Goal: Information Seeking & Learning: Understand process/instructions

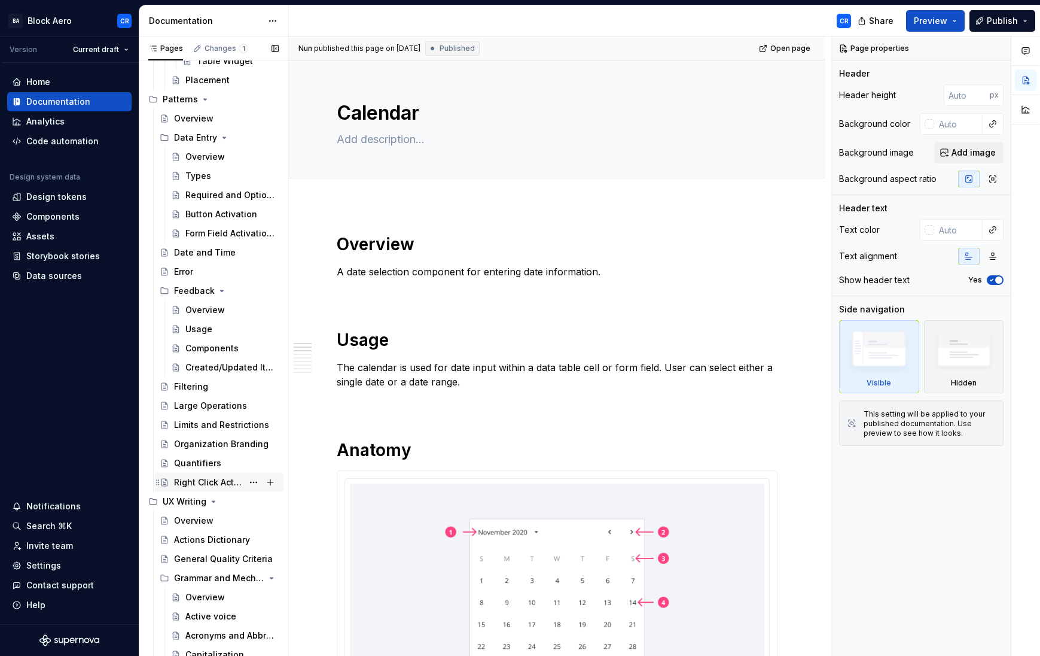
scroll to position [3211, 0]
click at [204, 256] on div "Date and Time" at bounding box center [205, 254] width 62 height 12
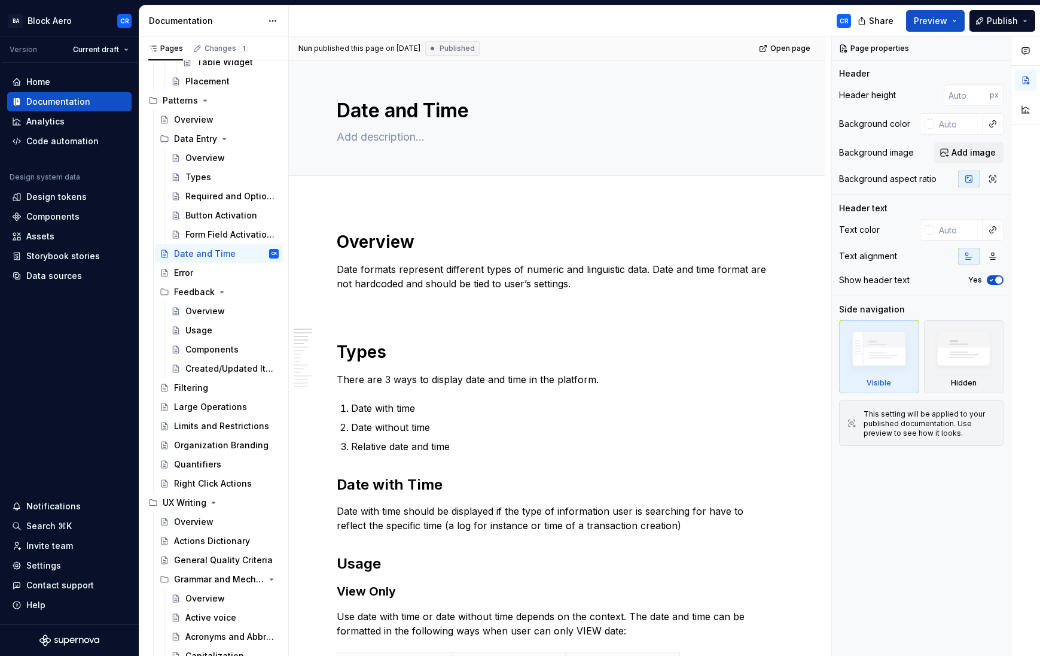
scroll to position [5, 0]
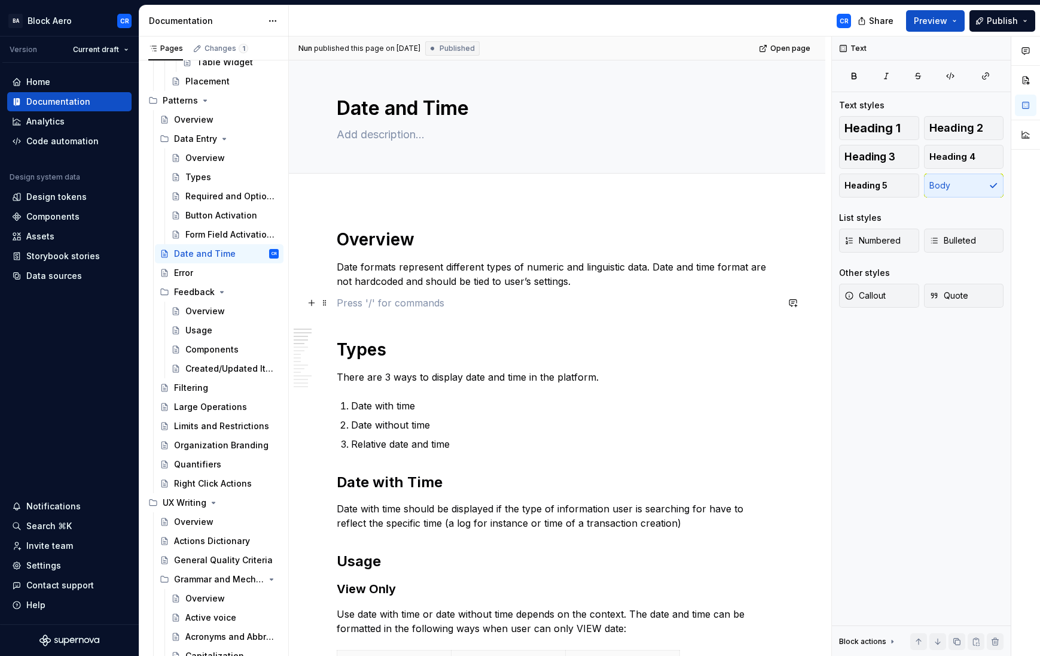
click at [353, 308] on p at bounding box center [557, 302] width 441 height 14
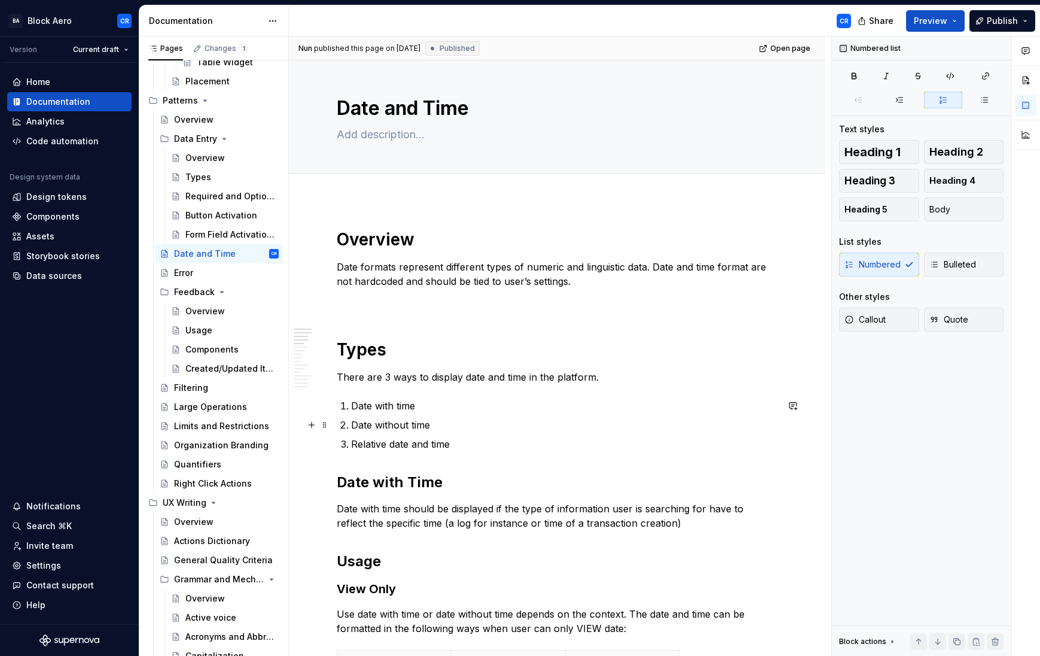
click at [373, 425] on p "Date without time" at bounding box center [564, 424] width 426 height 14
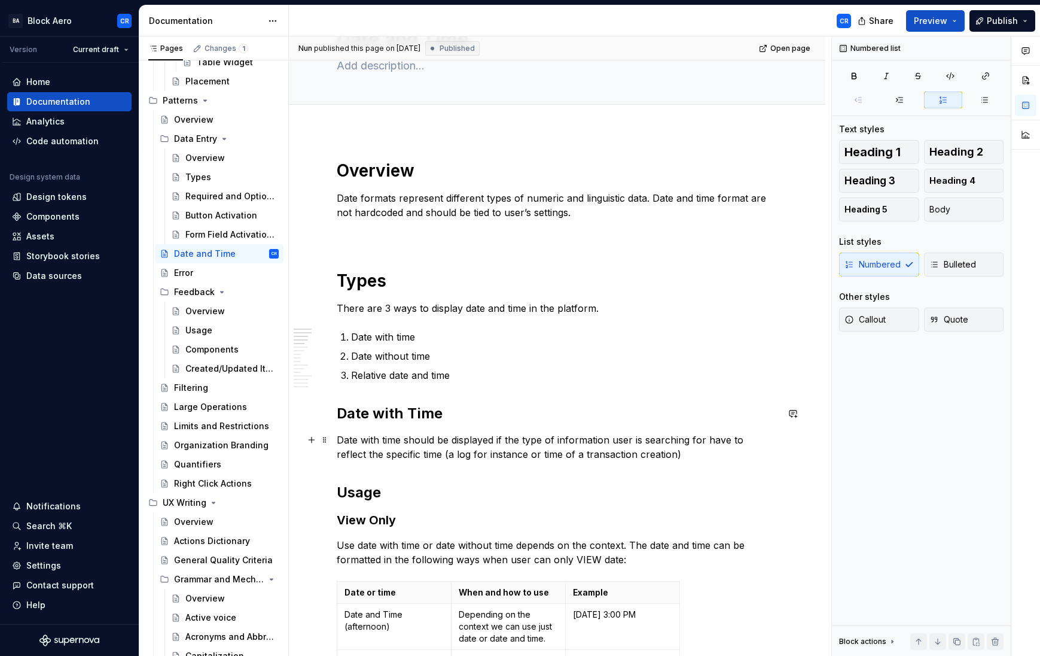
scroll to position [76, 0]
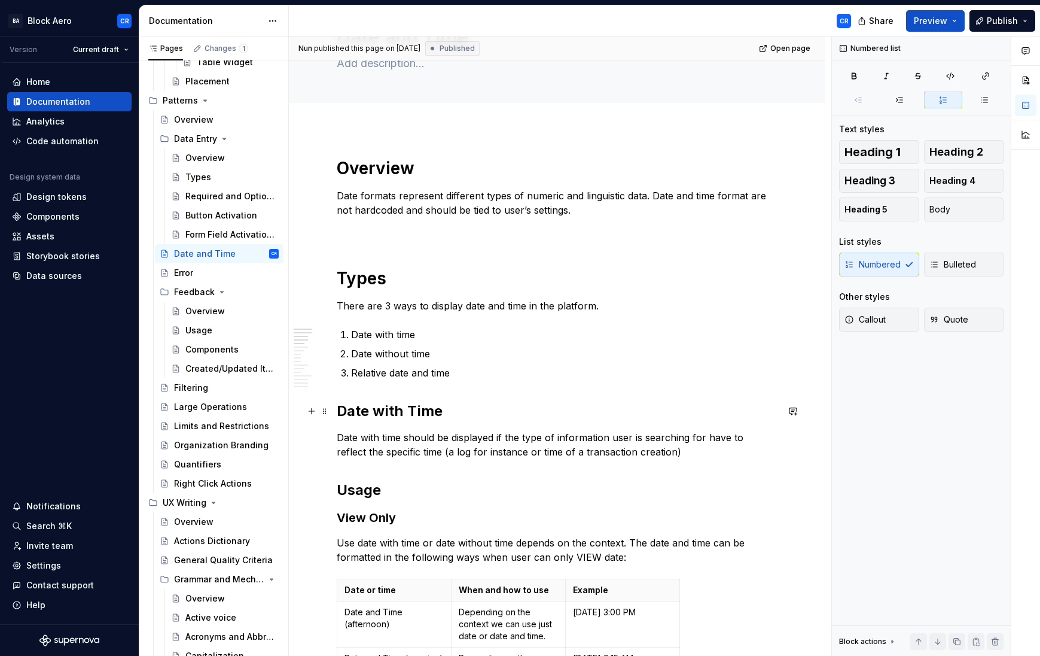
click at [383, 410] on h2 "Date with Time" at bounding box center [557, 410] width 441 height 19
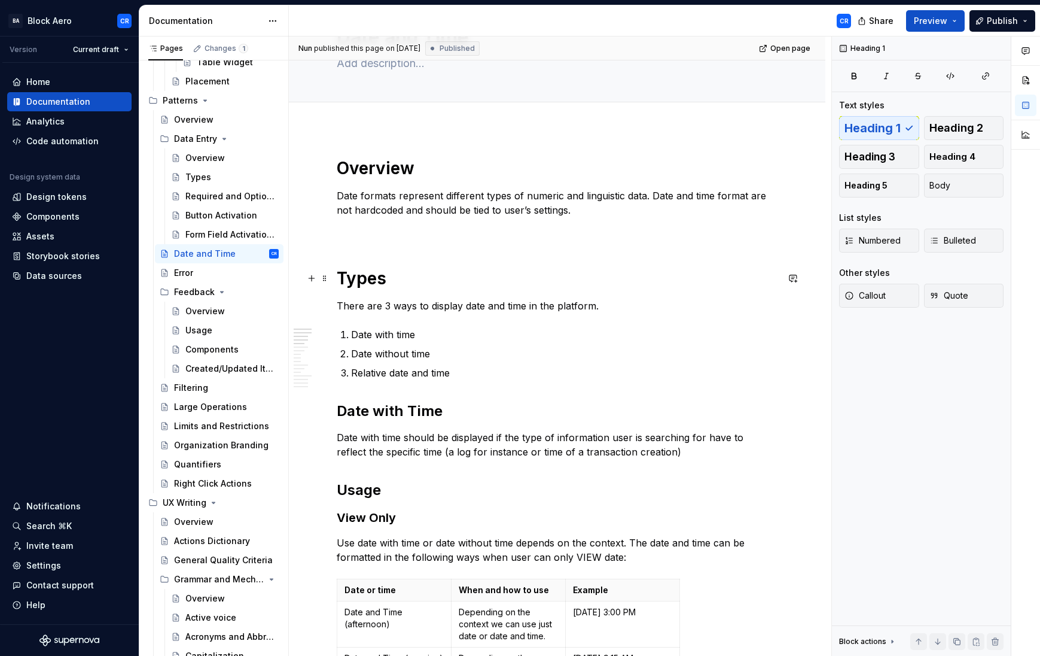
click at [366, 281] on h1 "Types" at bounding box center [557, 278] width 441 height 22
click at [380, 416] on h2 "Date with Time" at bounding box center [557, 410] width 441 height 19
click at [365, 485] on h2 "Usage" at bounding box center [557, 489] width 441 height 19
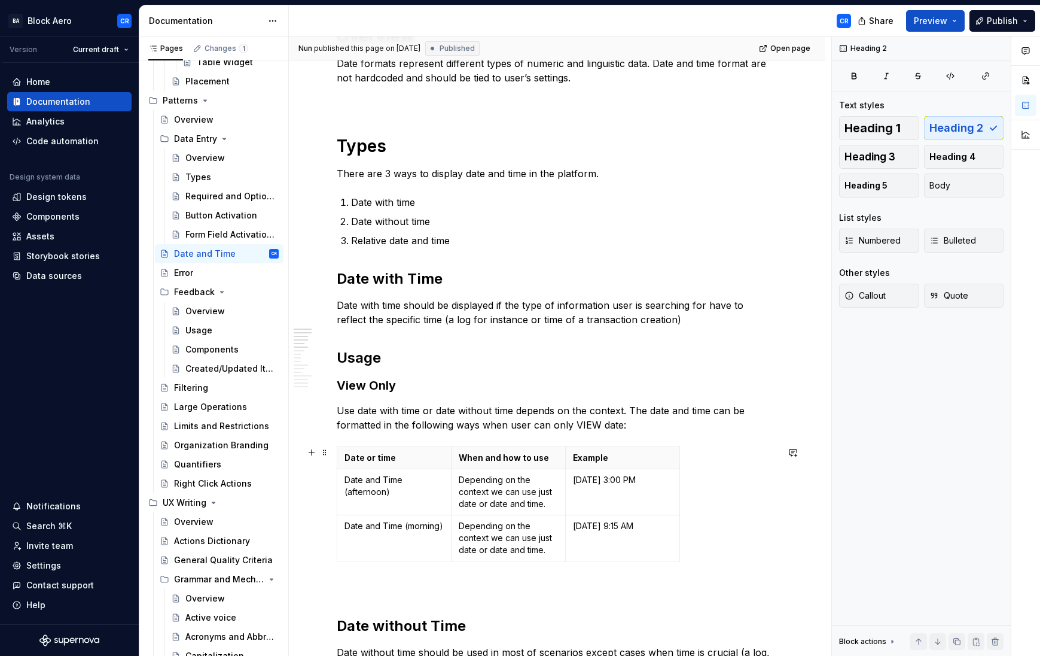
scroll to position [209, 0]
click at [898, 151] on button "Heading 3" at bounding box center [879, 157] width 80 height 24
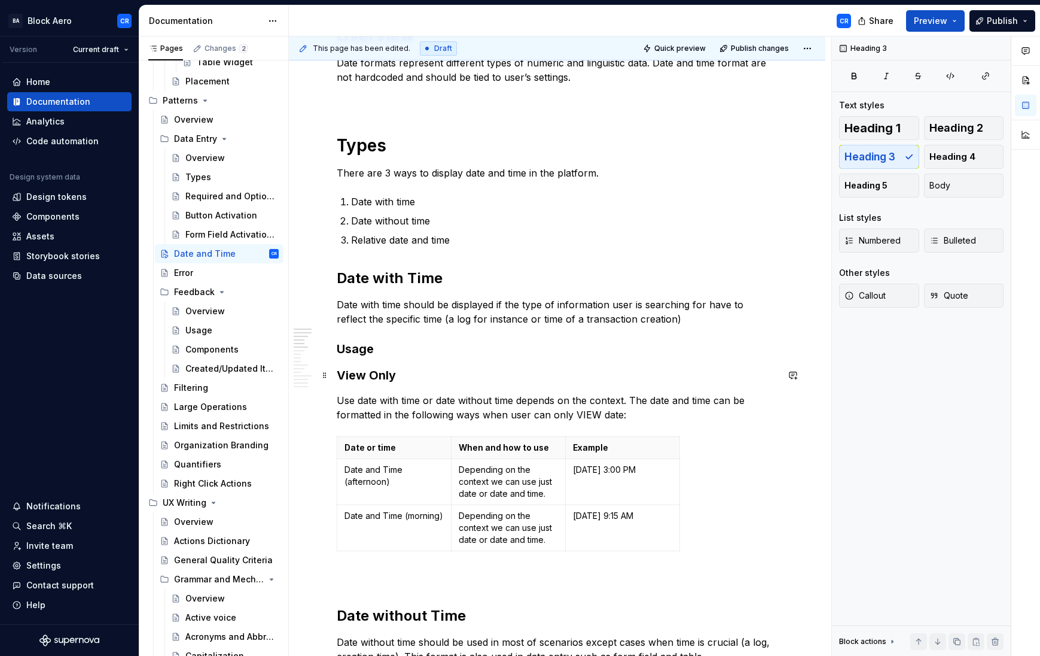
click at [379, 375] on h3 "View Only" at bounding box center [557, 375] width 441 height 17
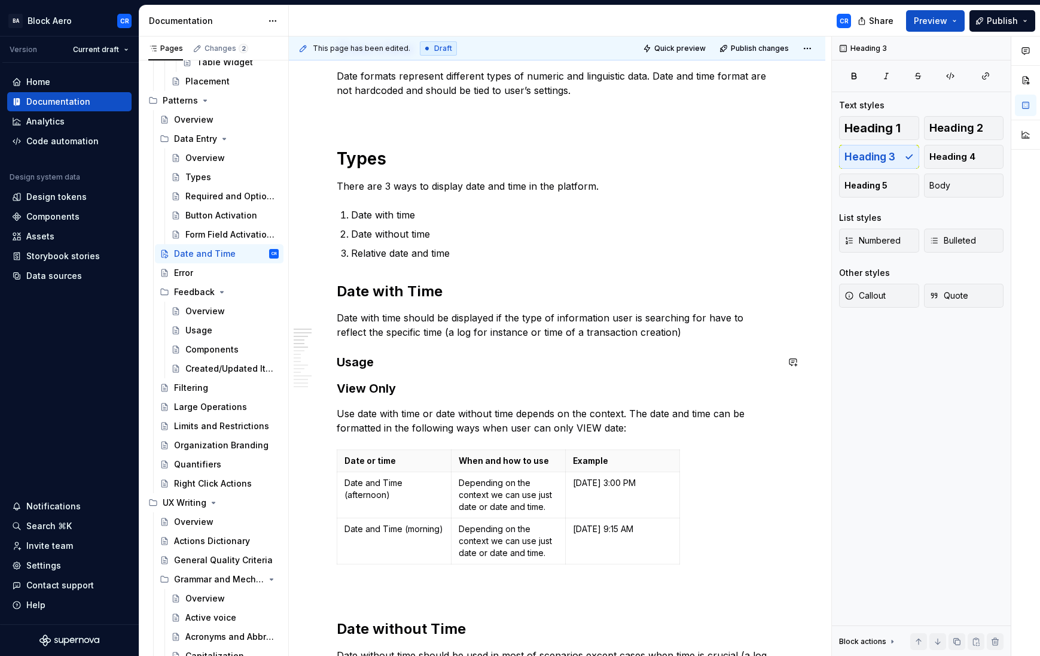
scroll to position [0, 0]
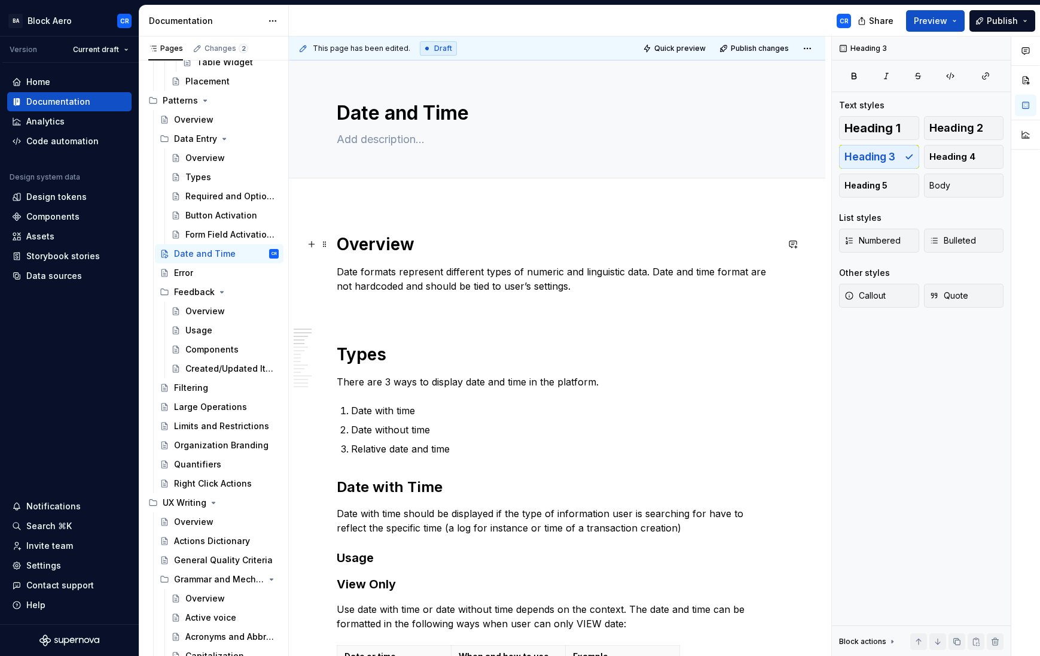
click at [375, 240] on h1 "Overview" at bounding box center [557, 244] width 441 height 22
click at [371, 359] on h1 "Types" at bounding box center [557, 354] width 441 height 22
click at [361, 495] on h2 "Date with Time" at bounding box center [557, 486] width 441 height 19
click at [364, 561] on h3 "Usage" at bounding box center [557, 557] width 441 height 17
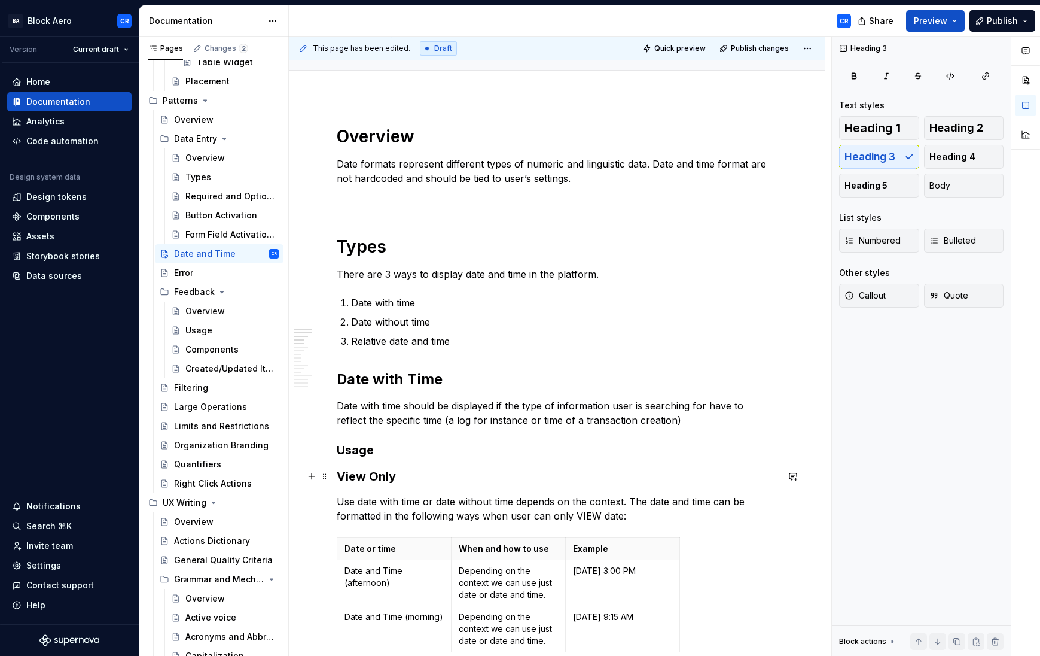
click at [385, 477] on h3 "View Only" at bounding box center [557, 476] width 441 height 17
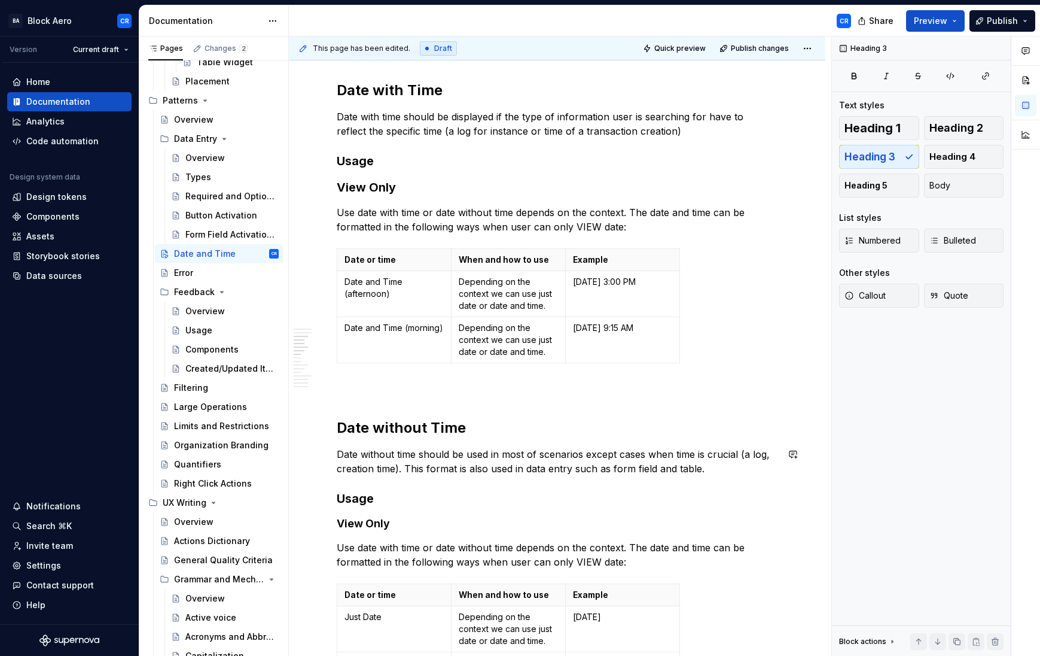
scroll to position [463, 0]
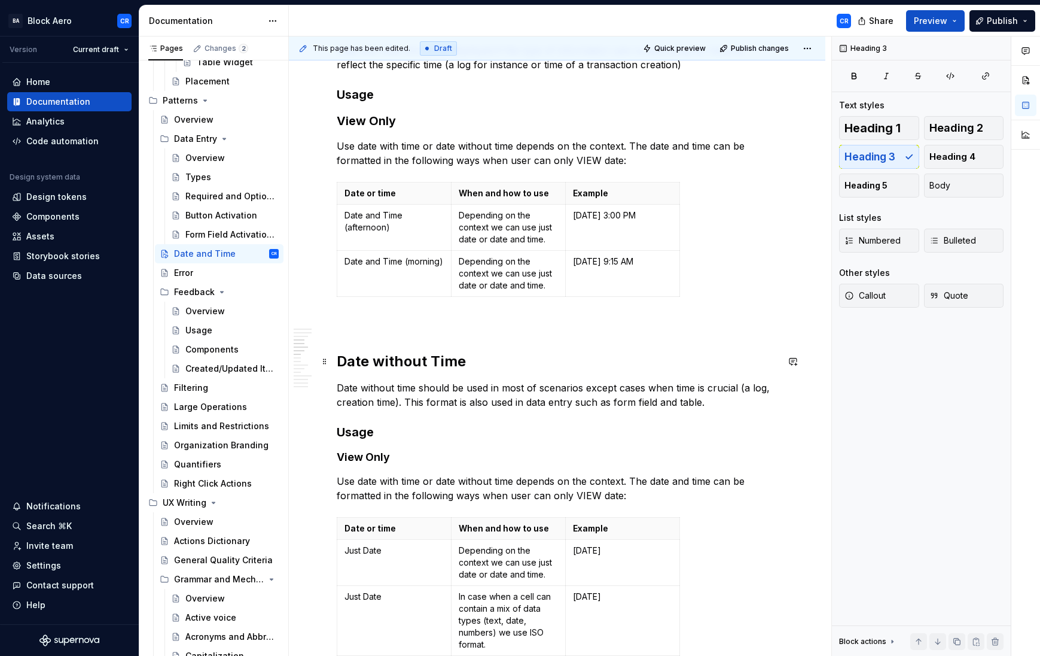
click at [381, 362] on h2 "Date without Time" at bounding box center [557, 361] width 441 height 19
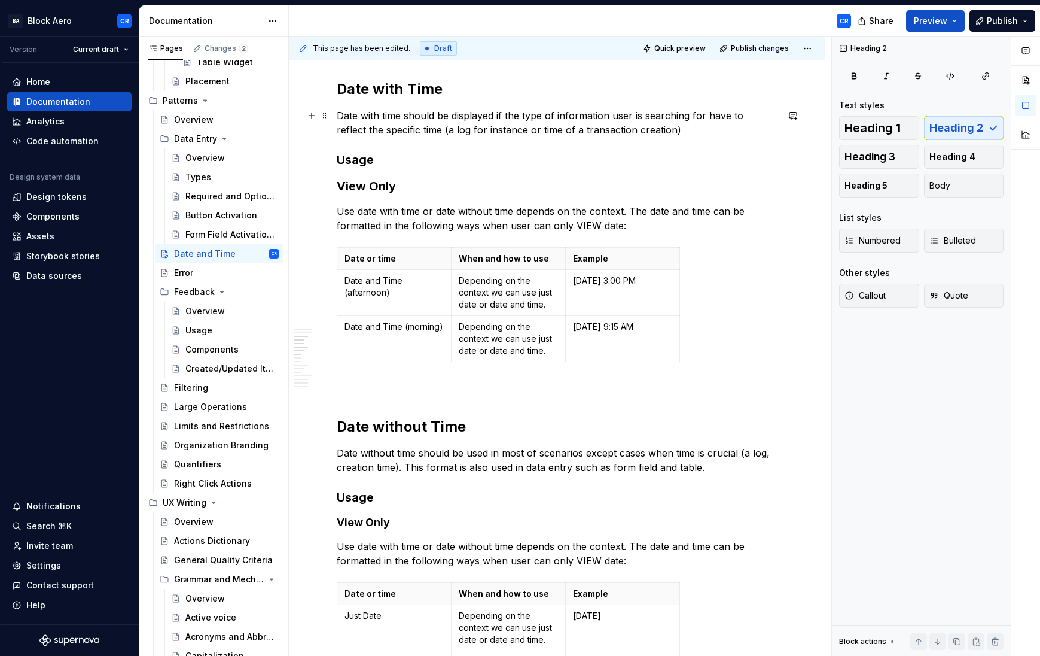
scroll to position [397, 0]
click at [409, 93] on h2 "Date with Time" at bounding box center [557, 89] width 441 height 19
click at [402, 428] on h2 "Date without Time" at bounding box center [557, 426] width 441 height 19
click at [357, 496] on h3 "Usage" at bounding box center [557, 497] width 441 height 17
click at [359, 161] on h3 "Usage" at bounding box center [557, 160] width 441 height 17
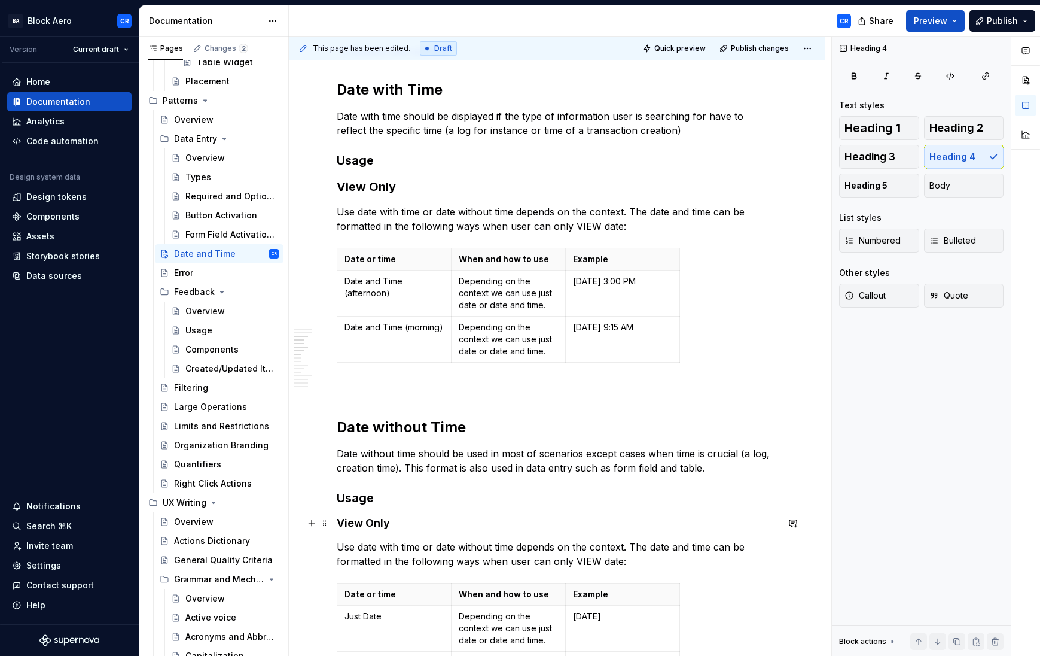
click at [368, 523] on h4 "View Only" at bounding box center [557, 523] width 441 height 14
click at [385, 190] on h3 "View Only" at bounding box center [557, 186] width 441 height 17
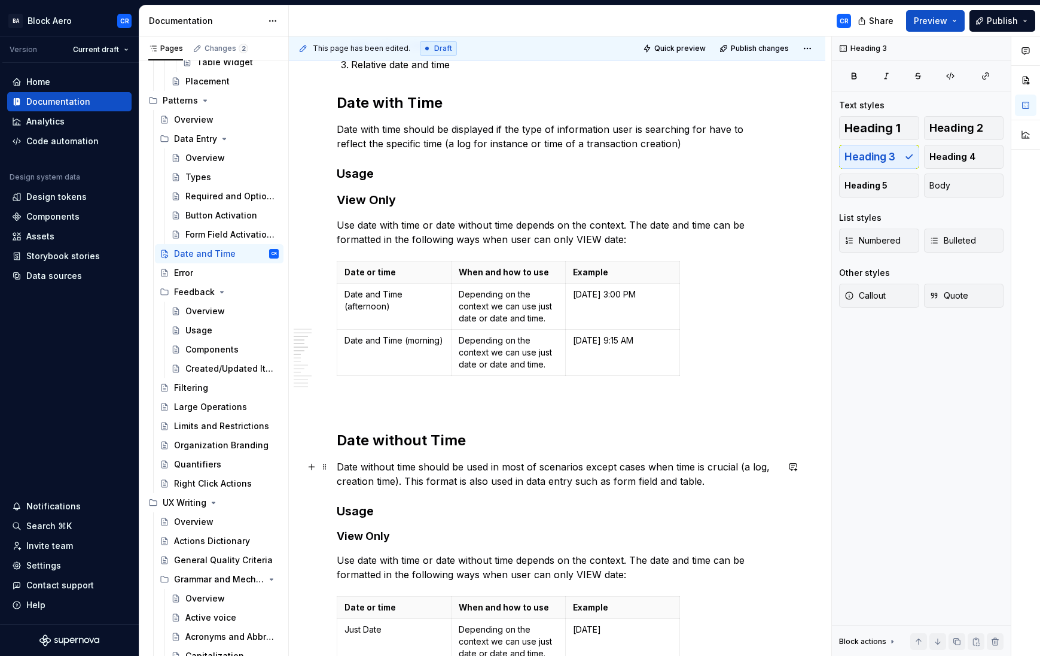
scroll to position [372, 0]
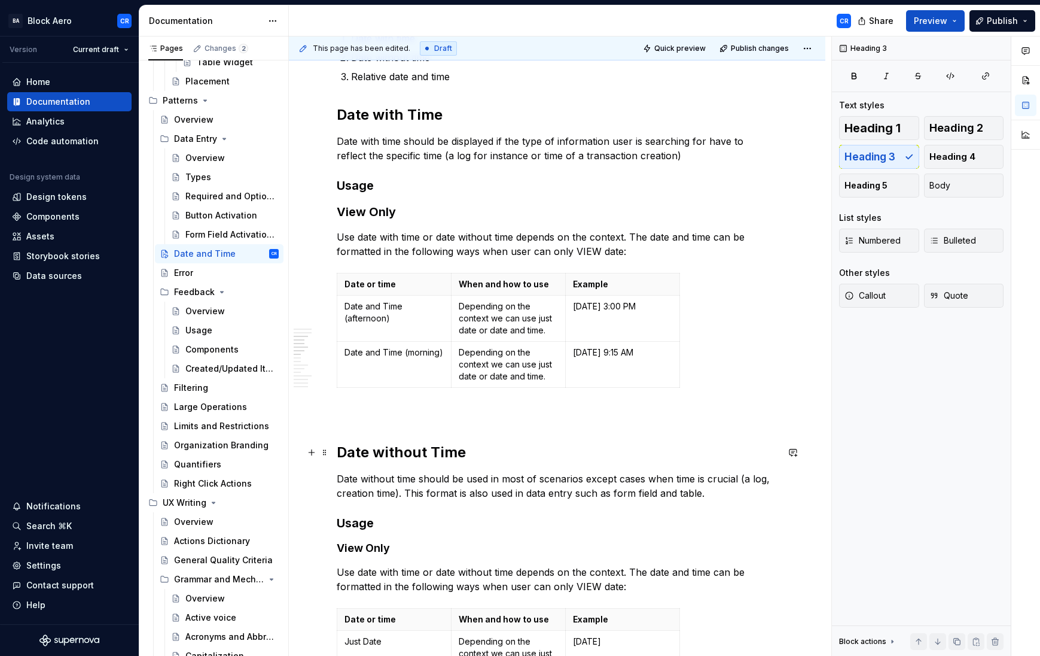
type textarea "*"
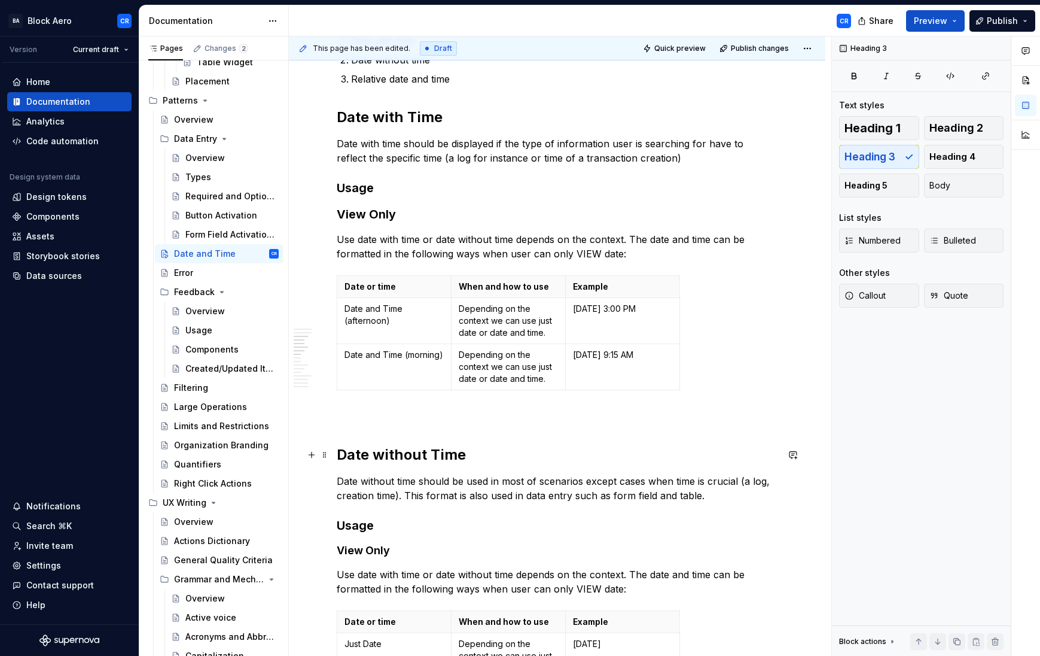
scroll to position [367, 0]
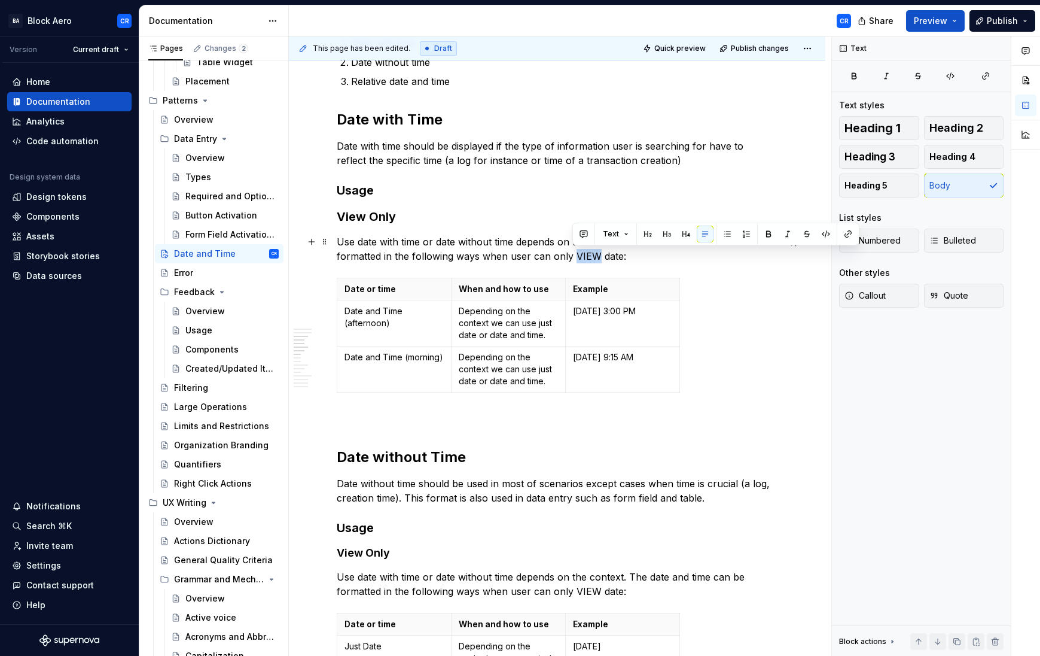
drag, startPoint x: 574, startPoint y: 255, endPoint x: 594, endPoint y: 255, distance: 20.9
click at [594, 255] on p "Use date with time or date without time depends on the context. The date and ti…" at bounding box center [557, 248] width 441 height 29
click at [526, 258] on p "Use date with time or date without time depends on the context. The date and ti…" at bounding box center [557, 248] width 441 height 29
drag, startPoint x: 552, startPoint y: 255, endPoint x: 593, endPoint y: 257, distance: 40.7
click at [593, 257] on p "Use date with time or date without time depends on the context. The date and ti…" at bounding box center [557, 248] width 441 height 29
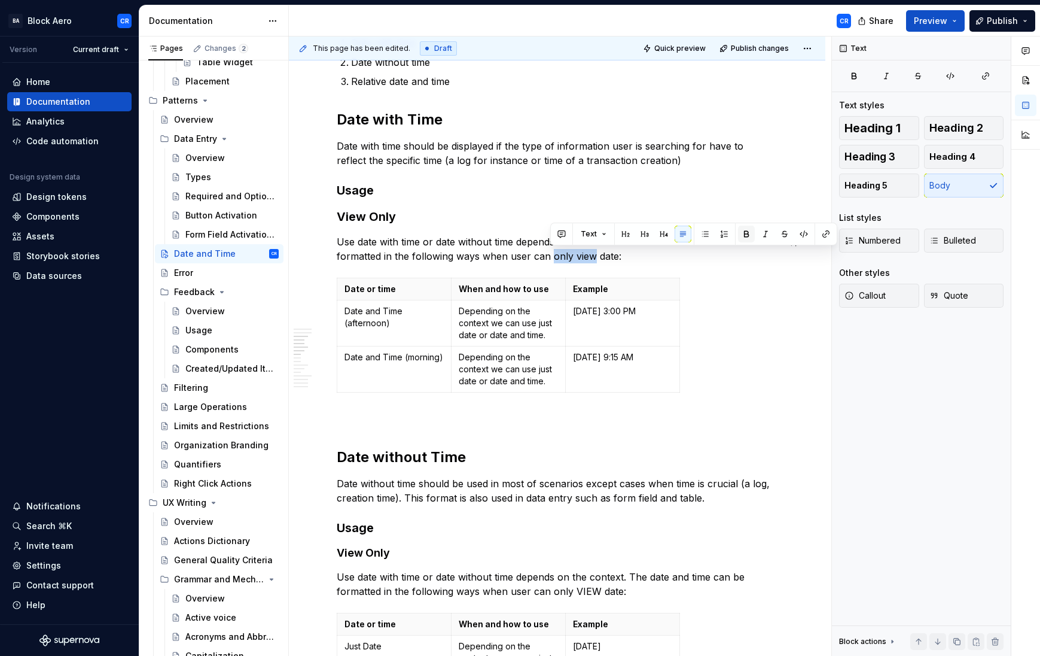
click at [741, 236] on button "button" at bounding box center [746, 233] width 17 height 17
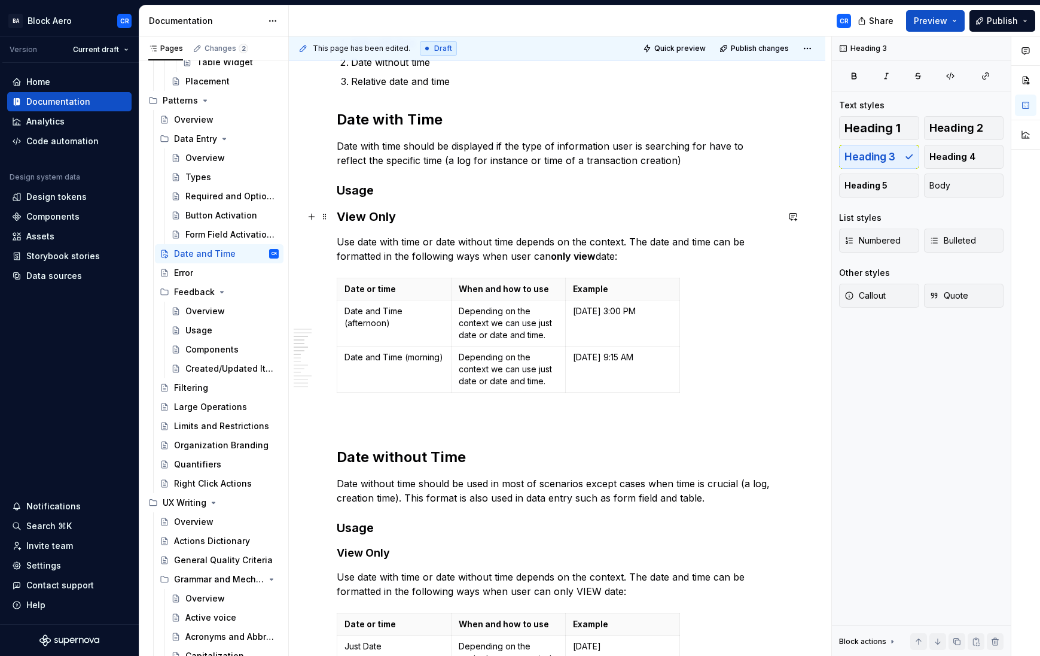
click at [434, 215] on h3 "View Only" at bounding box center [557, 216] width 441 height 17
drag, startPoint x: 461, startPoint y: 215, endPoint x: 339, endPoint y: 213, distance: 122.6
click at [339, 213] on h3 "View Only" at bounding box center [557, 216] width 441 height 17
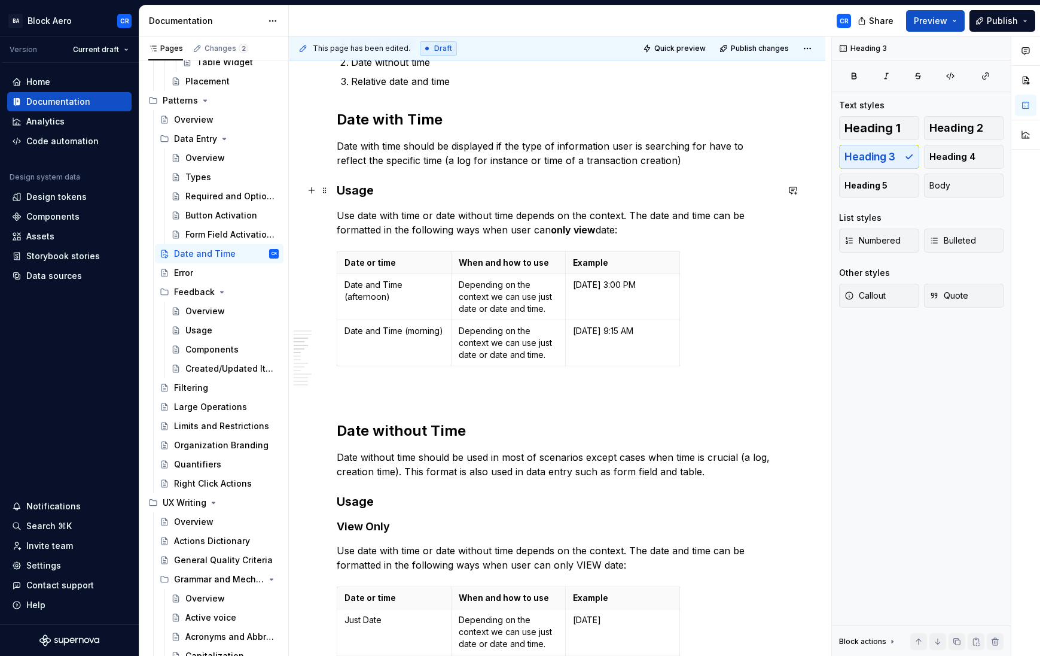
click at [405, 191] on h3 "Usage" at bounding box center [557, 190] width 441 height 17
click at [371, 215] on p "Use date with time or date without time depends on the context. The date and ti…" at bounding box center [557, 222] width 441 height 29
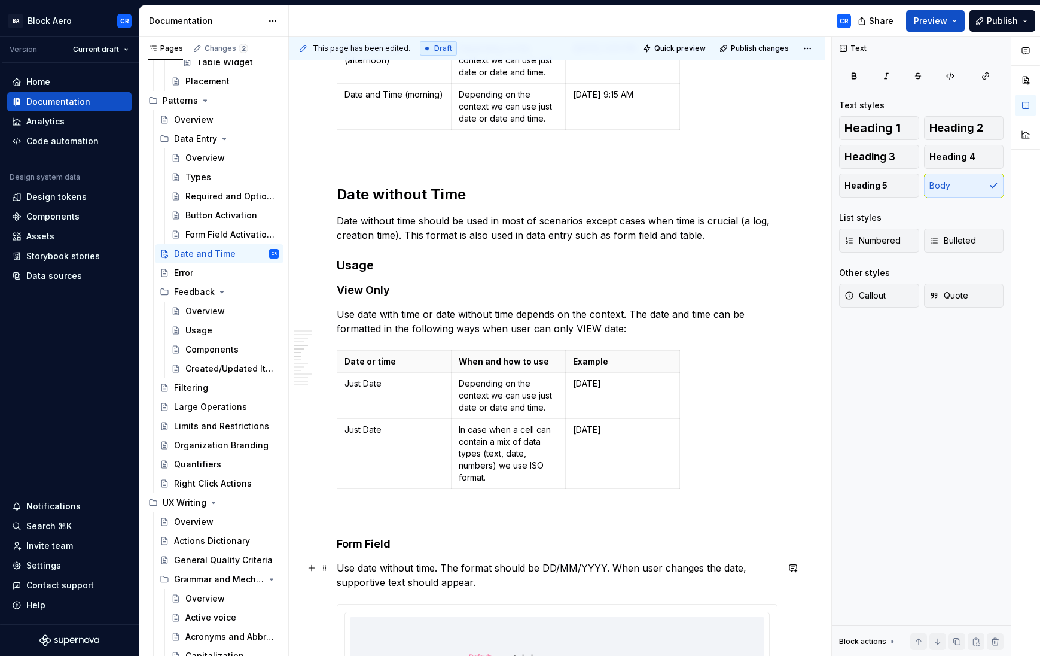
scroll to position [606, 0]
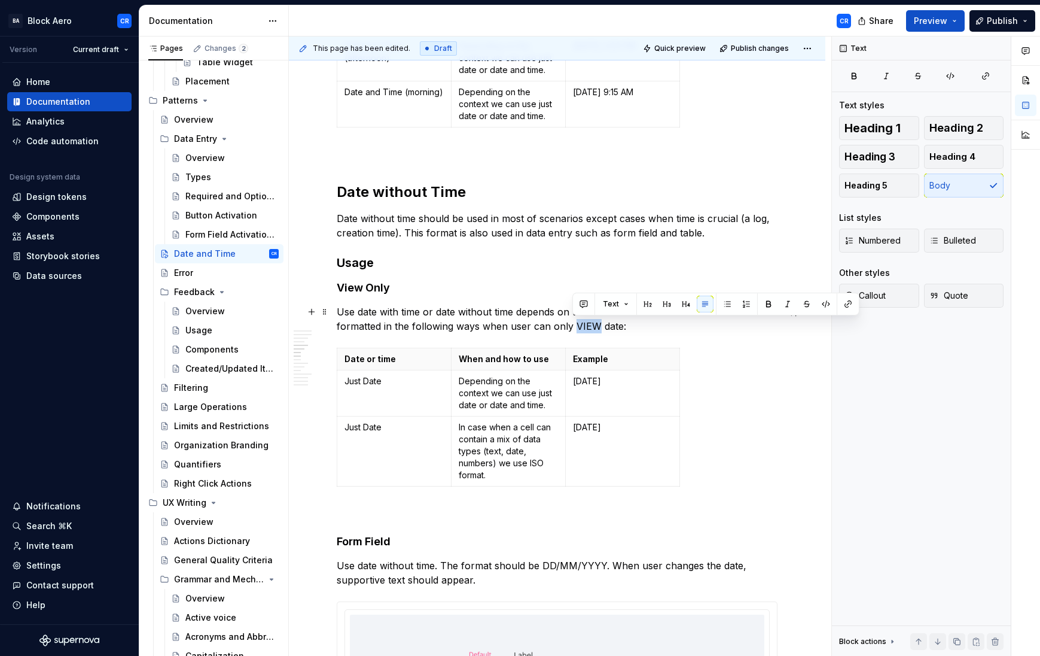
drag, startPoint x: 593, startPoint y: 324, endPoint x: 573, endPoint y: 322, distance: 20.4
click at [573, 322] on p "Use date with time or date without time depends on the context. The date and ti…" at bounding box center [557, 318] width 441 height 29
drag, startPoint x: 550, startPoint y: 326, endPoint x: 592, endPoint y: 328, distance: 41.9
click at [592, 328] on p "Use date with time or date without time depends on the context. The date and ti…" at bounding box center [557, 318] width 441 height 29
click at [742, 304] on button "button" at bounding box center [746, 303] width 17 height 17
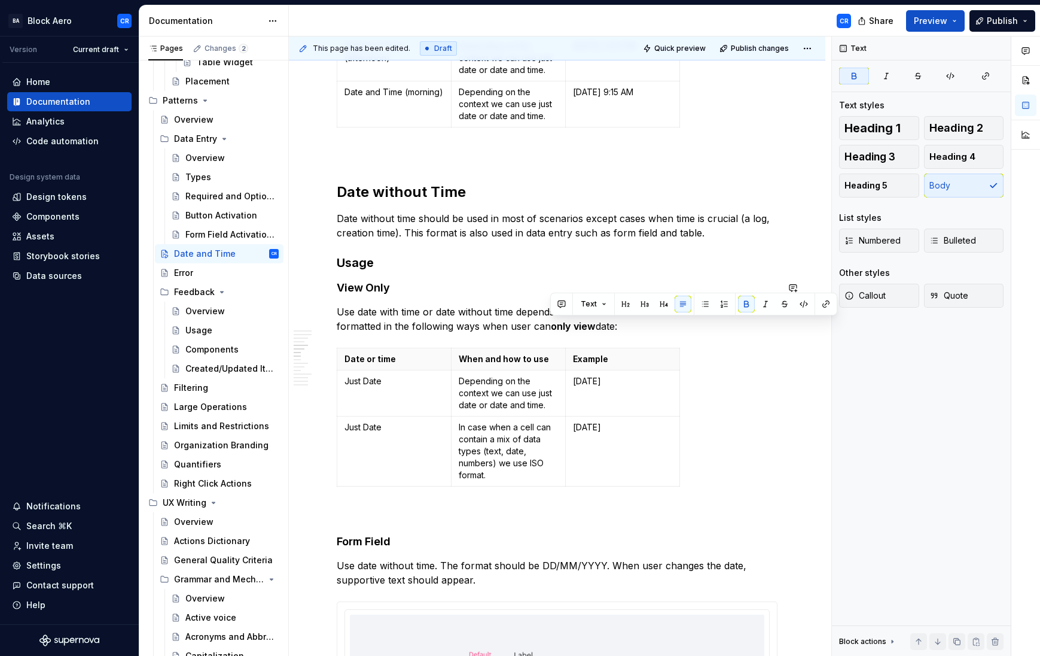
click at [383, 315] on p "Use date with time or date without time depends on the context. The date and ti…" at bounding box center [557, 318] width 441 height 29
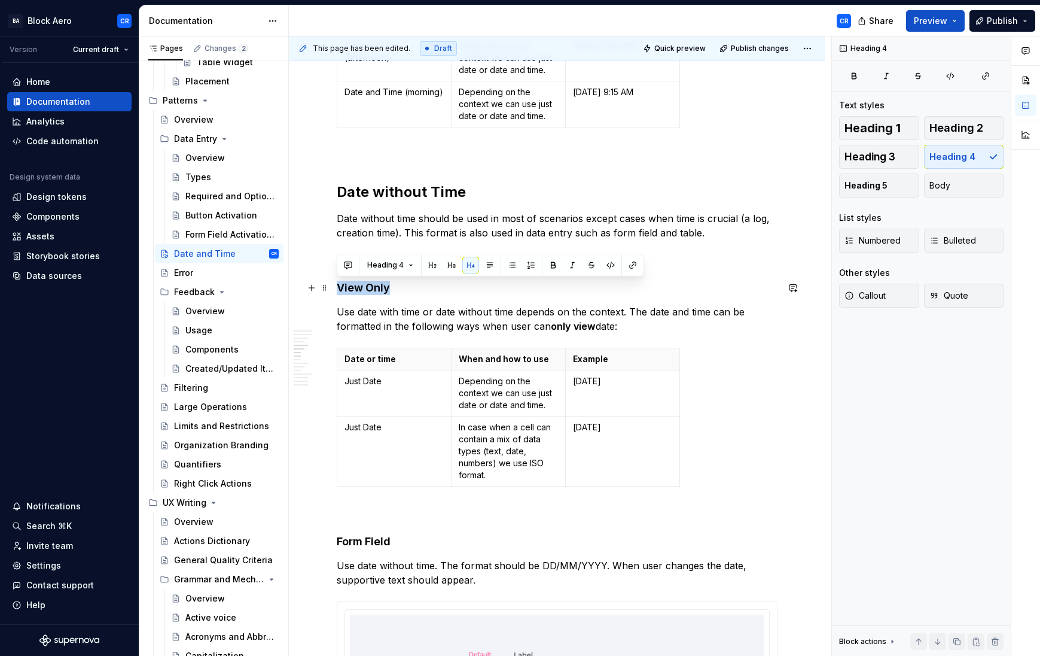
drag, startPoint x: 407, startPoint y: 288, endPoint x: 340, endPoint y: 286, distance: 67.0
click at [340, 286] on h4 "View Only" at bounding box center [557, 288] width 441 height 14
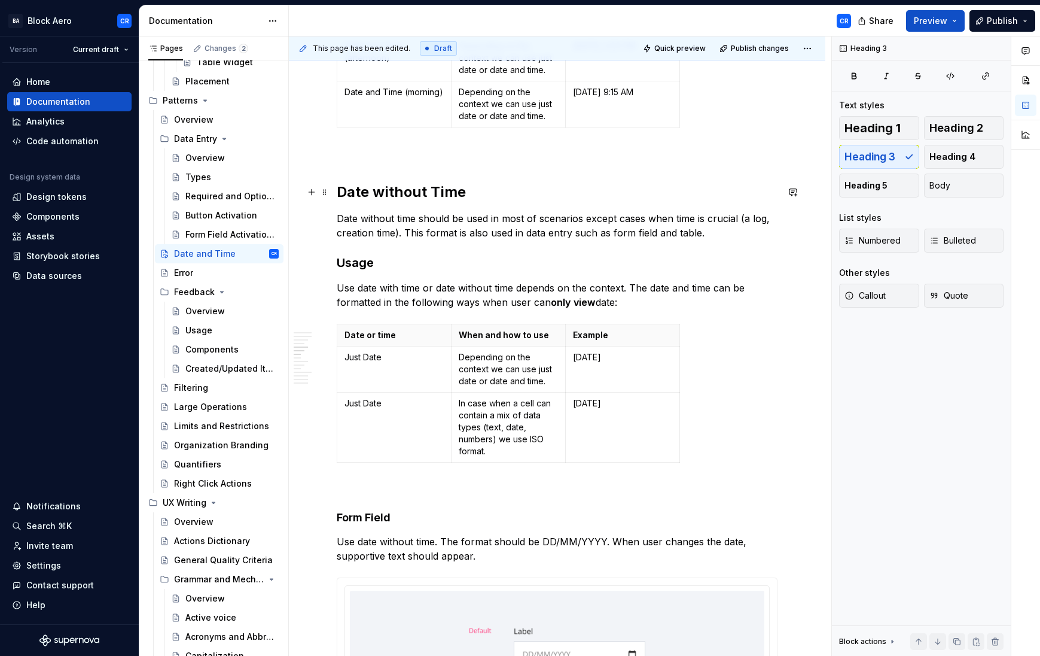
click at [414, 200] on h2 "Date without Time" at bounding box center [557, 191] width 441 height 19
click at [352, 261] on h3 "Usage" at bounding box center [557, 262] width 441 height 17
click at [360, 520] on h4 "Form Field" at bounding box center [557, 517] width 441 height 14
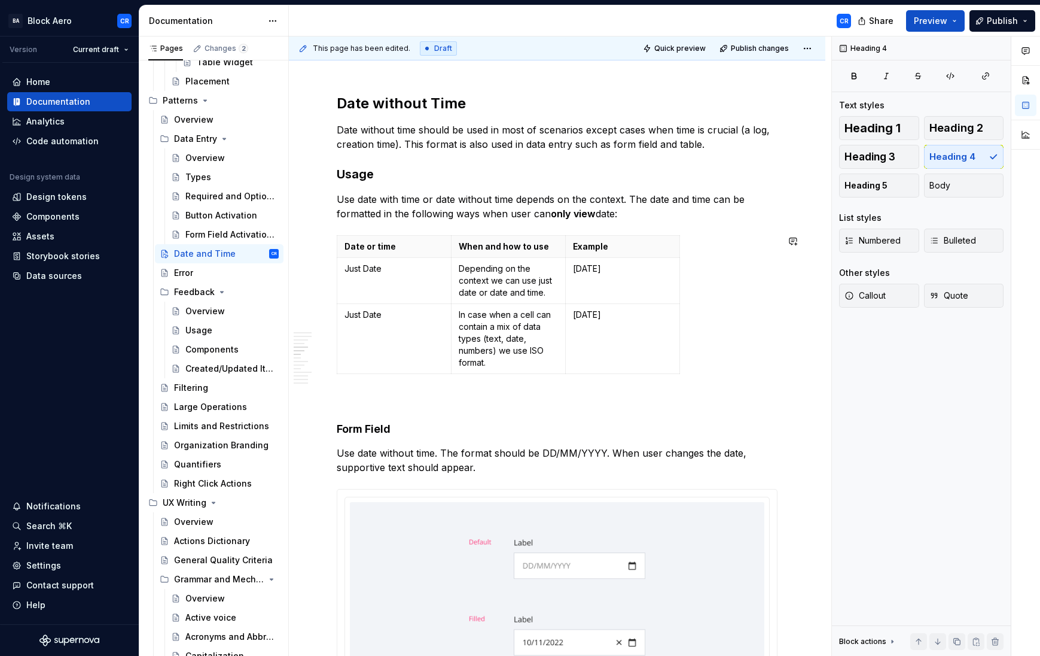
scroll to position [799, 0]
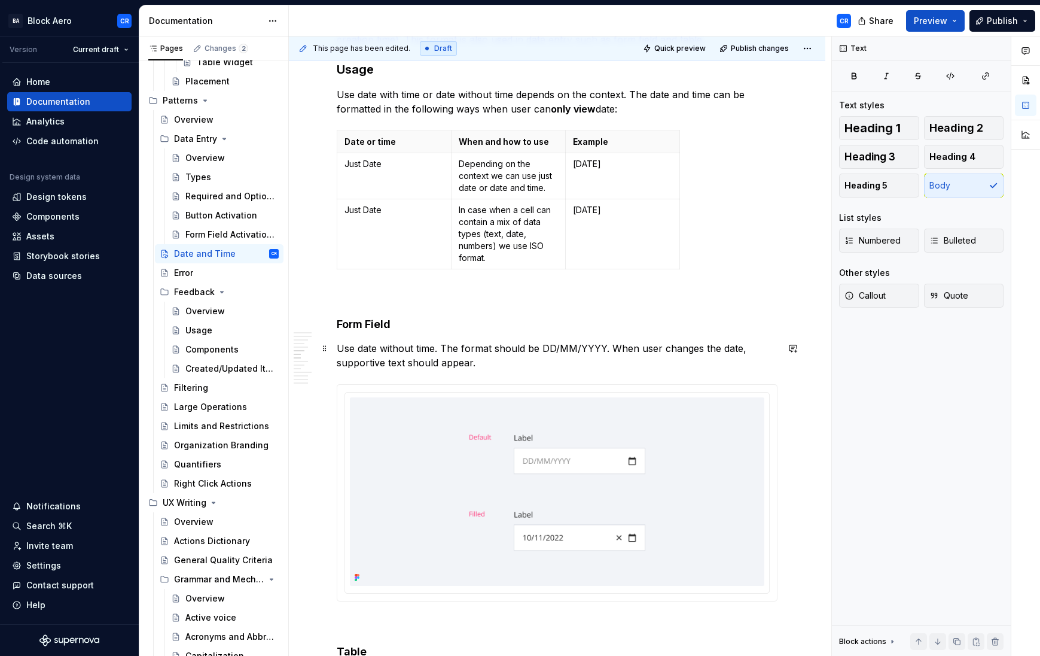
click at [522, 349] on p "Use date without time. The format should be DD/MM/YYYY. When user changes the d…" at bounding box center [557, 355] width 441 height 29
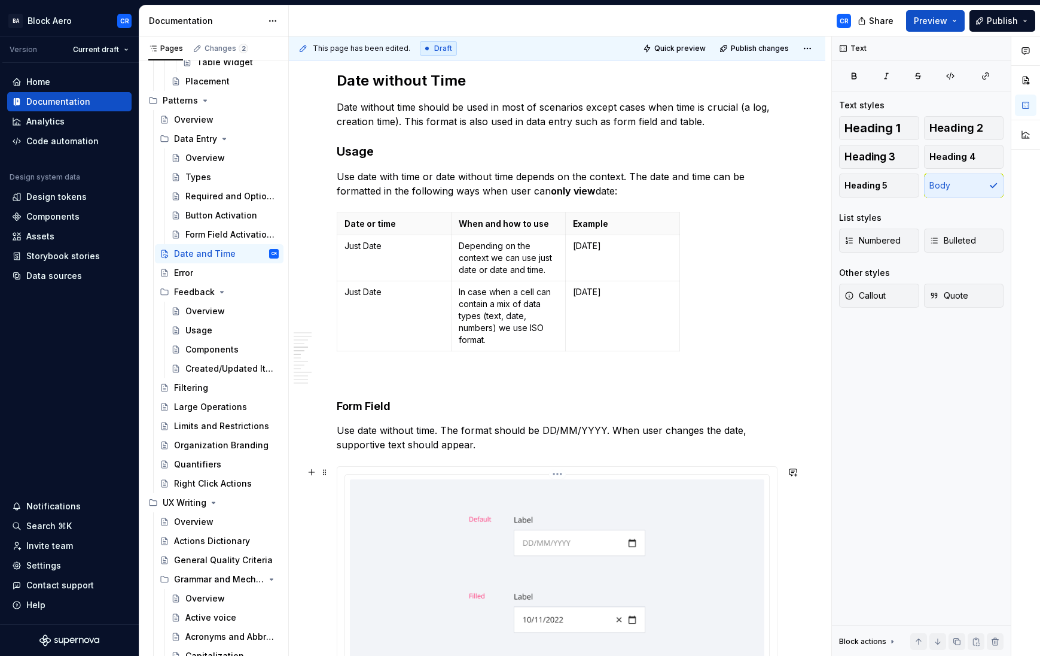
scroll to position [699, 0]
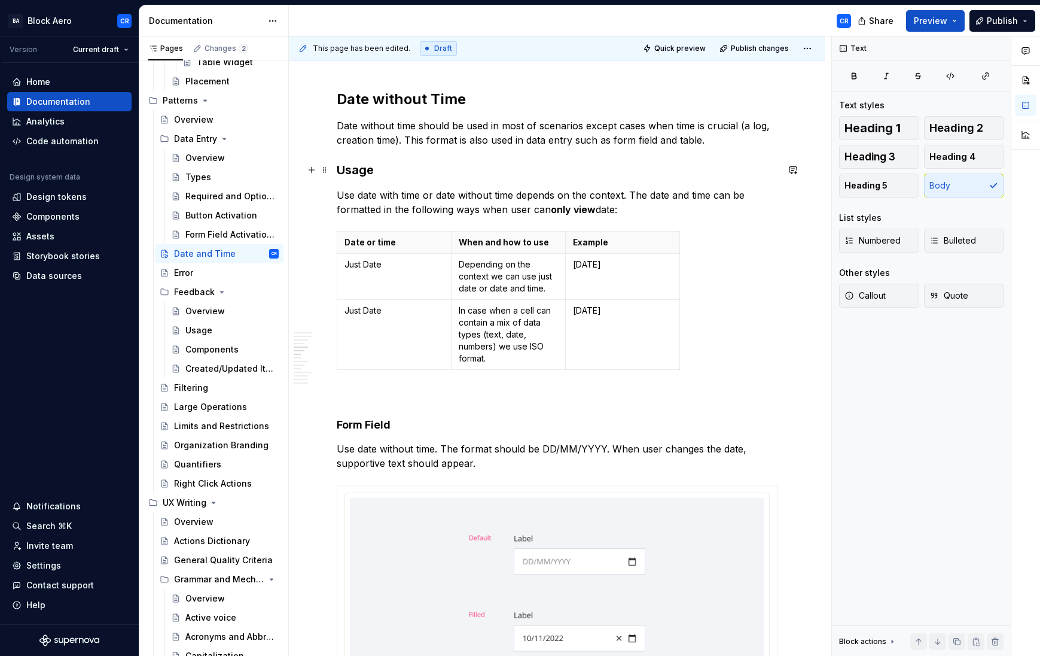
click at [363, 171] on h3 "Usage" at bounding box center [557, 169] width 441 height 17
click at [373, 195] on p "Use date with time or date without time depends on the context. The date and ti…" at bounding box center [557, 202] width 441 height 29
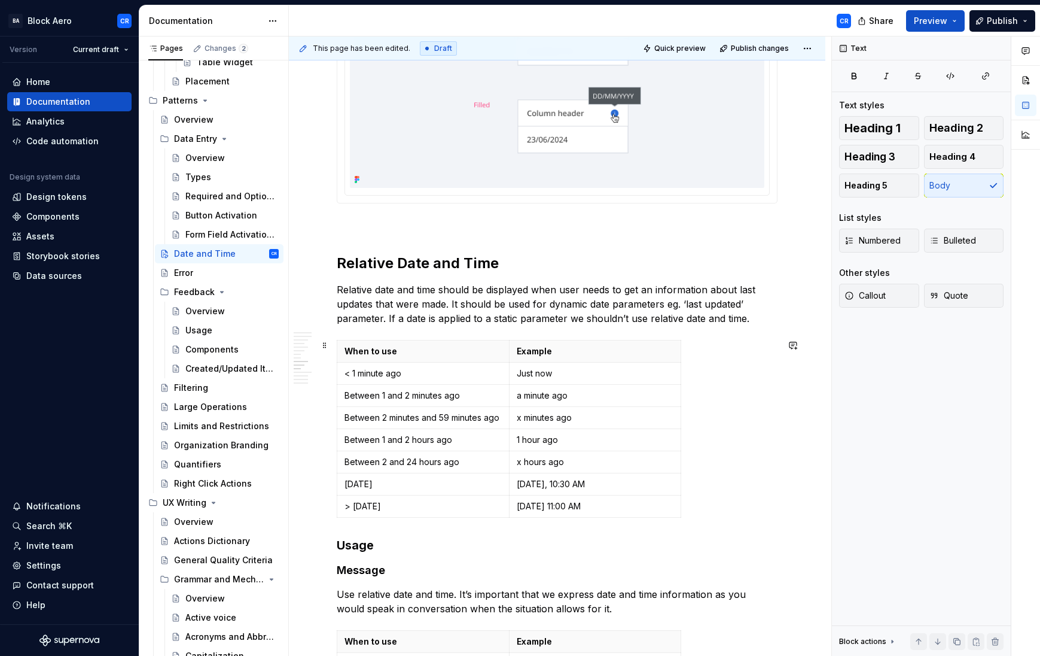
scroll to position [1634, 0]
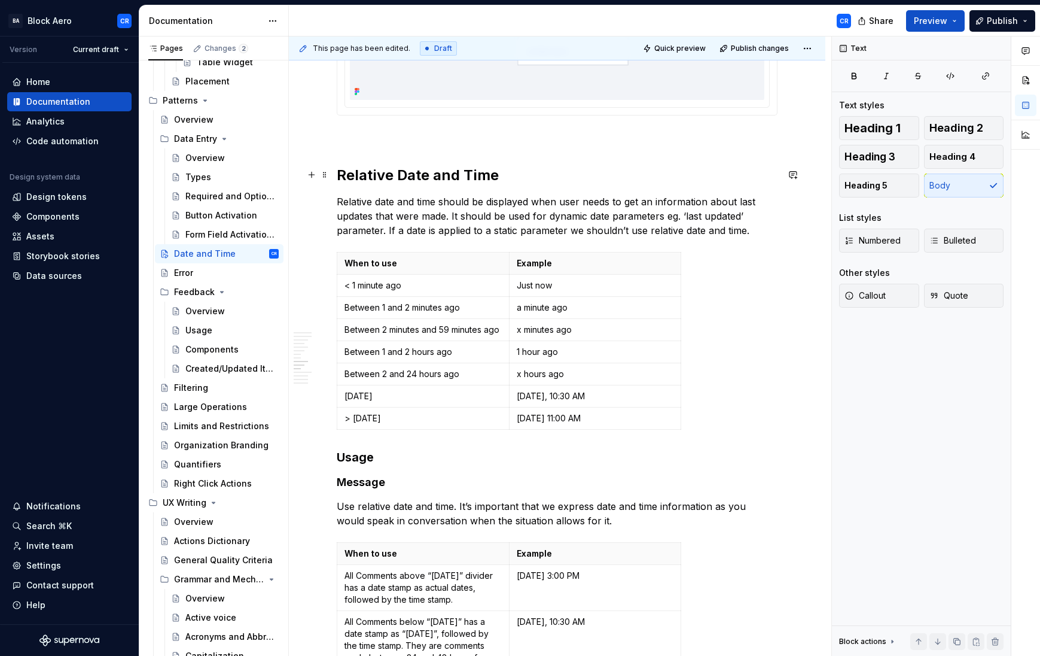
click at [394, 174] on h2 "Relative Date and Time" at bounding box center [557, 175] width 441 height 19
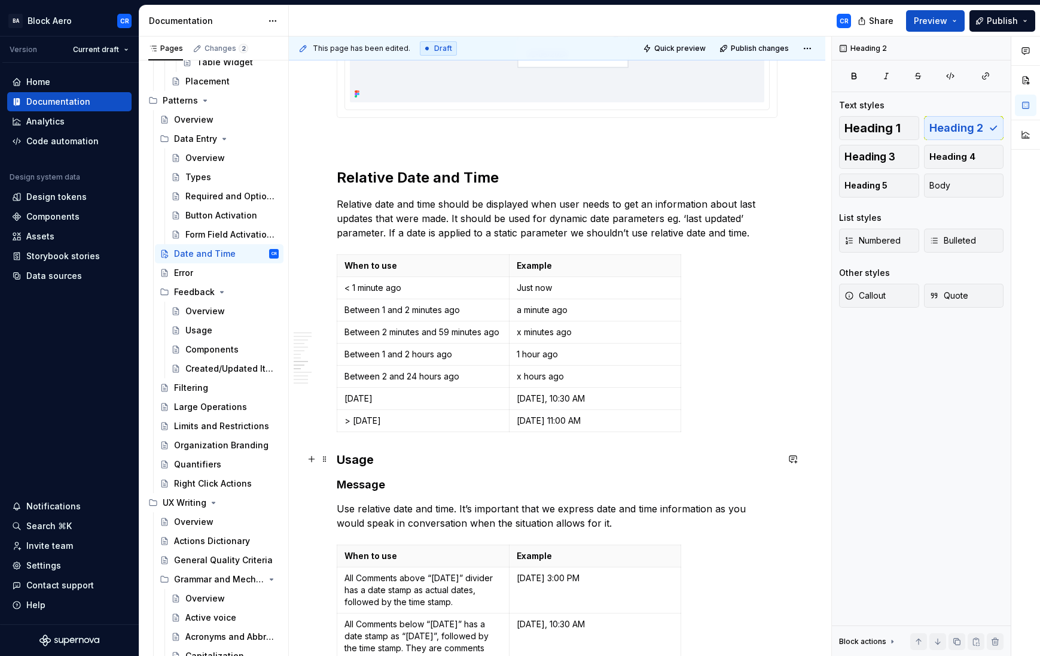
click at [370, 462] on h3 "Usage" at bounding box center [557, 459] width 441 height 17
click at [372, 485] on h4 "Message" at bounding box center [557, 484] width 441 height 14
click at [359, 459] on h3 "Usage" at bounding box center [557, 459] width 441 height 17
click at [360, 484] on h4 "Message" at bounding box center [557, 484] width 441 height 14
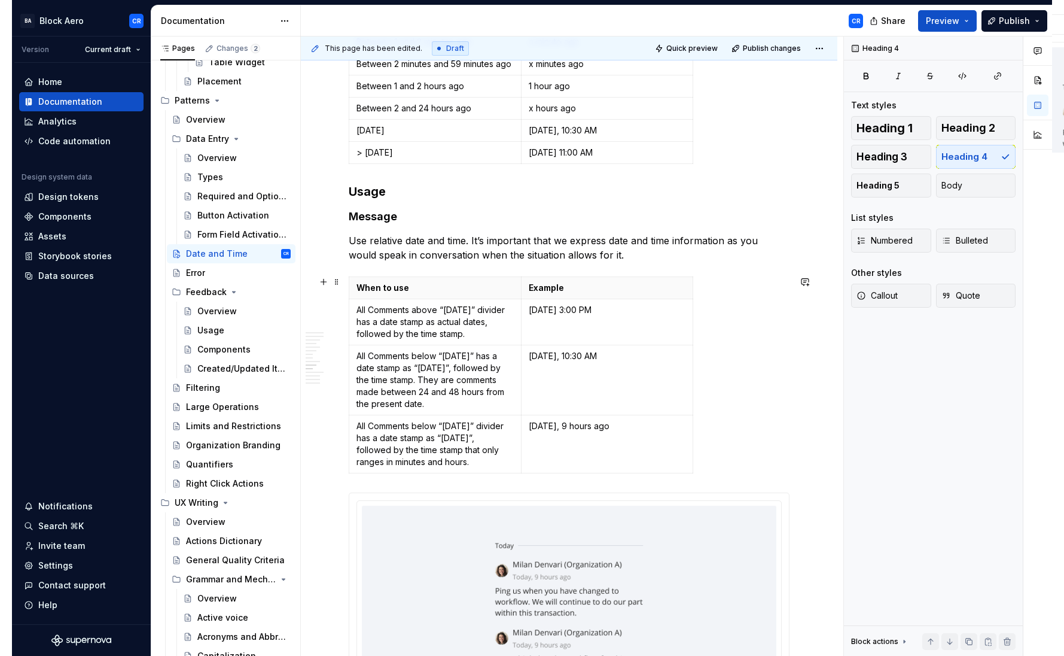
scroll to position [1902, 0]
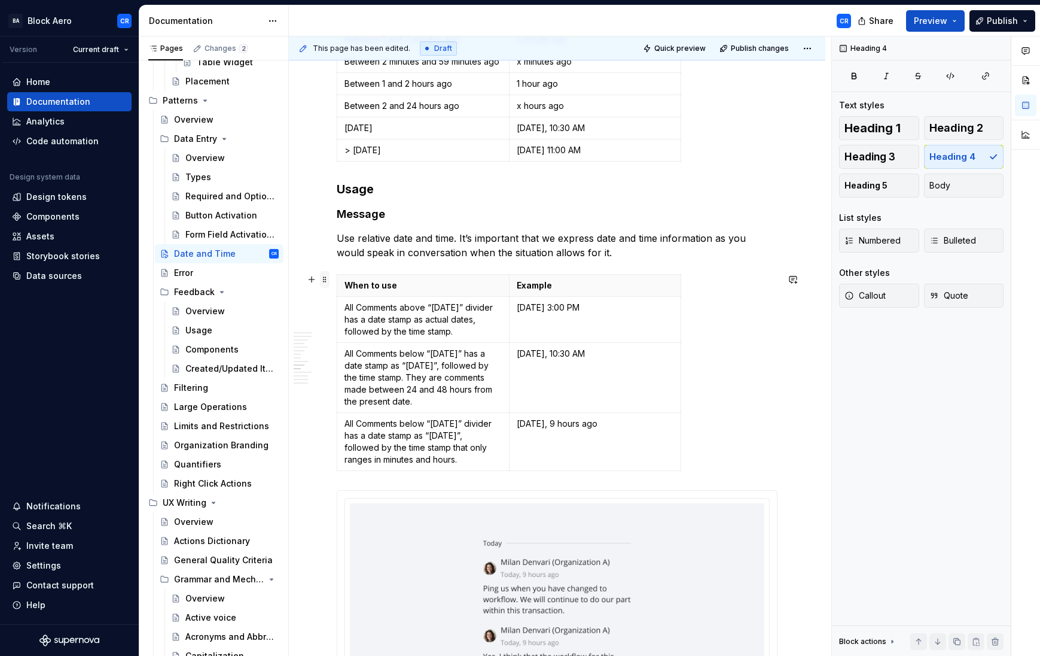
click at [322, 278] on span at bounding box center [325, 279] width 10 height 17
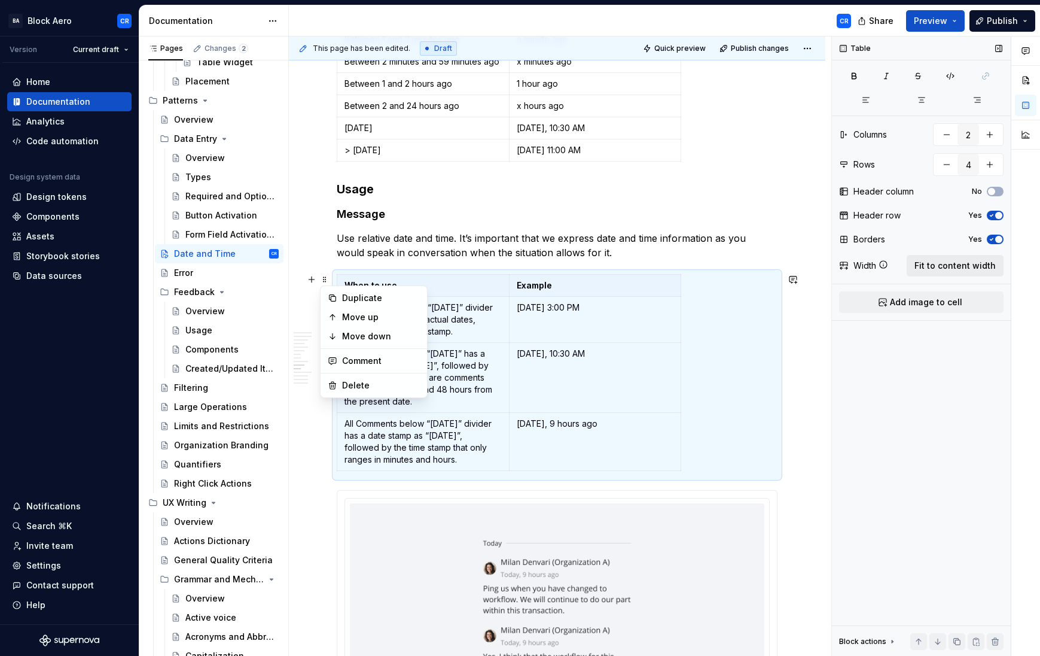
click at [990, 271] on span "Fit to content width" at bounding box center [954, 266] width 81 height 12
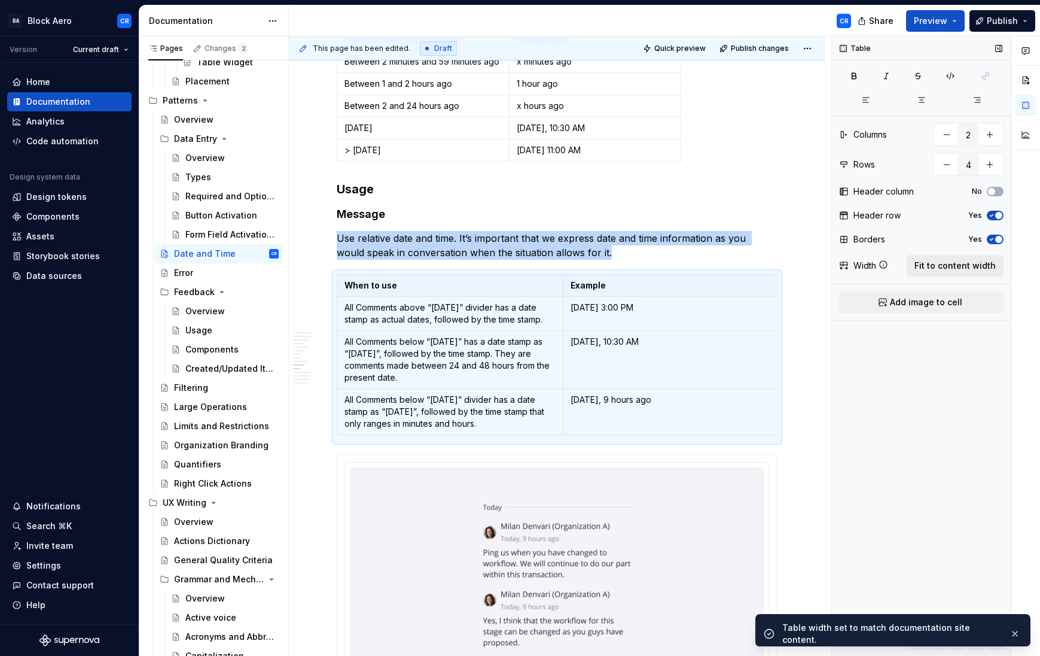
click at [984, 272] on button "Fit to content width" at bounding box center [955, 266] width 97 height 22
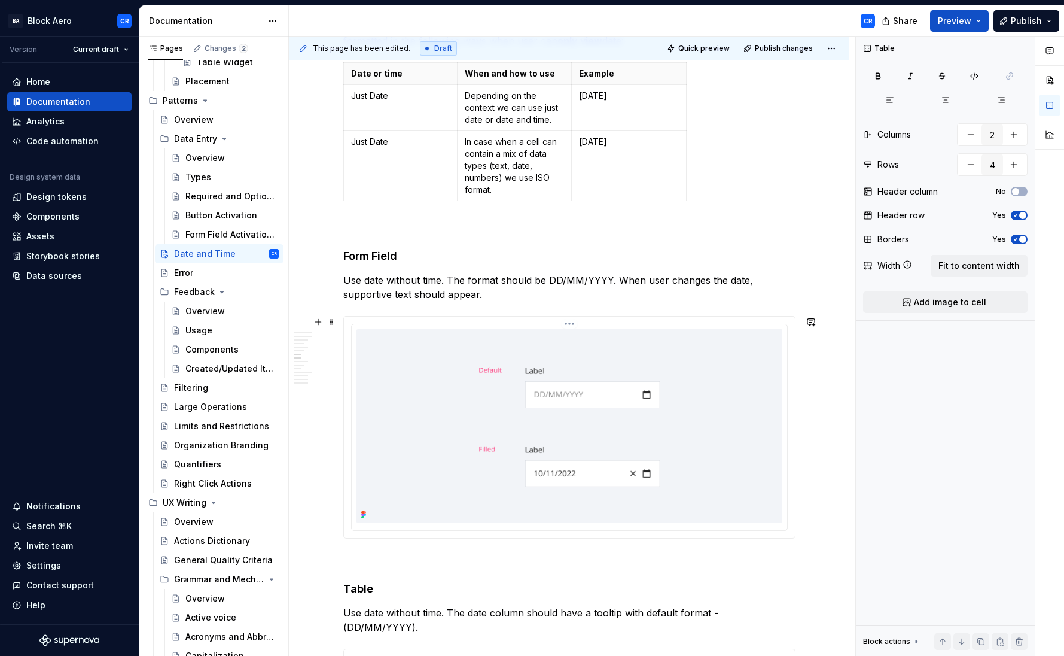
scroll to position [865, 0]
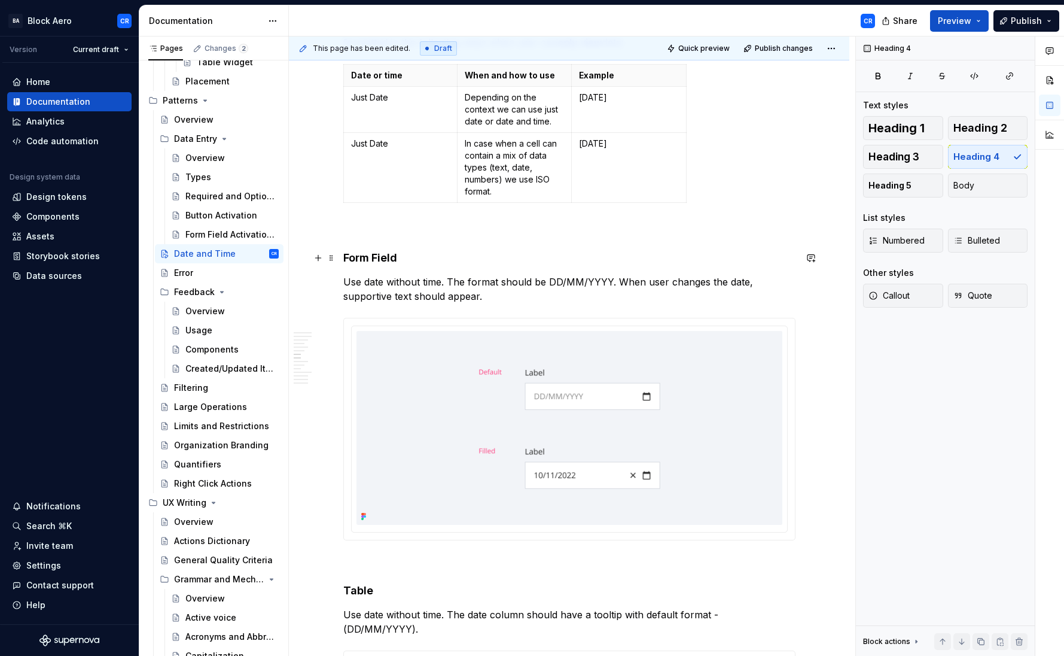
click at [347, 258] on h4 "Form Field" at bounding box center [569, 258] width 452 height 14
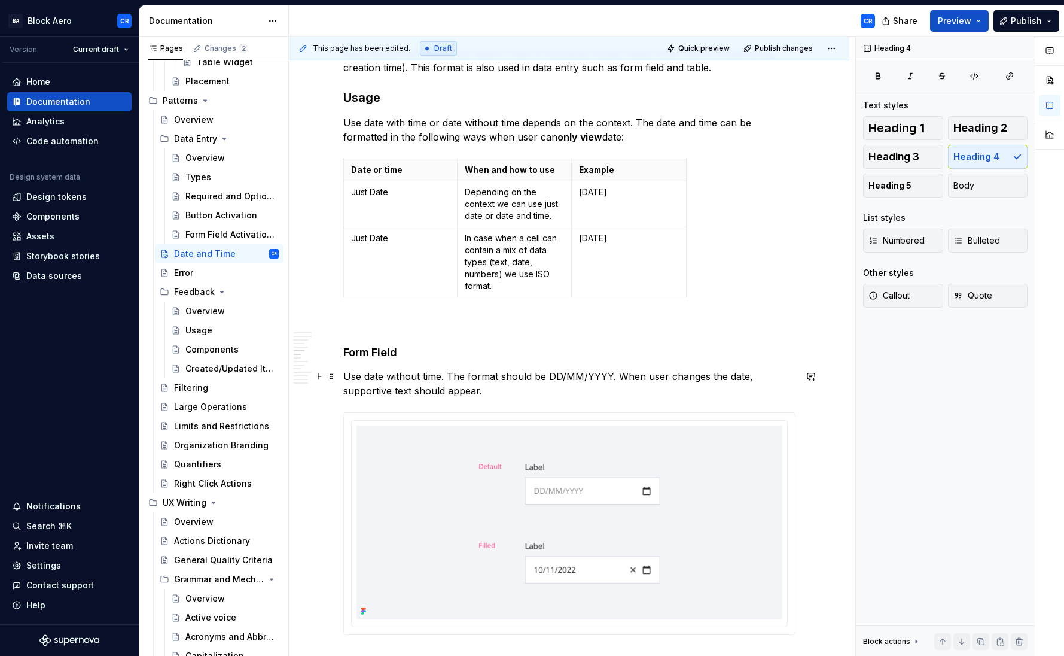
click at [429, 380] on p "Use date without time. The format should be DD/MM/YYYY. When user changes the d…" at bounding box center [569, 383] width 452 height 29
click at [331, 166] on span at bounding box center [332, 164] width 10 height 17
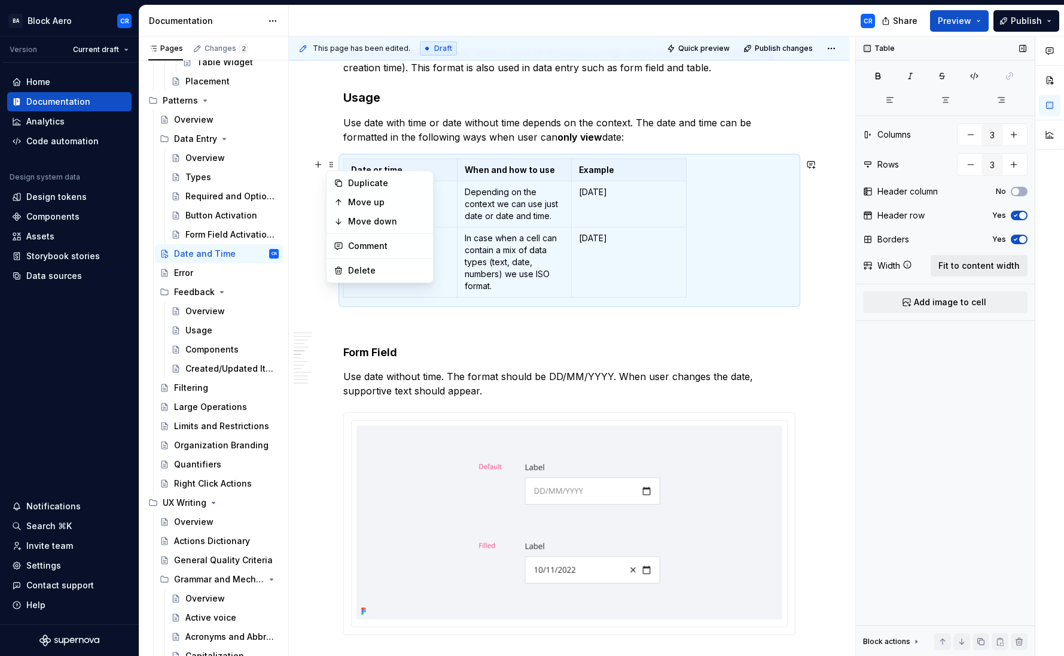
click at [993, 272] on button "Fit to content width" at bounding box center [979, 266] width 97 height 22
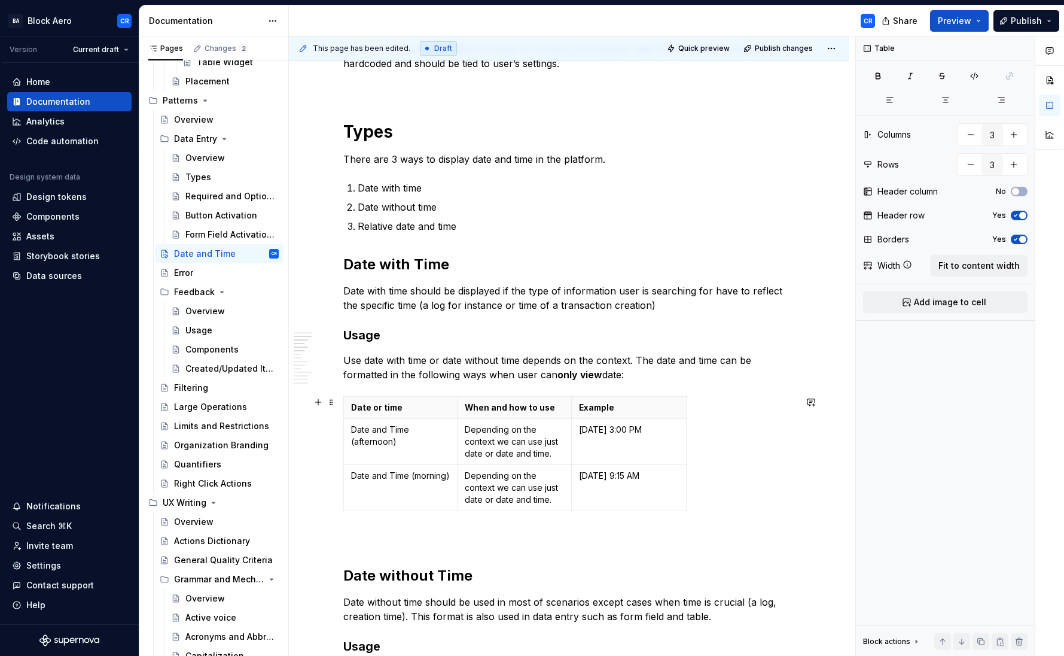
scroll to position [224, 0]
click at [328, 398] on span at bounding box center [332, 400] width 10 height 17
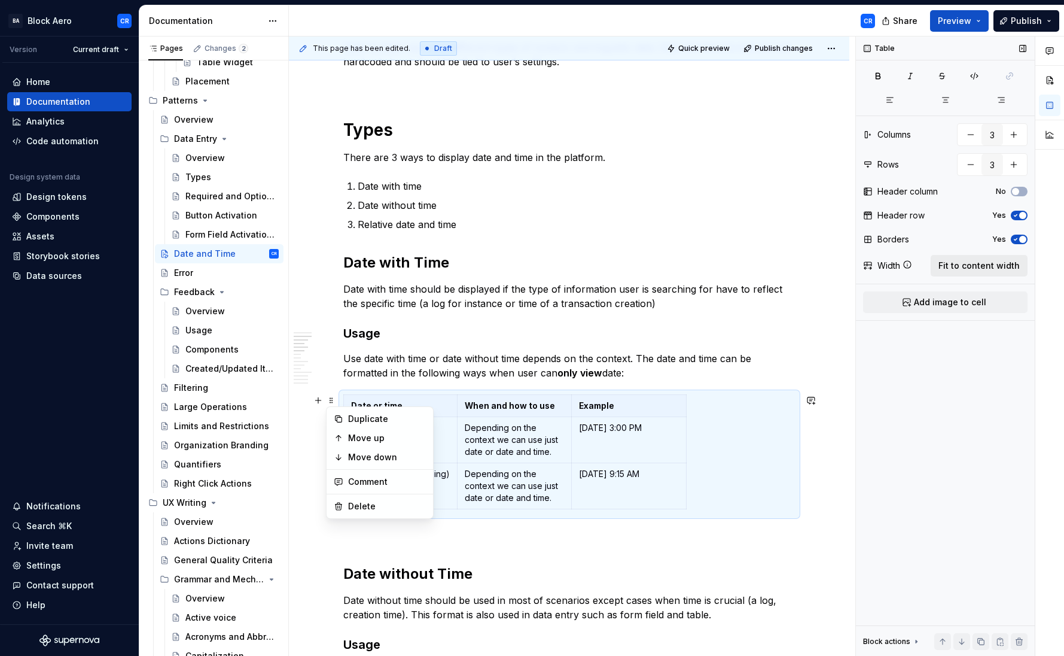
click at [1014, 261] on span "Fit to content width" at bounding box center [978, 266] width 81 height 12
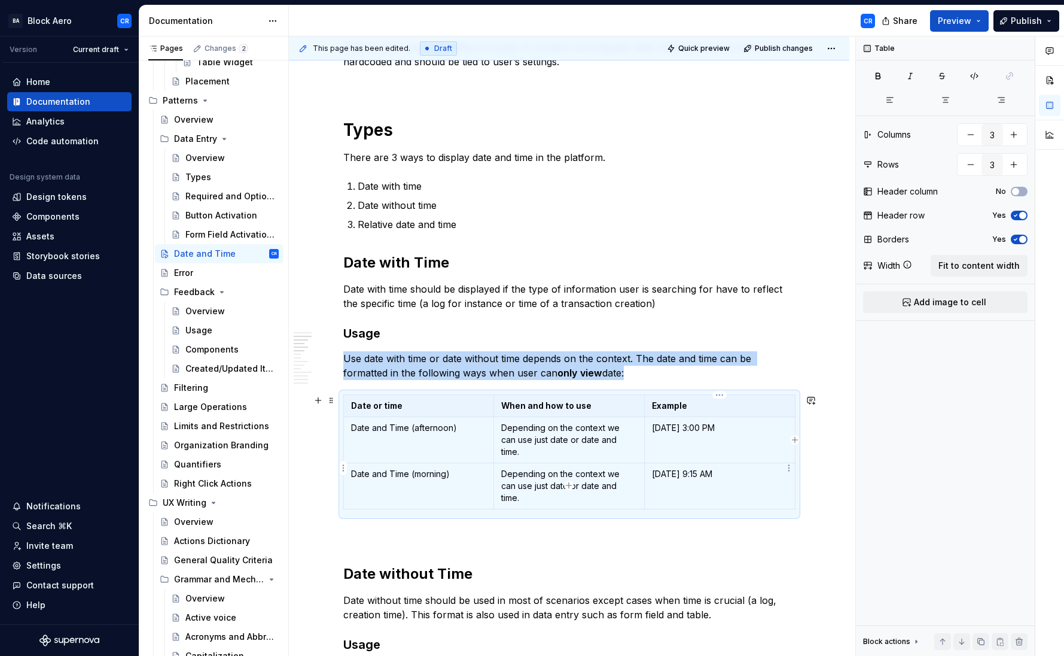
type textarea "*"
click at [548, 432] on p "Depending on the context we can use just date or date and time." at bounding box center [569, 440] width 136 height 36
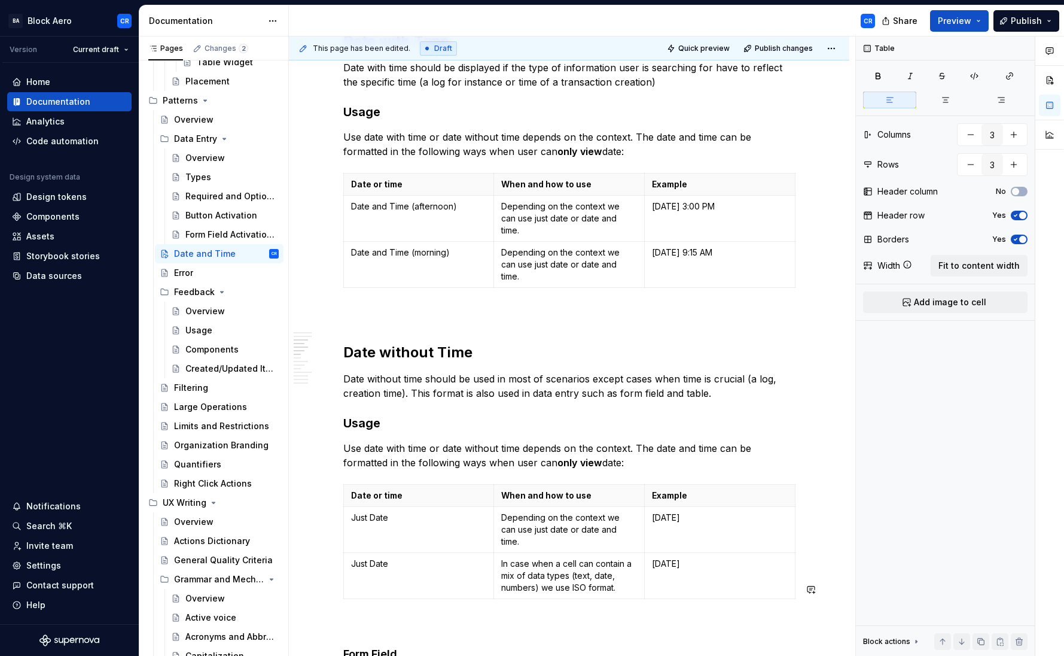
scroll to position [448, 0]
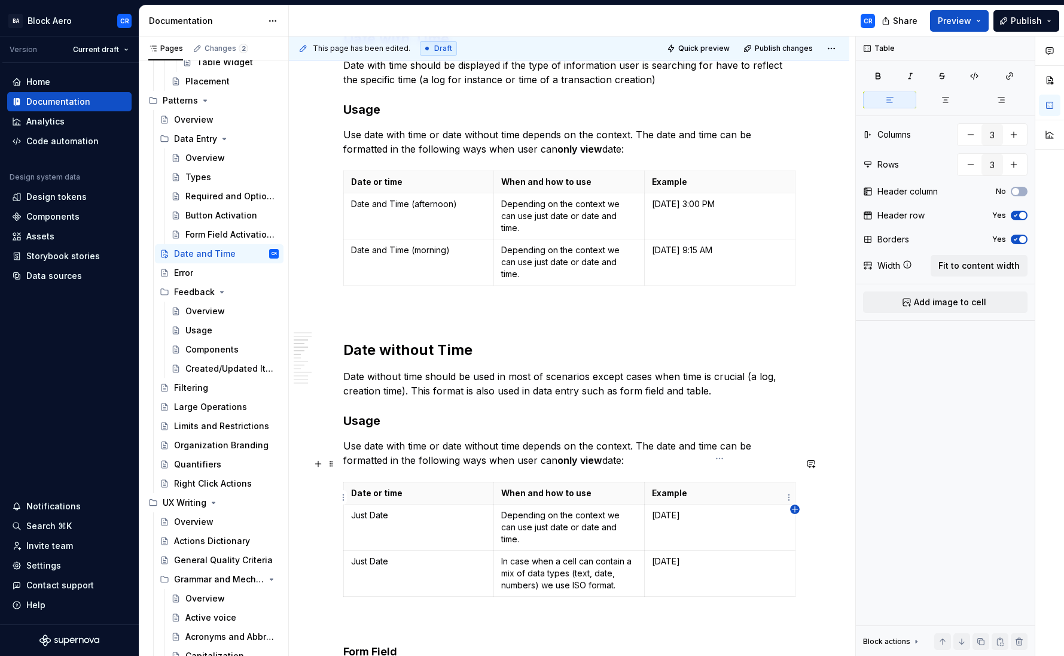
click at [792, 509] on icon "button" at bounding box center [794, 508] width 5 height 5
type input "3"
click at [343, 496] on html "BA Block Aero CR Version Current draft Home Documentation Analytics Code automa…" at bounding box center [532, 328] width 1064 height 656
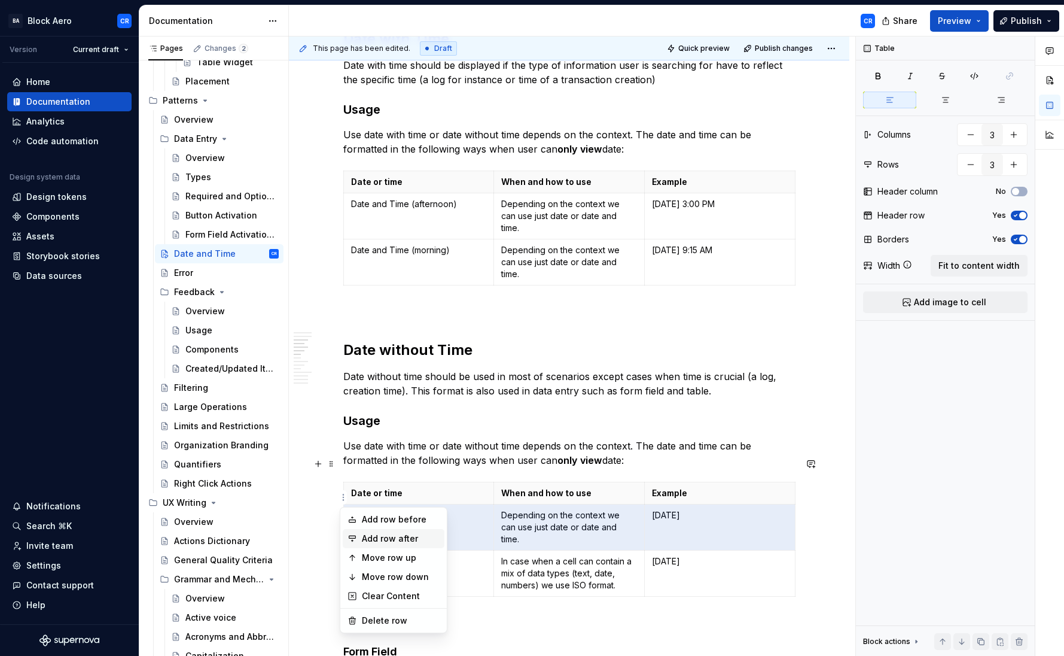
click at [358, 535] on div "Add row after" at bounding box center [394, 538] width 102 height 19
type input "4"
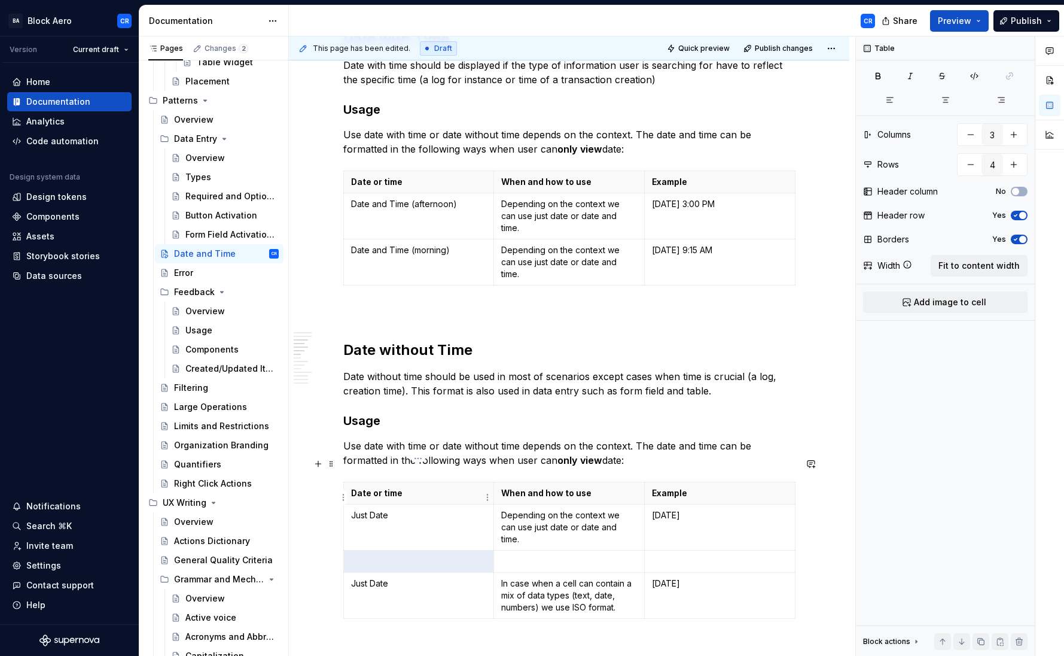
click at [388, 509] on p "Just Date" at bounding box center [419, 515] width 136 height 12
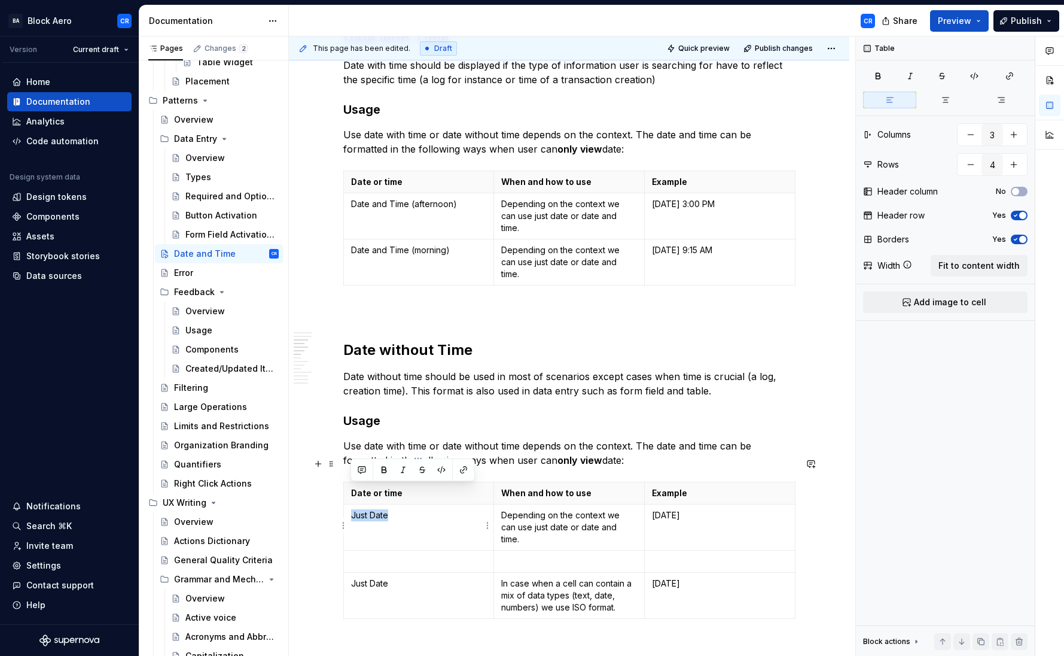
copy p "Just Date"
click at [391, 555] on p at bounding box center [419, 561] width 136 height 12
click at [535, 509] on p "Depending on the context we can use just date or date and time." at bounding box center [569, 527] width 136 height 36
click at [581, 509] on p "Depending on the context we can use just date or date and time." at bounding box center [569, 527] width 136 height 36
click at [622, 509] on p "Depending on the context we can use just date or date and time." at bounding box center [569, 527] width 136 height 36
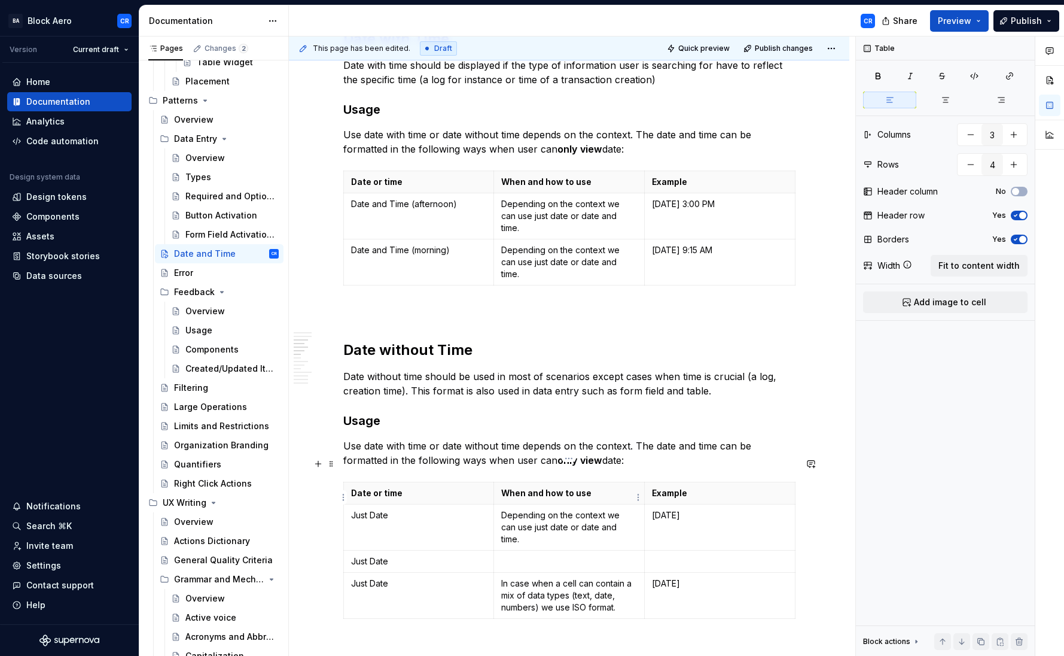
click at [533, 509] on p "Depending on the context we can use just date or date and time." at bounding box center [569, 527] width 136 height 36
click at [584, 509] on p "Depending on the context we can use just date or date and time." at bounding box center [569, 527] width 136 height 36
click at [560, 509] on p "Depending on the context we can use just date or date and time." at bounding box center [569, 527] width 136 height 36
click at [544, 509] on p "Depending on the context we can use just date or date and time." at bounding box center [569, 527] width 136 height 36
click at [510, 509] on p "Depending on the context we can use just date or date and time." at bounding box center [569, 527] width 136 height 36
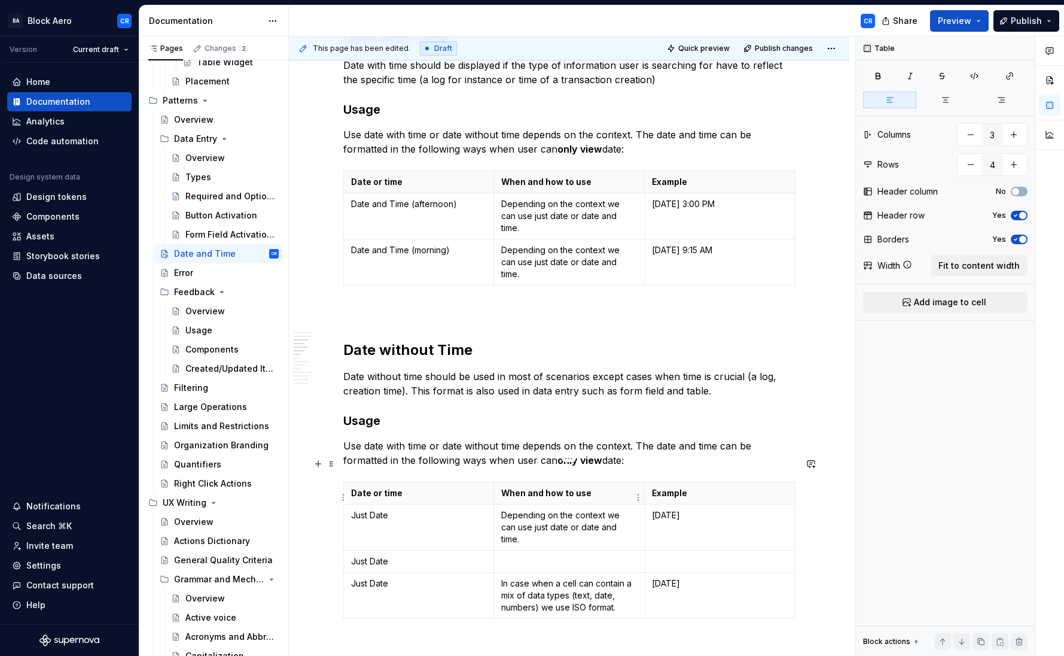
click at [527, 509] on p "Depending on the context we can use just date or date and time." at bounding box center [569, 527] width 136 height 36
click at [501, 509] on p "Depending on the context we can use just date or date and time." at bounding box center [569, 527] width 136 height 36
click at [507, 555] on p at bounding box center [569, 561] width 136 height 12
click at [678, 555] on p at bounding box center [720, 561] width 136 height 12
click at [544, 555] on p at bounding box center [569, 561] width 136 height 12
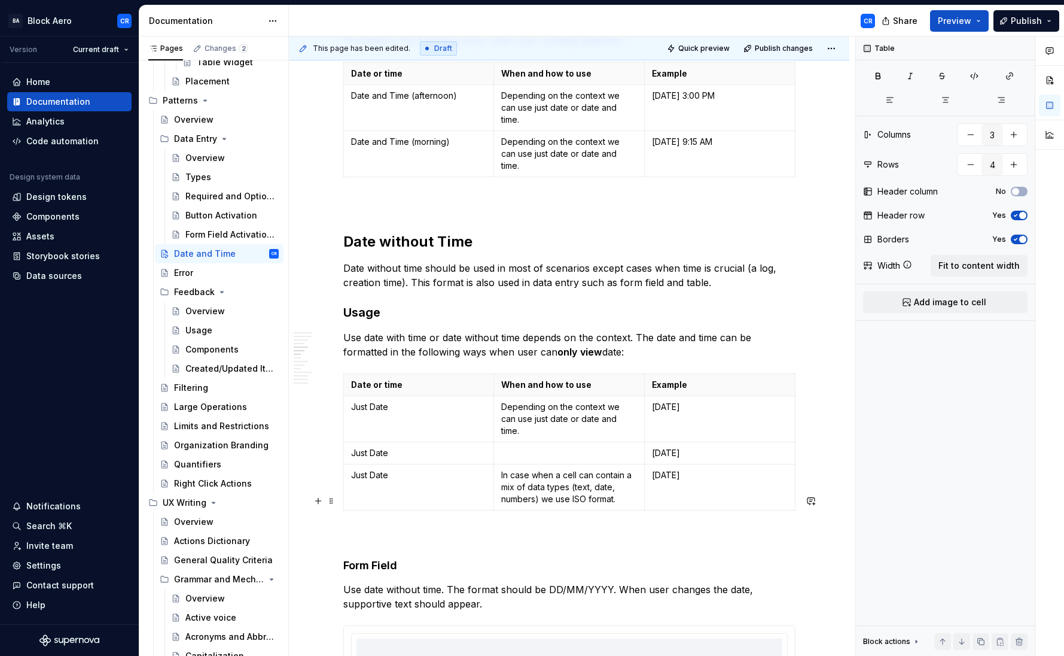
scroll to position [559, 0]
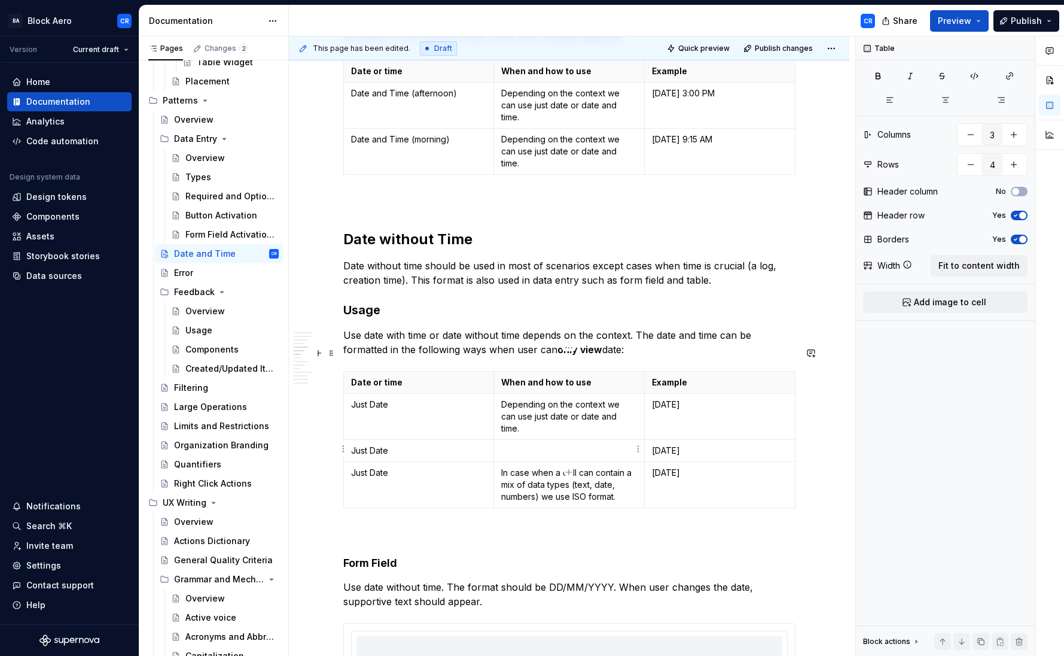
click at [559, 467] on p "In case when a cell can contain a mix of data types (text, date, numbers) we us…" at bounding box center [569, 485] width 136 height 36
click at [566, 467] on p "In case when a cell can contain a mix of data types (text, date, numbers) we us…" at bounding box center [569, 485] width 136 height 36
click at [563, 467] on p "In case when a cell can contain a mix of data types (text, date, numbers) we us…" at bounding box center [569, 485] width 136 height 36
click at [580, 467] on p "In case when a cell can contain a mix of data types (text, date, numbers) we us…" at bounding box center [569, 485] width 136 height 36
click at [565, 467] on p "In case when a cell can contain a mix of data types (text, date, numbers) we us…" at bounding box center [569, 485] width 136 height 36
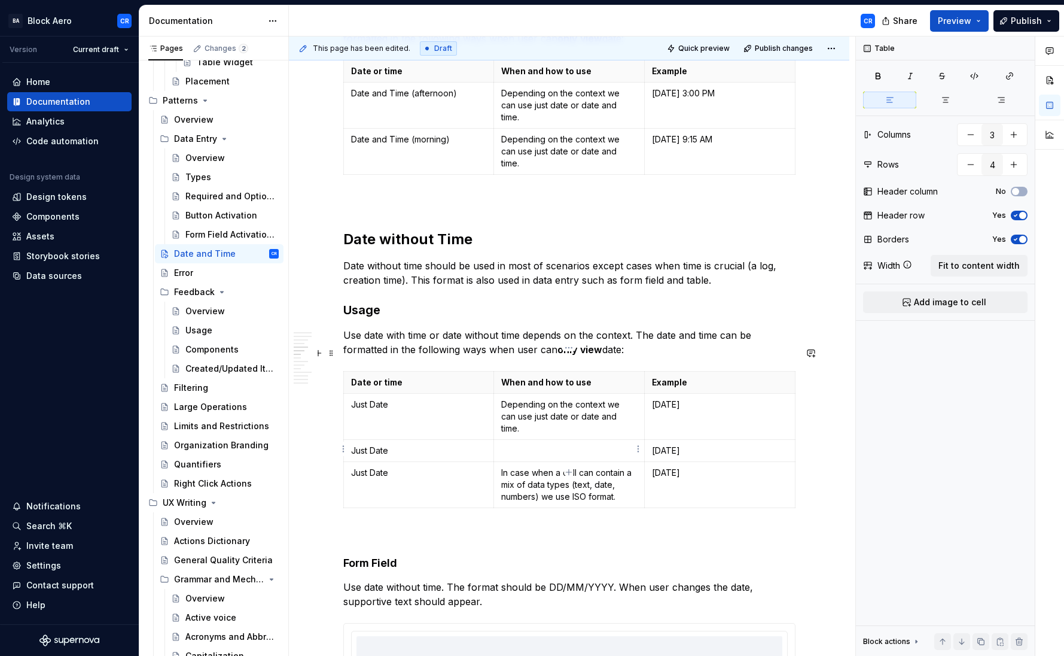
click at [574, 467] on p "In case when a cell can contain a mix of data types (text, date, numbers) we us…" at bounding box center [569, 485] width 136 height 36
drag, startPoint x: 580, startPoint y: 437, endPoint x: 593, endPoint y: 472, distance: 38.2
click at [580, 467] on p "In case when a cell can contain a mix of data types (text, date, numbers) we us…" at bounding box center [569, 485] width 136 height 36
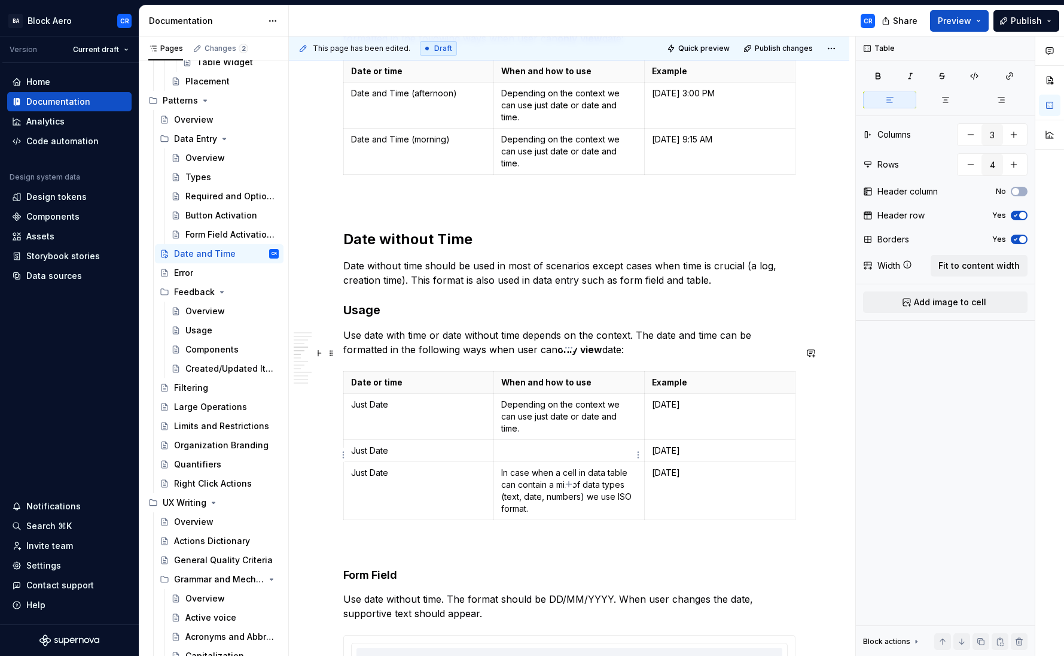
click at [559, 467] on p "In case when a cell in data table can contain a mix of data types (text, date, …" at bounding box center [569, 491] width 136 height 48
click at [539, 467] on p "In case when a cell in data table can contain a mix of data types (text, date, …" at bounding box center [569, 491] width 136 height 48
click at [557, 467] on p "In case when a cell in data table can contain a mix of data types (text, date, …" at bounding box center [569, 491] width 136 height 48
drag, startPoint x: 537, startPoint y: 435, endPoint x: 501, endPoint y: 435, distance: 36.5
click at [501, 467] on p "In case when a cell in data table can contain a mix of data types (text, date, …" at bounding box center [569, 491] width 136 height 48
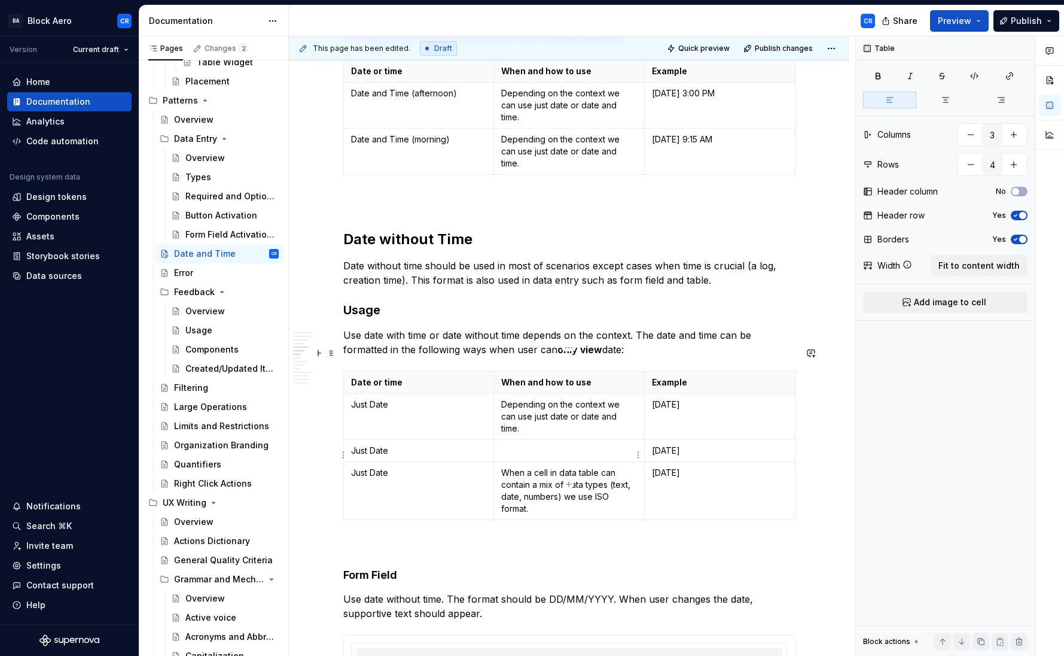
click at [527, 467] on p "When a cell in data table can contain a mix of data types (text, date, numbers)…" at bounding box center [569, 491] width 136 height 48
click at [536, 467] on p "When a cell in data table can contain a mix of data types (text, date, numbers)…" at bounding box center [569, 491] width 136 height 48
click at [538, 467] on p "When a parameter in data table can contain a mix of data types (text, date, num…" at bounding box center [569, 491] width 136 height 48
click at [522, 467] on p "When a parameter in data table can contain a mix of data types (text, date, num…" at bounding box center [569, 491] width 136 height 48
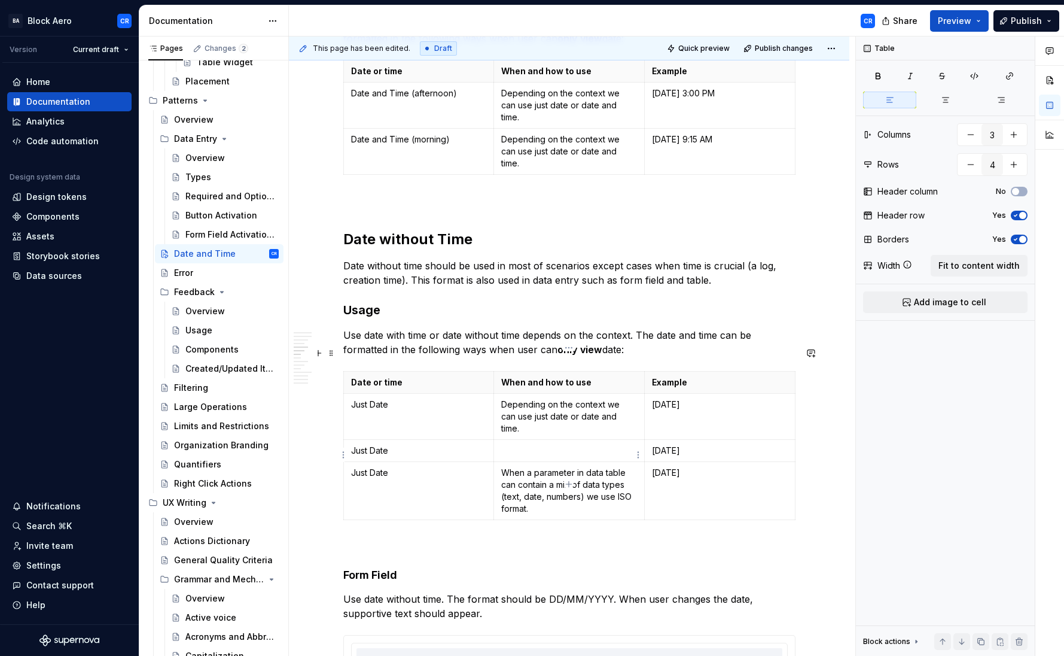
click at [553, 467] on p "When a parameter in data table can contain a mix of data types (text, date, num…" at bounding box center [569, 491] width 136 height 48
click at [587, 467] on p "When a parameter in data table can contain a mix of data types (text, date, num…" at bounding box center [569, 491] width 136 height 48
click at [607, 467] on p "When a parameter in data table can contain a mix of data types (text, date, num…" at bounding box center [569, 491] width 136 height 48
click at [605, 467] on p "When a parameter in data table can contain a mix of data types (text, date, num…" at bounding box center [569, 491] width 136 height 48
click at [586, 467] on p "When a parameter in data table can contain a mix of data types (text, date, num…" at bounding box center [569, 491] width 136 height 48
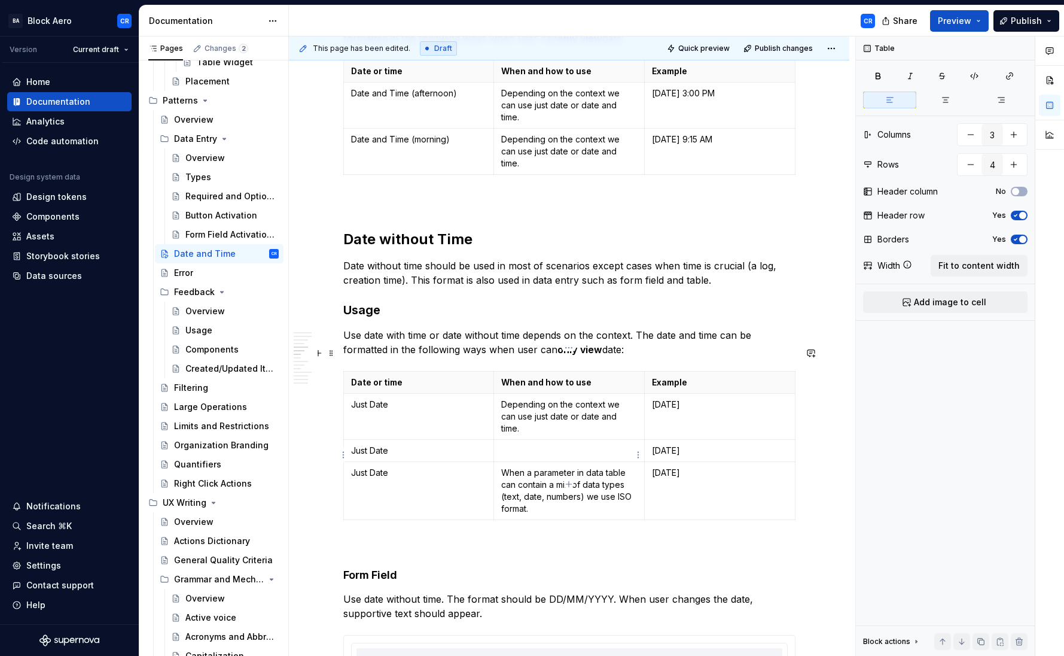
click at [563, 467] on p "When a parameter in data table can contain a mix of data types (text, date, num…" at bounding box center [569, 491] width 136 height 48
click at [586, 467] on p "When a parameter in data table can contain a mix of data types (text, date, num…" at bounding box center [569, 491] width 136 height 48
click at [540, 467] on p "When a parameter in a data table can contain a mix of data types (text, date, n…" at bounding box center [569, 491] width 136 height 48
click at [556, 467] on p "When a parameter in a data table can contain a mix of data types (text, date, n…" at bounding box center [569, 491] width 136 height 48
click at [578, 467] on p "When a parameter in a data table can contain a mix of data types (text, date, n…" at bounding box center [569, 491] width 136 height 48
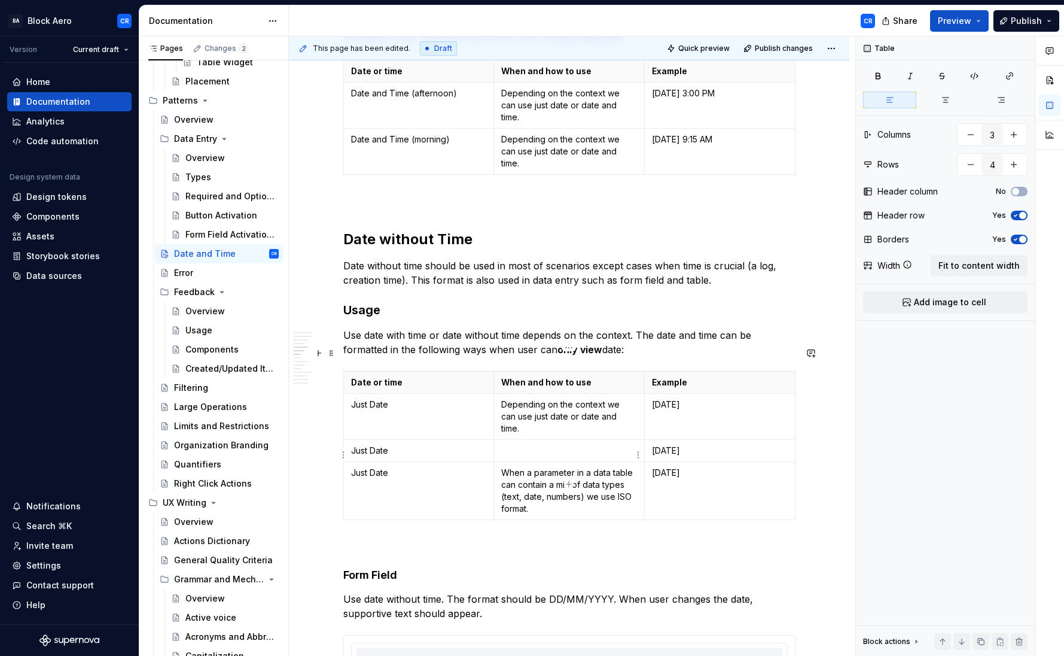
click at [594, 467] on p "When a parameter in a data table can contain a mix of data types (text, date, n…" at bounding box center [569, 491] width 136 height 48
click at [586, 467] on p "When a parameter in a data table can contain a mix of data types (text, date, n…" at bounding box center [569, 491] width 136 height 48
click at [583, 467] on p "When a parameter in a data table can contain a mix of data types (text, date, n…" at bounding box center [569, 491] width 136 height 48
click at [597, 469] on p "When a parameter in a data table can contain a mix of data types (text, date, n…" at bounding box center [569, 491] width 136 height 48
drag, startPoint x: 580, startPoint y: 472, endPoint x: 627, endPoint y: 470, distance: 47.3
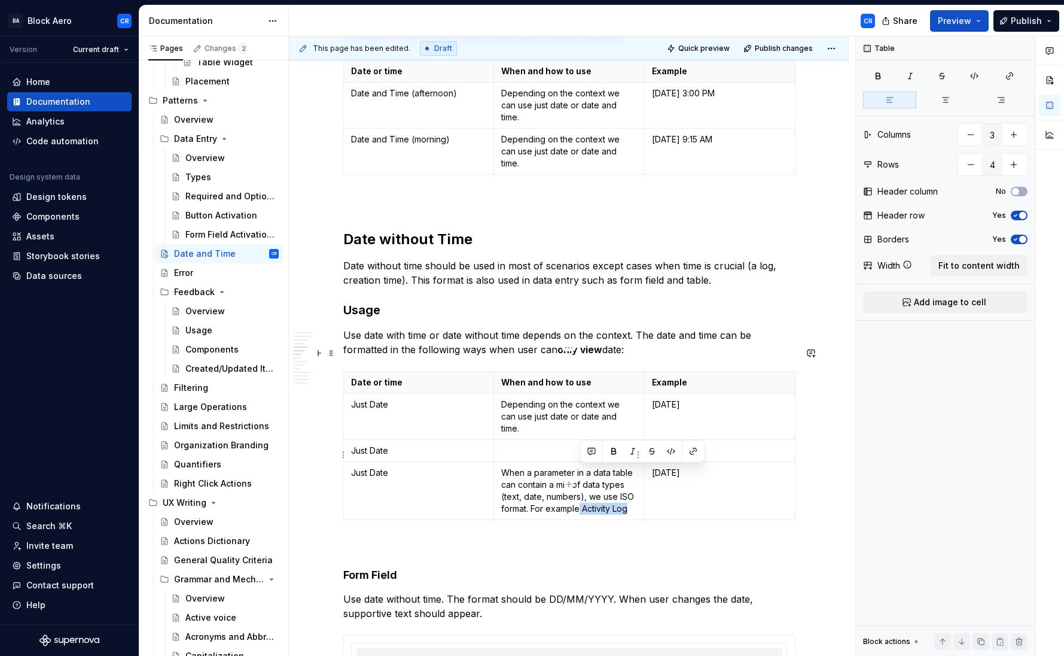
click at [627, 470] on p "When a parameter in a data table can contain a mix of data types (text, date, n…" at bounding box center [569, 491] width 136 height 48
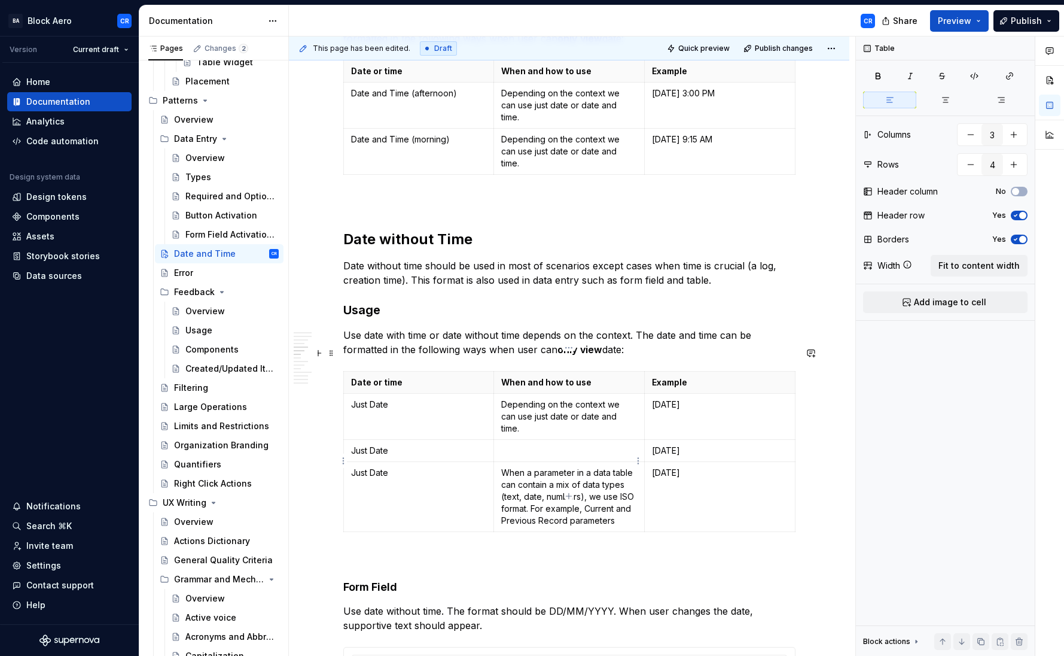
click at [584, 490] on p "When a parameter in a data table can contain a mix of data types (text, date, n…" at bounding box center [569, 497] width 136 height 60
click at [538, 486] on p "When a parameter in a data table can contain a mix of data types (text, date, n…" at bounding box center [569, 497] width 136 height 60
click at [616, 472] on p "When a parameter in a data table can contain a mix of data types (text, date, n…" at bounding box center [569, 497] width 136 height 60
click at [631, 485] on p "When a parameter in a data table can contain a mix of data types (text, date, n…" at bounding box center [569, 497] width 136 height 60
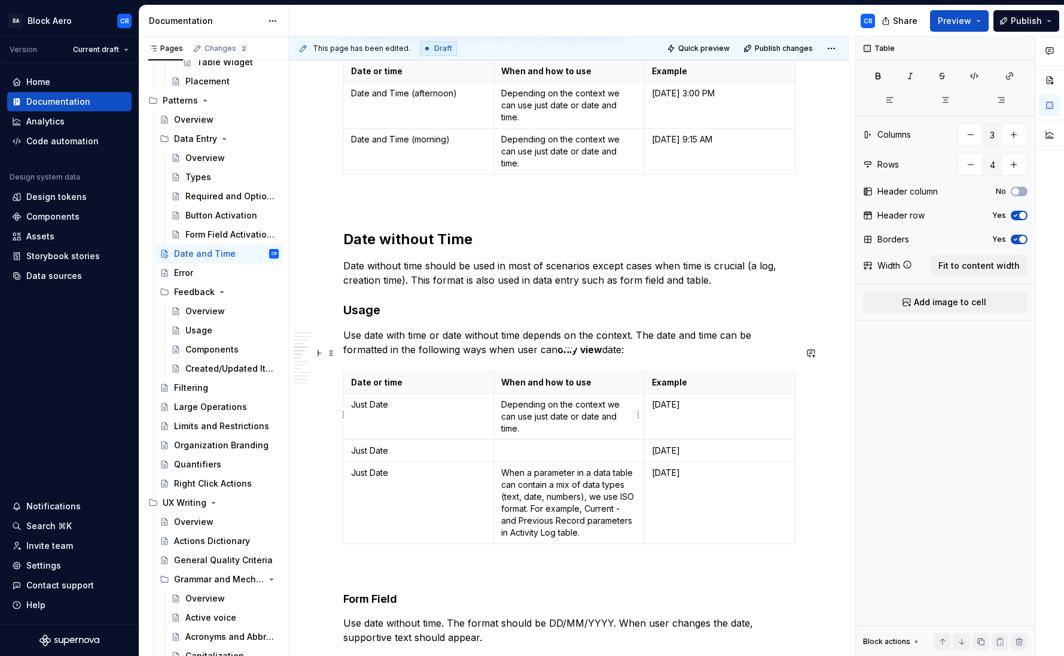
click at [603, 444] on p at bounding box center [569, 450] width 136 height 12
click at [561, 444] on p "Date field and cell" at bounding box center [569, 450] width 136 height 12
click at [559, 444] on p "Date field and cell" at bounding box center [569, 450] width 136 height 12
click at [563, 444] on p "Date field and date cell" at bounding box center [569, 450] width 136 height 12
click at [606, 444] on p "Date field and date cell" at bounding box center [569, 450] width 136 height 12
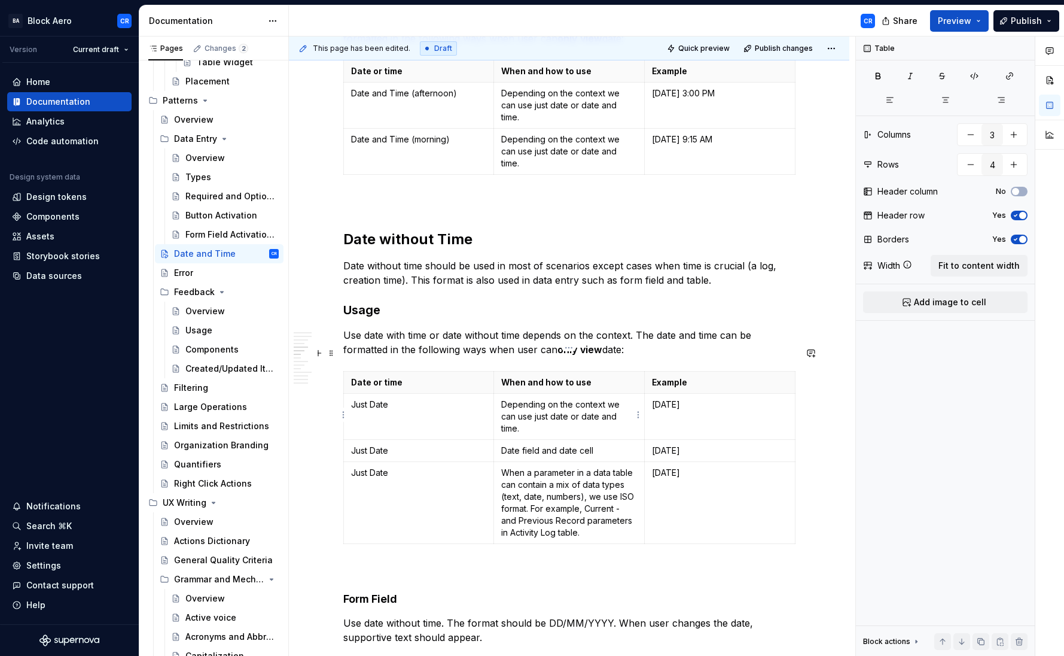
click at [516, 444] on p "Date field and date cell" at bounding box center [569, 450] width 136 height 12
click at [536, 444] on p "Date field and date cell" at bounding box center [569, 450] width 136 height 12
drag, startPoint x: 541, startPoint y: 416, endPoint x: 551, endPoint y: 438, distance: 24.1
click at [541, 444] on p "Date field and date cell" at bounding box center [569, 450] width 136 height 12
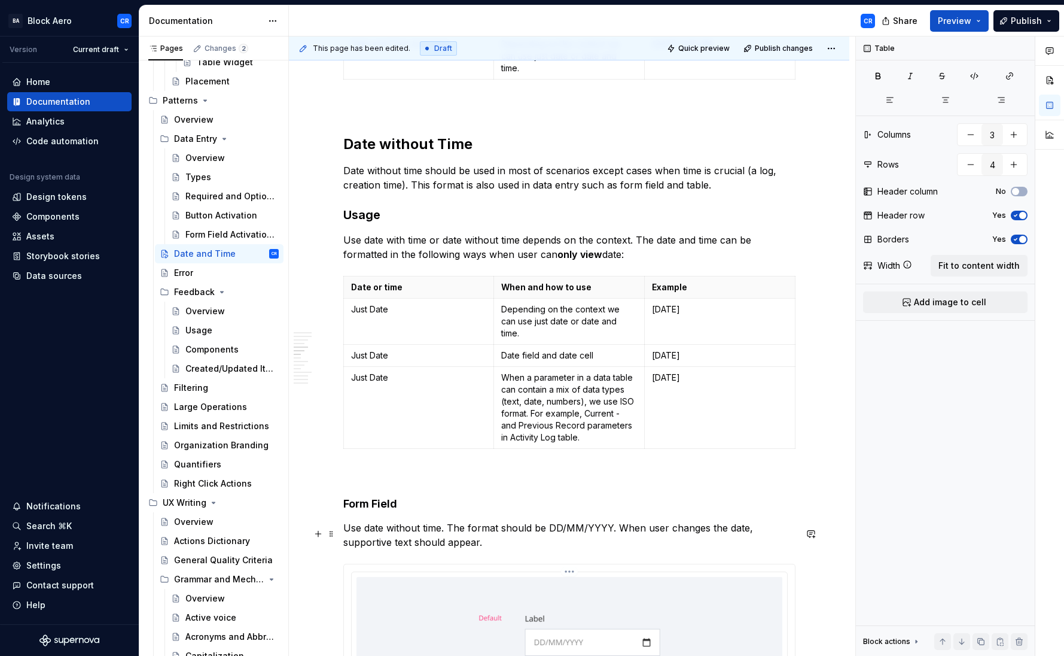
scroll to position [673, 0]
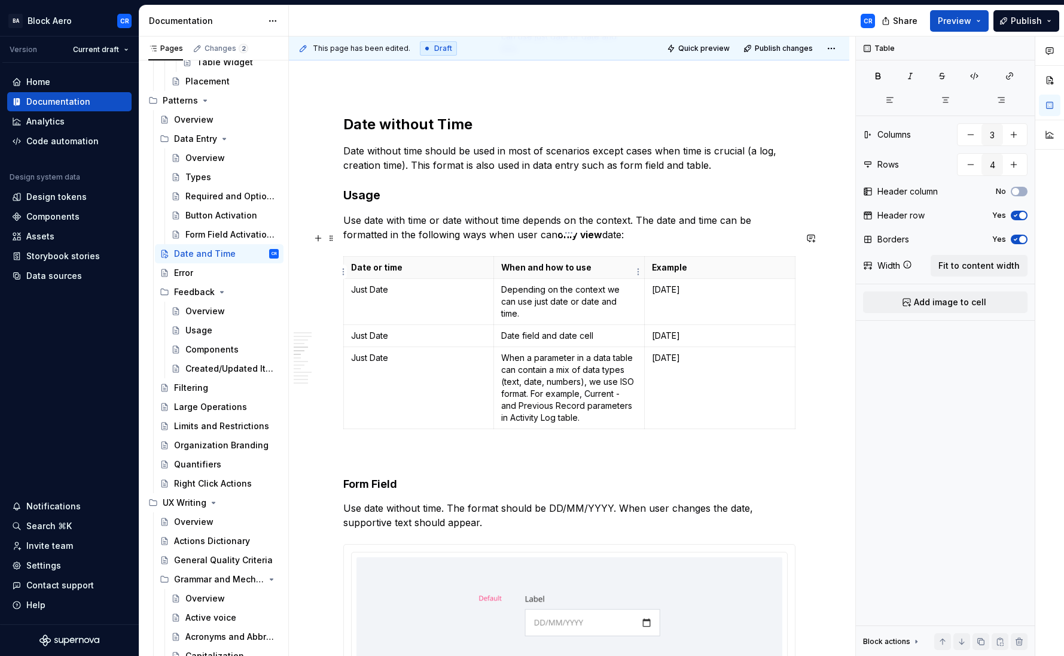
click at [596, 283] on p "Depending on the context we can use just date or date and time." at bounding box center [569, 301] width 136 height 36
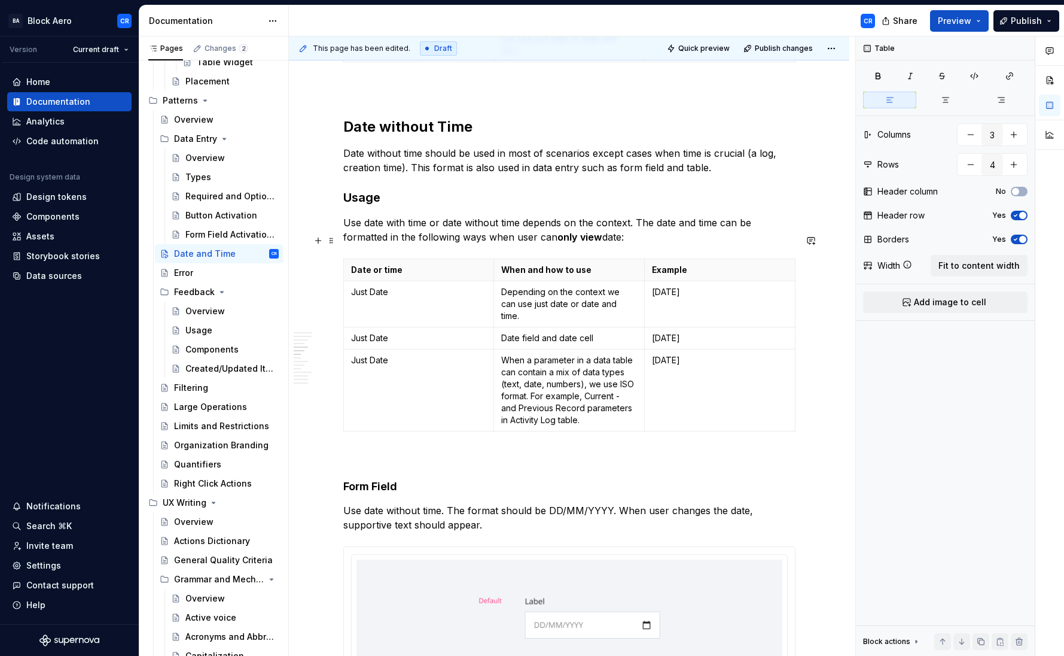
scroll to position [669, 0]
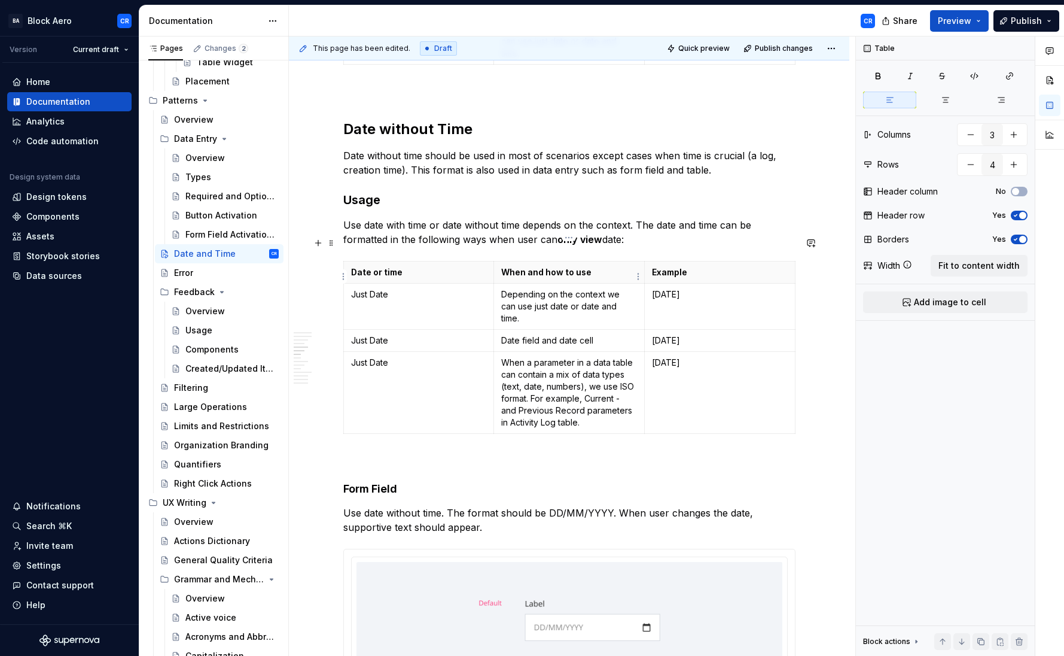
click at [552, 288] on p "Depending on the context we can use just date or date and time." at bounding box center [569, 306] width 136 height 36
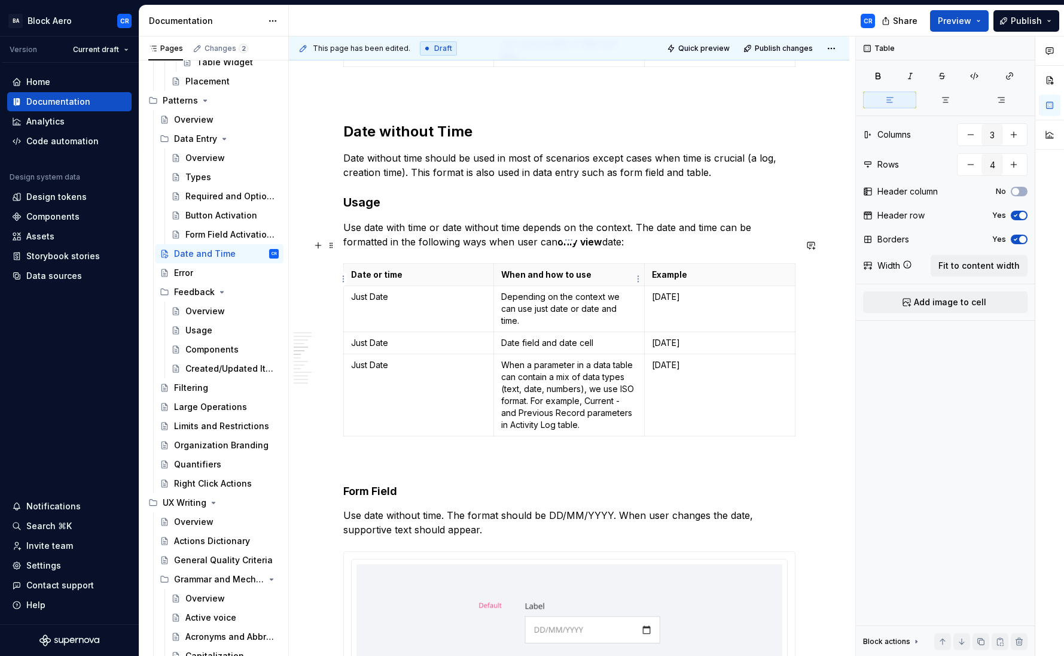
click at [502, 291] on p "Depending on the context we can use just date or date and time." at bounding box center [569, 309] width 136 height 36
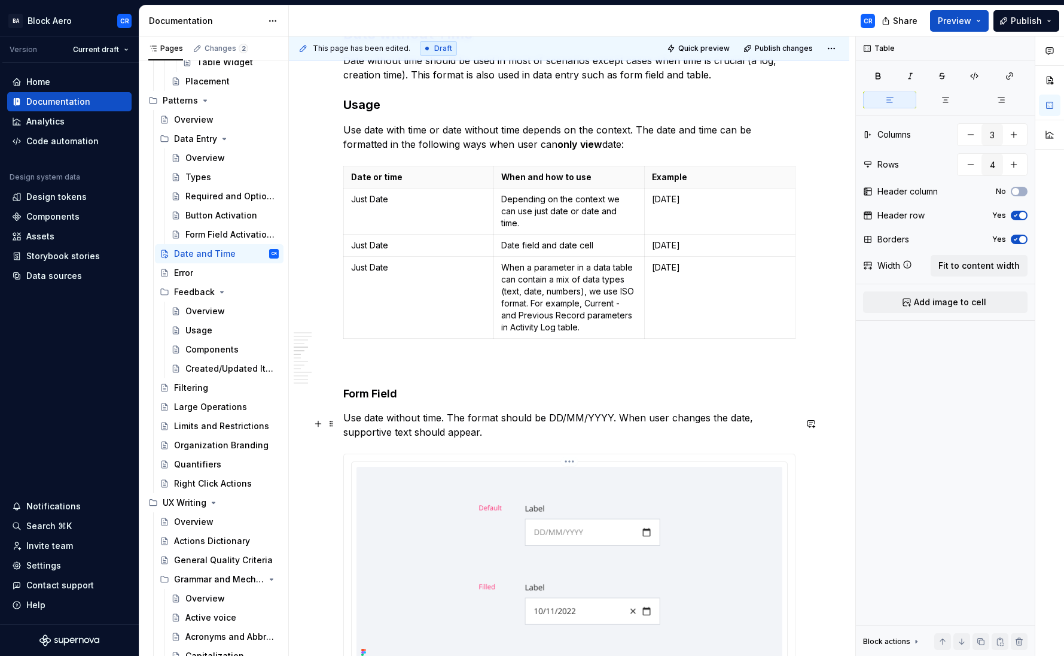
scroll to position [733, 0]
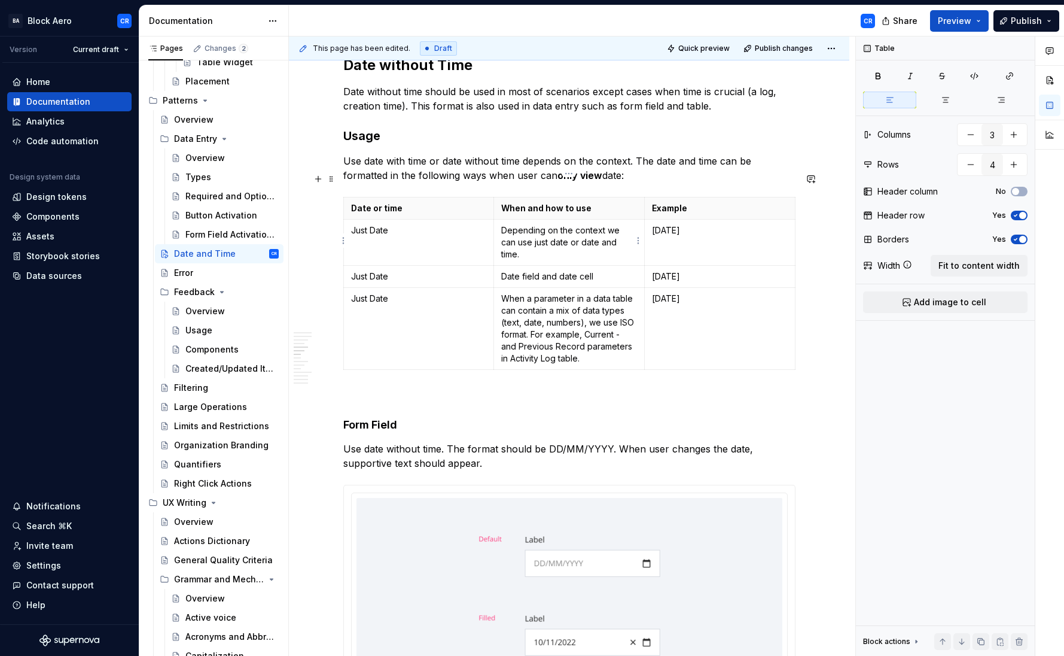
click at [576, 270] on p "Date field and date cell" at bounding box center [569, 276] width 136 height 12
click at [614, 270] on p "Date field and date cell" at bounding box center [569, 276] width 136 height 12
click at [508, 270] on p "Date field and date cell" at bounding box center [569, 276] width 136 height 12
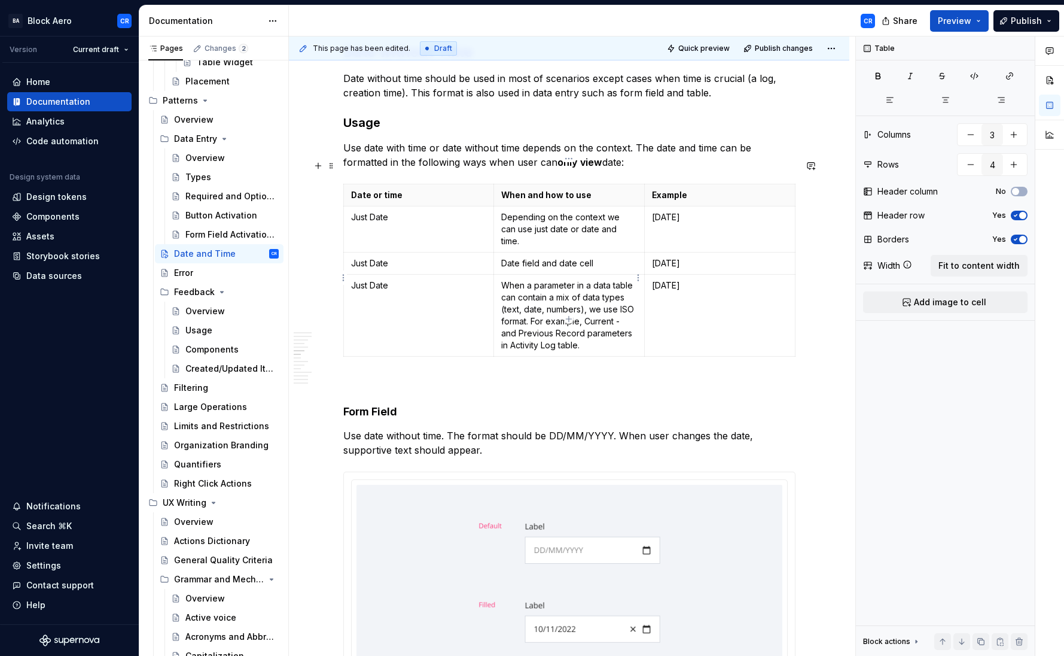
scroll to position [748, 0]
click at [504, 255] on p "Date field and date cell" at bounding box center [569, 261] width 136 height 12
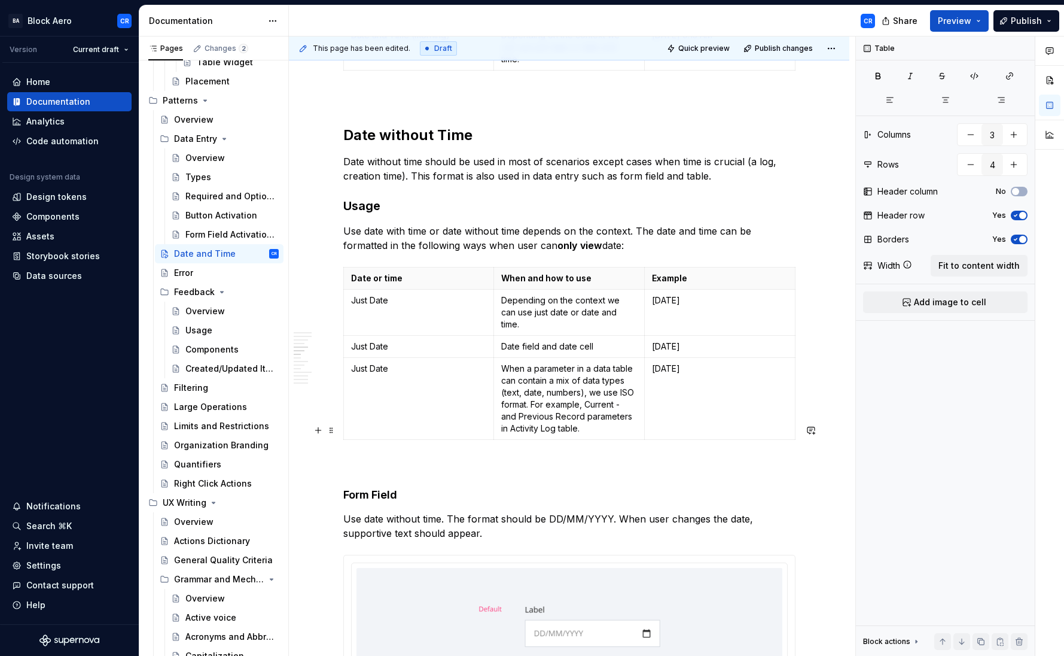
scroll to position [660, 0]
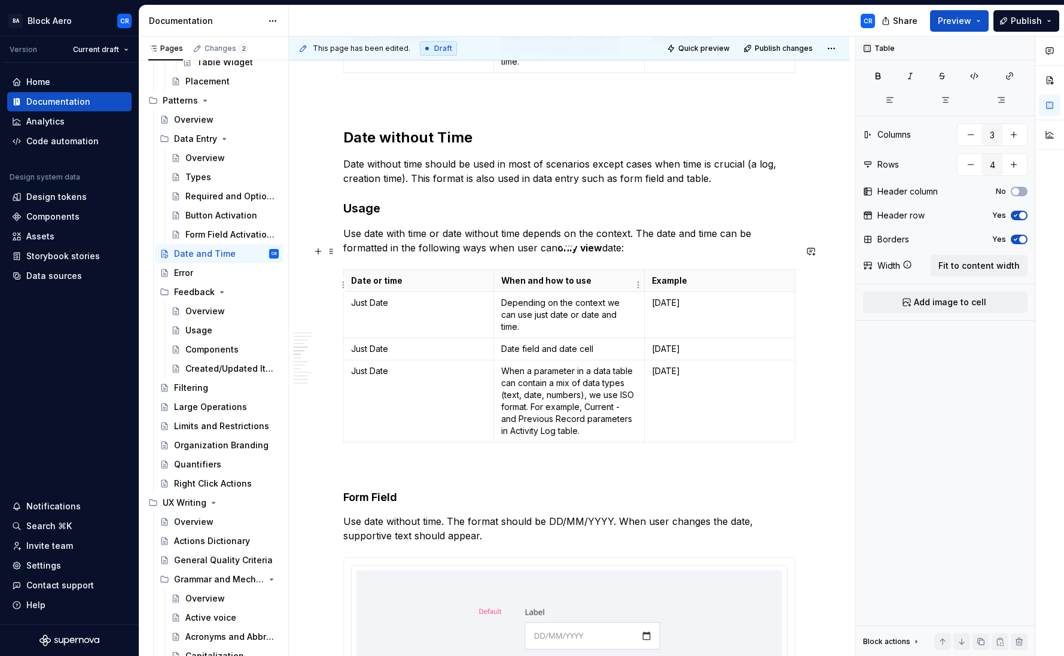
click at [578, 297] on p "Depending on the context we can use just date or date and time." at bounding box center [569, 315] width 136 height 36
drag, startPoint x: 627, startPoint y: 291, endPoint x: 505, endPoint y: 278, distance: 123.3
click at [505, 297] on p "Depending on the context we can use just date or date and time." at bounding box center [569, 315] width 136 height 36
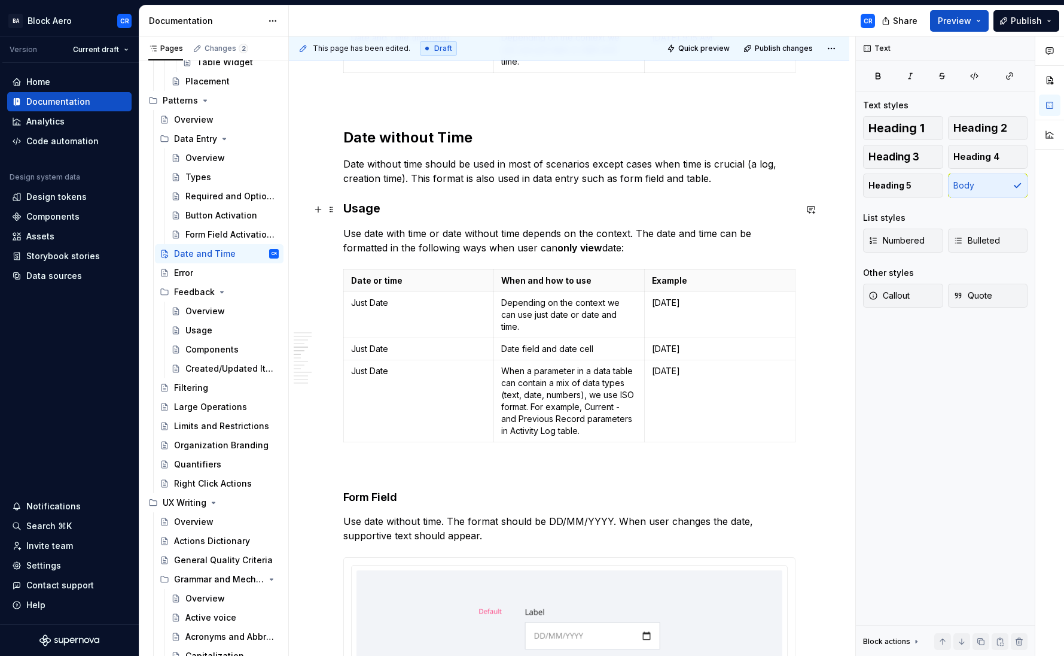
click at [610, 226] on p "Use date with time or date without time depends on the context. The date and ti…" at bounding box center [569, 240] width 452 height 29
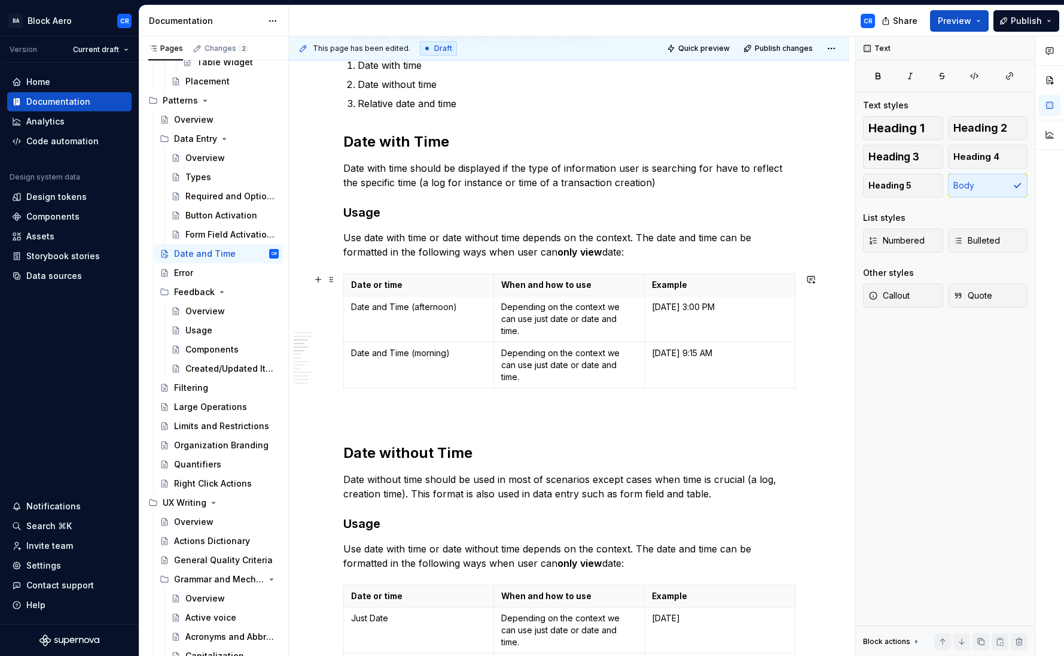
scroll to position [347, 0]
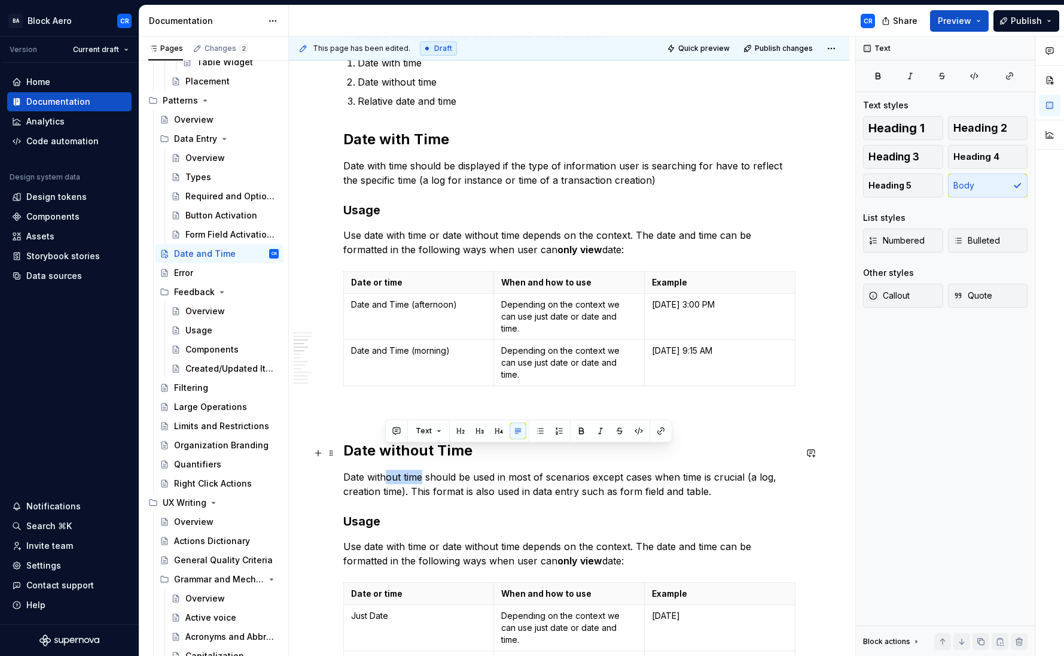
drag, startPoint x: 384, startPoint y: 453, endPoint x: 420, endPoint y: 455, distance: 35.9
click at [420, 469] on p "Date without time should be used in most of scenarios except cases when time is…" at bounding box center [569, 483] width 452 height 29
click at [418, 469] on p "Date without time should be used in most of scenarios except cases when time is…" at bounding box center [569, 483] width 452 height 29
click at [374, 237] on p "Use date with time or date without time depends on the context. The date and ti…" at bounding box center [569, 242] width 452 height 29
click at [402, 234] on p "Use date with time or date without time depends on the context. The date and ti…" at bounding box center [569, 242] width 452 height 29
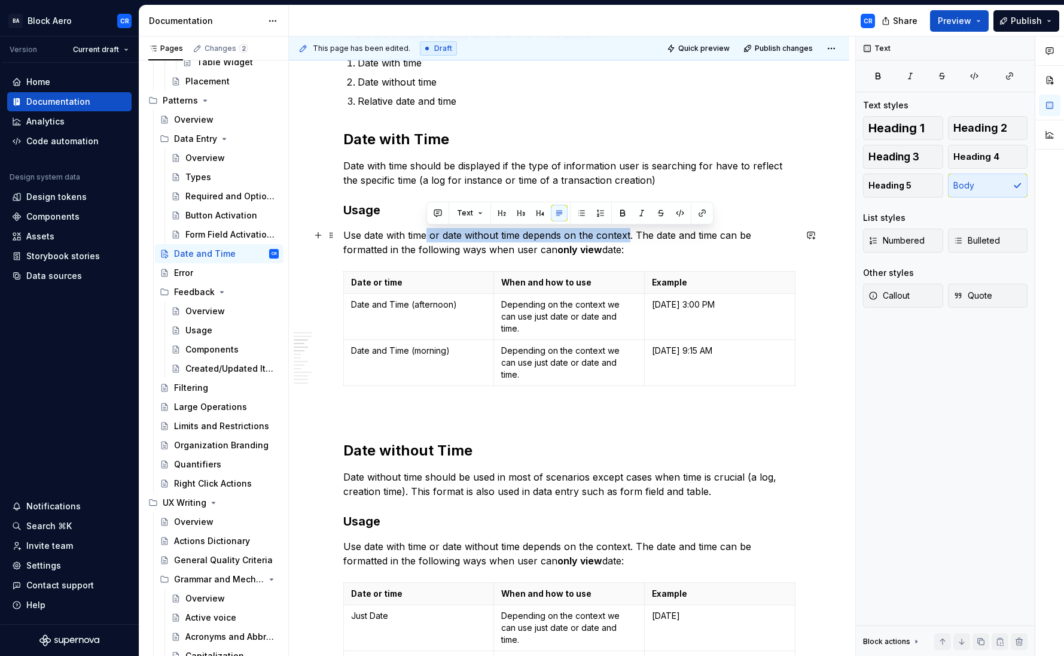
drag, startPoint x: 426, startPoint y: 235, endPoint x: 629, endPoint y: 233, distance: 202.2
click at [629, 233] on p "Use date with time or date without time depends on the context. The date and ti…" at bounding box center [569, 242] width 452 height 29
click at [629, 237] on p "Use date with time or date without time depends on the context. The date and ti…" at bounding box center [569, 242] width 452 height 29
drag, startPoint x: 636, startPoint y: 233, endPoint x: 344, endPoint y: 231, distance: 291.9
click at [344, 231] on p "Use date with time or date without time depends on the context. The date and ti…" at bounding box center [569, 242] width 452 height 29
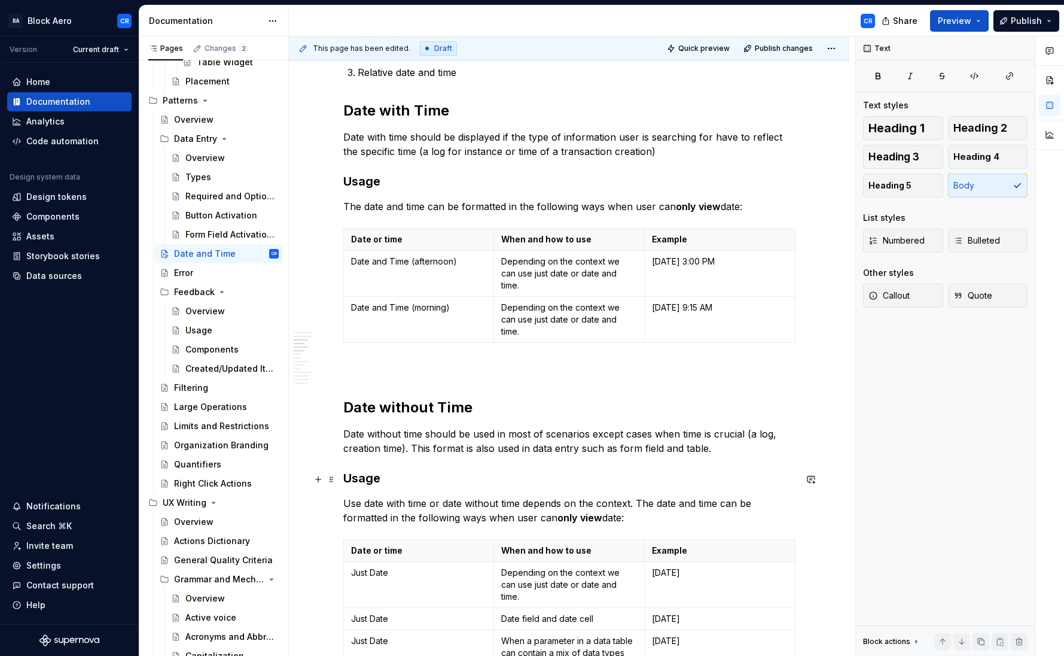
scroll to position [386, 0]
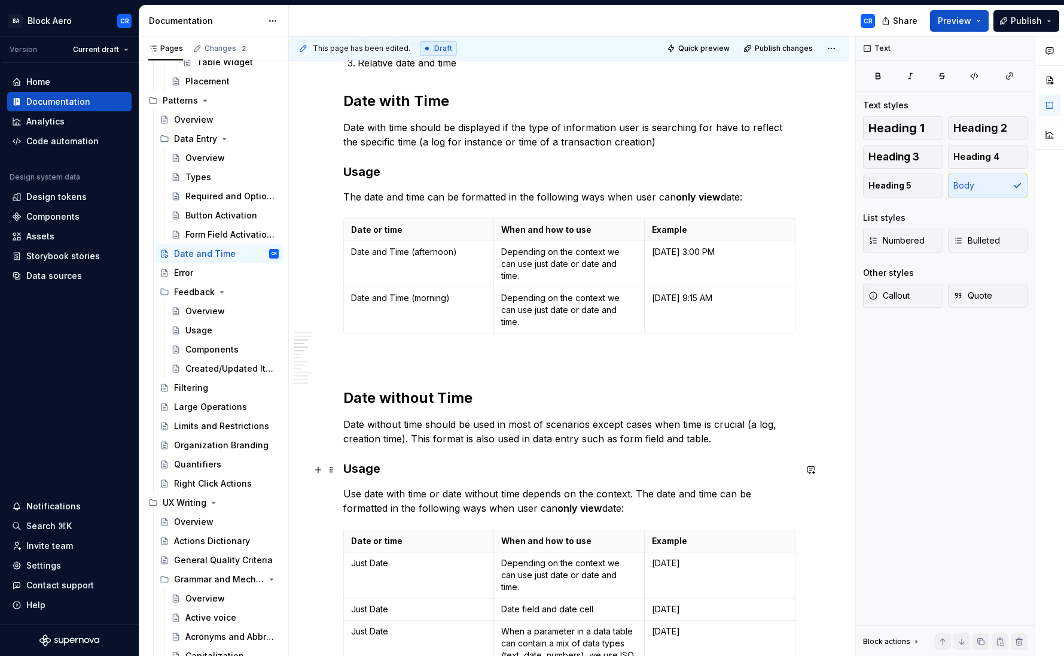
click at [344, 486] on p "Use date with time or date without time depends on the context. The date and ti…" at bounding box center [569, 500] width 452 height 29
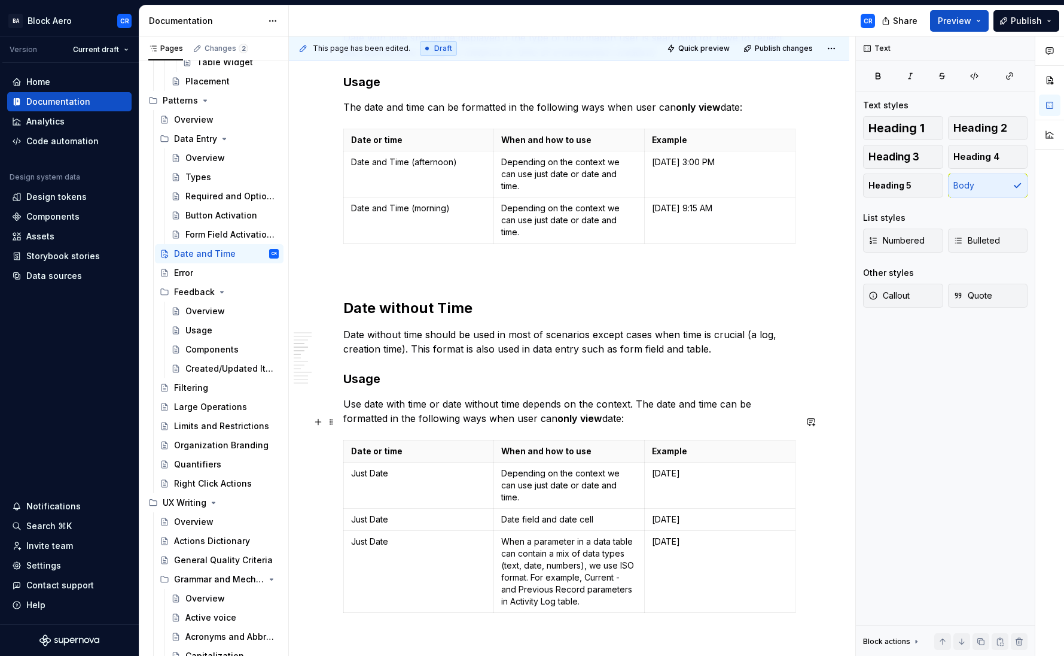
scroll to position [473, 0]
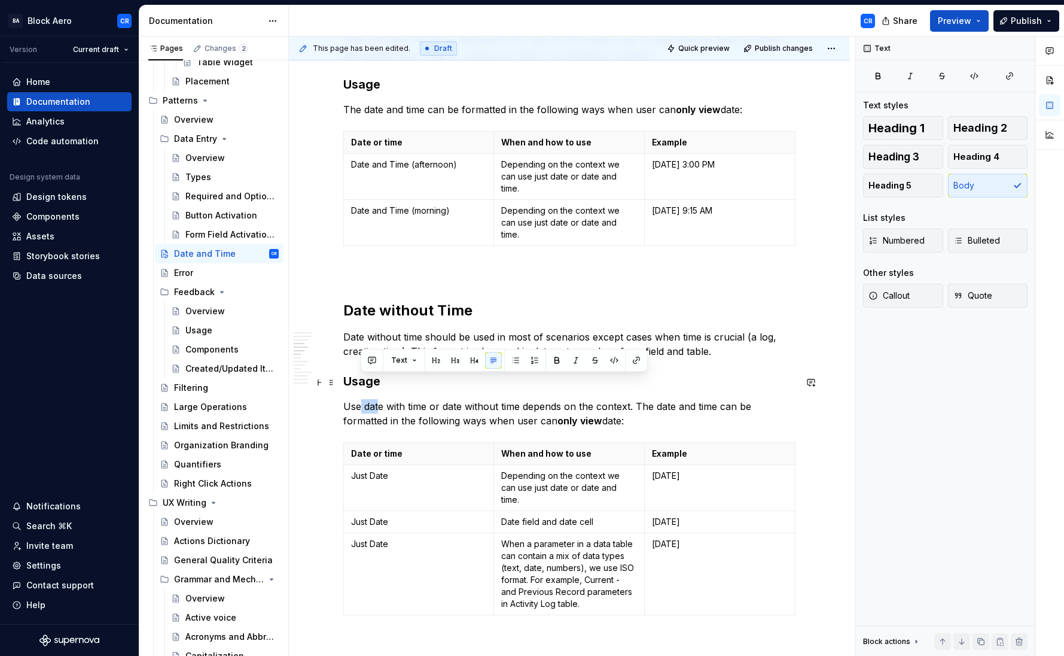
drag, startPoint x: 361, startPoint y: 382, endPoint x: 377, endPoint y: 382, distance: 15.6
click at [377, 399] on p "Use date with time or date without time depends on the context. The date and ti…" at bounding box center [569, 413] width 452 height 29
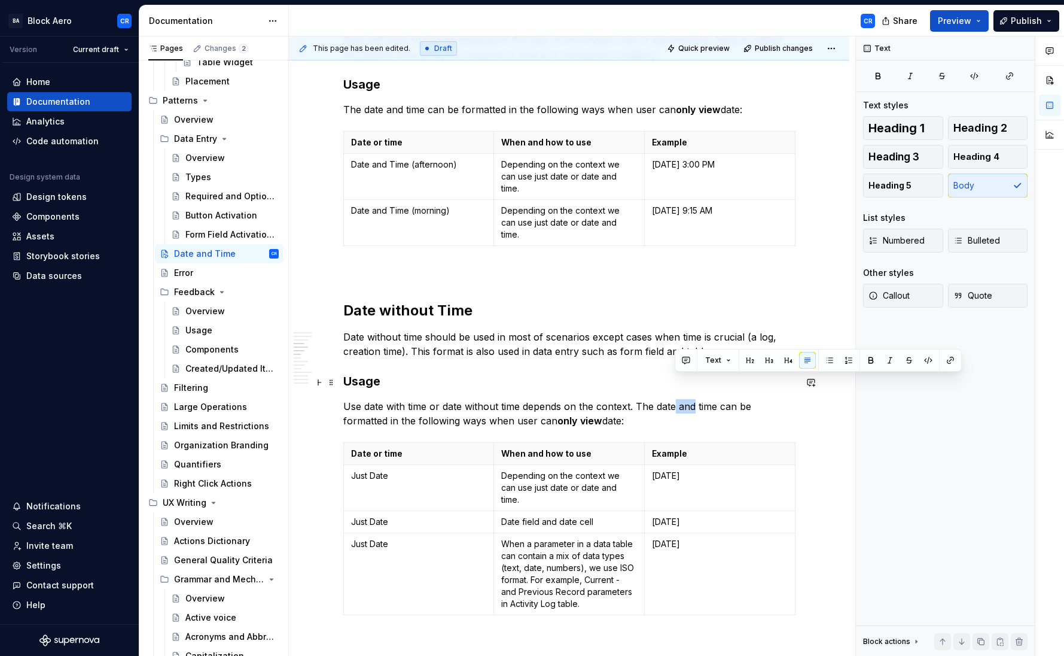
drag, startPoint x: 673, startPoint y: 382, endPoint x: 693, endPoint y: 382, distance: 19.7
click at [693, 399] on p "Use date with time or date without time depends on the context. The date and ti…" at bounding box center [569, 413] width 452 height 29
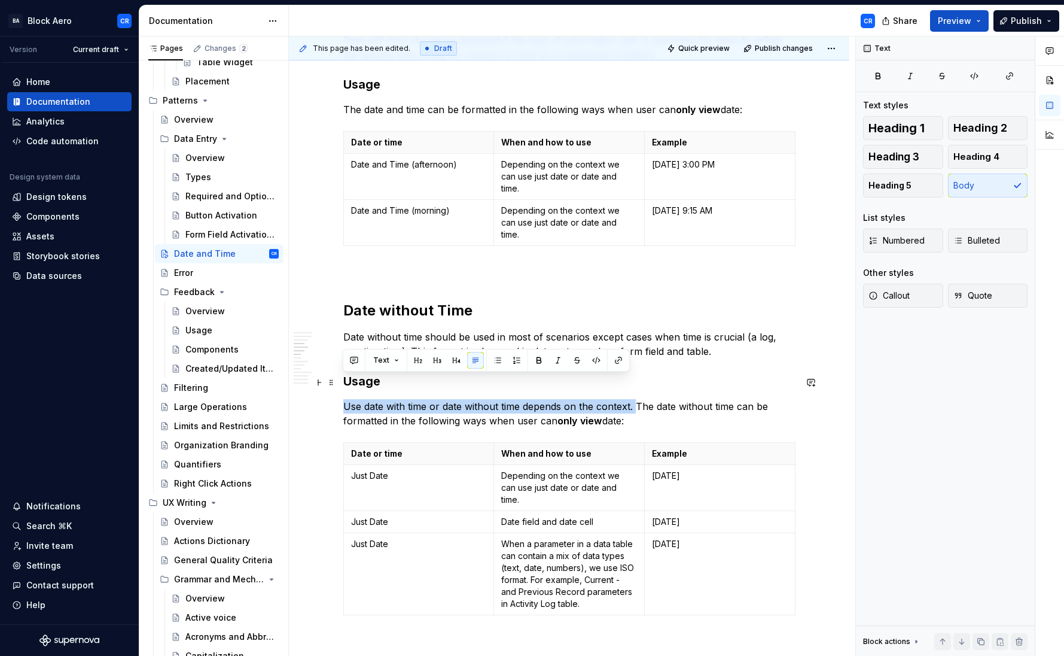
drag, startPoint x: 344, startPoint y: 382, endPoint x: 637, endPoint y: 384, distance: 292.5
click at [637, 399] on p "Use date with time or date without time depends on the context. The date withou…" at bounding box center [569, 413] width 452 height 29
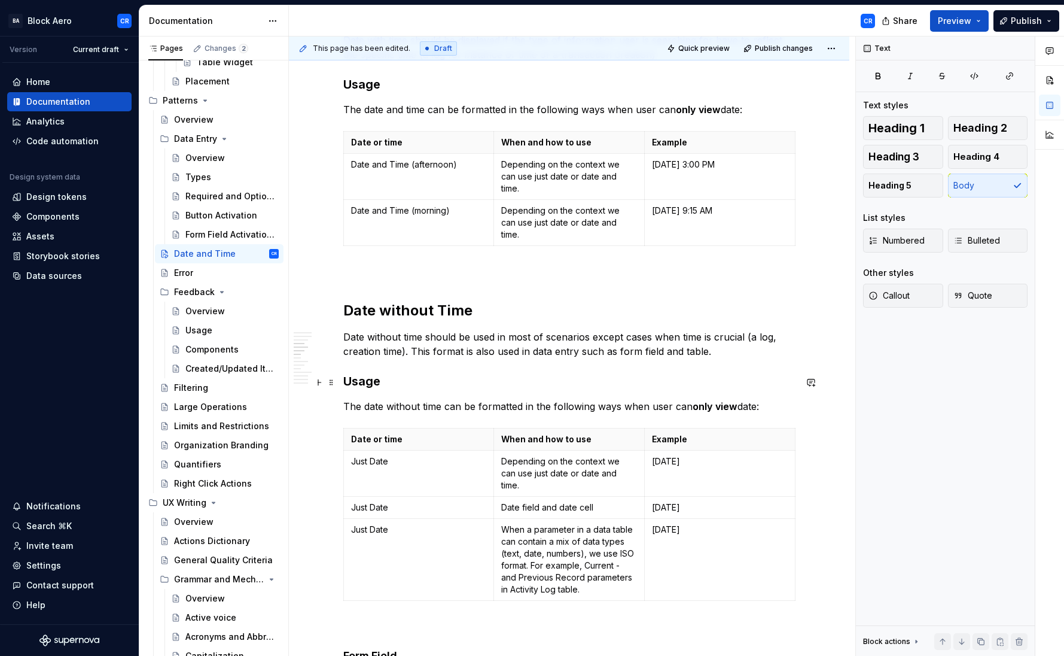
click at [369, 399] on p "The date without time can be formatted in the following ways when user can only…" at bounding box center [569, 406] width 452 height 14
click at [441, 399] on p "The date without time can be formatted in the following ways when user can only…" at bounding box center [569, 406] width 452 height 14
click at [474, 330] on p "Date without time should be used in most of scenarios except cases when time is…" at bounding box center [569, 344] width 452 height 29
click at [539, 330] on p "Date without time should be used in most of scenarios except cases when time is…" at bounding box center [569, 344] width 452 height 29
click at [581, 330] on p "Date without time should be used in most of scenarios except cases when time is…" at bounding box center [569, 344] width 452 height 29
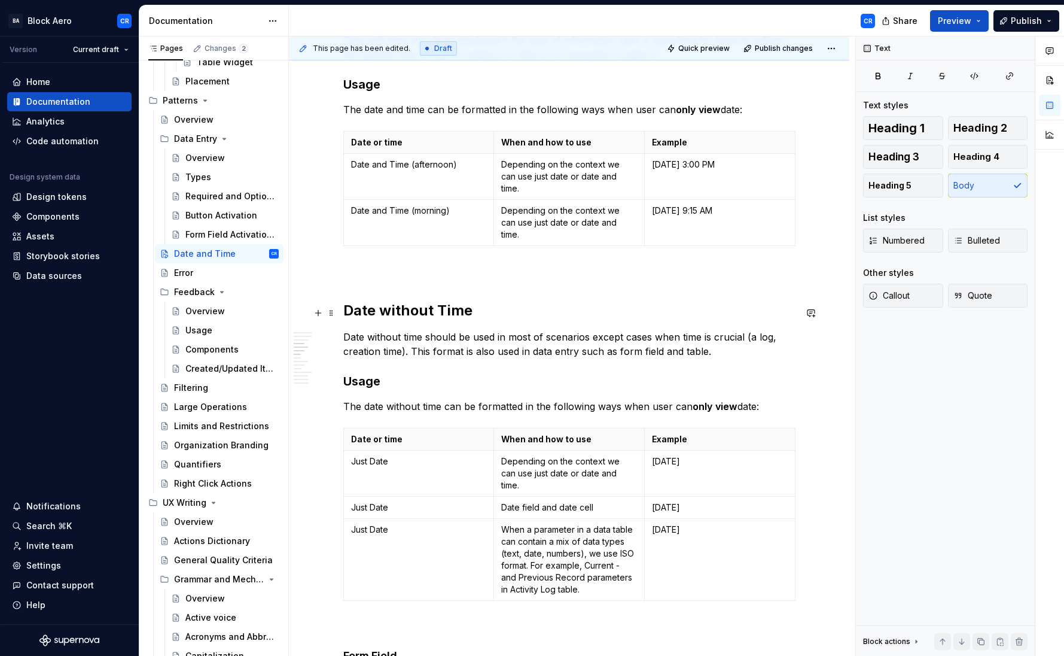
click at [617, 330] on p "Date without time should be used in most of scenarios except cases when time is…" at bounding box center [569, 344] width 452 height 29
click at [574, 330] on p "Date without time should be used in most of scenarios except cases when time is…" at bounding box center [569, 344] width 452 height 29
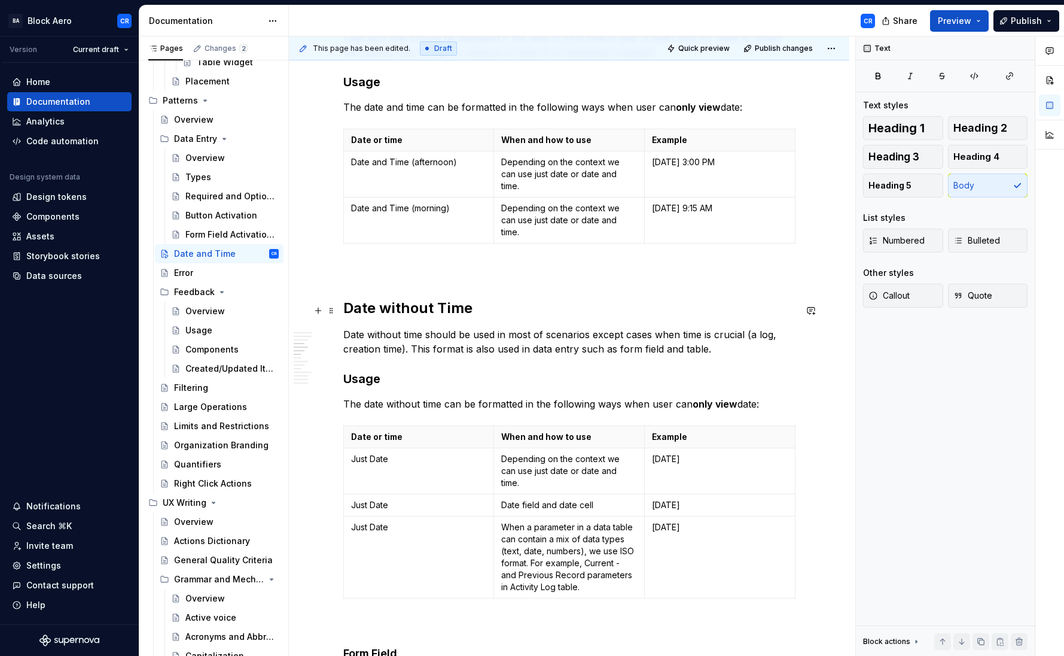
scroll to position [478, 0]
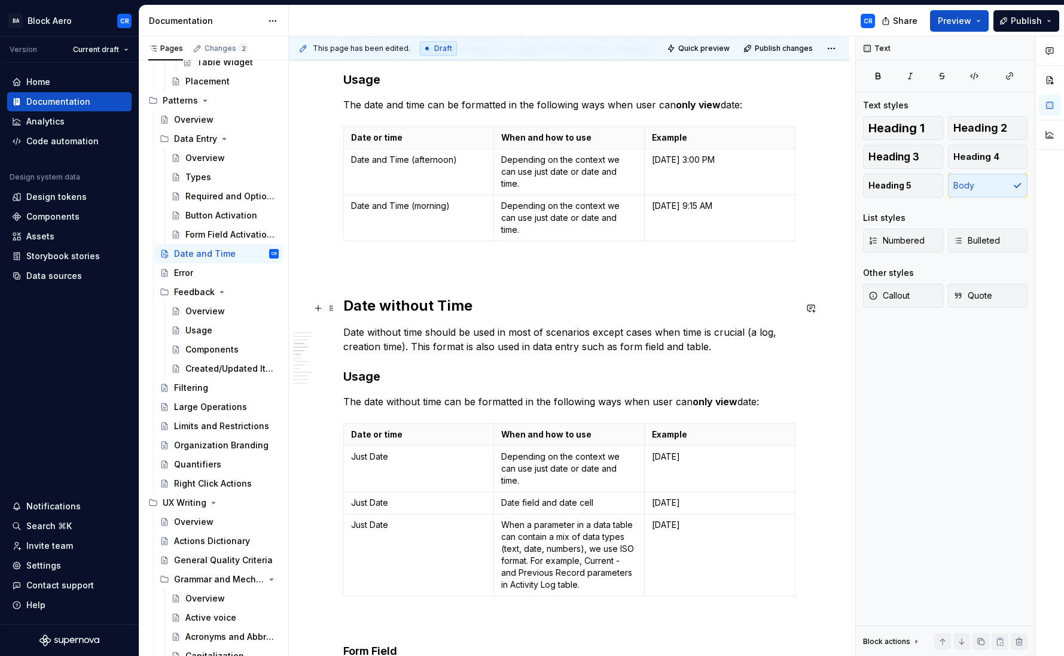
drag, startPoint x: 375, startPoint y: 307, endPoint x: 417, endPoint y: 308, distance: 42.5
click at [375, 325] on p "Date without time should be used in most of scenarios except cases when time is…" at bounding box center [569, 339] width 452 height 29
click at [429, 325] on p "Date without time should be used in most of scenarios except cases when time is…" at bounding box center [569, 339] width 452 height 29
click at [491, 325] on p "Date without time should be used in most of scenarios except cases when time is…" at bounding box center [569, 339] width 452 height 29
click at [504, 325] on p "Date without time should be used in most of scenarios except cases when time is…" at bounding box center [569, 339] width 452 height 29
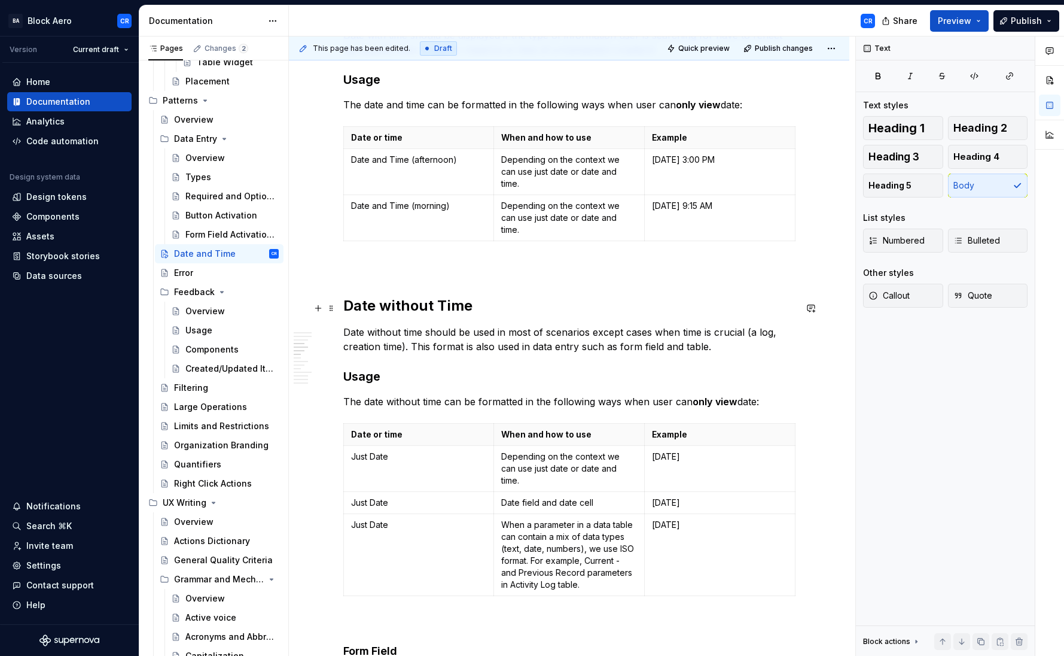
click at [549, 325] on p "Date without time should be used in most of scenarios except cases when time is…" at bounding box center [569, 339] width 452 height 29
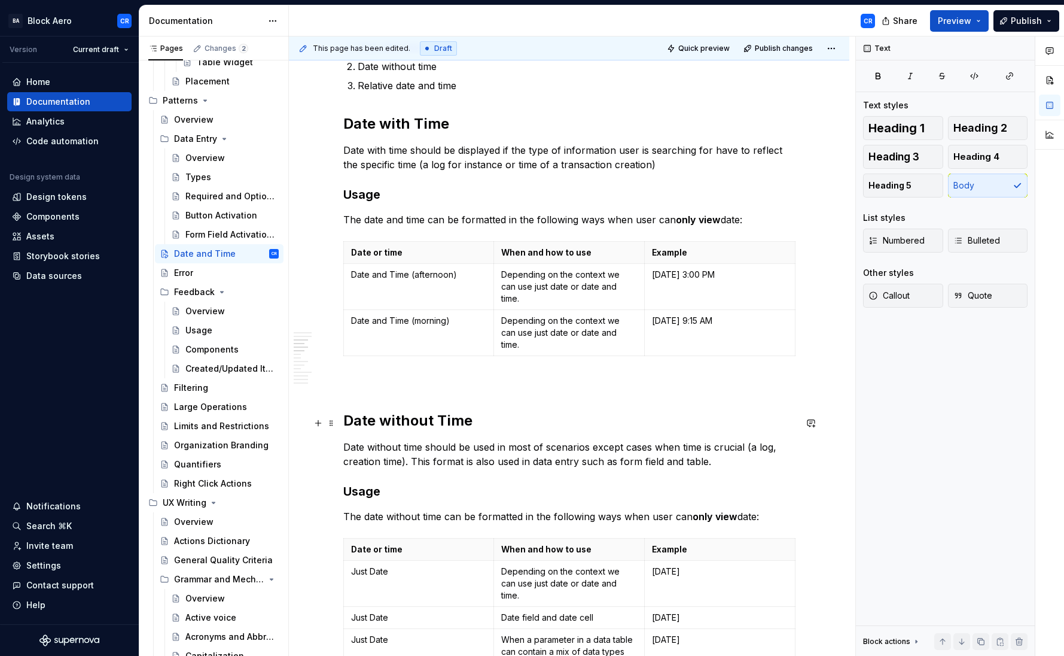
scroll to position [373, 0]
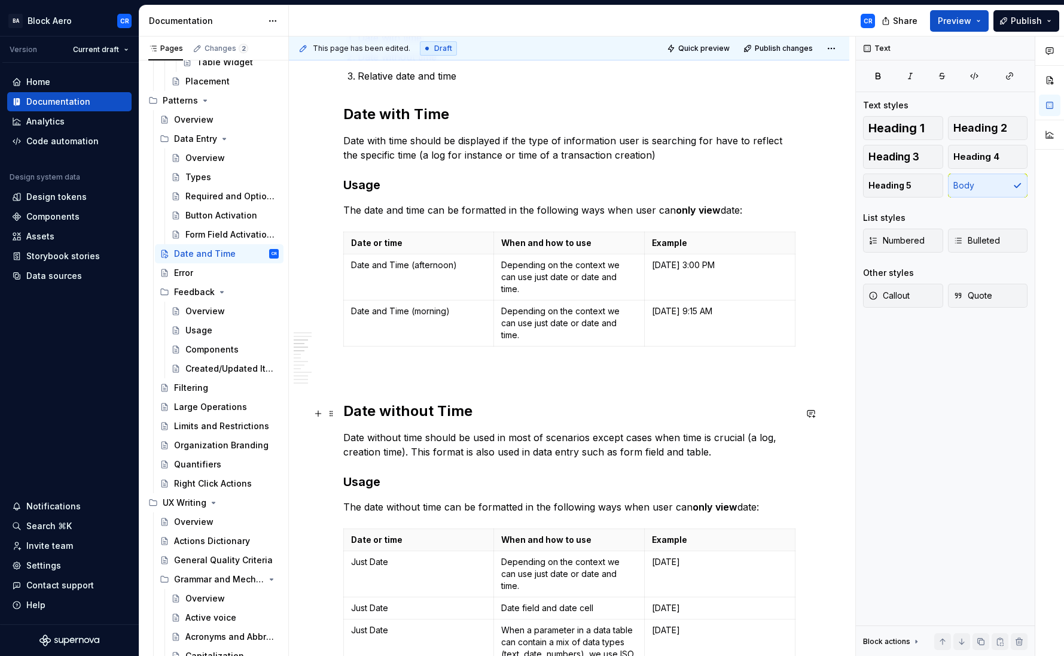
click at [414, 430] on p "Date without time should be used in most of scenarios except cases when time is…" at bounding box center [569, 444] width 452 height 29
click at [439, 430] on p "Date without time should be used in most of scenarios except cases when time is…" at bounding box center [569, 444] width 452 height 29
click at [529, 430] on p "Date without time should be used in most of scenarios except cases when time is…" at bounding box center [569, 444] width 452 height 29
click at [575, 430] on p "Date without time should be used in most of scenarios except cases when time is…" at bounding box center [569, 444] width 452 height 29
click at [614, 430] on p "Date without time should be used in most of scenarios except cases when time is…" at bounding box center [569, 444] width 452 height 29
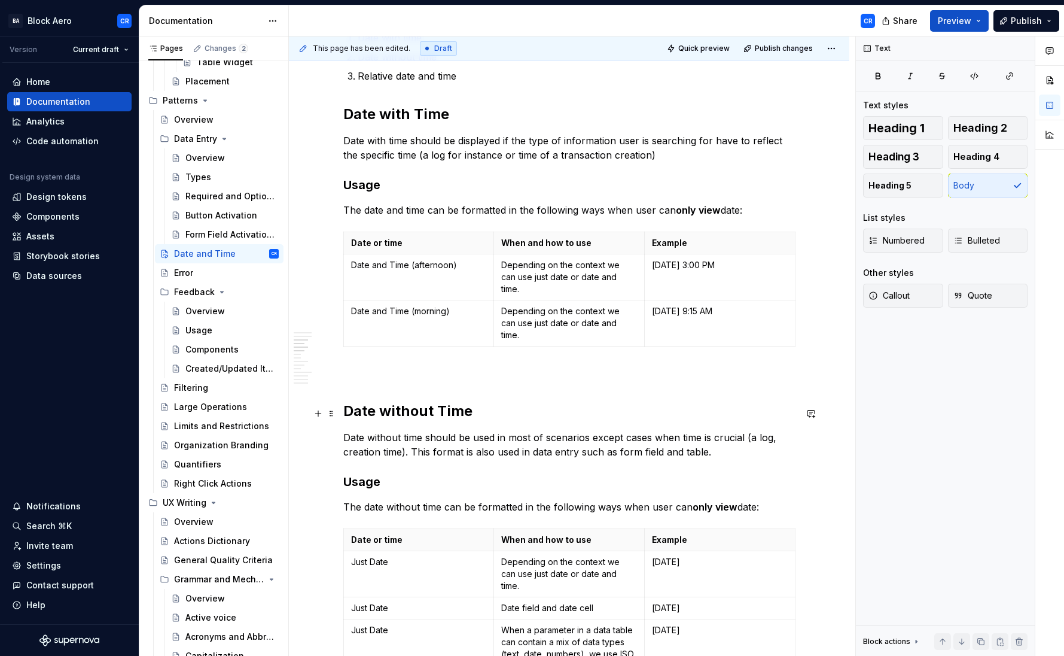
click at [590, 430] on p "Date without time should be used in most of scenarios except cases when time is…" at bounding box center [569, 444] width 452 height 29
click at [639, 430] on p "Date without time should be used in most of scenarios except cases when time is…" at bounding box center [569, 444] width 452 height 29
click at [678, 430] on p "Date without time should be used in most of scenarios except cases when time is…" at bounding box center [569, 444] width 452 height 29
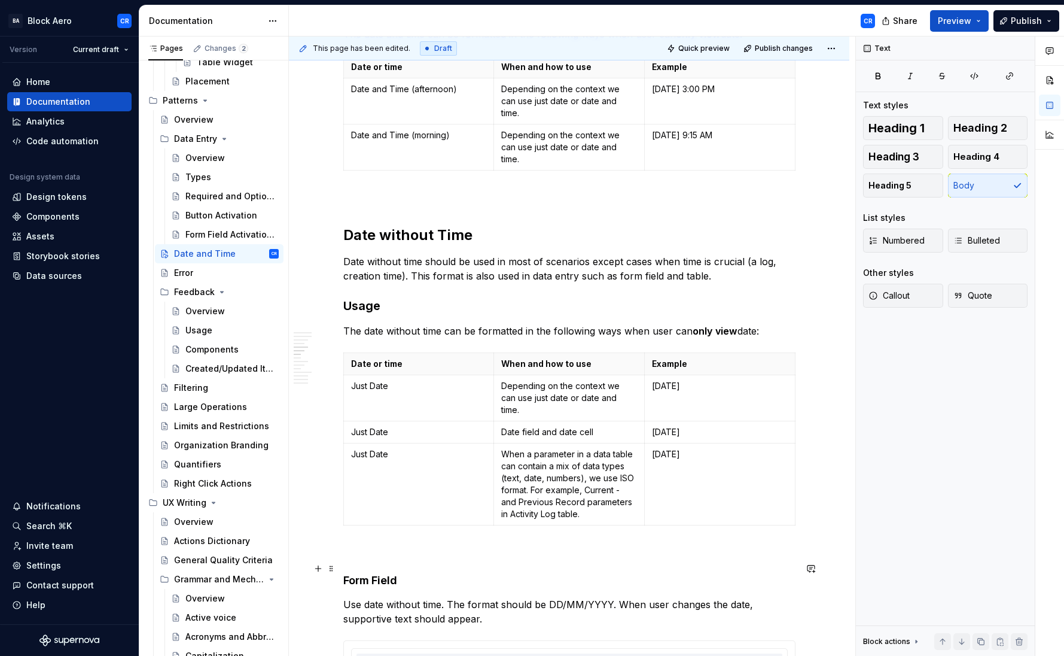
scroll to position [549, 0]
click at [404, 323] on p "The date without time can be formatted in the following ways when user can only…" at bounding box center [569, 330] width 452 height 14
click at [385, 323] on p "The date without time can be formatted in the following ways when user can only…" at bounding box center [569, 330] width 452 height 14
click at [423, 323] on p "The date without time can be formatted in the following ways when user can only…" at bounding box center [569, 330] width 452 height 14
click at [496, 323] on p "The date without time can be formatted in the following ways when user can only…" at bounding box center [569, 330] width 452 height 14
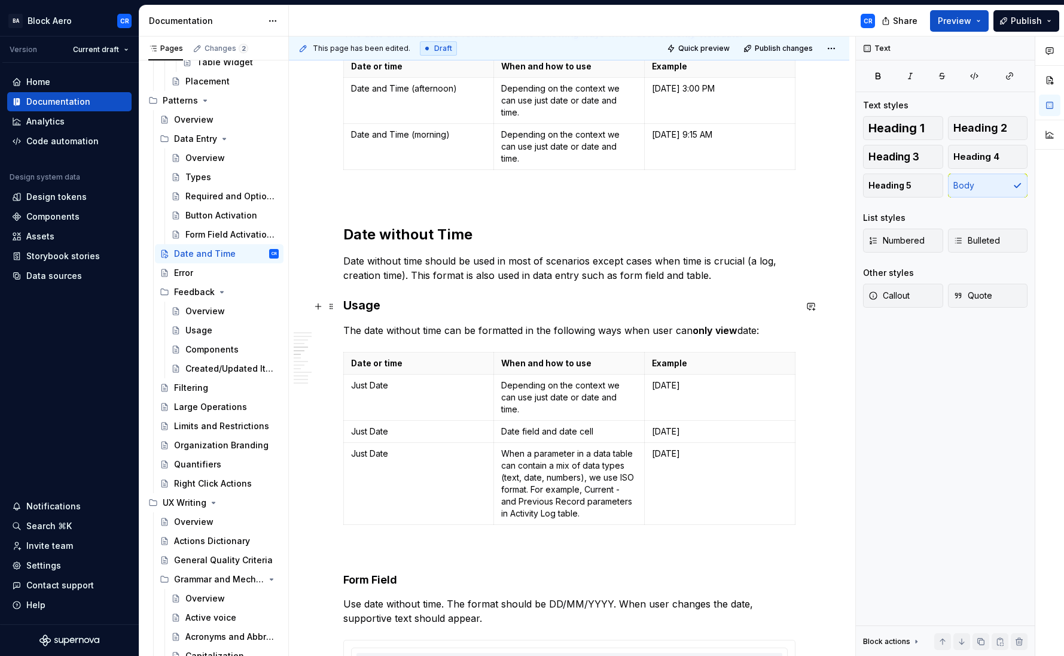
click at [574, 323] on p "The date without time can be formatted in the following ways when user can only…" at bounding box center [569, 330] width 452 height 14
click at [643, 323] on p "The date without time can be formatted in the following ways when user can only…" at bounding box center [569, 330] width 452 height 14
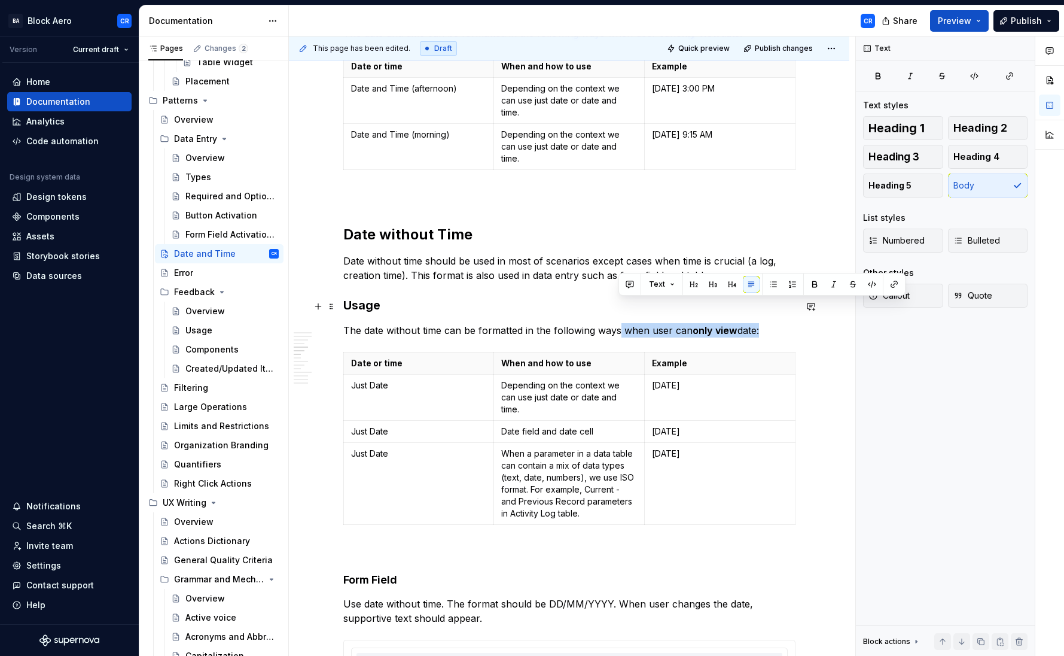
drag, startPoint x: 619, startPoint y: 305, endPoint x: 756, endPoint y: 308, distance: 137.0
click at [756, 323] on p "The date without time can be formatted in the following ways when user can only…" at bounding box center [569, 330] width 452 height 14
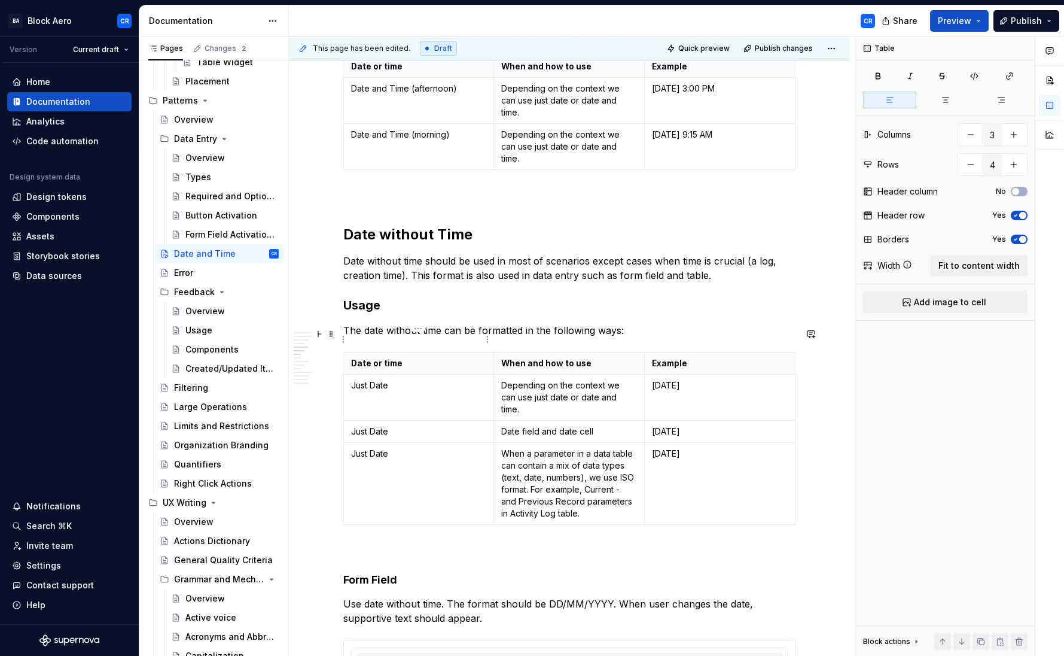
click at [389, 357] on p "Date or time" at bounding box center [419, 363] width 136 height 12
drag, startPoint x: 416, startPoint y: 339, endPoint x: 356, endPoint y: 337, distance: 60.4
click at [356, 357] on p "Date or time" at bounding box center [419, 363] width 136 height 12
click at [358, 357] on p "Date or time" at bounding box center [419, 363] width 136 height 12
click at [366, 357] on p "Date or time" at bounding box center [419, 363] width 136 height 12
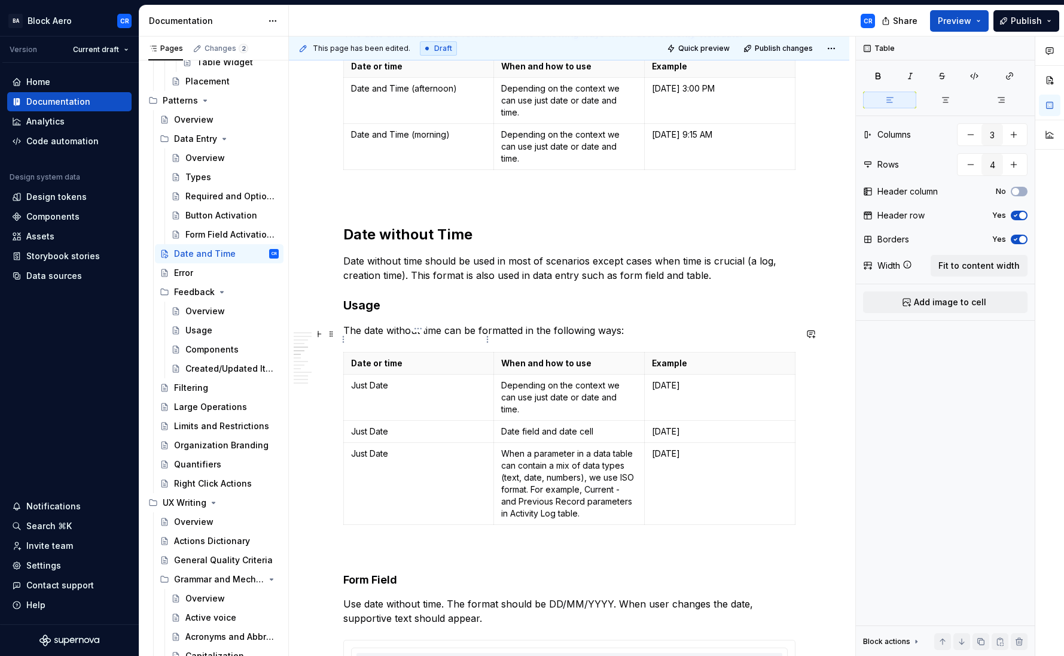
drag, startPoint x: 353, startPoint y: 339, endPoint x: 406, endPoint y: 340, distance: 52.1
click at [406, 357] on p "Date or time" at bounding box center [419, 363] width 136 height 12
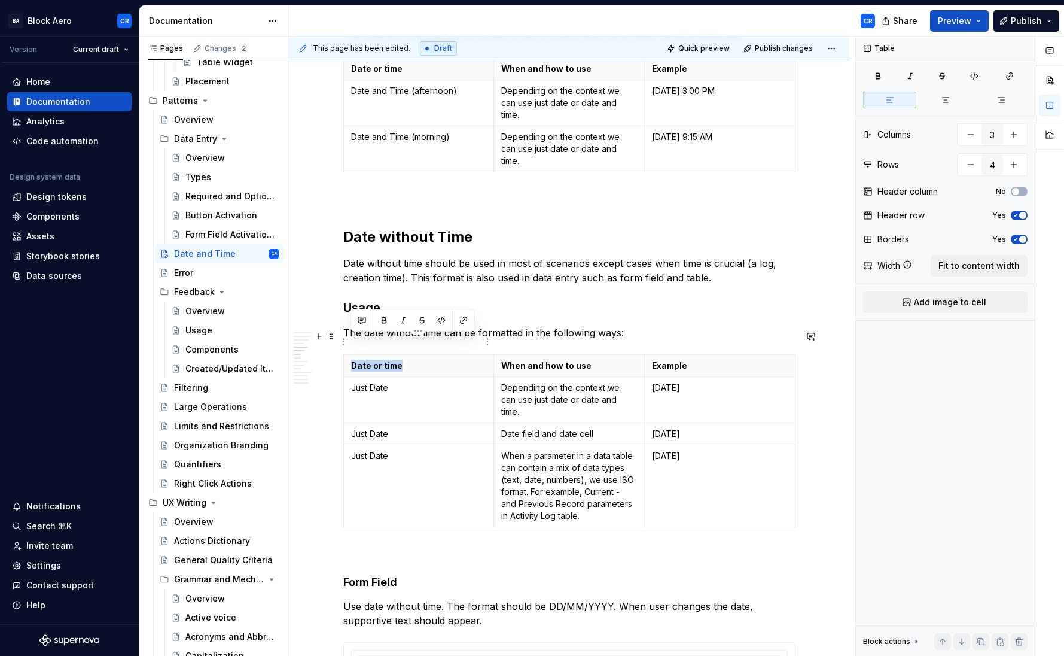
drag, startPoint x: 404, startPoint y: 340, endPoint x: 352, endPoint y: 337, distance: 52.7
click at [352, 359] on p "Date or time" at bounding box center [419, 365] width 136 height 12
click at [375, 377] on td "Just Date" at bounding box center [418, 400] width 151 height 46
click at [358, 428] on p "Just Date" at bounding box center [419, 434] width 136 height 12
click at [449, 450] on p "Just Date" at bounding box center [419, 456] width 136 height 12
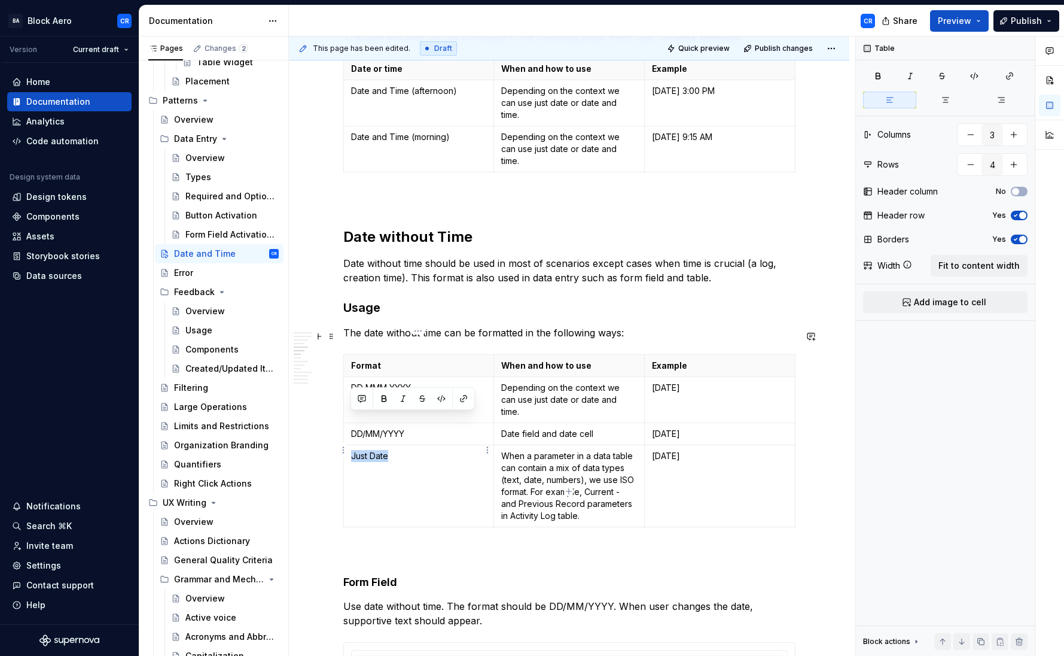
drag, startPoint x: 413, startPoint y: 425, endPoint x: 349, endPoint y: 419, distance: 64.3
click at [349, 445] on td "Just Date" at bounding box center [418, 486] width 151 height 82
drag, startPoint x: 587, startPoint y: 449, endPoint x: 529, endPoint y: 455, distance: 57.7
click at [529, 455] on p "When a parameter in a data table can contain a mix of data types (text, date, n…" at bounding box center [569, 486] width 136 height 72
copy p "ISO format."
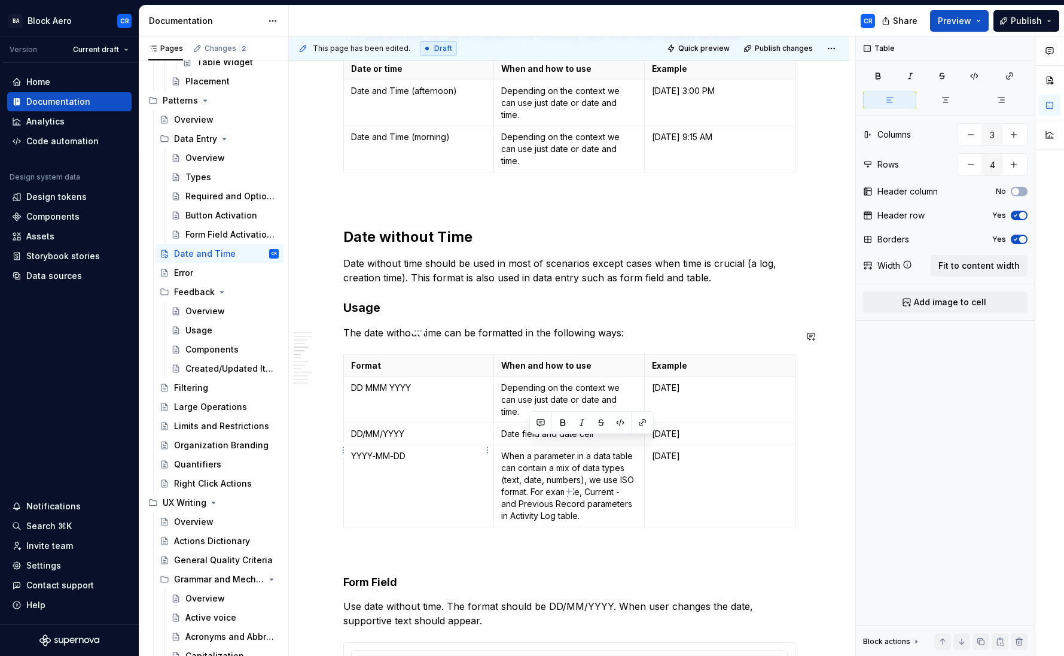
click at [468, 450] on p "YYYY-MM-DD" at bounding box center [419, 456] width 136 height 12
click at [506, 450] on p "When a parameter in a data table can contain a mix of data types (text, date, n…" at bounding box center [569, 486] width 136 height 72
drag, startPoint x: 584, startPoint y: 444, endPoint x: 533, endPoint y: 450, distance: 51.3
click at [533, 450] on p "When a parameter in a data table can contain a mix of data types (text, date, n…" at bounding box center [569, 486] width 136 height 72
click at [540, 382] on p "Depending on the context we can use just date or date and time." at bounding box center [569, 400] width 136 height 36
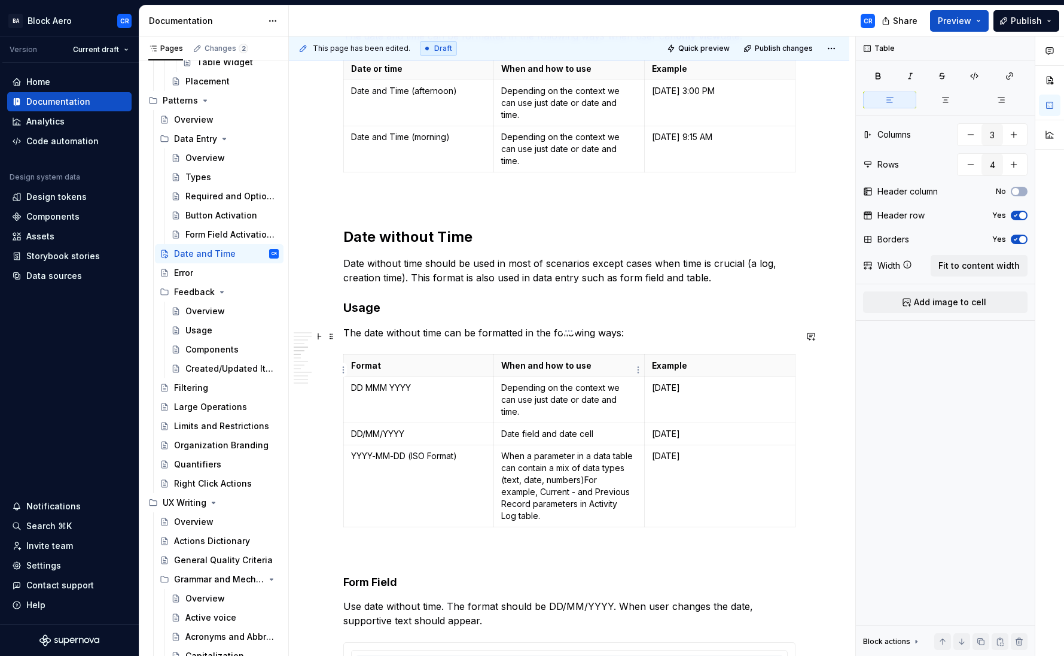
click at [501, 382] on p "Depending on the context we can use just date or date and time." at bounding box center [569, 400] width 136 height 36
drag, startPoint x: 502, startPoint y: 364, endPoint x: 624, endPoint y: 377, distance: 123.4
click at [624, 382] on p "Depending on the context we can use just date or date and time." at bounding box center [569, 400] width 136 height 36
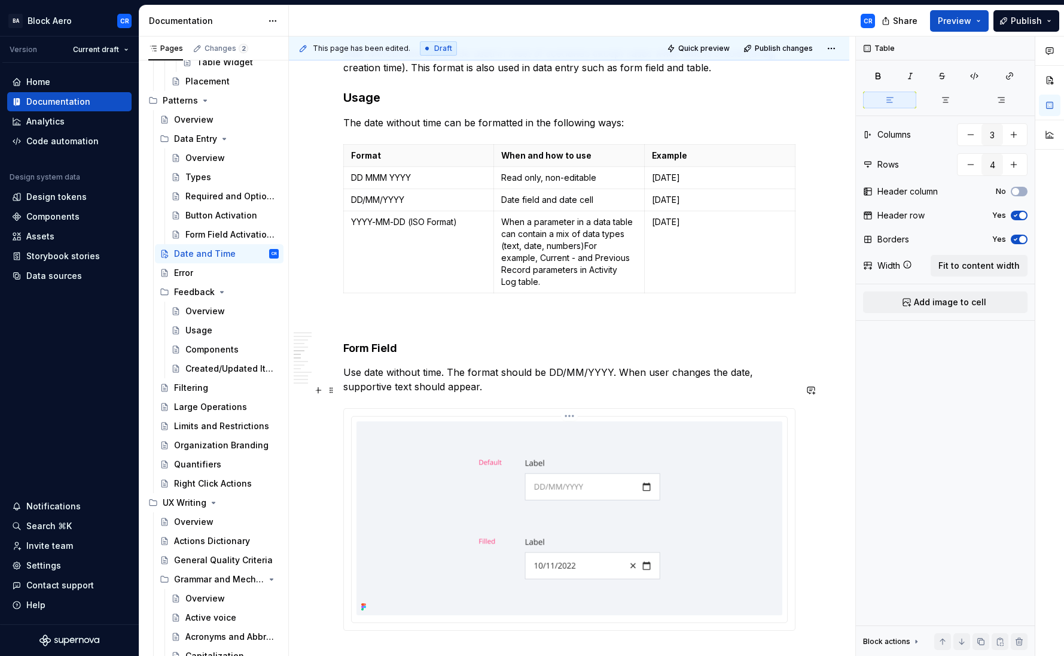
scroll to position [757, 0]
click at [516, 215] on p "When a parameter in a data table can contain a mix of data types (text, date, n…" at bounding box center [569, 251] width 136 height 72
click at [501, 215] on p "When a parameter in a data table can contain a mix of data types (text, date, n…" at bounding box center [569, 251] width 136 height 72
drag, startPoint x: 557, startPoint y: 196, endPoint x: 598, endPoint y: 199, distance: 40.7
click at [598, 215] on p "Limited used. Apply only when a parameter in a data table can contain a mix of …" at bounding box center [569, 251] width 136 height 72
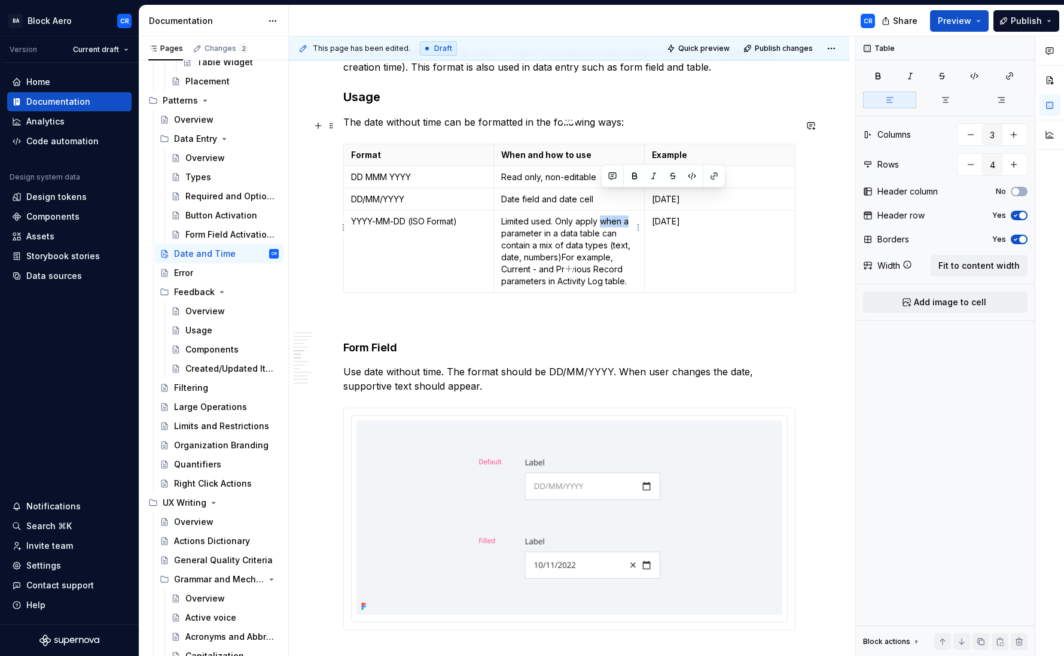
drag, startPoint x: 601, startPoint y: 196, endPoint x: 628, endPoint y: 197, distance: 26.9
click at [628, 215] on p "Limited used. Only apply when a parameter in a data table can contain a mix of …" at bounding box center [569, 251] width 136 height 72
drag, startPoint x: 548, startPoint y: 209, endPoint x: 603, endPoint y: 211, distance: 55.1
click at [603, 215] on p "Limited used. Only apply to parameters in a data table can contain a mix of dat…" at bounding box center [569, 251] width 136 height 72
click at [594, 215] on p "Limited used. Only apply to parameters that can contain a mix of data types (te…" at bounding box center [569, 251] width 136 height 72
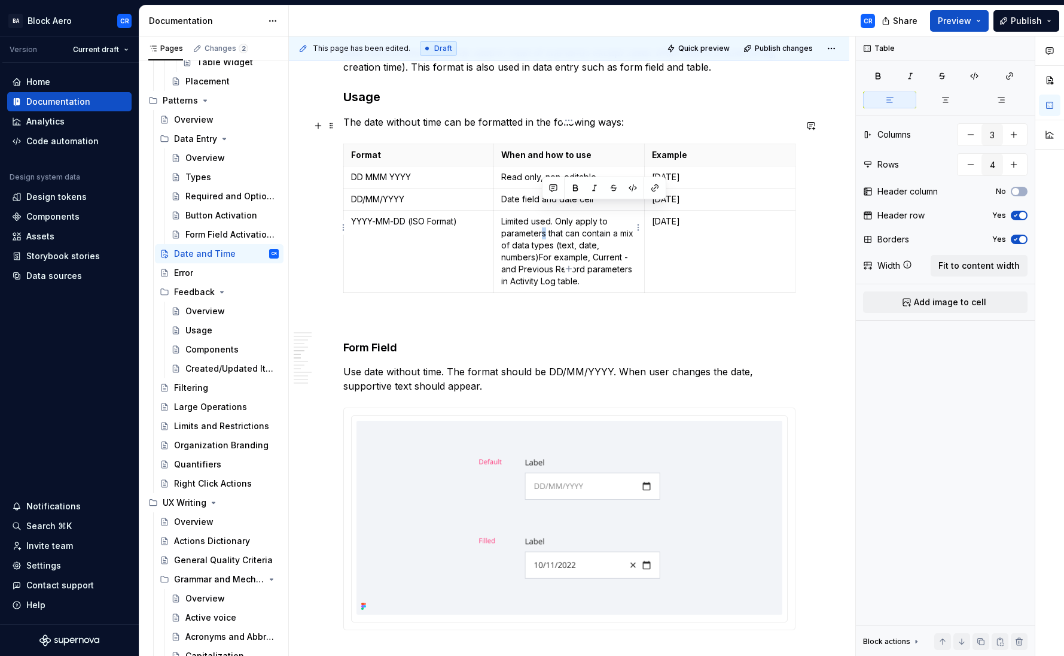
click at [542, 215] on p "Limited used. Only apply to parameters that can contain a mix of data types (te…" at bounding box center [569, 251] width 136 height 72
click at [628, 215] on p "Limited used. Only apply to parameter that can contain a mix of data types (tex…" at bounding box center [569, 251] width 136 height 72
click at [516, 222] on p "Limited used. Only apply to a parameter that can contain a mix of data types (t…" at bounding box center [569, 251] width 136 height 72
click at [559, 218] on p "Limited used. Only apply to a parameter that can contain a mix of data types (t…" at bounding box center [569, 251] width 136 height 72
click at [538, 236] on p "Limited used. Only apply to a parameter that can contain a mix of data types (t…" at bounding box center [569, 251] width 136 height 72
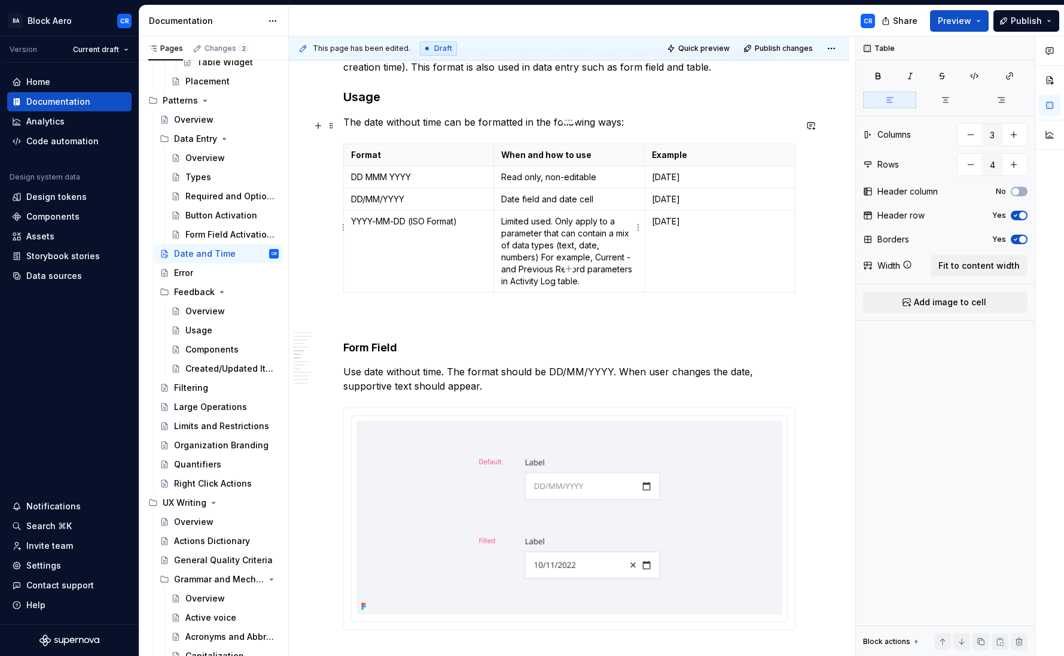
click at [570, 233] on p "Limited used. Only apply to a parameter that can contain a mix of data types (t…" at bounding box center [569, 251] width 136 height 72
click at [583, 247] on p "Limited used. Only apply to a parameter that can contain a mix of data types (t…" at bounding box center [569, 251] width 136 height 72
drag, startPoint x: 554, startPoint y: 195, endPoint x: 501, endPoint y: 193, distance: 52.7
click at [501, 215] on p "Limited used. Only apply to a parameter that can contain a mix of data types (t…" at bounding box center [569, 251] width 136 height 72
click at [535, 176] on button "button" at bounding box center [534, 175] width 17 height 17
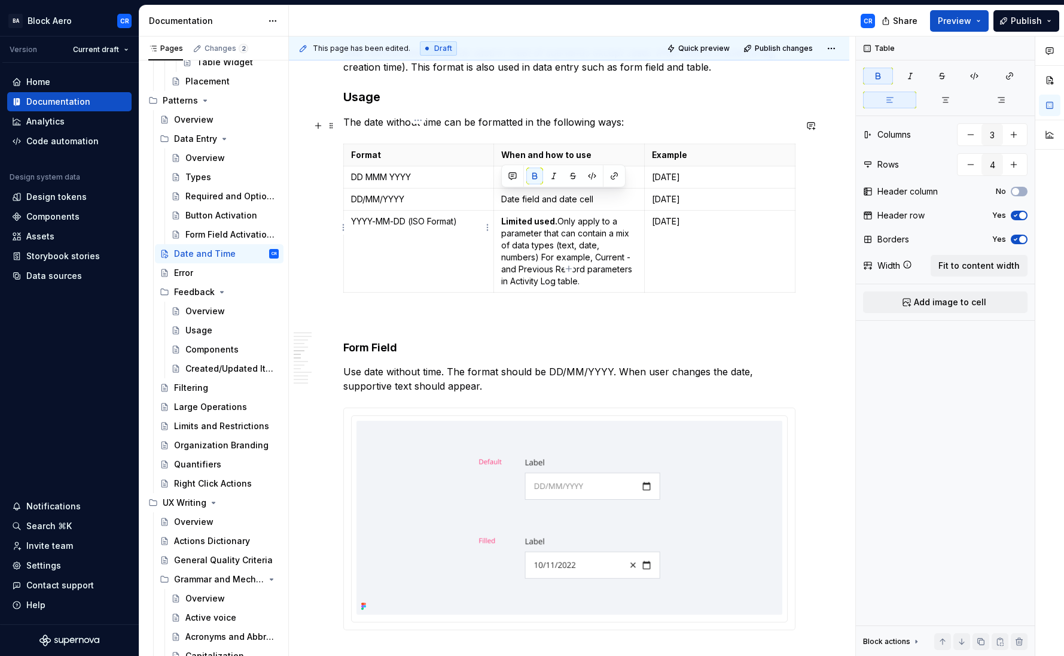
click at [446, 227] on td "YYYY-MM-DD (ISO Format)" at bounding box center [418, 252] width 151 height 82
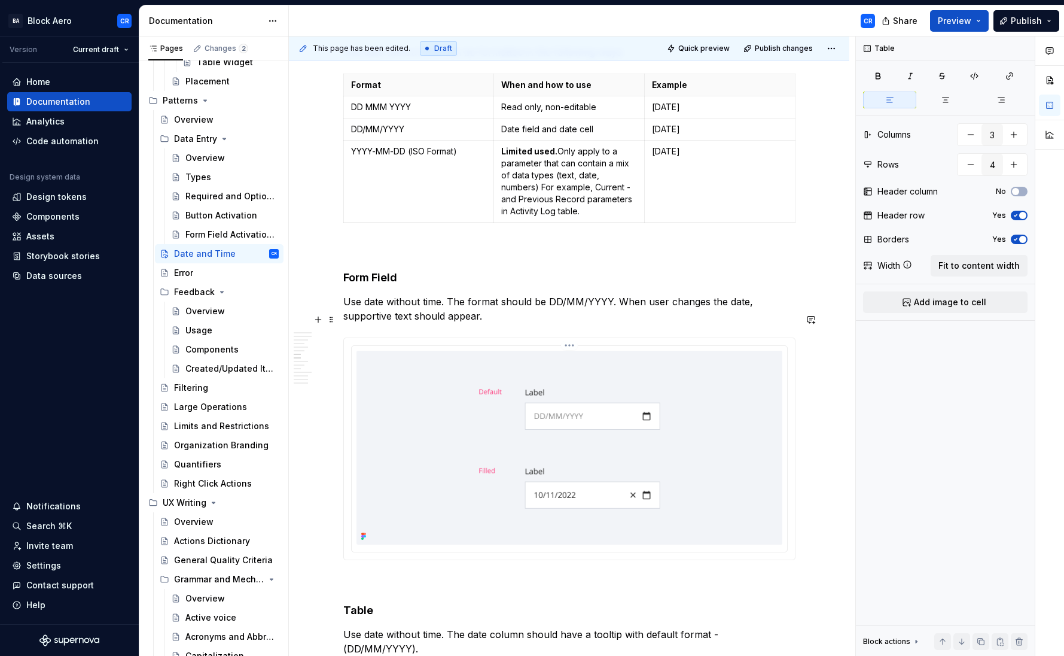
scroll to position [708, 0]
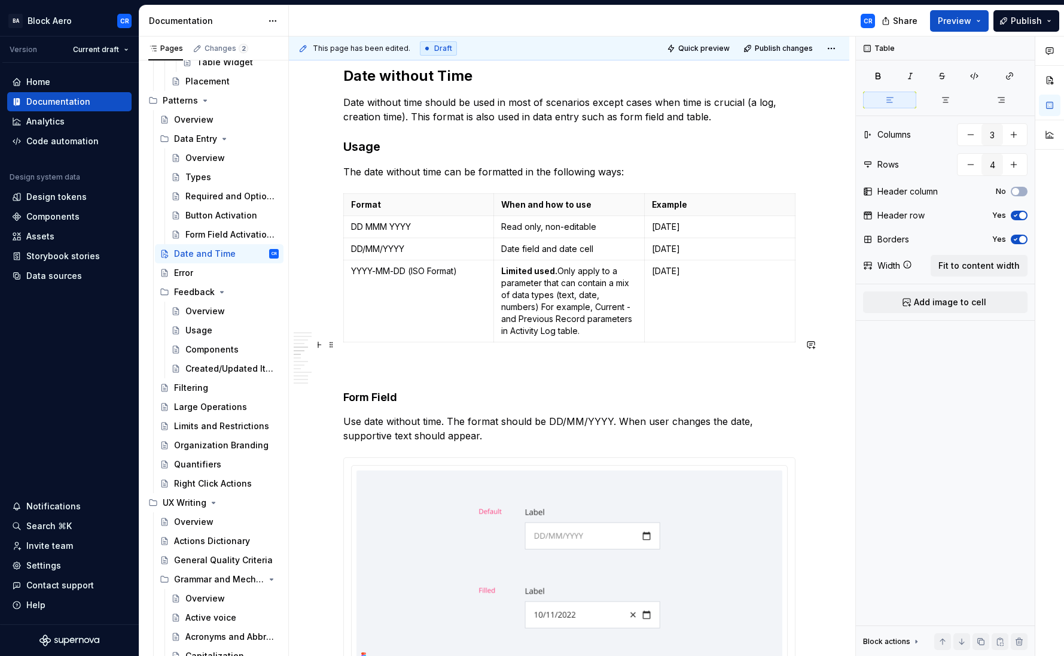
click at [407, 361] on p at bounding box center [569, 368] width 452 height 14
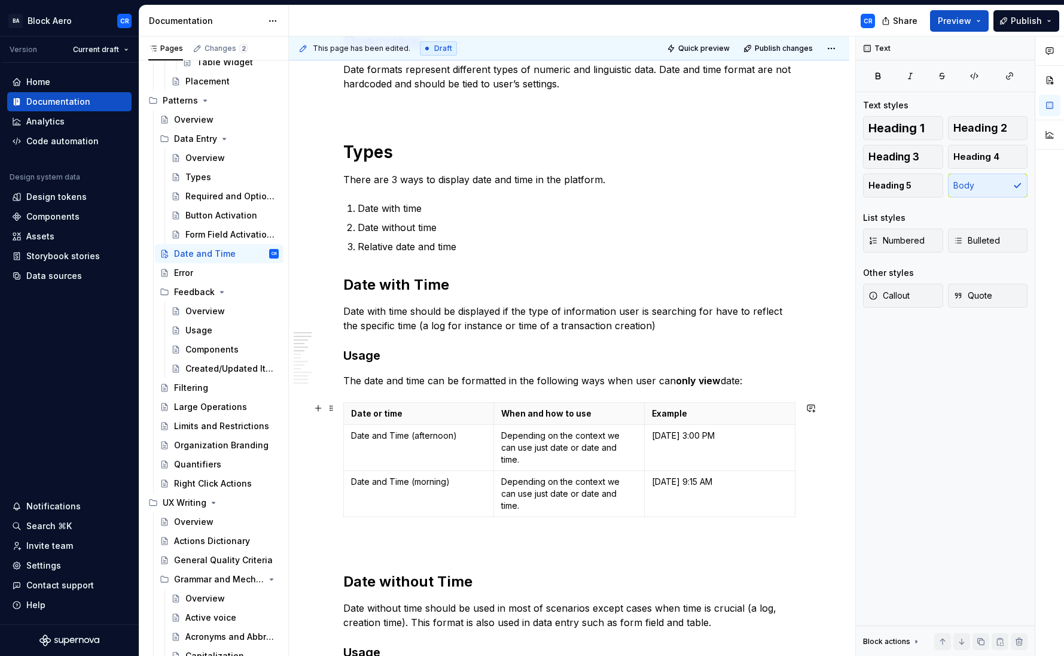
scroll to position [205, 0]
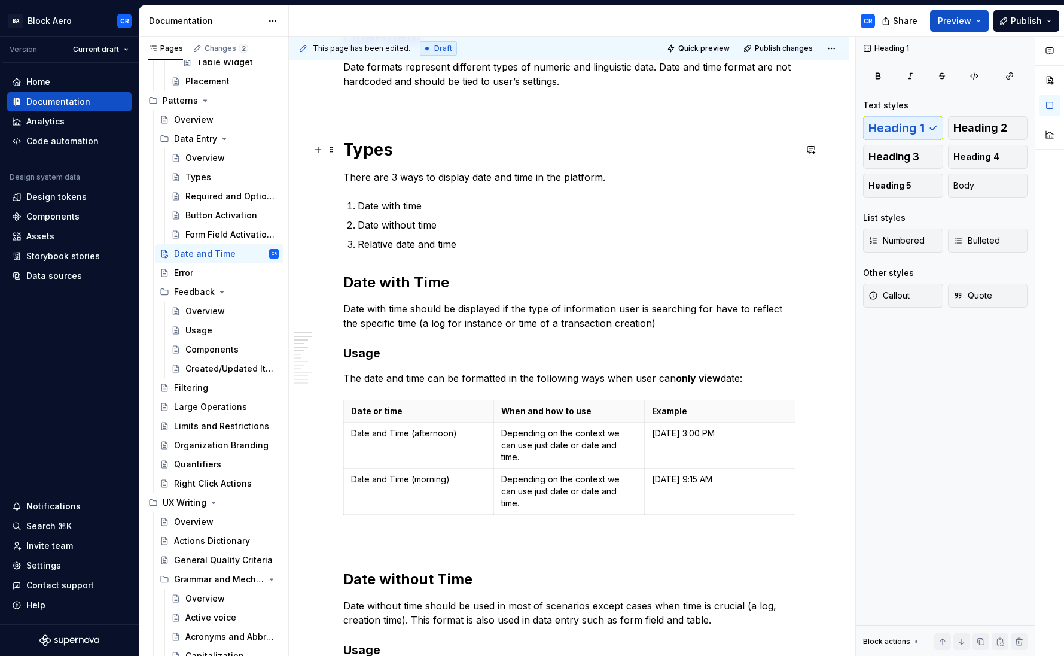
click at [358, 154] on h1 "Types" at bounding box center [569, 150] width 452 height 22
click at [376, 286] on h2 "Date with Time" at bounding box center [569, 282] width 452 height 19
click at [390, 569] on h2 "Date without Time" at bounding box center [569, 578] width 452 height 19
click at [396, 277] on h2 "Date with Time" at bounding box center [569, 282] width 452 height 19
click at [373, 348] on h3 "Usage" at bounding box center [569, 352] width 452 height 17
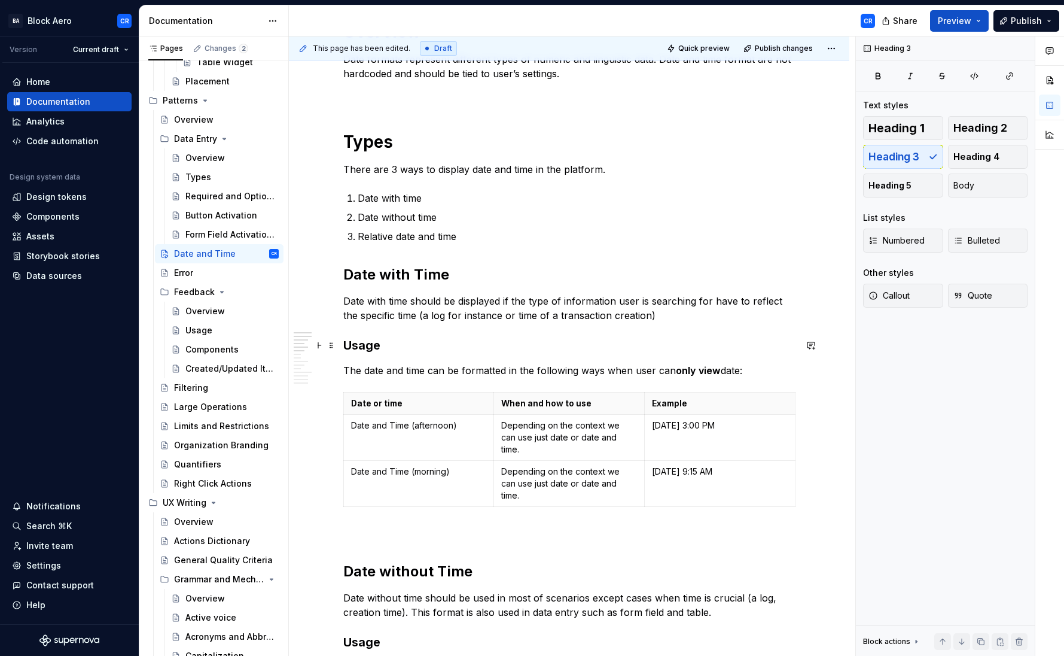
scroll to position [221, 0]
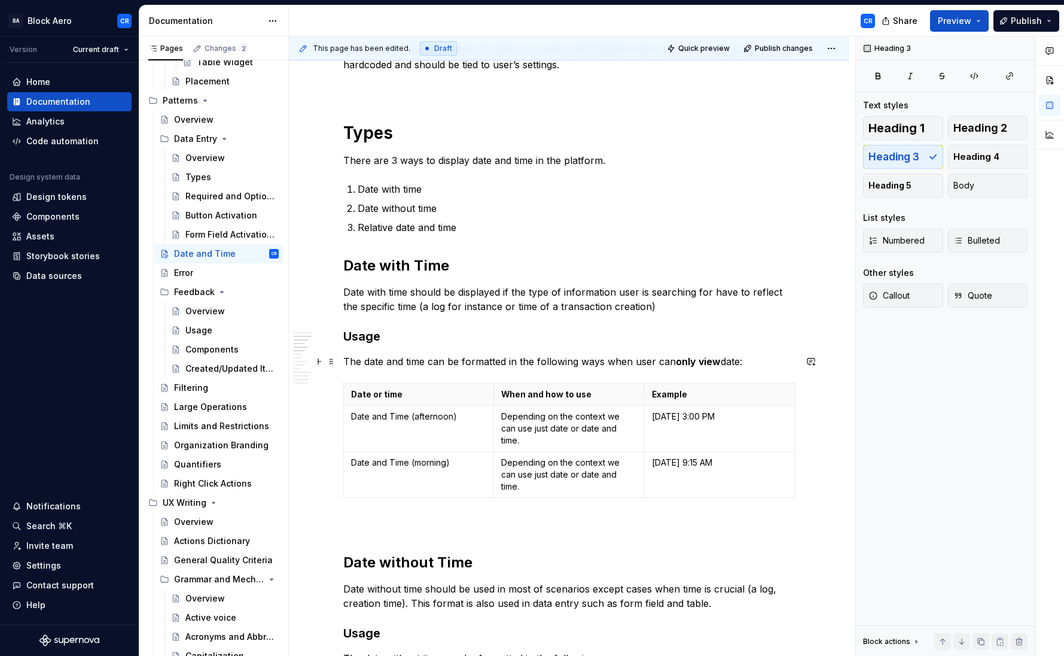
click at [368, 362] on p "The date and time can be formatted in the following ways when user can only vie…" at bounding box center [569, 361] width 452 height 14
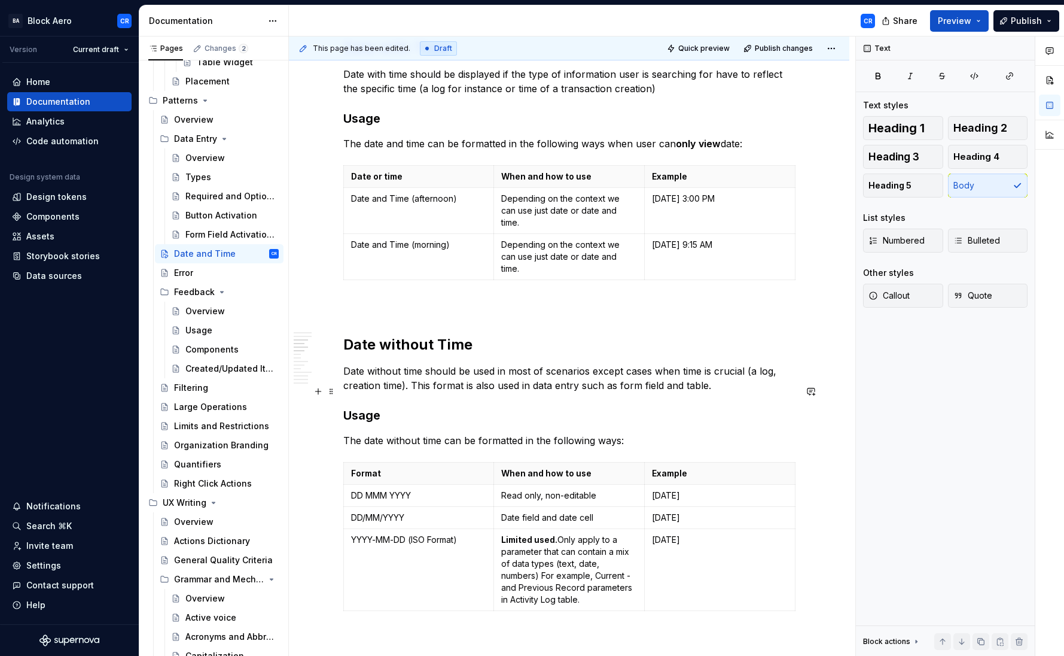
scroll to position [448, 0]
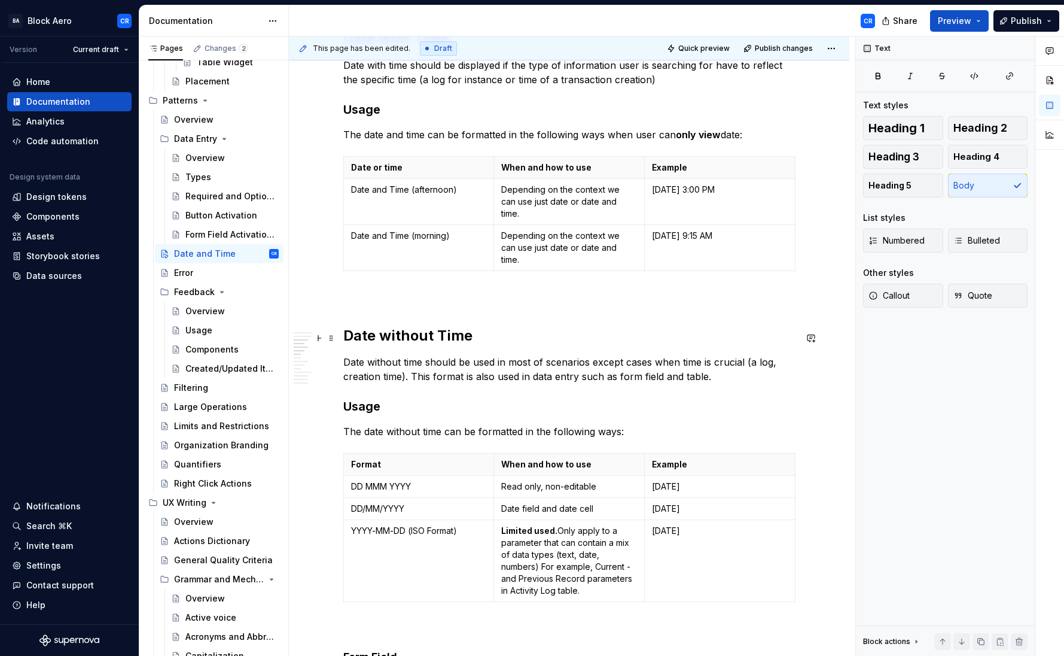
click at [490, 356] on p "Date without time should be used in most of scenarios except cases when time is…" at bounding box center [569, 369] width 452 height 29
click at [675, 355] on p "Date without time should be used in most of scenarios except cases when time is…" at bounding box center [569, 369] width 452 height 29
click at [682, 355] on p "Date without time should be used in most of scenarios except cases when time is…" at bounding box center [569, 369] width 452 height 29
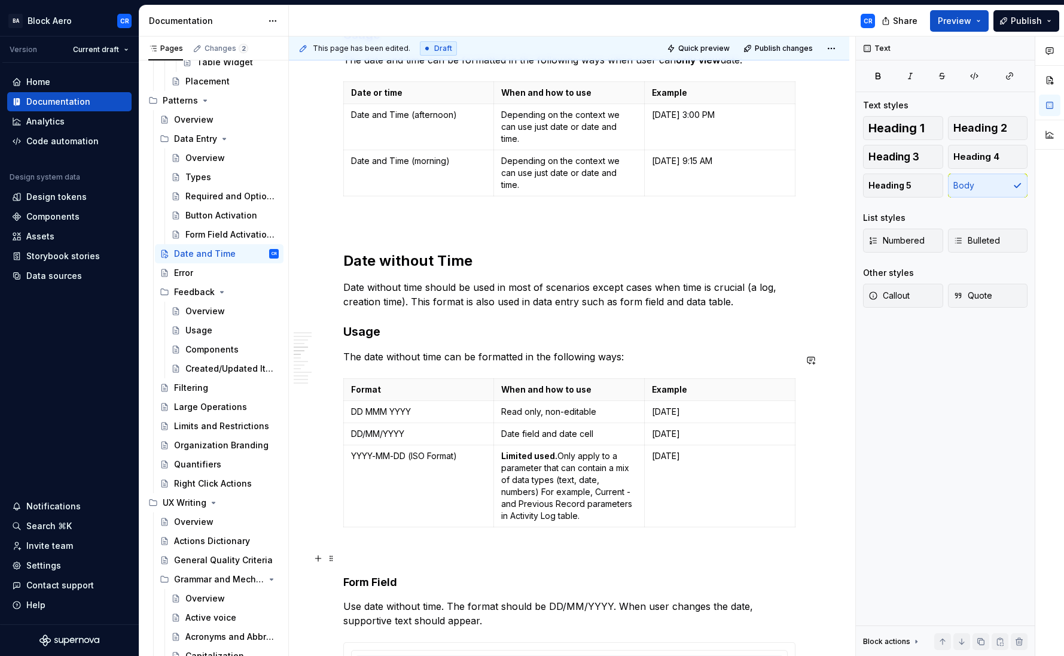
scroll to position [568, 0]
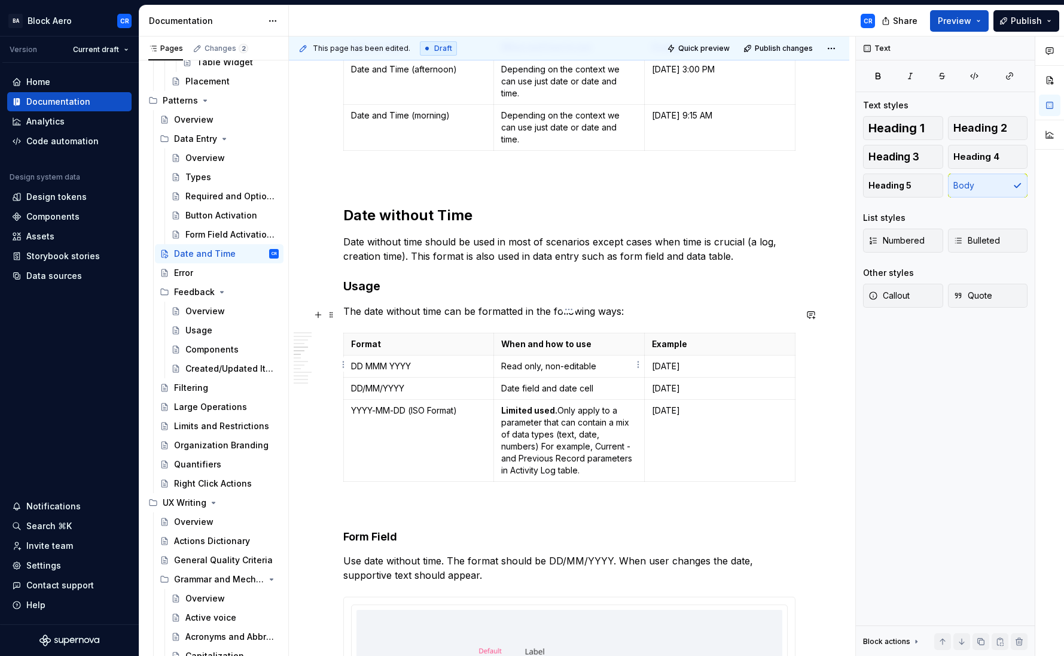
click at [527, 382] on p "Date field and date cell" at bounding box center [569, 388] width 136 height 12
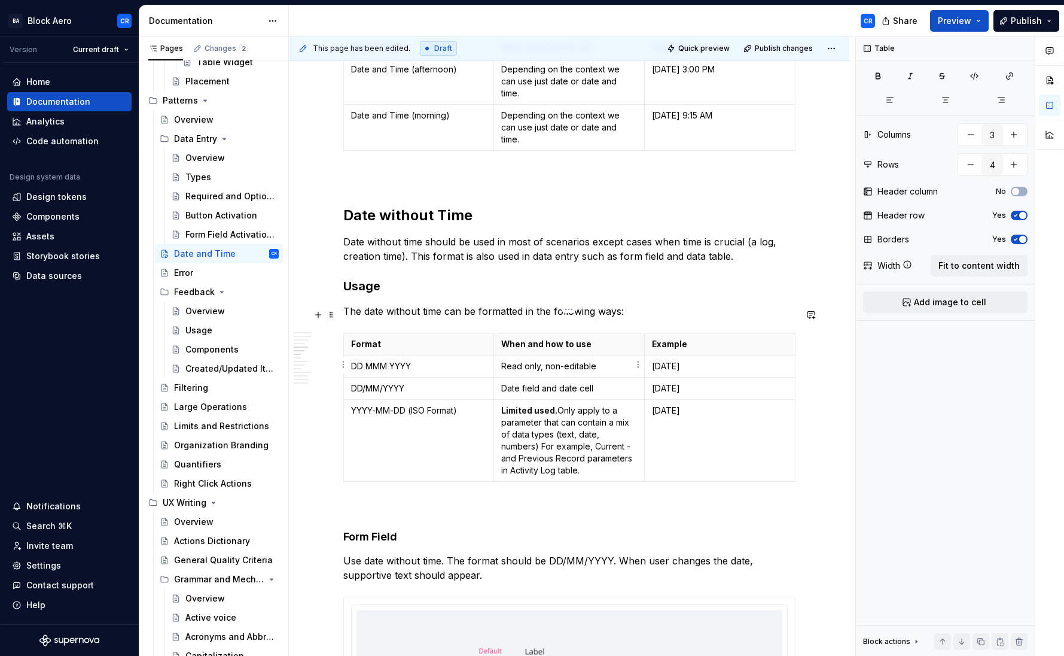
click at [519, 382] on p "Date field and date cell" at bounding box center [569, 388] width 136 height 12
click at [502, 382] on p "Date field and date cell" at bounding box center [569, 388] width 136 height 12
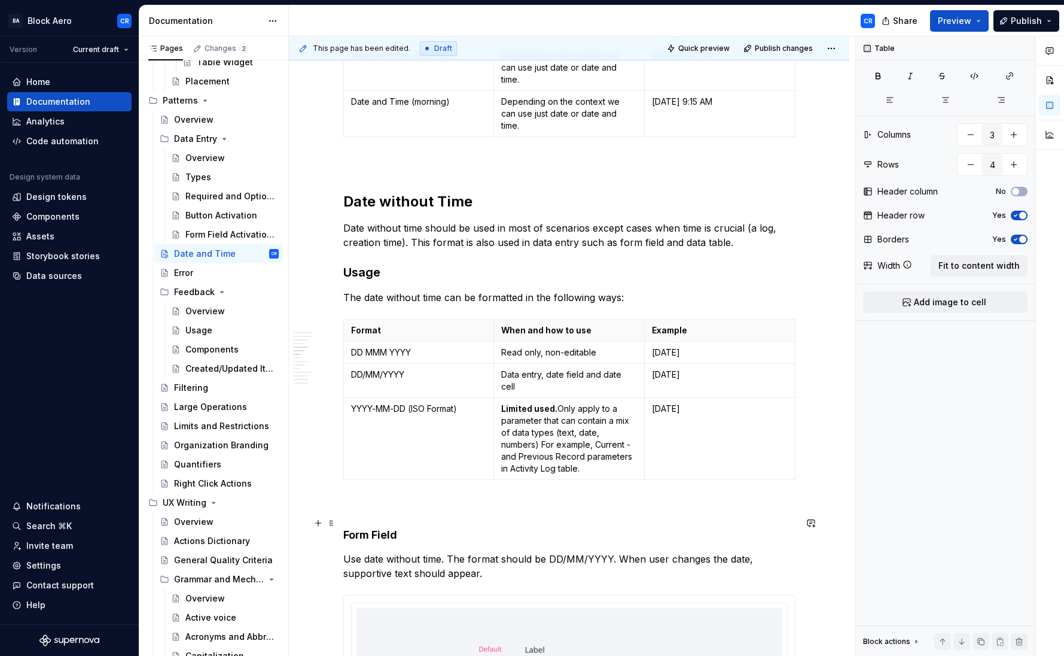
scroll to position [593, 0]
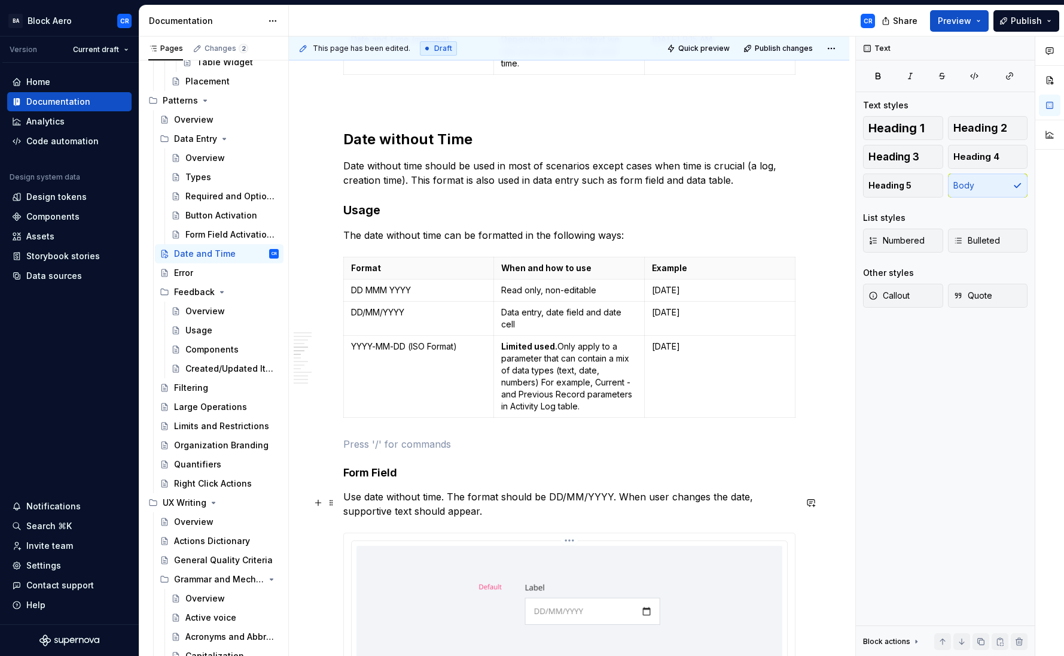
scroll to position [627, 0]
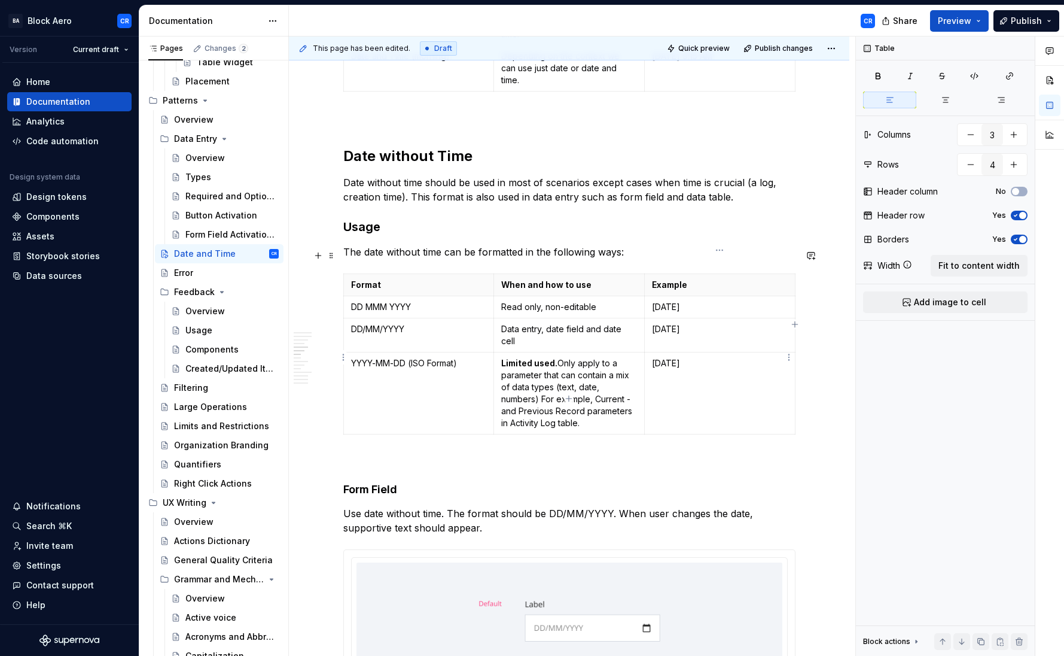
click at [676, 357] on p "[DATE]" at bounding box center [720, 363] width 136 height 12
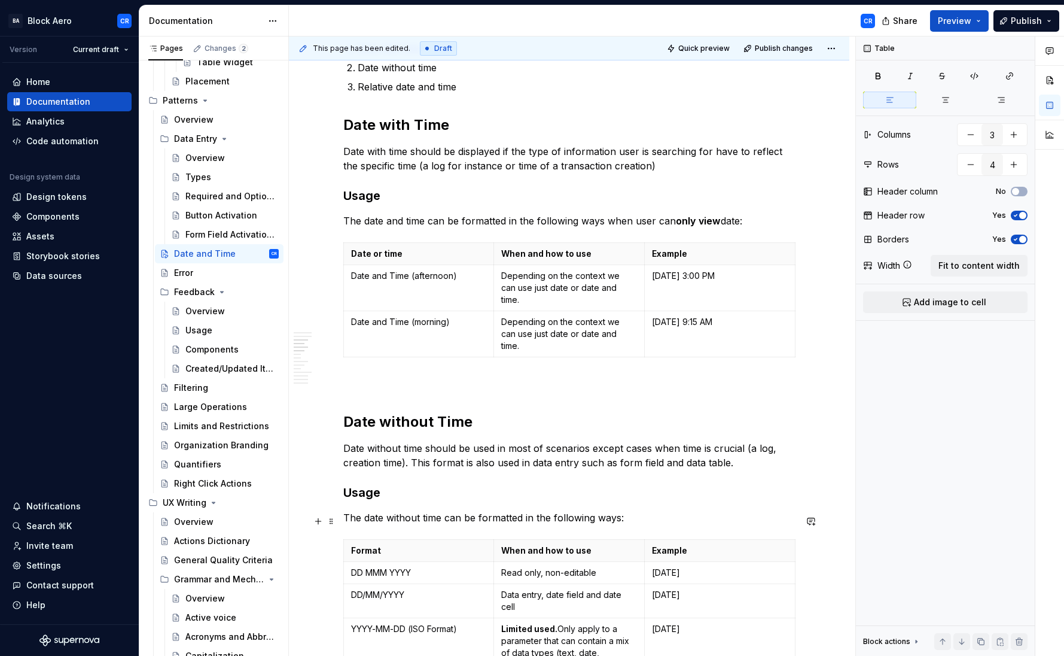
scroll to position [360, 0]
type textarea "*"
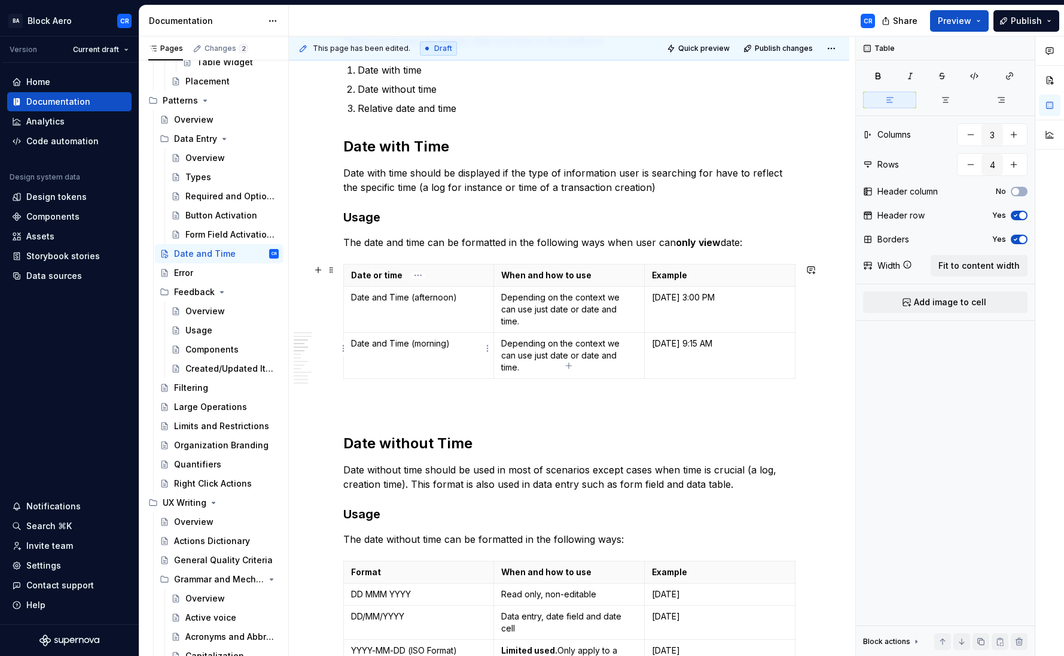
scroll to position [330, 0]
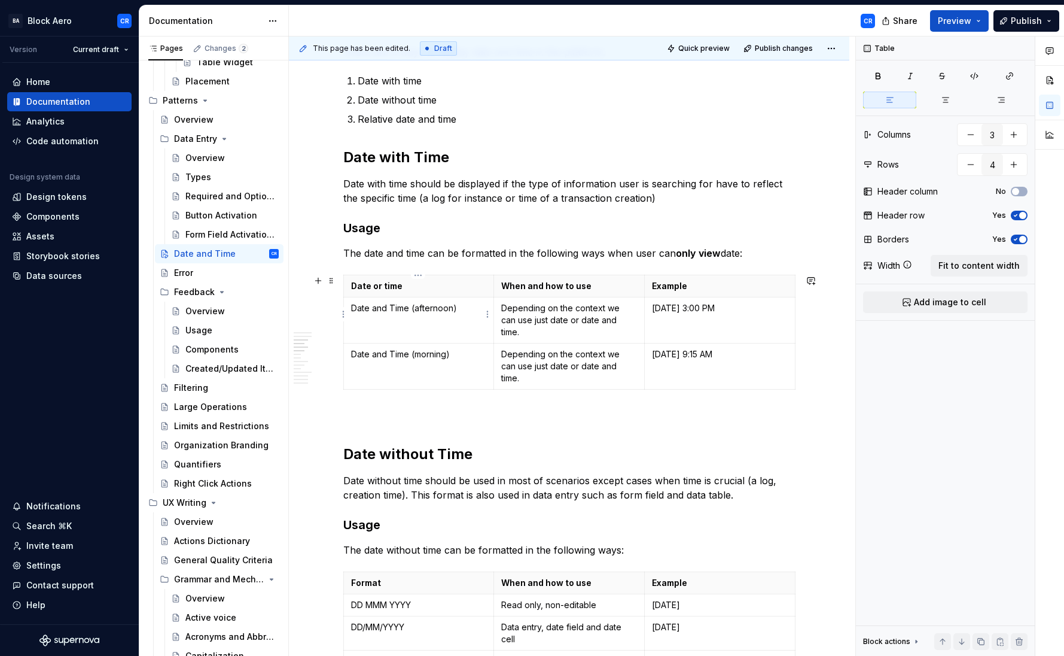
type input "3"
click at [398, 308] on p "Date and Time (afternoon)" at bounding box center [419, 308] width 136 height 12
click at [466, 309] on p "Date and Time (afternoon)" at bounding box center [419, 308] width 136 height 12
click at [508, 317] on p "Depending on the context we can use just date or date and time." at bounding box center [569, 320] width 136 height 36
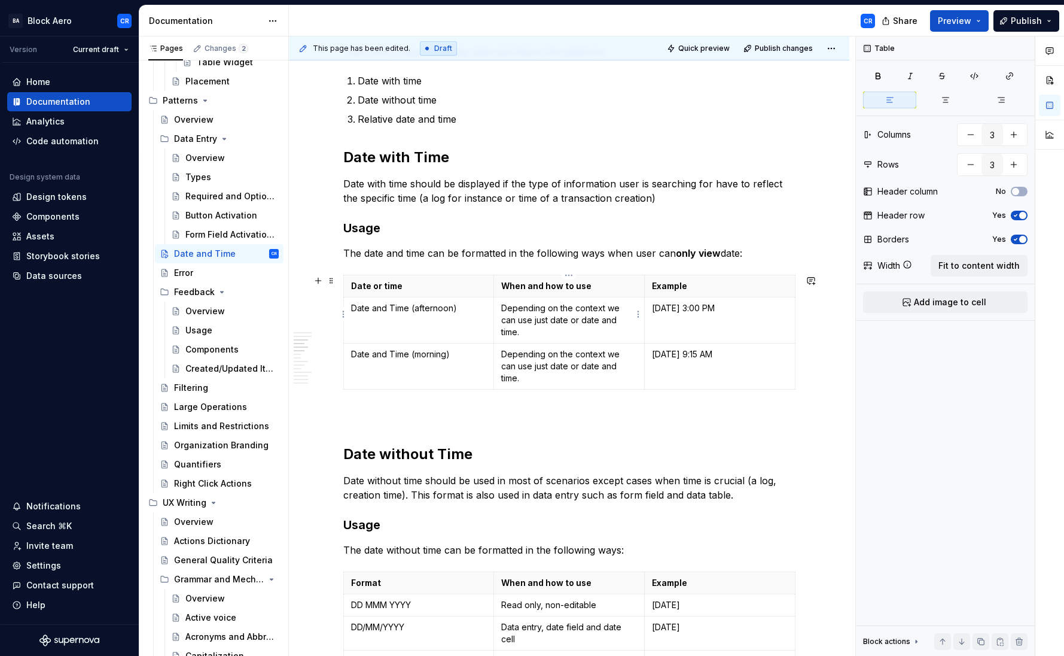
click at [553, 318] on p "Depending on the context we can use just date or date and time." at bounding box center [569, 320] width 136 height 36
click at [592, 321] on p "Depending on the context we can use just date or date and time." at bounding box center [569, 320] width 136 height 36
click at [425, 312] on p "Date and Time (afternoon)" at bounding box center [419, 308] width 136 height 12
click at [370, 289] on p "Date or time" at bounding box center [419, 286] width 136 height 12
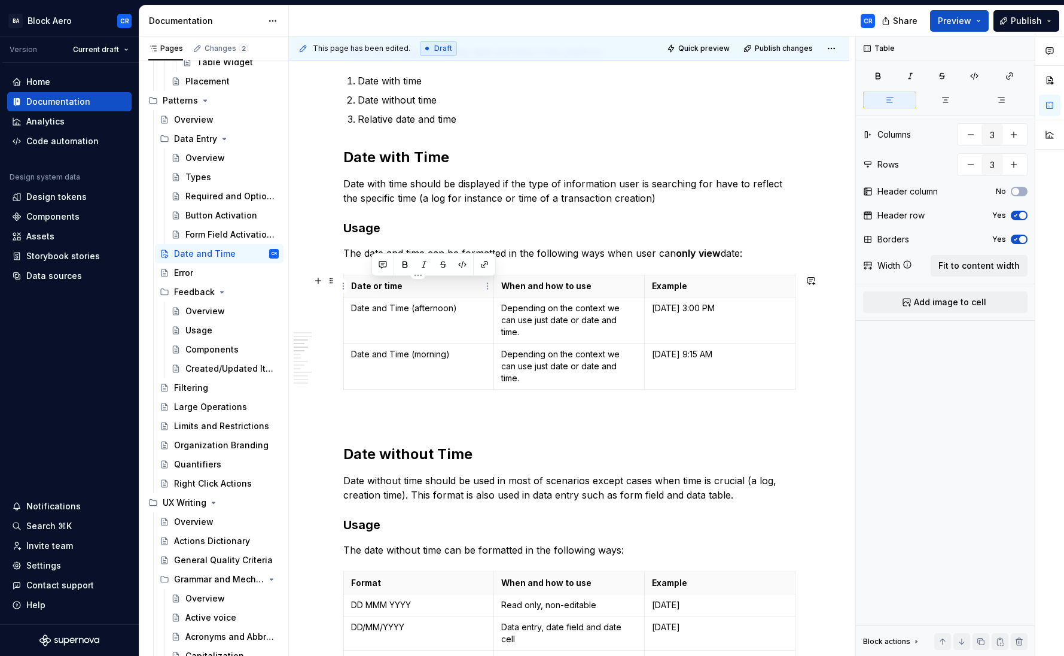
click at [400, 292] on th "Date or time" at bounding box center [418, 286] width 151 height 22
drag, startPoint x: 409, startPoint y: 288, endPoint x: 350, endPoint y: 283, distance: 59.4
click at [351, 283] on p "Date or time" at bounding box center [419, 286] width 136 height 12
click at [467, 313] on p "Date and Time (afternoon)" at bounding box center [419, 308] width 136 height 12
click at [355, 352] on p "Date and Time (morning)" at bounding box center [419, 354] width 136 height 12
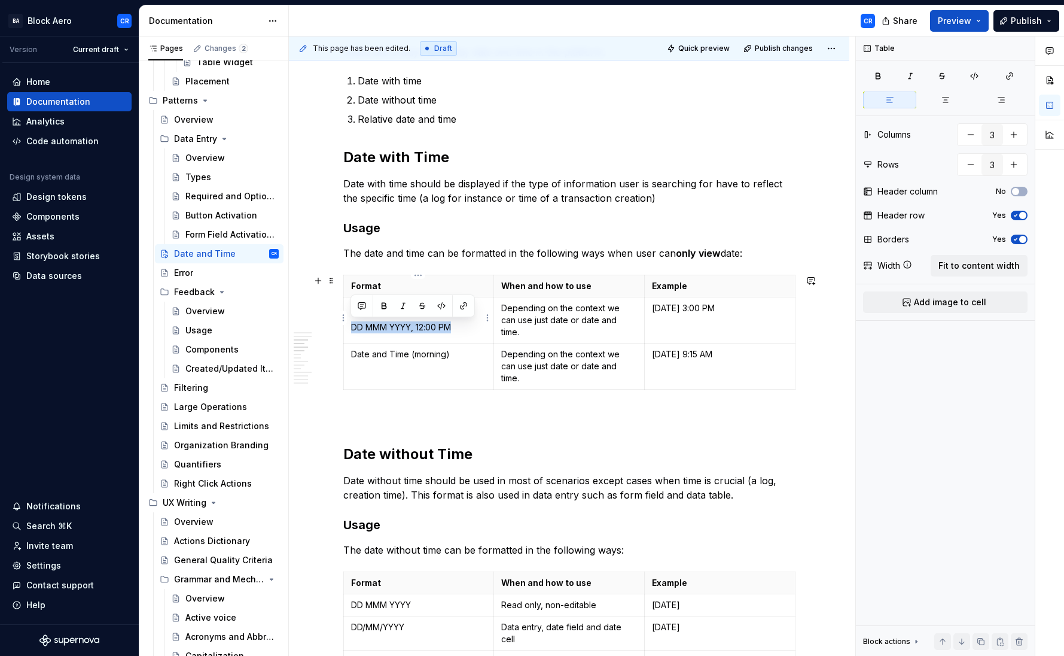
drag, startPoint x: 459, startPoint y: 328, endPoint x: 350, endPoint y: 323, distance: 108.4
click at [351, 323] on p "DD MMM YYYY, 12:00 PM" at bounding box center [419, 327] width 136 height 12
copy p "DD MMM YYYY, 12:00 PM"
click at [457, 351] on p "Date and Time (morning)" at bounding box center [419, 354] width 136 height 12
click at [446, 367] on p "DD MMM YYYY, 12:00 PM" at bounding box center [419, 373] width 136 height 12
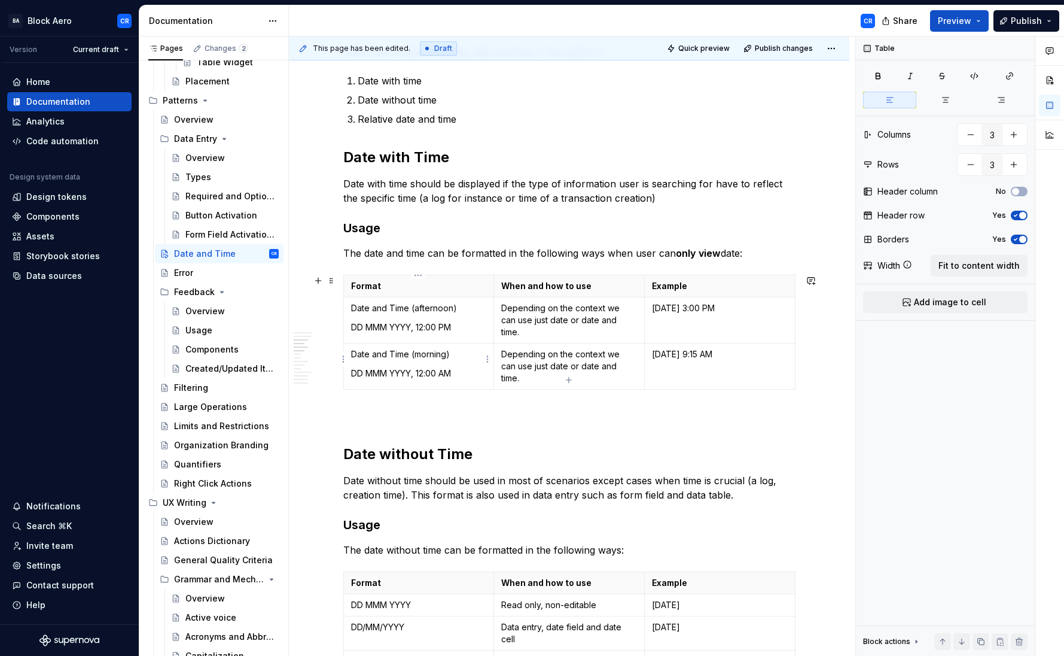
click at [463, 368] on p "DD MMM YYYY, 12:00 AM" at bounding box center [419, 373] width 136 height 12
click at [414, 349] on p "Date and Time (morning)" at bounding box center [419, 354] width 136 height 12
drag, startPoint x: 420, startPoint y: 349, endPoint x: 347, endPoint y: 347, distance: 72.4
click at [347, 347] on td "Date and Time (morning) DD MMM YYYY, 12:00 AM" at bounding box center [418, 366] width 151 height 46
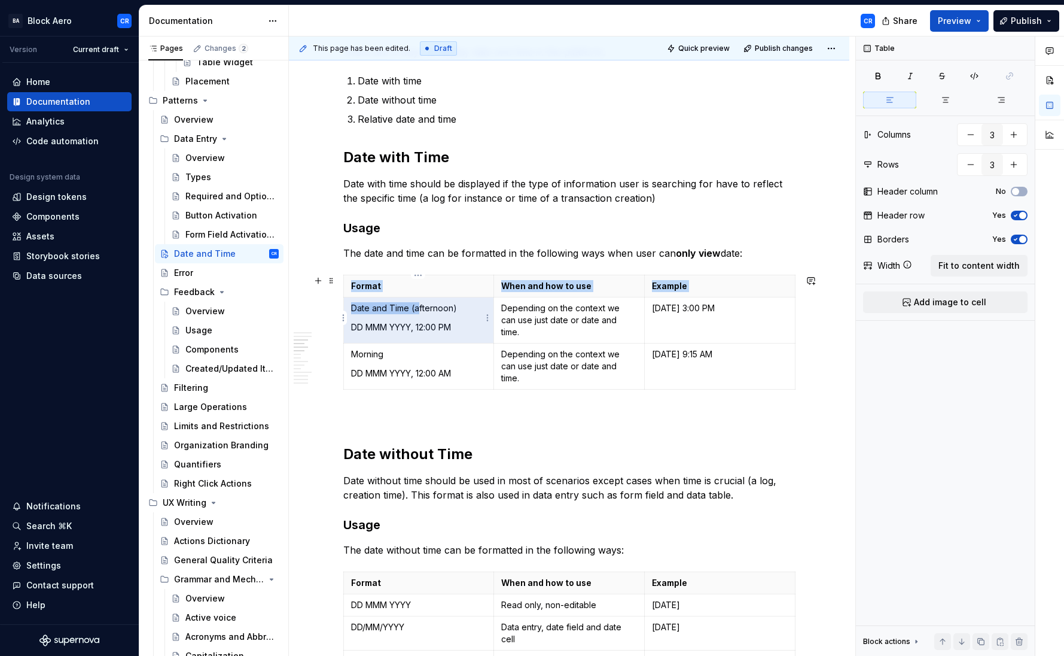
drag, startPoint x: 371, startPoint y: 308, endPoint x: 339, endPoint y: 307, distance: 32.3
click at [364, 308] on p "Date and Time (afternoon)" at bounding box center [419, 308] width 136 height 12
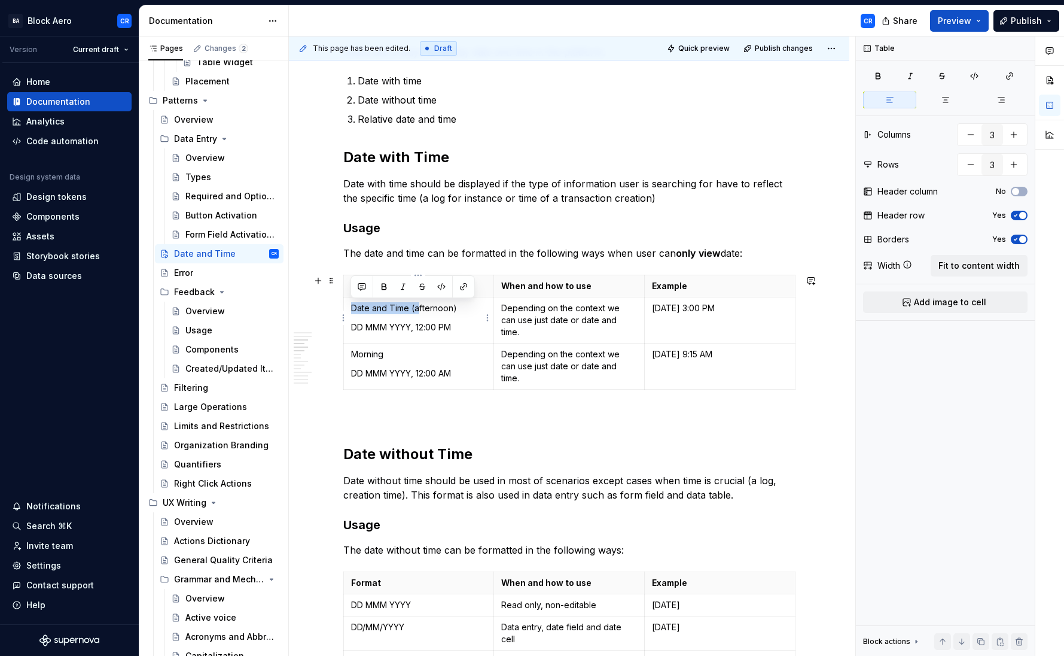
drag, startPoint x: 417, startPoint y: 309, endPoint x: 352, endPoint y: 306, distance: 65.2
click at [352, 306] on p "Date and Time (afternoon)" at bounding box center [419, 308] width 136 height 12
click at [446, 309] on p "Afternoon)" at bounding box center [419, 308] width 136 height 12
click at [408, 354] on p "Morning" at bounding box center [419, 354] width 136 height 12
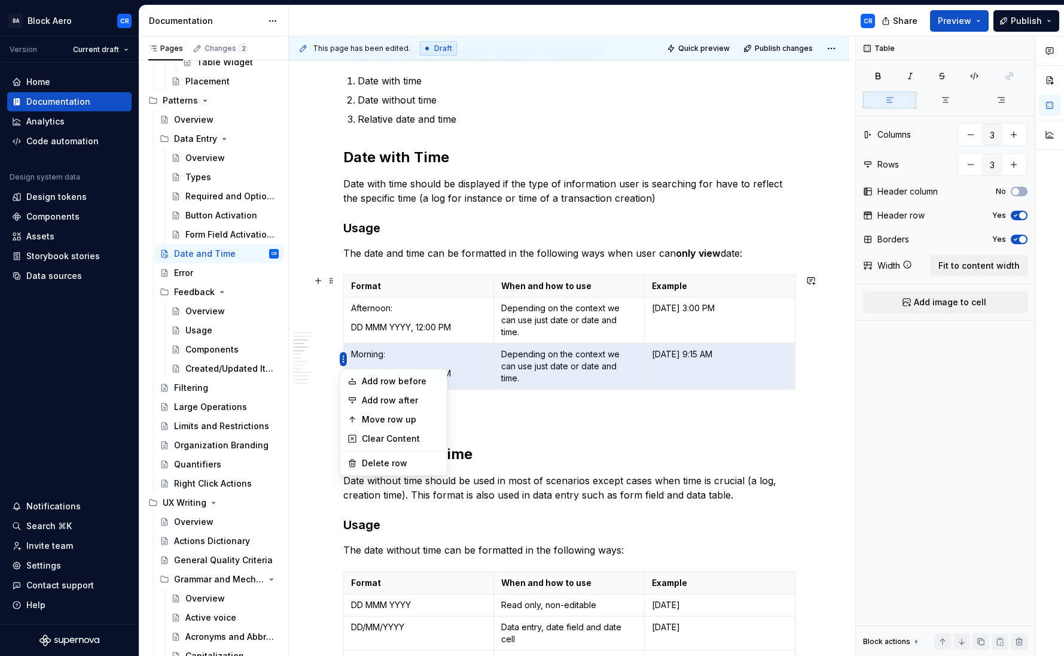
click at [453, 337] on html "BA Block Aero CR Version Current draft Home Documentation Analytics Code automa…" at bounding box center [532, 328] width 1064 height 656
click at [413, 416] on div "Move row up" at bounding box center [401, 419] width 78 height 12
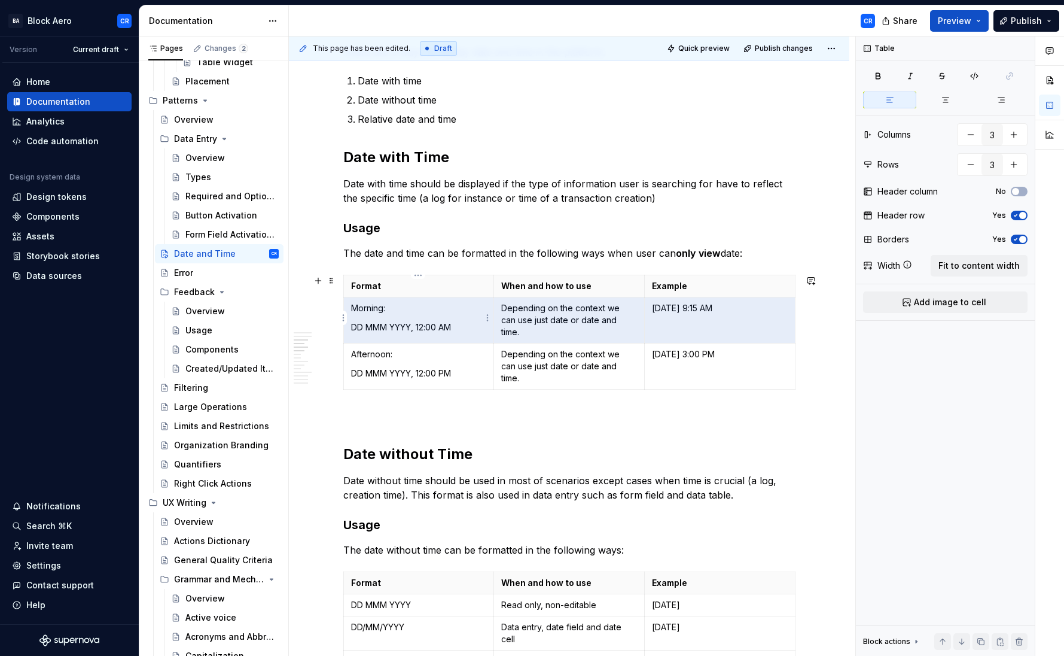
click at [389, 315] on td "Morning: DD MMM YYYY, 12:00 AM" at bounding box center [418, 320] width 151 height 46
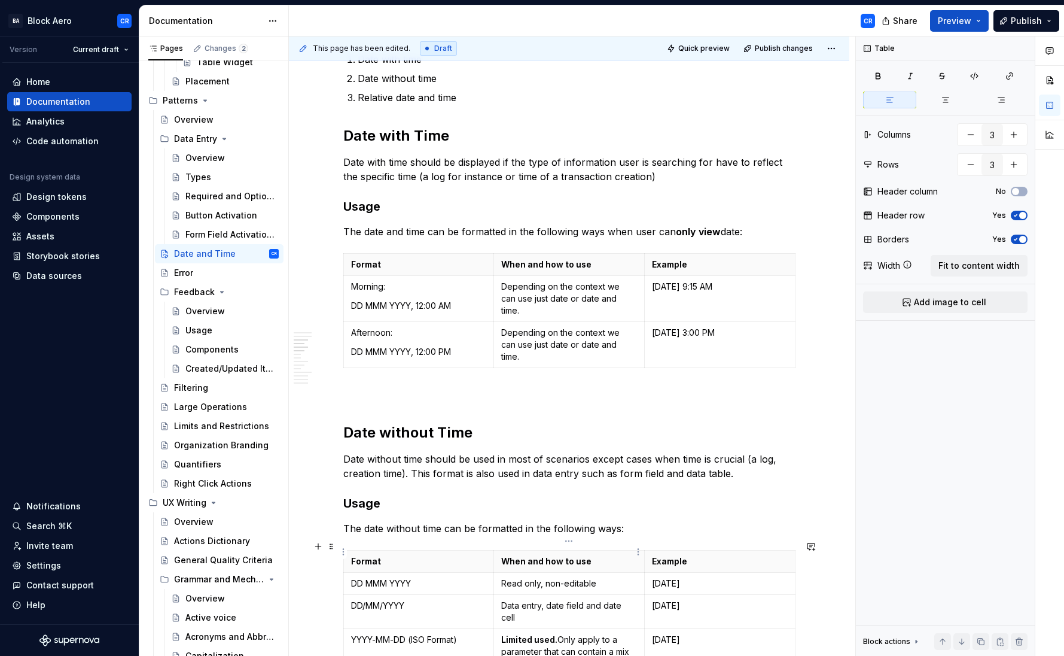
scroll to position [353, 0]
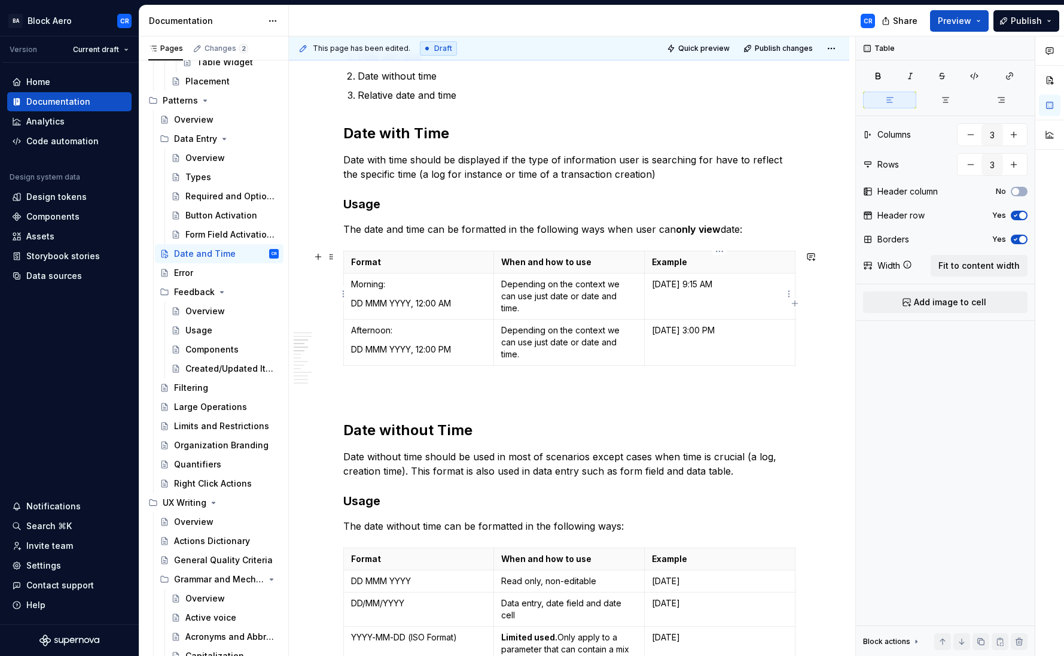
click at [666, 283] on p "21 Dec 2021, 9:15 AM" at bounding box center [720, 284] width 136 height 12
click at [705, 283] on p "21 Dec 2021, 9:15 AM" at bounding box center [720, 284] width 136 height 12
click at [705, 324] on p "21 Dec 2021, 3:00 PM" at bounding box center [720, 330] width 136 height 12
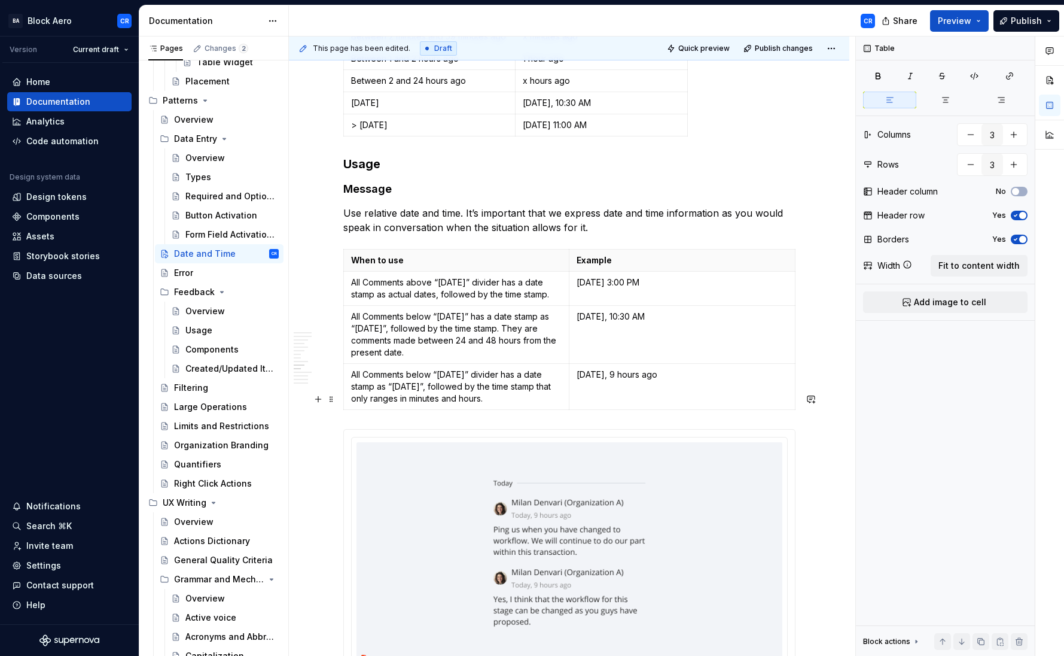
scroll to position [1829, 0]
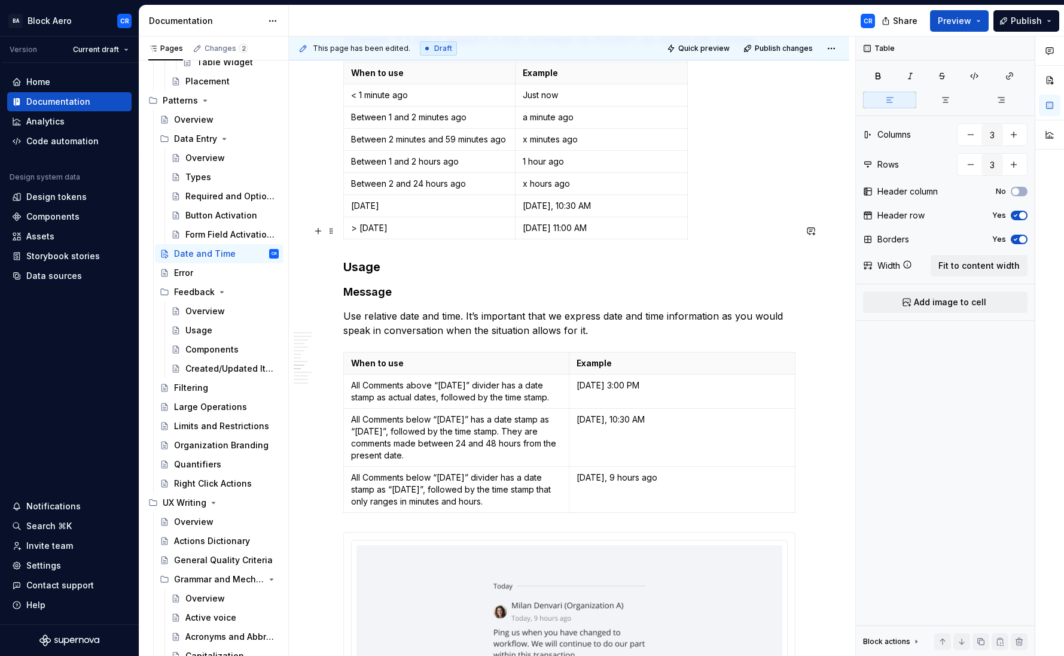
click at [367, 258] on h3 "Usage" at bounding box center [569, 266] width 452 height 17
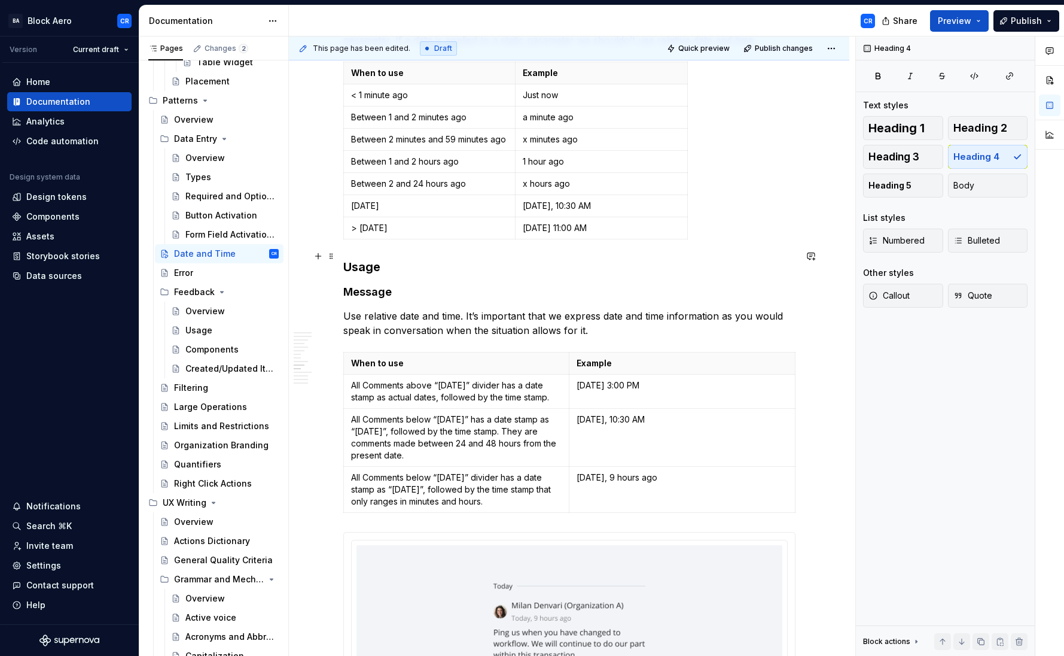
click at [368, 285] on h4 "Message" at bounding box center [569, 292] width 452 height 14
click at [389, 309] on p "Use relative date and time. It’s important that we express date and time inform…" at bounding box center [569, 323] width 452 height 29
click at [459, 309] on p "Use relative date and time. It’s important that we express date and time inform…" at bounding box center [569, 323] width 452 height 29
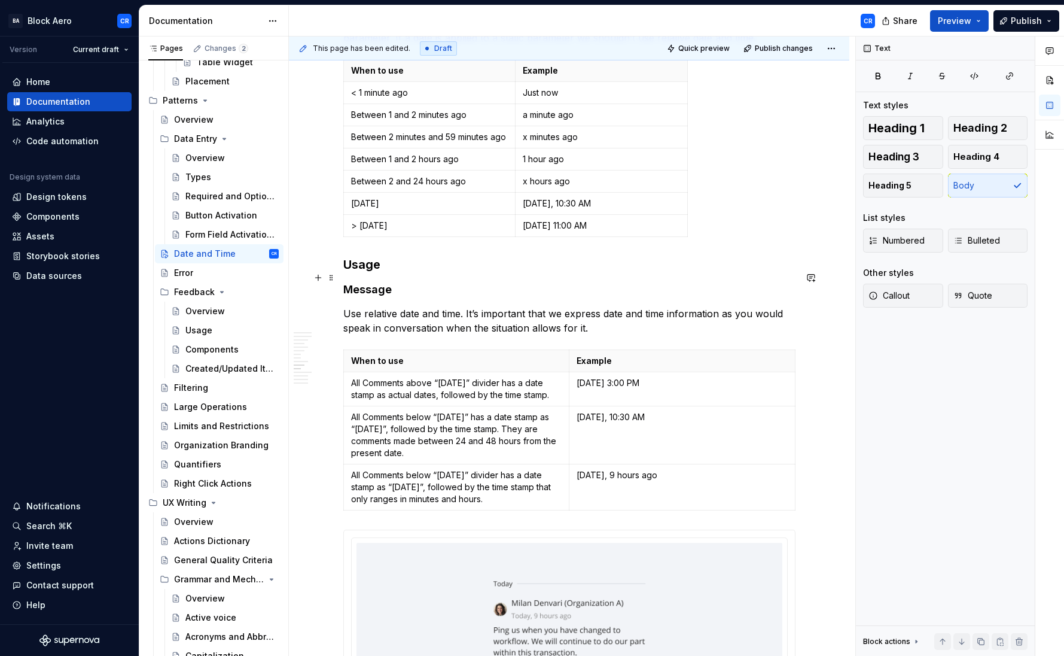
scroll to position [1834, 0]
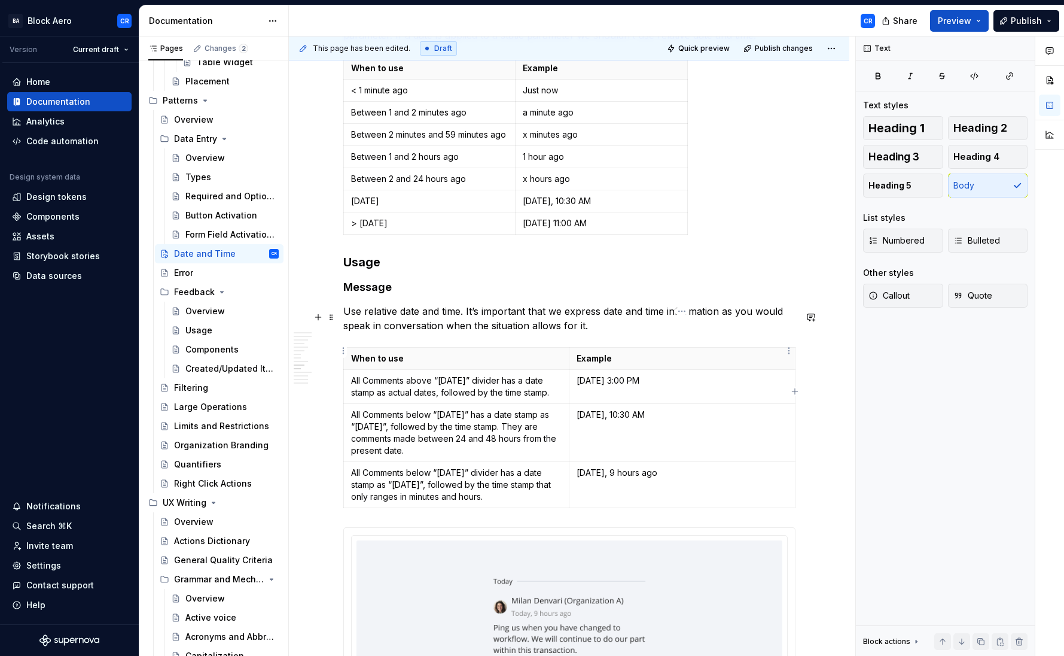
click at [624, 374] on p "23/11/2021, 3:00 PM" at bounding box center [682, 380] width 211 height 12
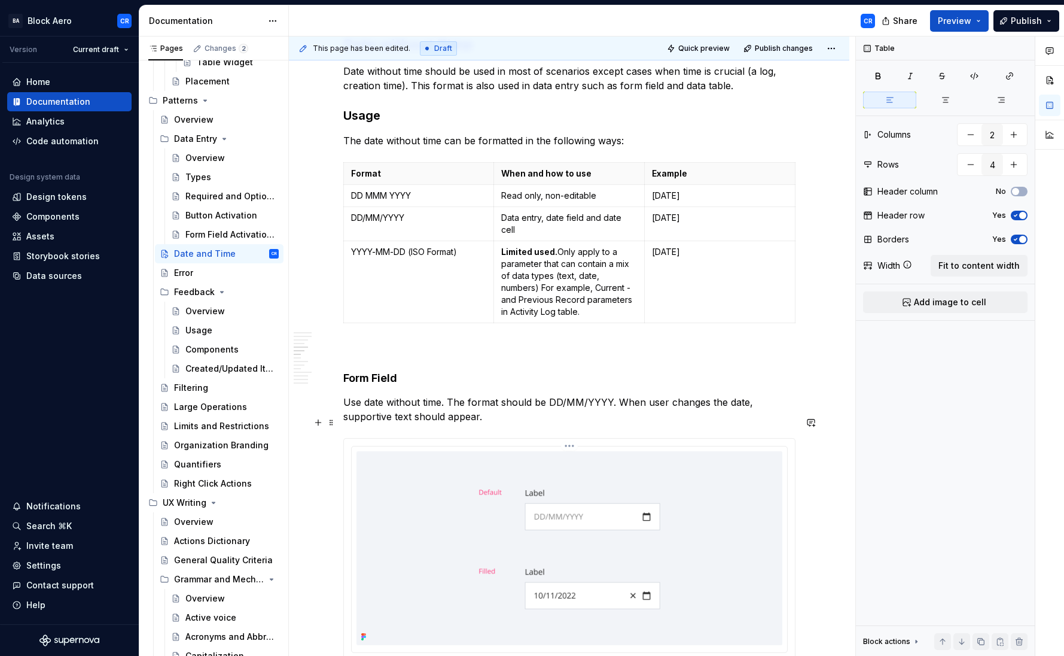
scroll to position [719, 0]
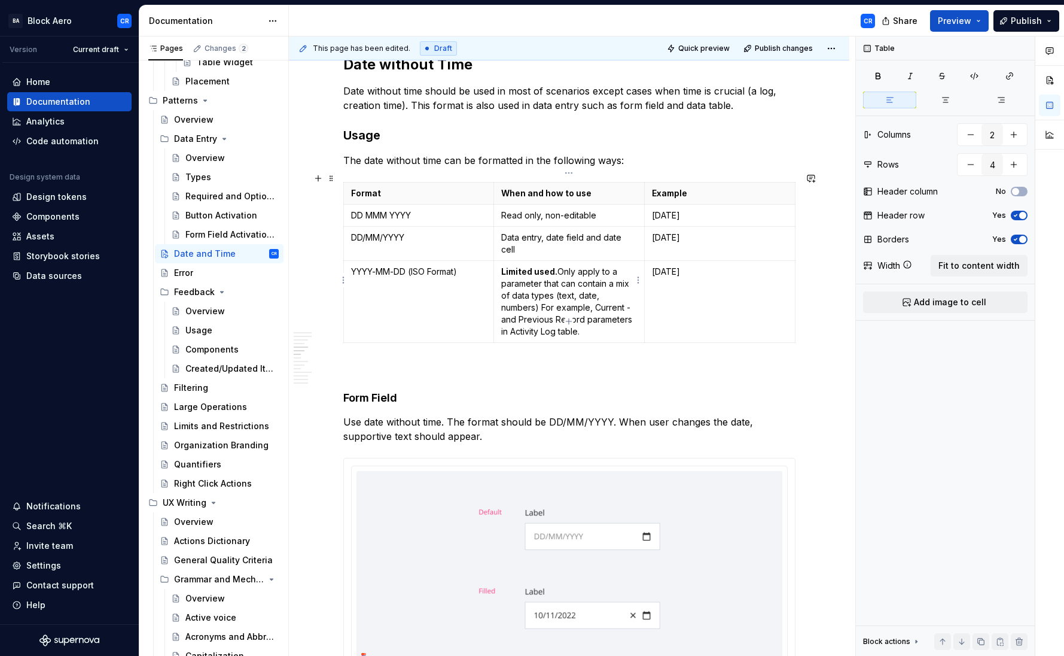
click at [612, 275] on p "Limited used. Only apply to a parameter that can contain a mix of data types (t…" at bounding box center [569, 302] width 136 height 72
type input "3"
click at [541, 283] on p "Limited used. Only apply to a parameter that can contain a mix of data types (t…" at bounding box center [569, 302] width 136 height 72
click at [589, 284] on p "Limited used. Only apply to a parameter that can contain a mix of data types (t…" at bounding box center [569, 302] width 136 height 72
drag, startPoint x: 542, startPoint y: 284, endPoint x: 589, endPoint y: 287, distance: 46.7
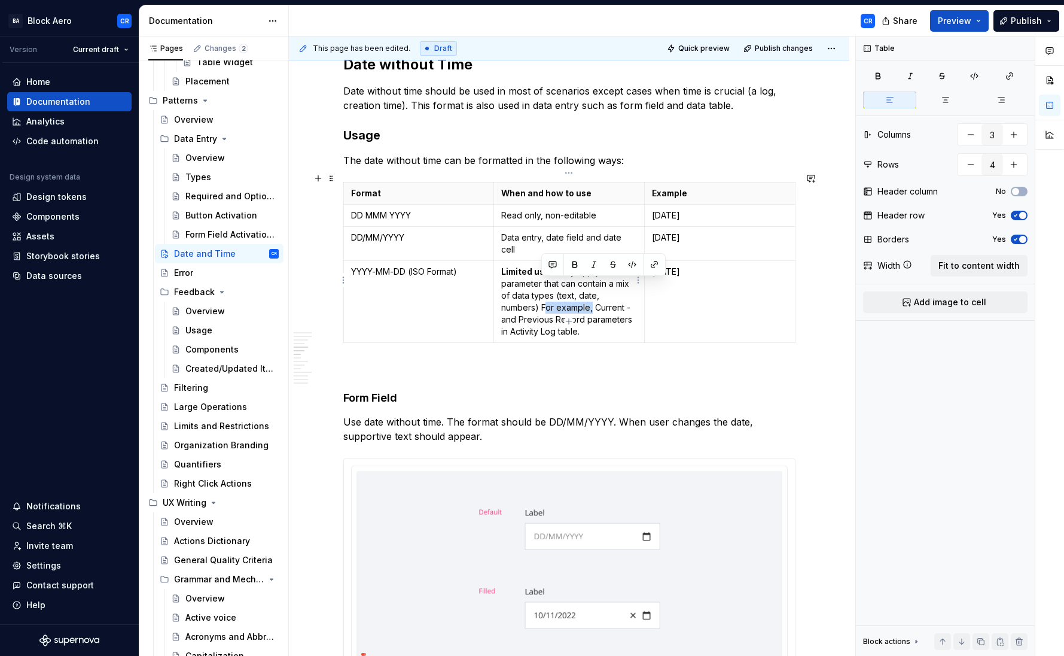
click at [589, 287] on p "Limited used. Only apply to a parameter that can contain a mix of data types (t…" at bounding box center [569, 302] width 136 height 72
click at [550, 283] on p "Limited used. Only apply to a parameter that can contain a mix of data types (t…" at bounding box center [569, 302] width 136 height 72
drag, startPoint x: 545, startPoint y: 298, endPoint x: 568, endPoint y: 298, distance: 22.1
click at [568, 298] on p "Limited used. Only apply to a parameter that can contain a mix of data types (t…" at bounding box center [569, 302] width 136 height 72
copy p "Record"
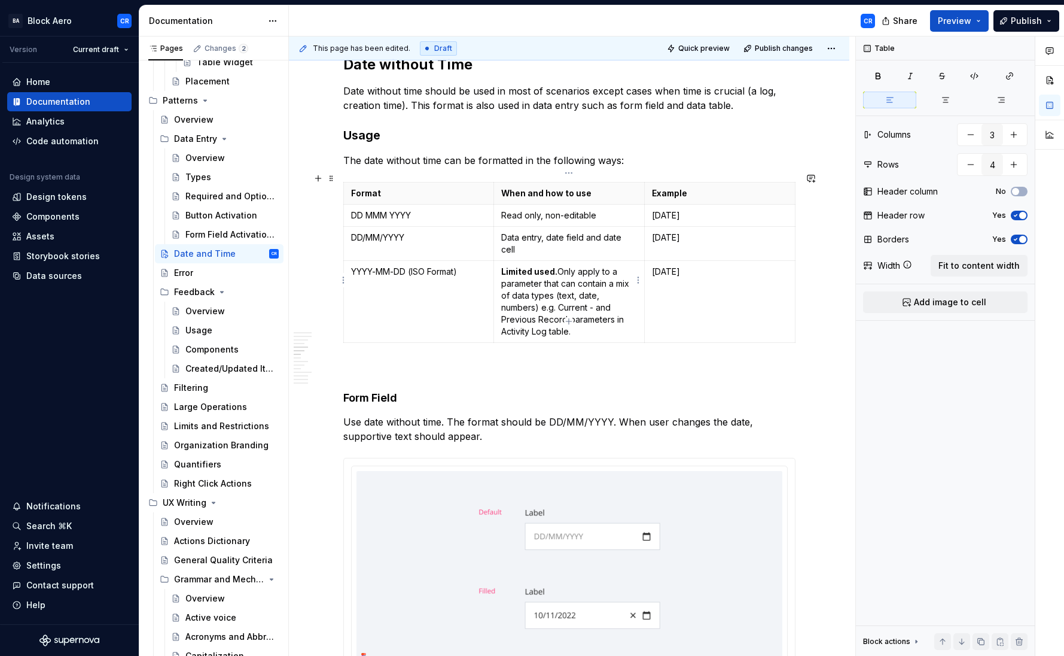
click at [589, 306] on p "Limited used. Only apply to a parameter that can contain a mix of data types (t…" at bounding box center [569, 302] width 136 height 72
drag, startPoint x: 608, startPoint y: 287, endPoint x: 595, endPoint y: 282, distance: 14.0
click at [595, 282] on p "Limited used. Only apply to a parameter that can contain a mix of data types (t…" at bounding box center [569, 302] width 136 height 72
click at [557, 296] on p "Limited used. Only apply to a parameter that can contain a mix of data types (t…" at bounding box center [569, 302] width 136 height 72
click at [509, 308] on p "Limited used. Only apply to a parameter that can contain a mix of data types (t…" at bounding box center [569, 302] width 136 height 72
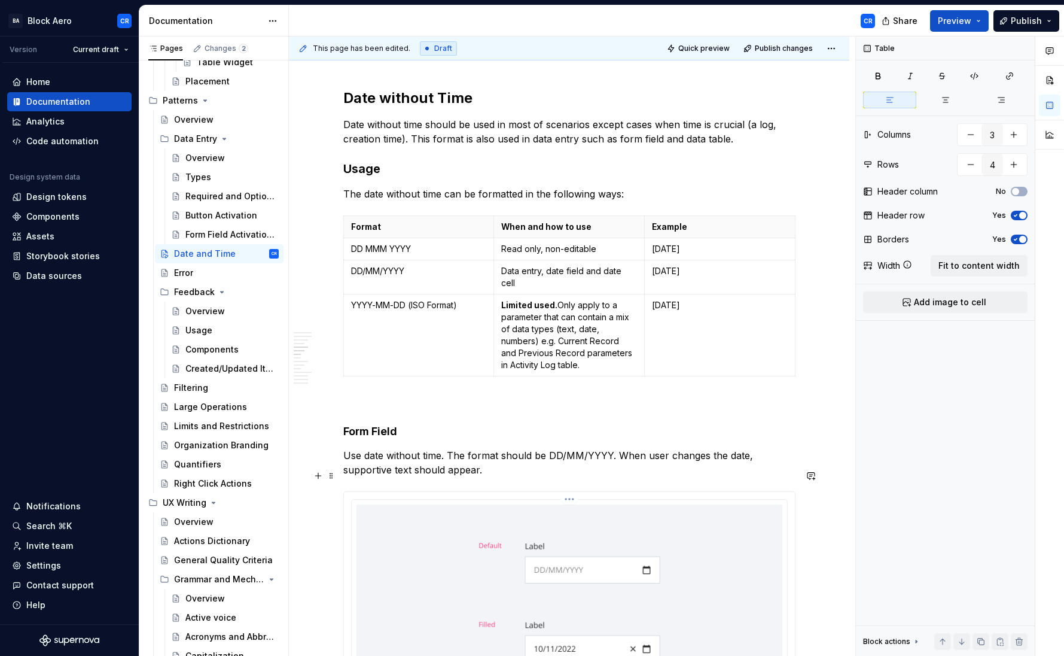
scroll to position [685, 0]
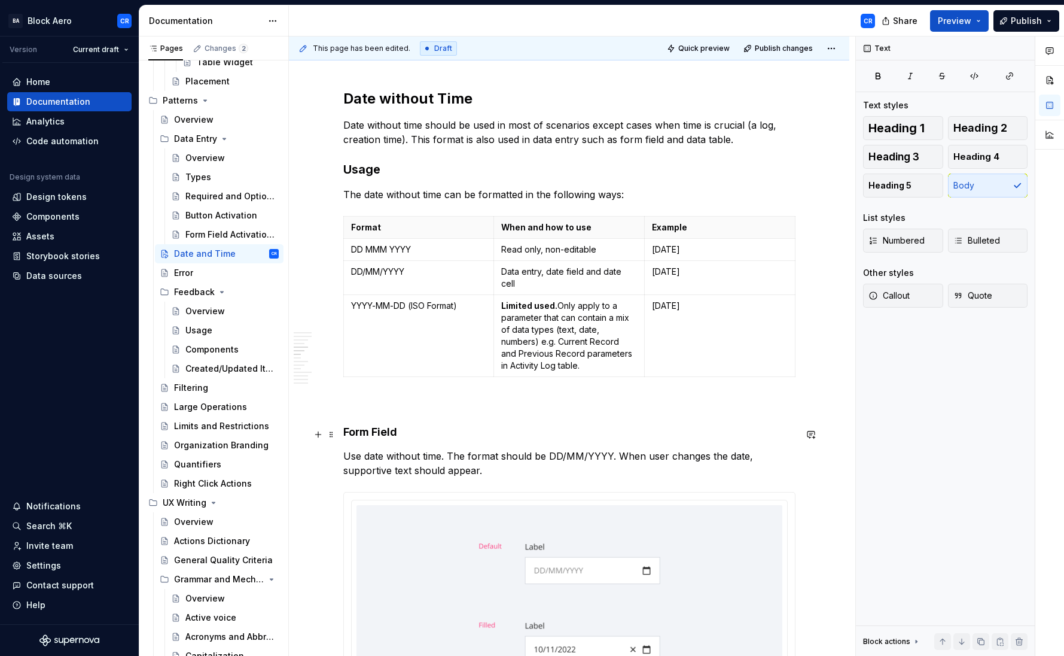
click at [449, 449] on p "Use date without time. The format should be DD/MM/YYYY. When user changes the d…" at bounding box center [569, 463] width 452 height 29
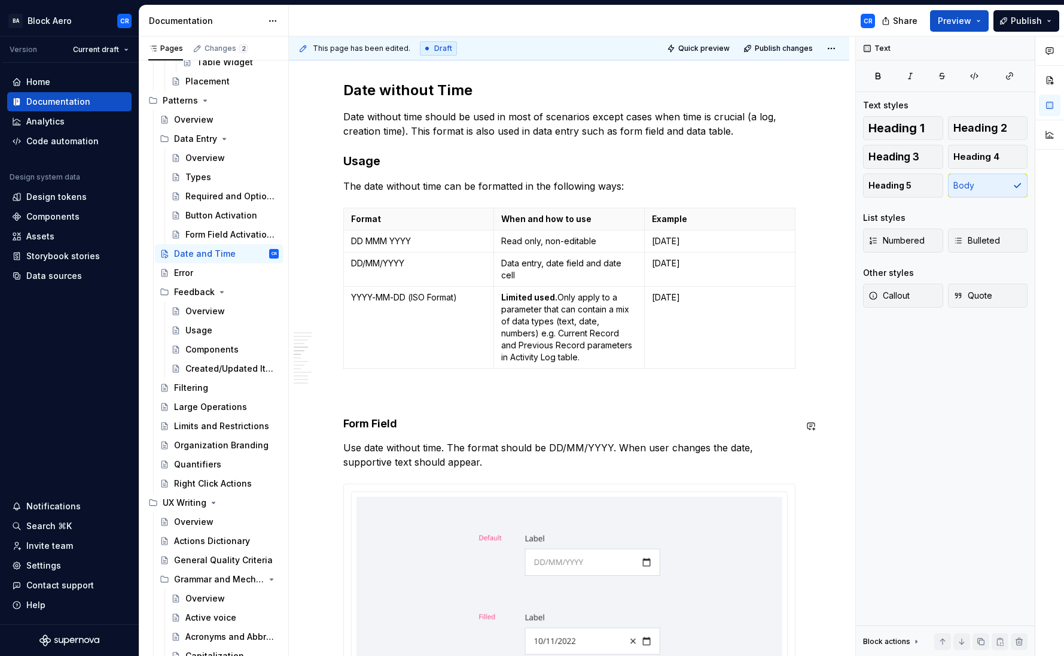
scroll to position [703, 0]
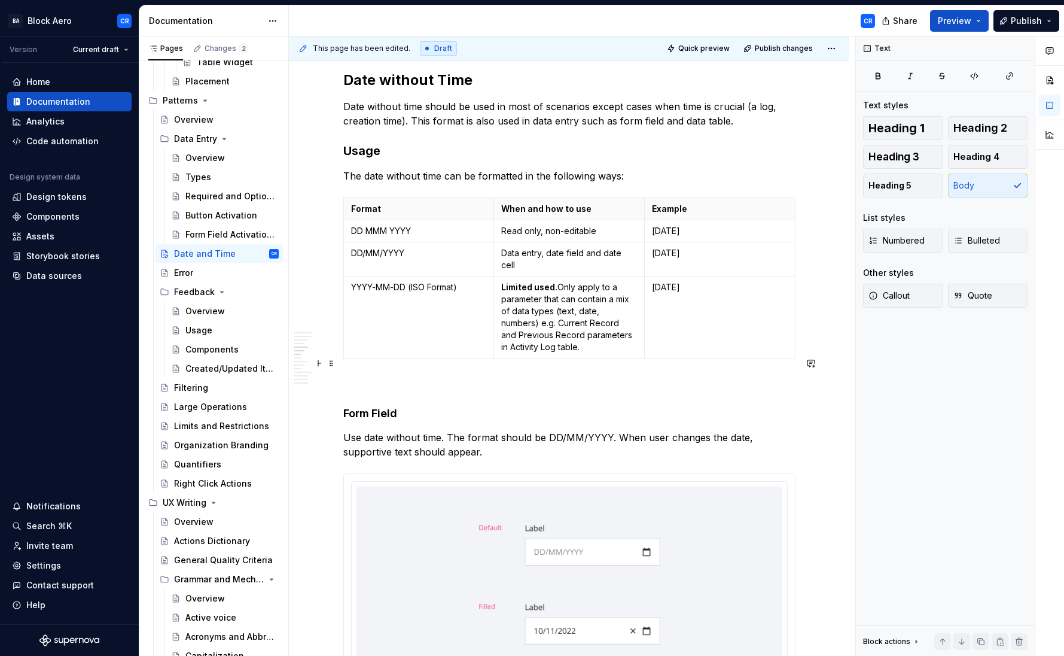
click at [439, 377] on p at bounding box center [569, 384] width 452 height 14
click at [370, 142] on h3 "Usage" at bounding box center [569, 150] width 452 height 17
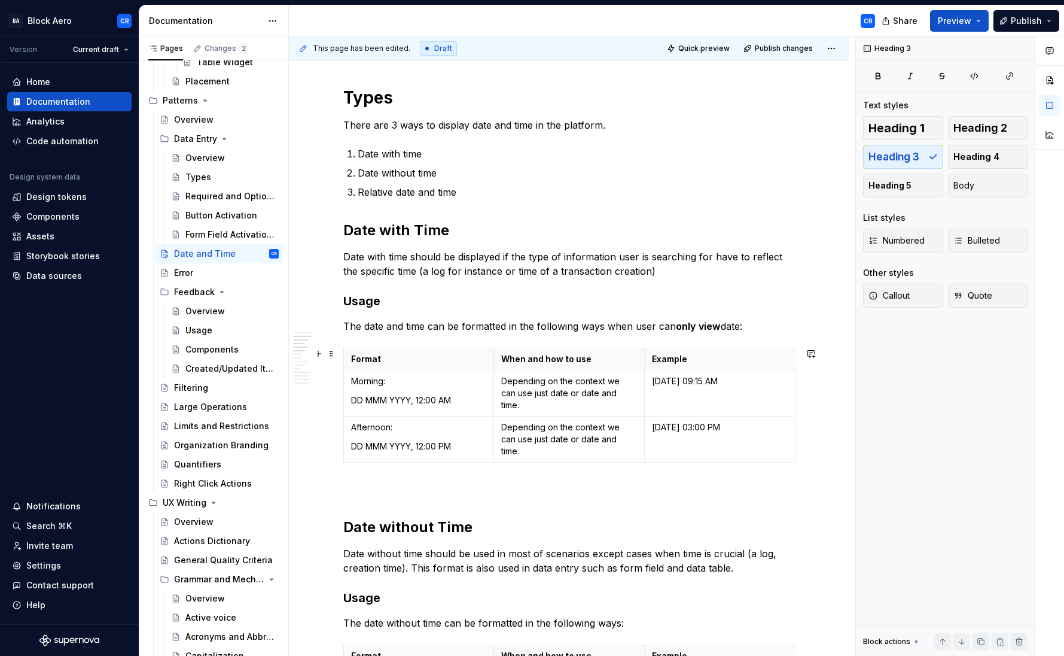
scroll to position [259, 0]
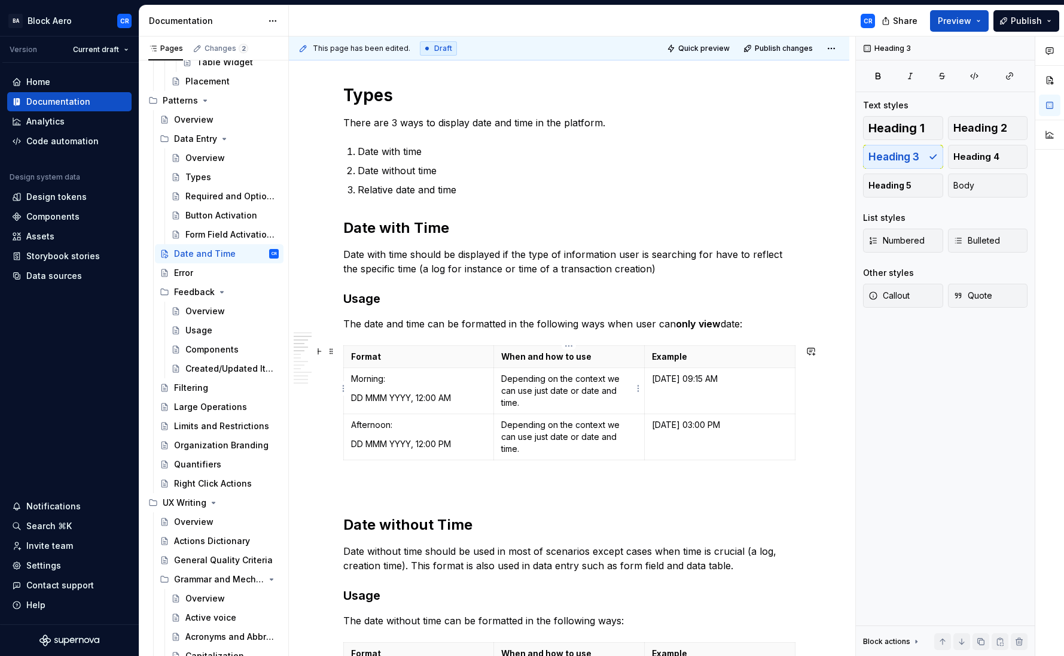
click at [520, 383] on p "Depending on the context we can use just date or date and time." at bounding box center [569, 391] width 136 height 36
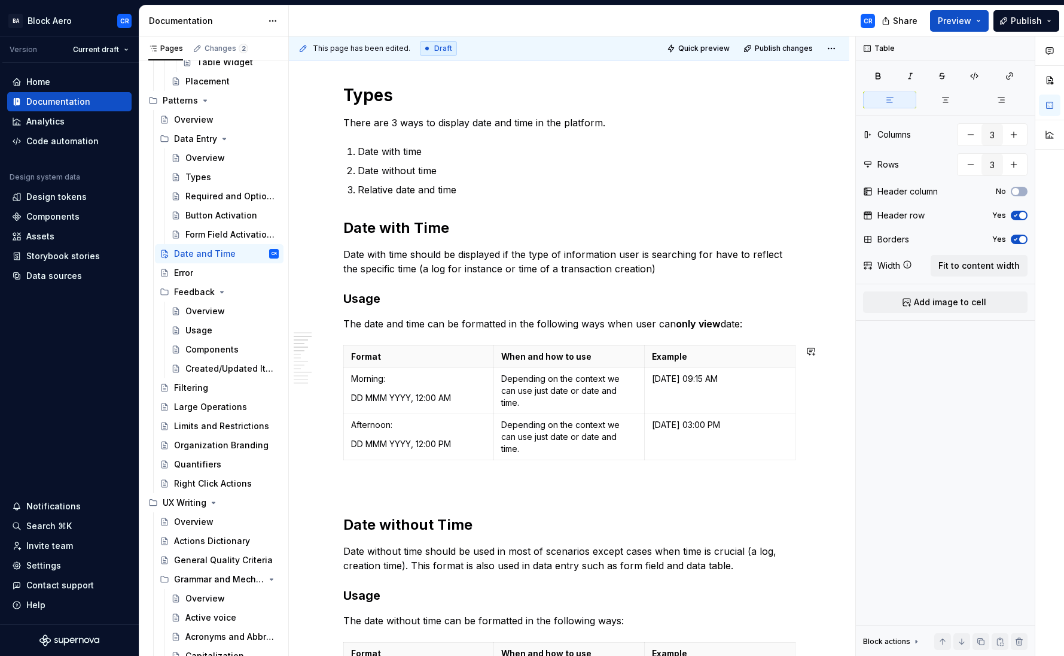
scroll to position [512, 0]
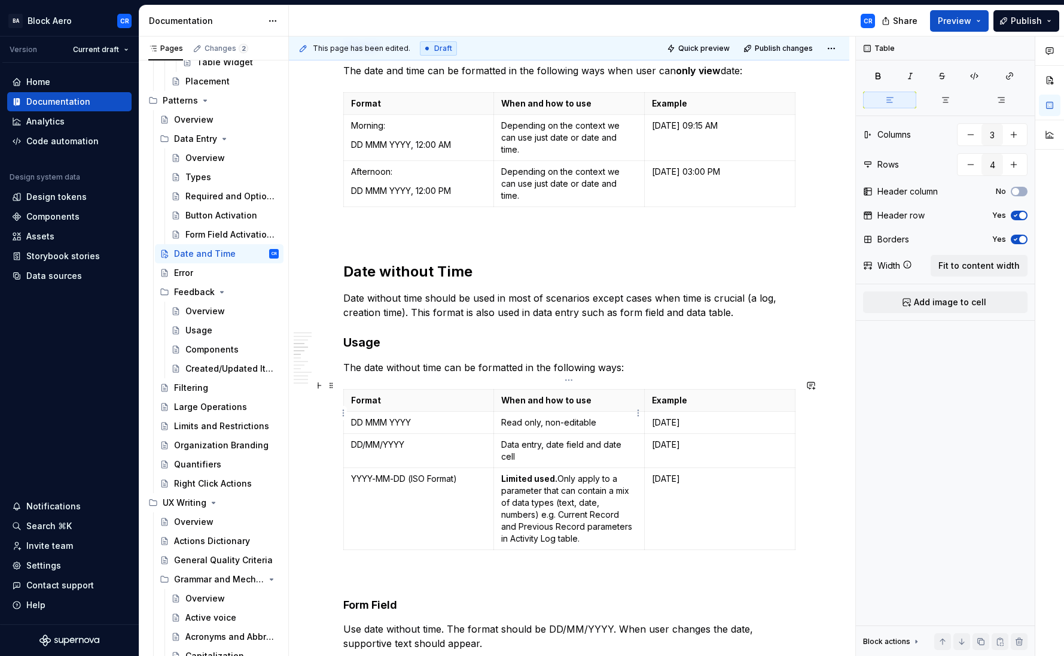
click at [532, 416] on p "Read only, non-editable" at bounding box center [569, 422] width 136 height 12
copy p "Read only, non-editable"
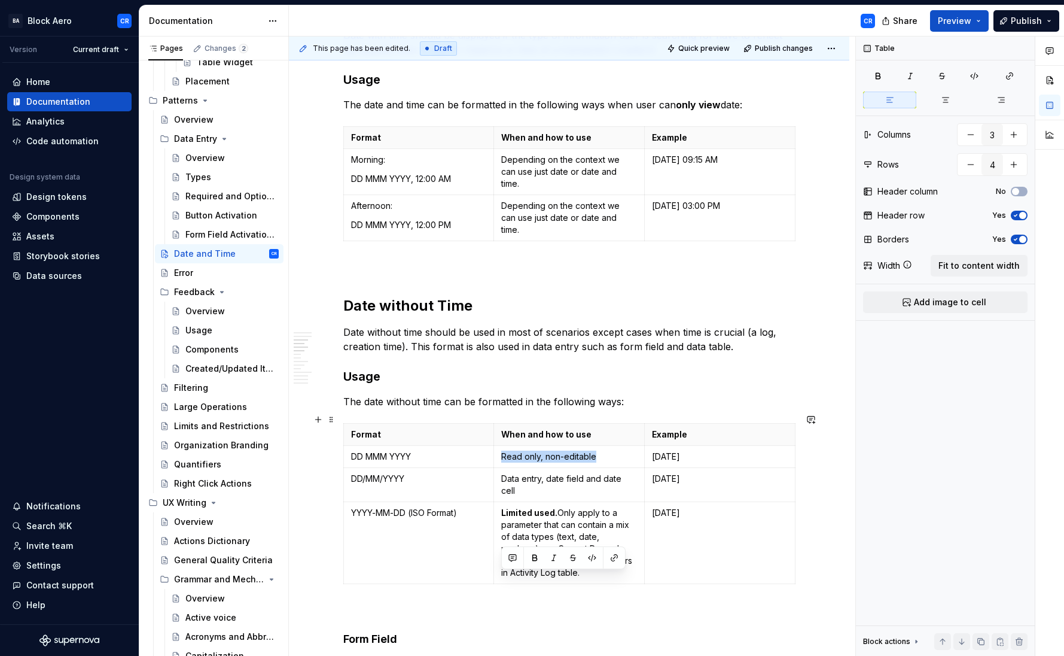
scroll to position [329, 0]
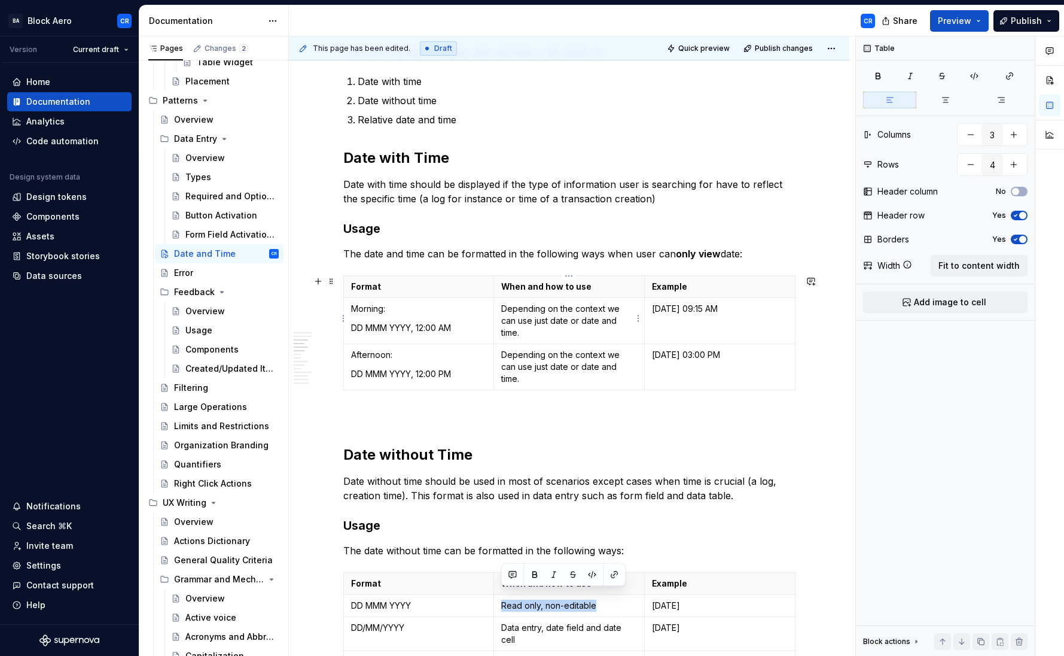
click at [596, 324] on p "Depending on the context we can use just date or date and time." at bounding box center [569, 321] width 136 height 36
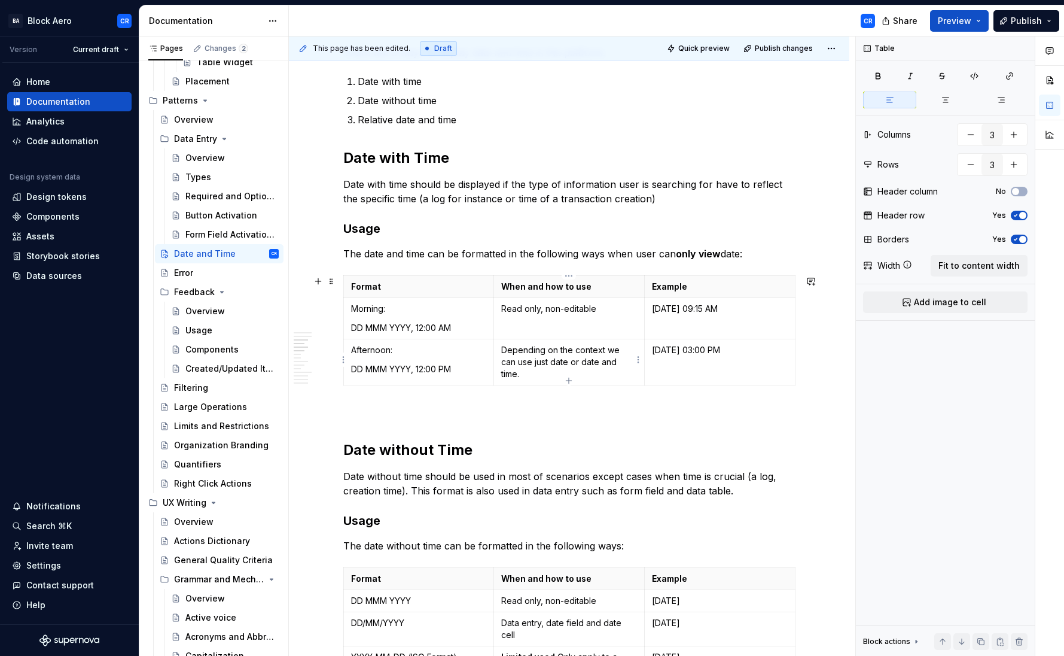
click at [589, 364] on p "Depending on the context we can use just date or date and time." at bounding box center [569, 362] width 136 height 36
click at [564, 360] on p "Depending on the context we can use just date or date and time." at bounding box center [569, 362] width 136 height 36
click at [531, 364] on p "Depending on the context we can use just date or date and time." at bounding box center [569, 362] width 136 height 36
drag, startPoint x: 511, startPoint y: 350, endPoint x: 572, endPoint y: 351, distance: 60.4
click at [572, 351] on p "Depending on the context we can use just date or date and time." at bounding box center [569, 362] width 136 height 36
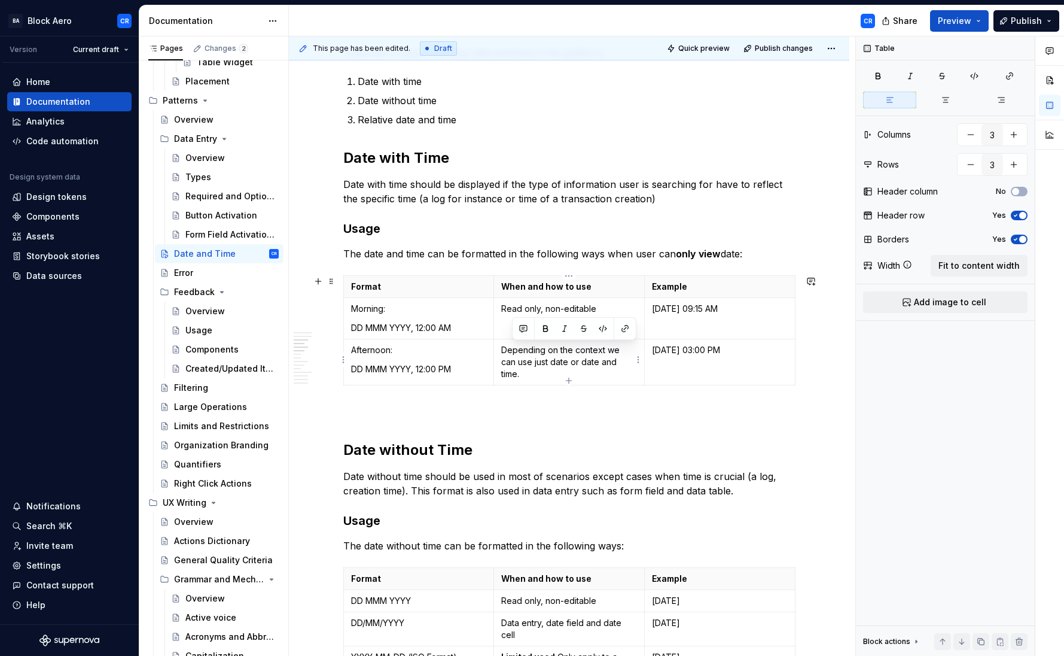
click at [605, 361] on p "Depending on the context we can use just date or date and time." at bounding box center [569, 362] width 136 height 36
click at [542, 363] on p "Depending on the context we can use just date or date and time." at bounding box center [569, 362] width 136 height 36
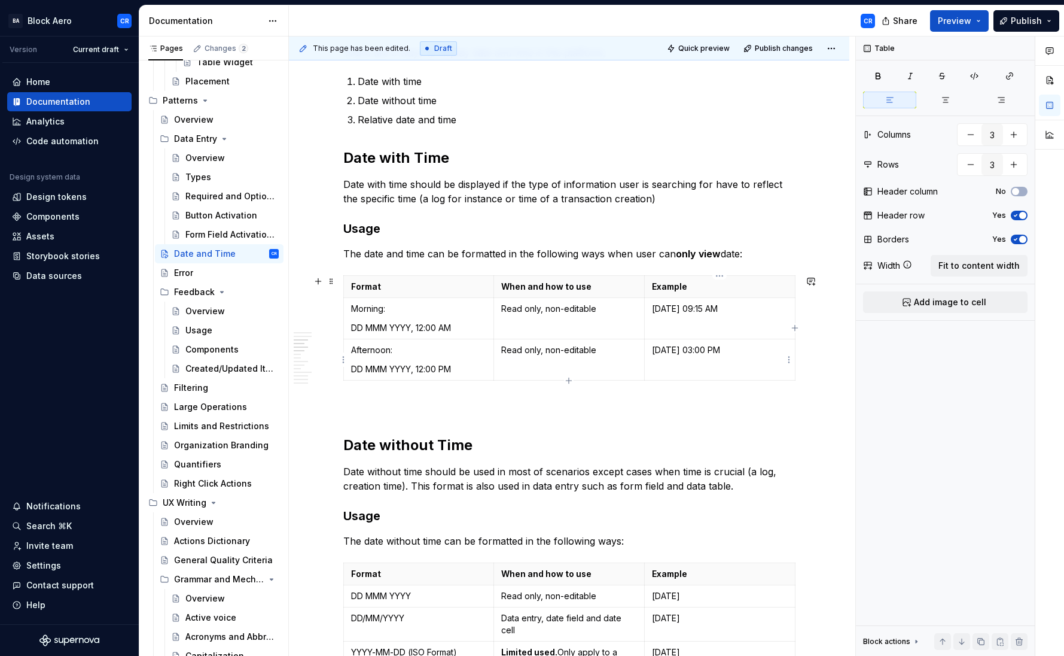
click at [684, 354] on p "[DATE] 03:00 PM" at bounding box center [720, 350] width 136 height 12
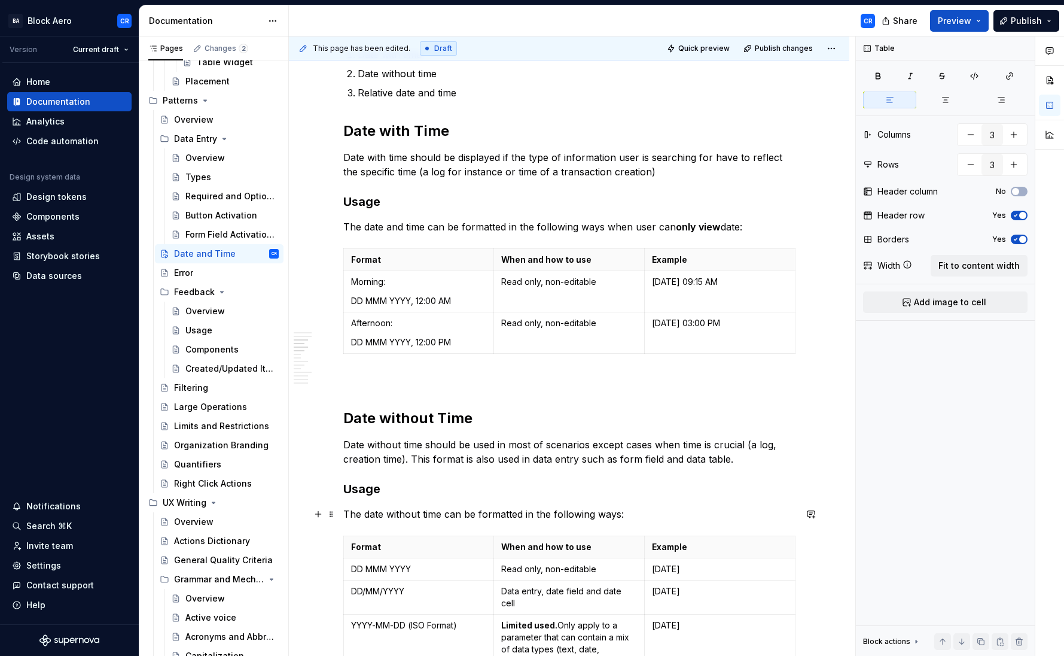
scroll to position [358, 0]
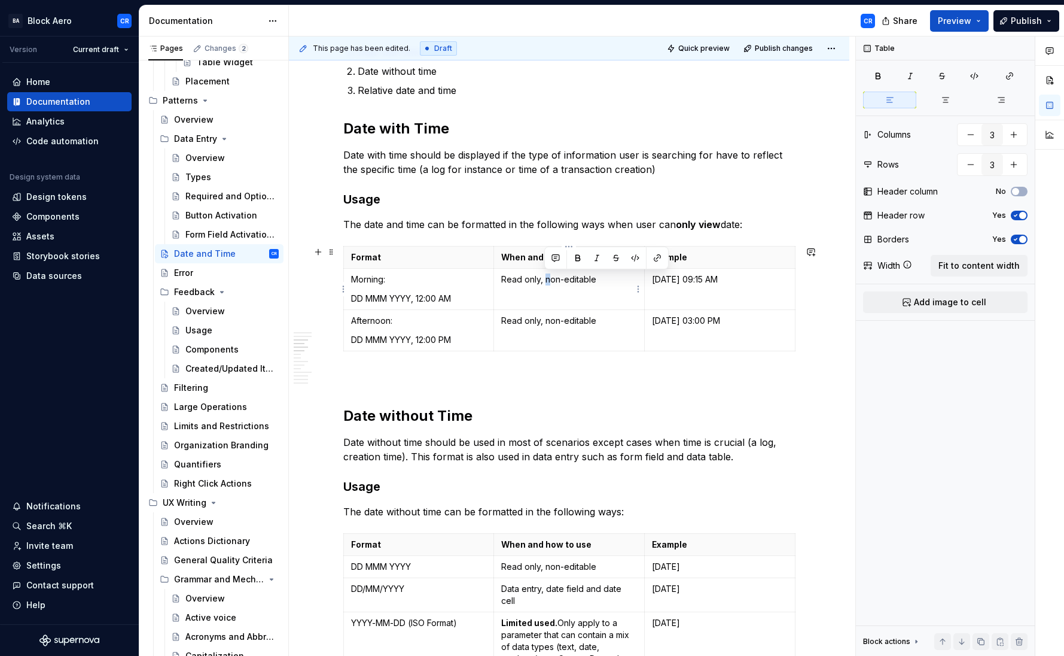
click at [546, 274] on p "Read only, non-editable" at bounding box center [569, 279] width 136 height 12
click at [546, 317] on p "Read only, non-editable" at bounding box center [569, 321] width 136 height 12
click at [545, 563] on p "Read only, non-editable" at bounding box center [569, 566] width 136 height 12
click at [581, 568] on p "Read only, Non-editable" at bounding box center [569, 566] width 136 height 12
type input "3"
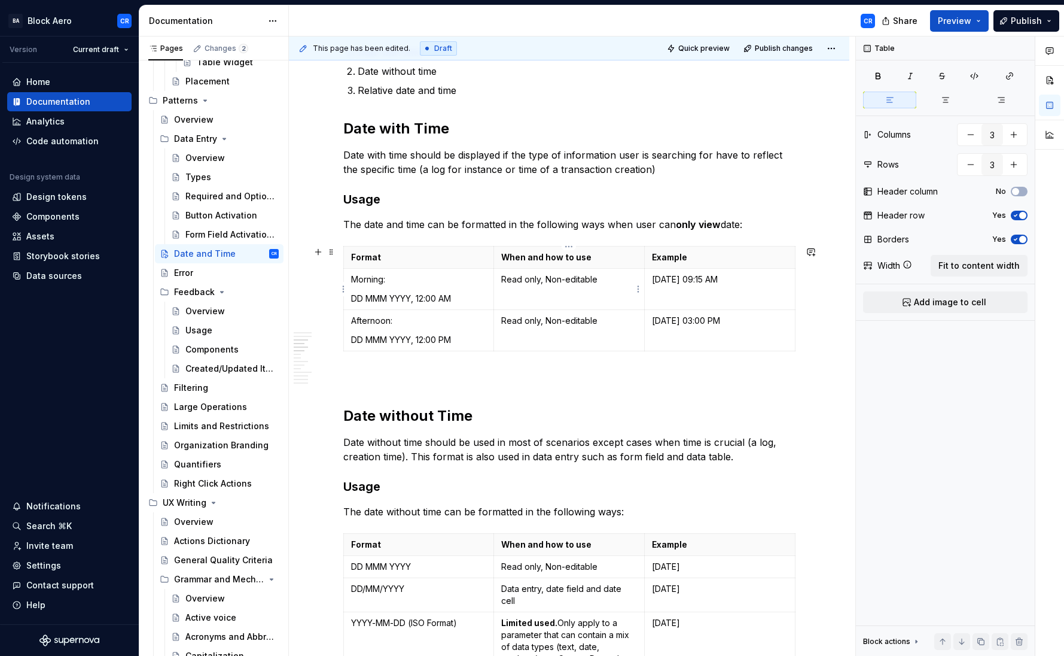
click at [604, 283] on p "Read only, Non-editable" at bounding box center [569, 279] width 136 height 12
click at [535, 283] on p "Read only, Non-editable" at bounding box center [569, 279] width 136 height 12
click at [537, 278] on p "Read only, Non-editable" at bounding box center [569, 279] width 136 height 12
click at [614, 285] on td "Read only, Non-editable" at bounding box center [569, 289] width 151 height 41
click at [602, 285] on p "Read only, Non-editable e.g. side panel" at bounding box center [569, 285] width 136 height 24
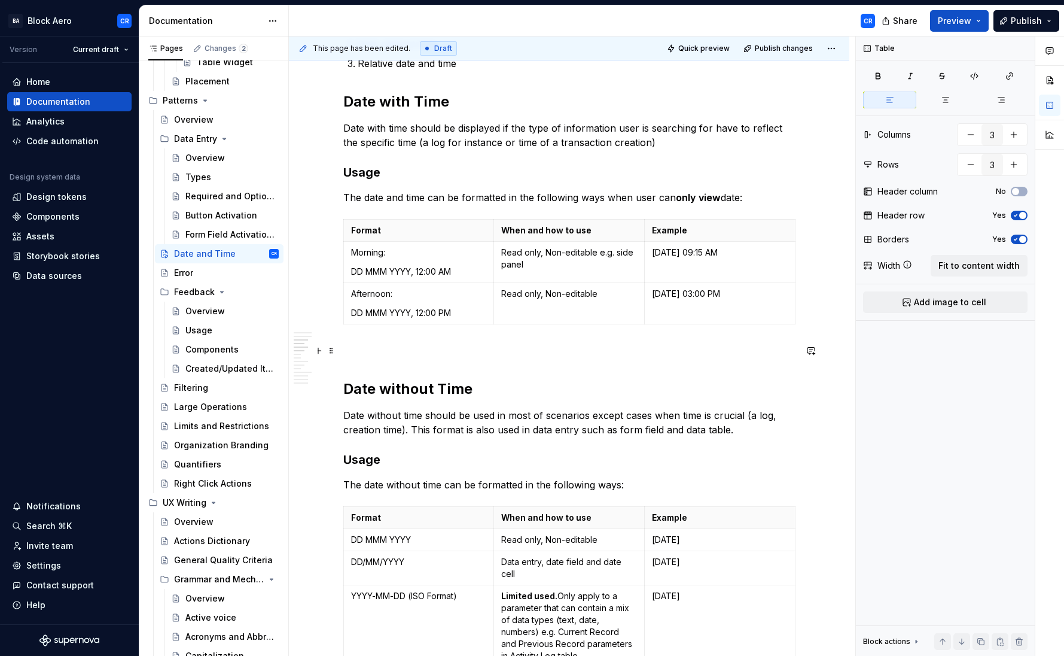
scroll to position [368, 0]
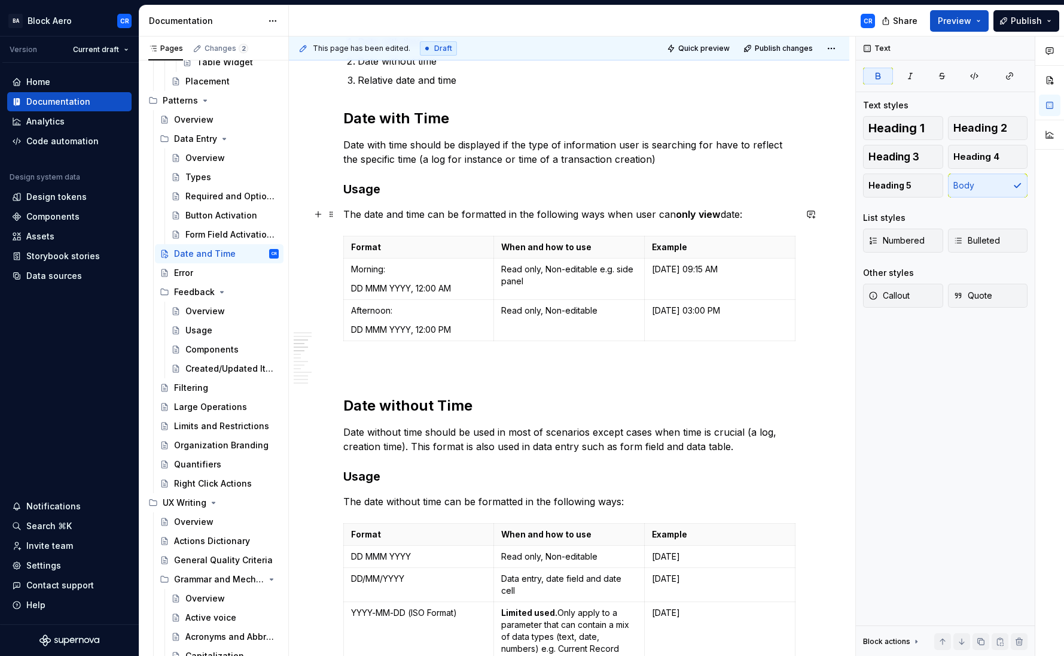
click at [699, 215] on strong "only view" at bounding box center [698, 214] width 45 height 12
click at [687, 213] on strong "only view" at bounding box center [698, 214] width 45 height 12
click at [630, 212] on p "The date and time can be formatted in the following ways when user can only vie…" at bounding box center [569, 214] width 452 height 14
drag, startPoint x: 682, startPoint y: 212, endPoint x: 696, endPoint y: 214, distance: 13.3
click at [682, 212] on strong "only view" at bounding box center [698, 214] width 45 height 12
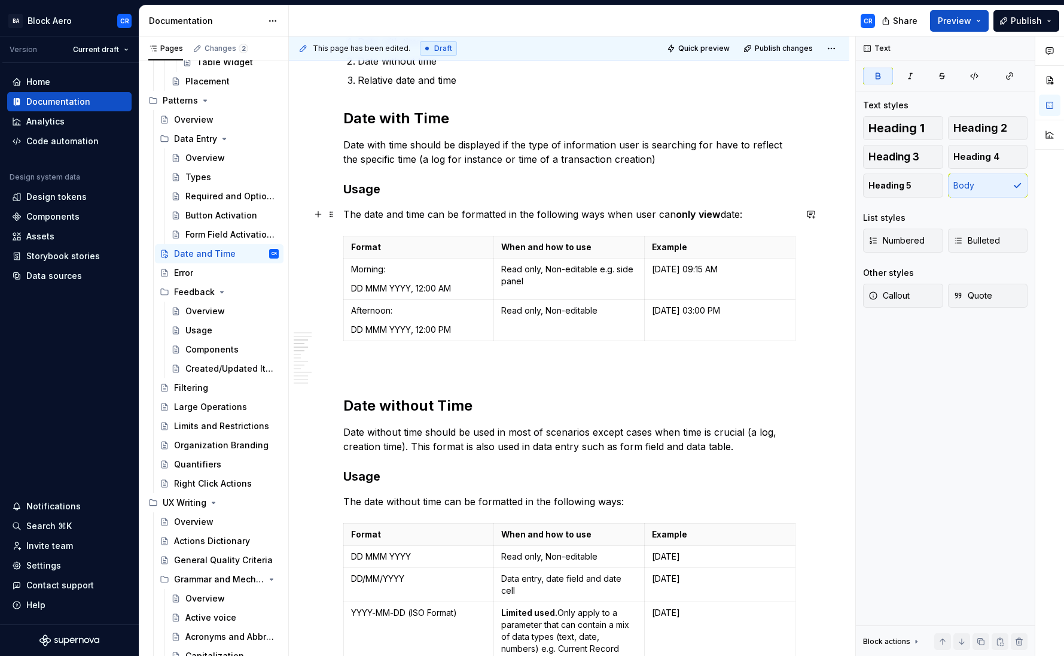
click at [718, 212] on p "The date and time can be formatted in the following ways when user can only vie…" at bounding box center [569, 214] width 452 height 14
drag, startPoint x: 740, startPoint y: 214, endPoint x: 752, endPoint y: 228, distance: 19.5
click at [740, 215] on p "The date and time can be formatted in the following ways when user can only vie…" at bounding box center [569, 214] width 452 height 14
click at [345, 212] on p "The date and time can be formatted in the following ways when user can only vie…" at bounding box center [569, 214] width 452 height 14
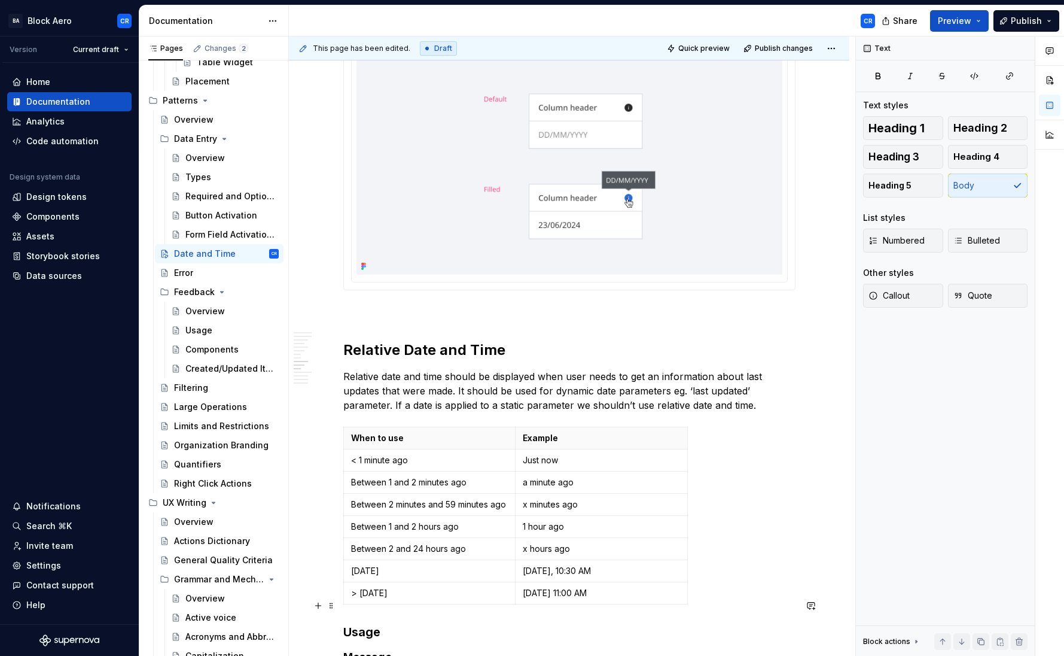
scroll to position [1471, 0]
click at [331, 401] on span at bounding box center [332, 403] width 10 height 17
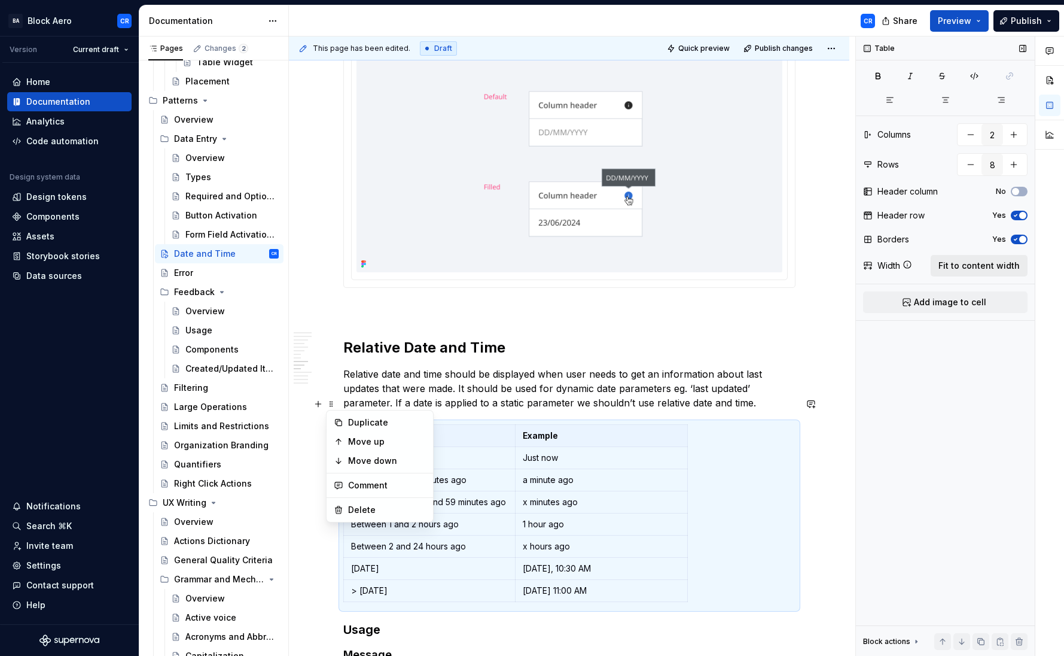
click at [998, 261] on span "Fit to content width" at bounding box center [978, 266] width 81 height 12
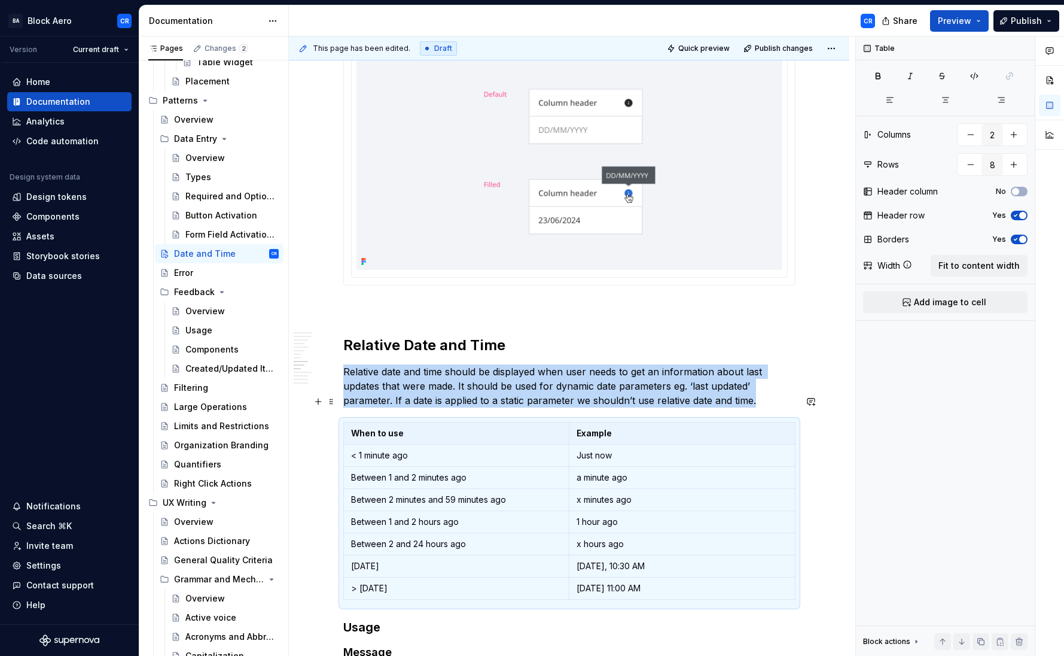
type textarea "*"
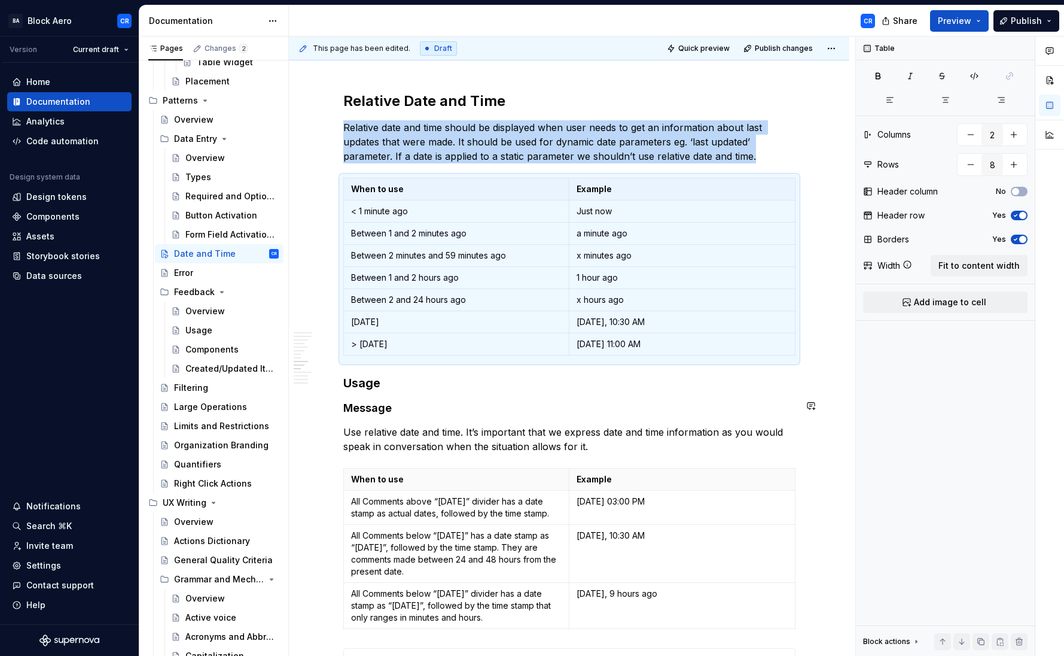
scroll to position [1722, 0]
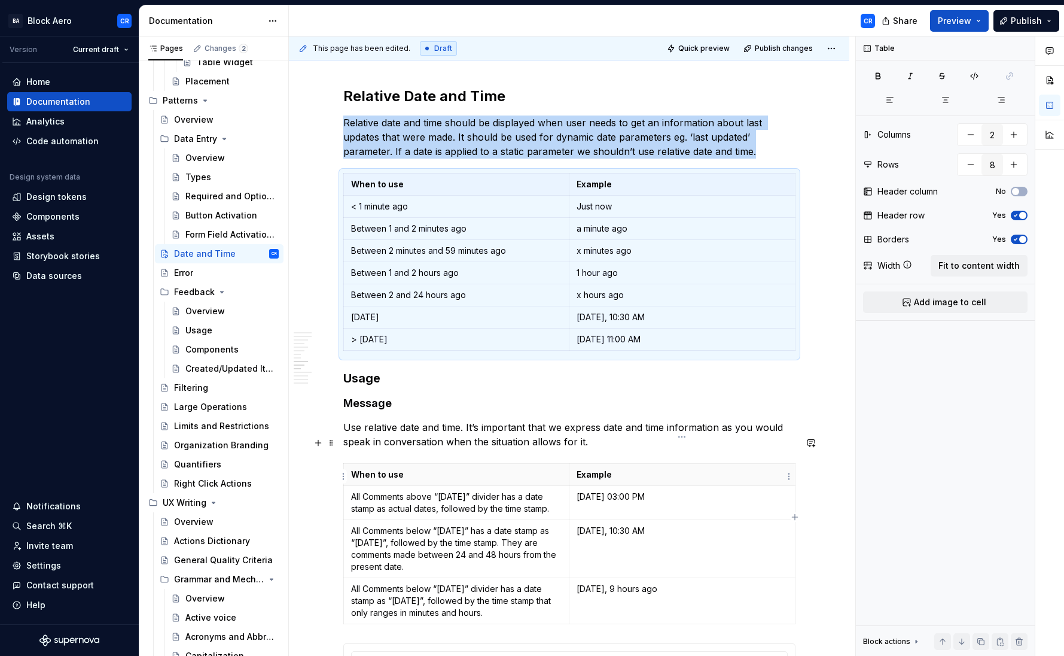
type input "4"
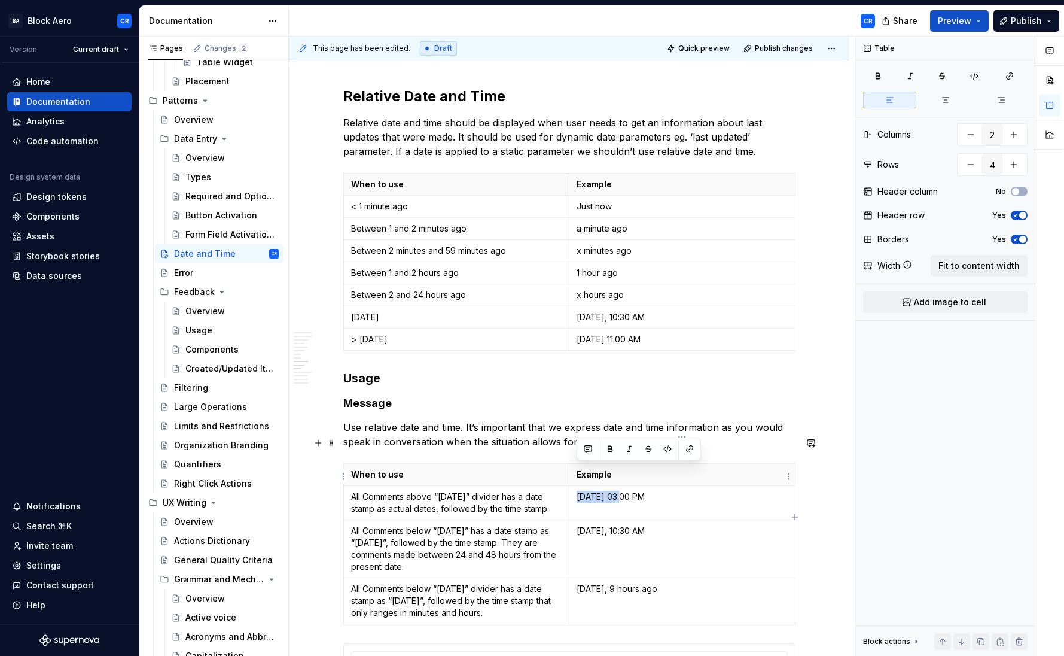
drag, startPoint x: 618, startPoint y: 468, endPoint x: 577, endPoint y: 470, distance: 41.3
click at [577, 490] on p "[DATE] 03:00 PM" at bounding box center [682, 496] width 211 height 12
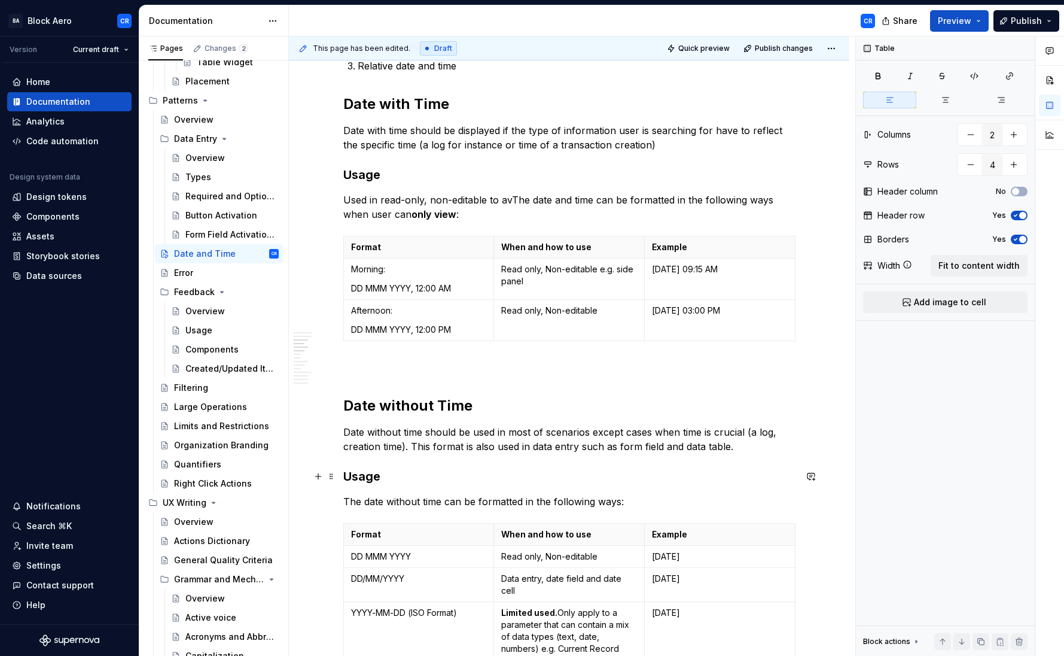
scroll to position [380, 0]
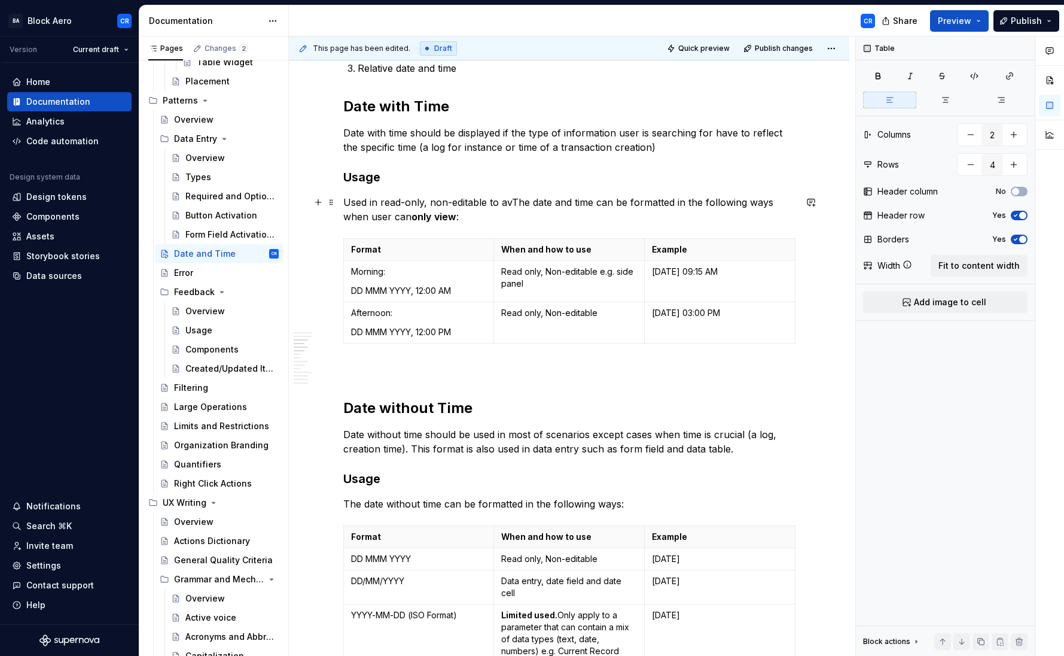
click at [427, 202] on p "Used in read-only, non-editable to avThe date and time can be formatted in the …" at bounding box center [569, 209] width 452 height 29
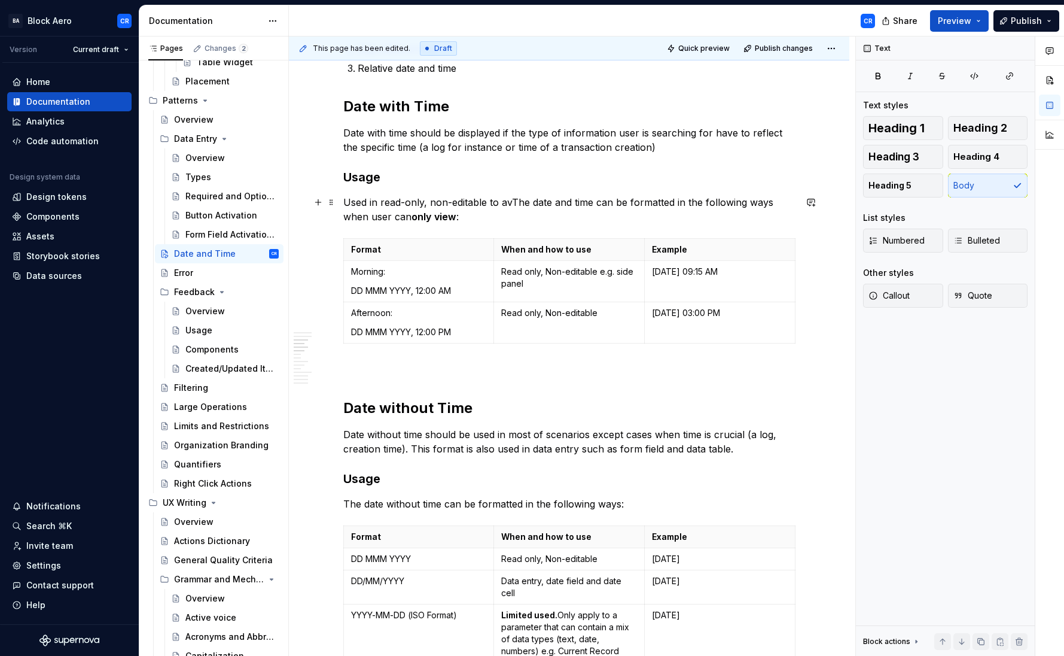
click at [484, 203] on p "Used in read-only, non-editable to avThe date and time can be formatted in the …" at bounding box center [569, 209] width 452 height 29
click at [510, 202] on p "Used in read-only, non-editable to avThe date and time can be formatted in the …" at bounding box center [569, 209] width 452 height 29
drag, startPoint x: 512, startPoint y: 200, endPoint x: 346, endPoint y: 202, distance: 166.3
click at [346, 202] on p "Used in read-only, non-editable to avThe date and time can be formatted in the …" at bounding box center [569, 209] width 452 height 29
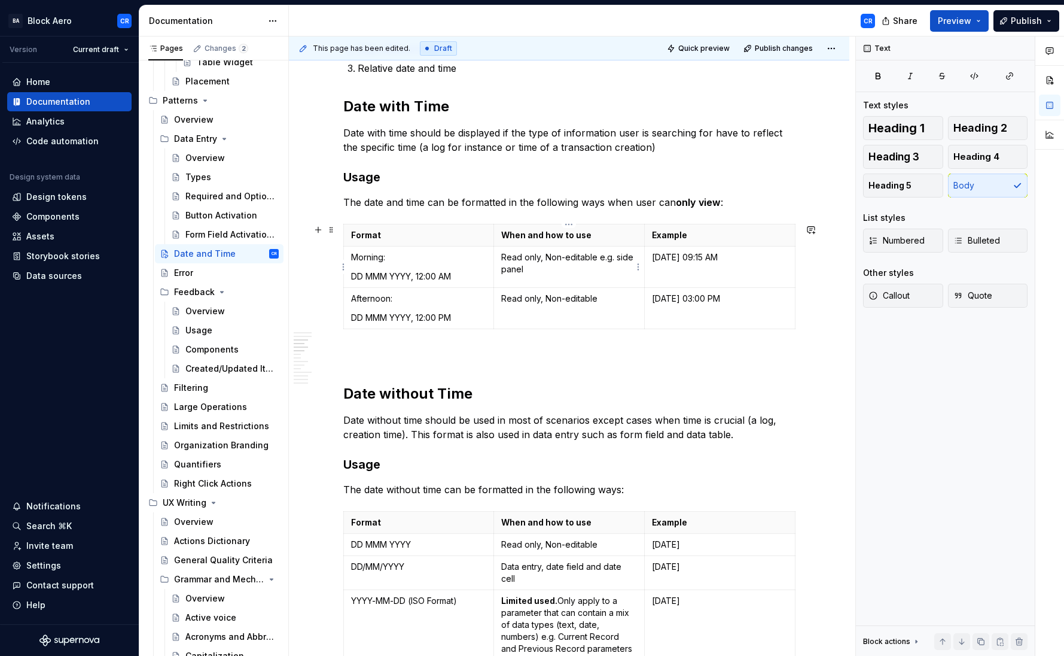
click at [615, 257] on p "Read only, Non-editable e.g. side panel" at bounding box center [569, 263] width 136 height 24
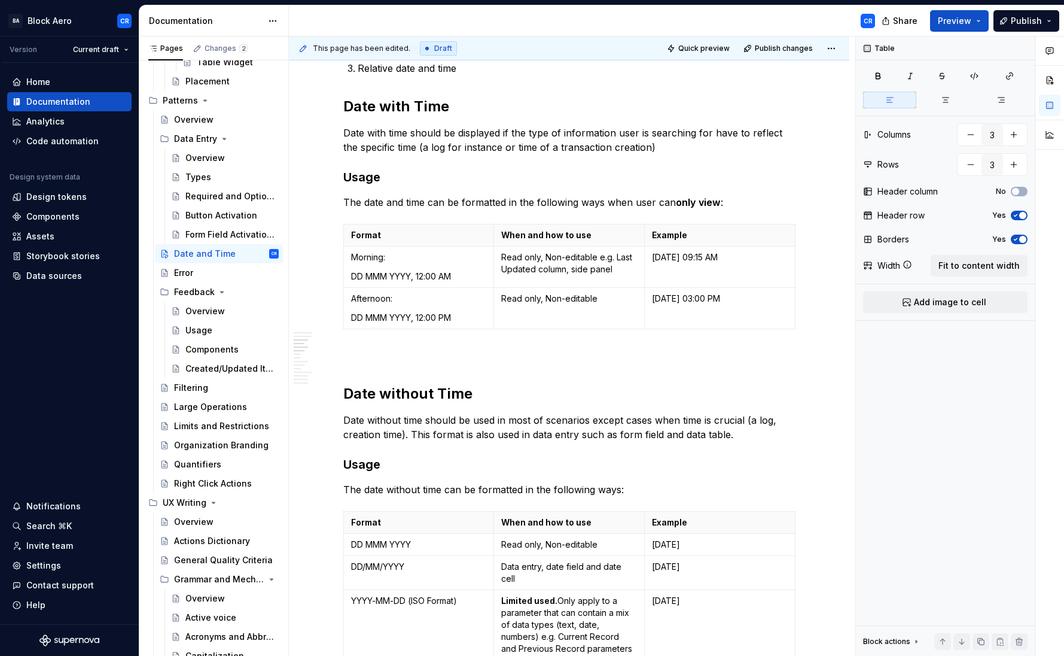
type textarea "*"
drag, startPoint x: 565, startPoint y: 269, endPoint x: 623, endPoint y: 270, distance: 58.0
click at [623, 270] on p "Read only, Non-editable e.g. Last Updated column, side panel" at bounding box center [569, 263] width 136 height 24
click at [553, 272] on p "Read only, Non-editable e.g. Last Updated column, side panel" at bounding box center [569, 263] width 136 height 24
drag, startPoint x: 600, startPoint y: 269, endPoint x: 624, endPoint y: 272, distance: 24.6
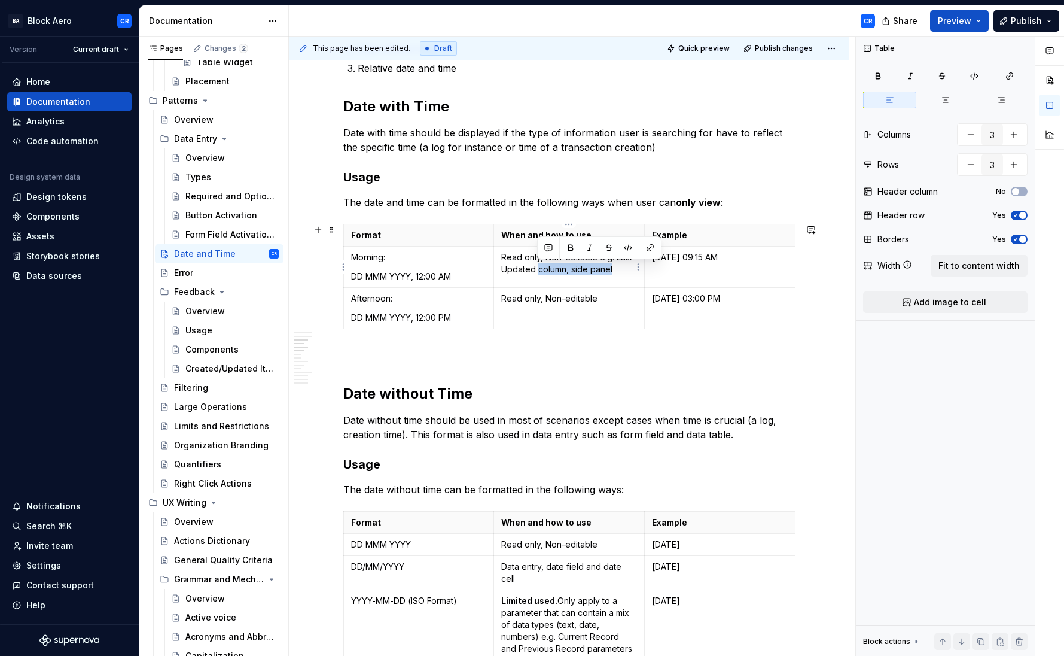
click at [624, 272] on p "Read only, Non-editable e.g. Last Updated column, side panel" at bounding box center [569, 263] width 136 height 24
copy p "Read only, Non-editable e.g. Last Updated parameter"
click at [586, 300] on p "Read only, Non-editable" at bounding box center [569, 298] width 136 height 12
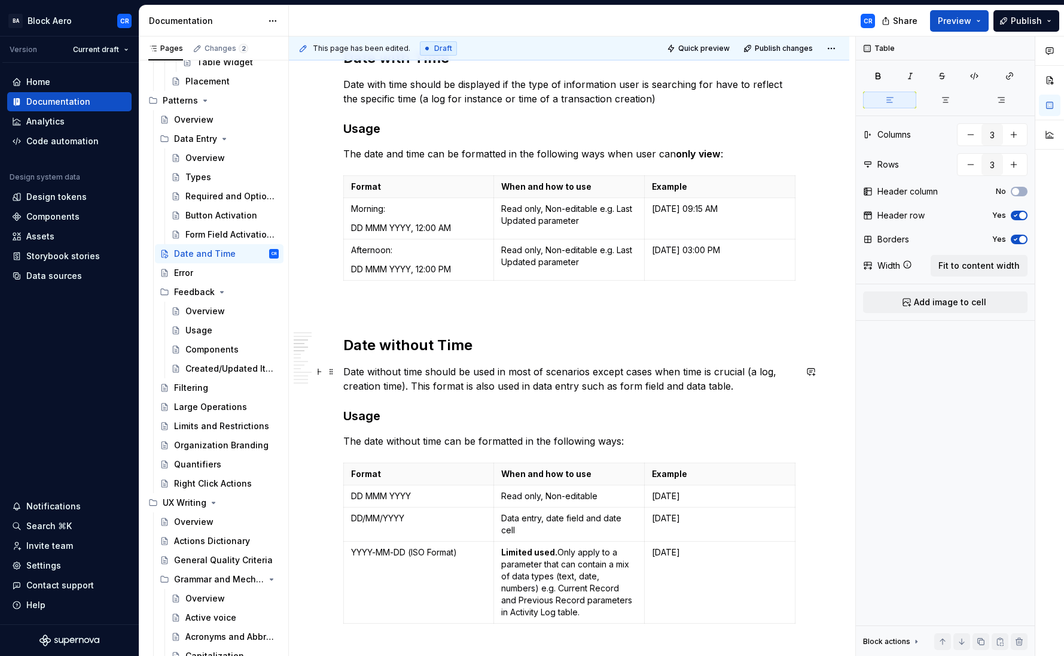
scroll to position [429, 0]
type input "4"
click at [600, 496] on p "Read only, Non-editable" at bounding box center [569, 495] width 136 height 12
type textarea "*"
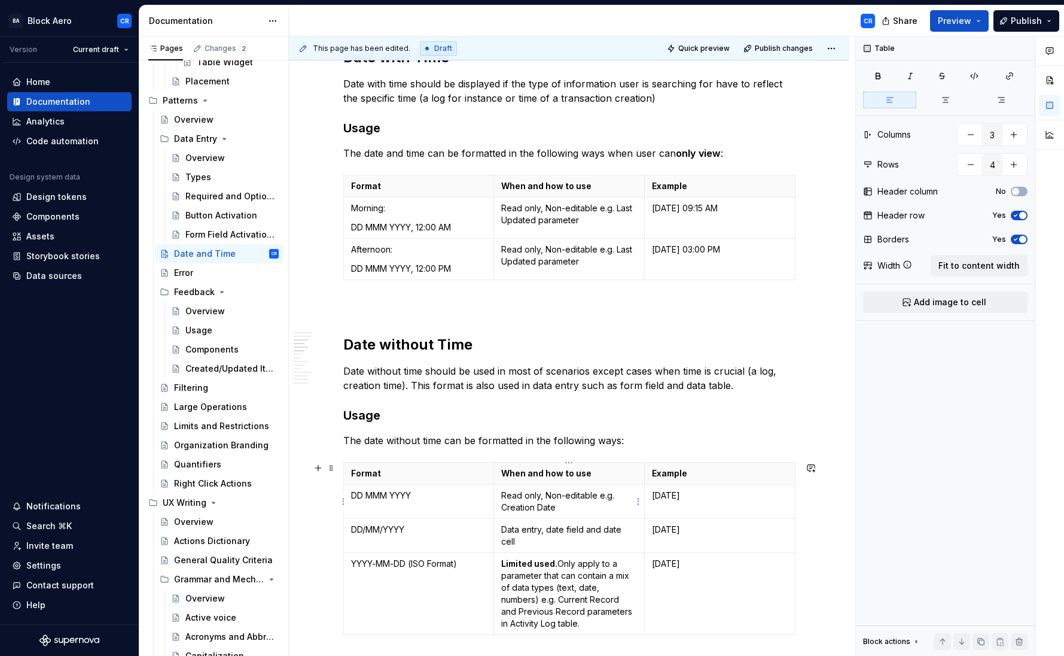
click at [594, 496] on p "Read only, Non-editable e.g. Creation Date" at bounding box center [569, 501] width 136 height 24
click at [595, 204] on p "Read only, Non-editable e.g. Last Updated parameter" at bounding box center [569, 214] width 136 height 24
click at [596, 248] on p "Read only, Non-editable e.g. Last Updated parameter" at bounding box center [569, 255] width 136 height 24
click at [596, 494] on p "Read only, Non-editable e.g. Creation Date" at bounding box center [569, 501] width 136 height 24
type input "4"
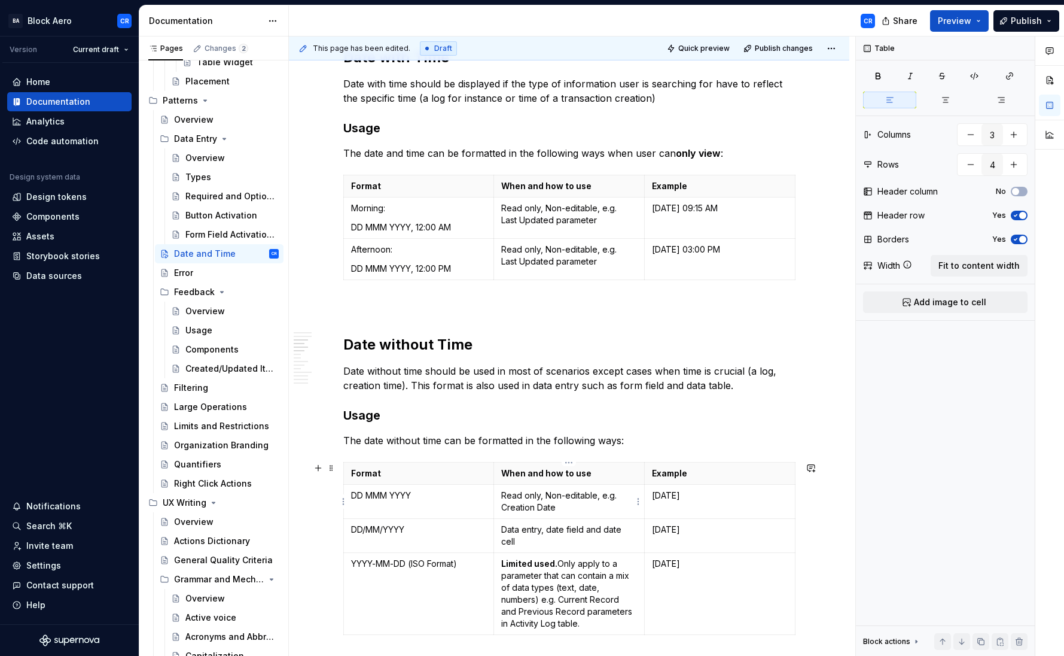
click at [559, 508] on p "Read only, Non-editable, e.g. Creation Date" at bounding box center [569, 501] width 136 height 24
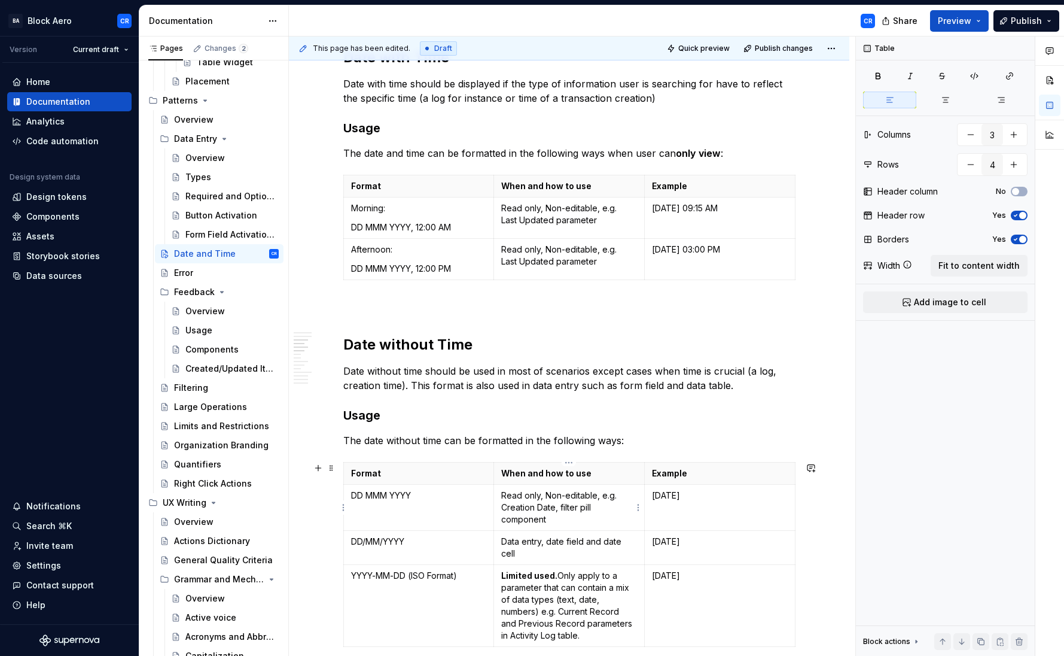
click at [555, 507] on p "Read only, Non-editable, e.g. Creation Date, filter pill component" at bounding box center [569, 507] width 136 height 36
click at [556, 507] on p "Read only, Non-editable, e.g. Creation Date parameter, filter pill component" at bounding box center [569, 507] width 136 height 36
drag, startPoint x: 598, startPoint y: 508, endPoint x: 602, endPoint y: 520, distance: 13.1
click at [602, 520] on p "Read only, Non-editable, e.g. Creation Date parameter, filter pill component" at bounding box center [569, 507] width 136 height 36
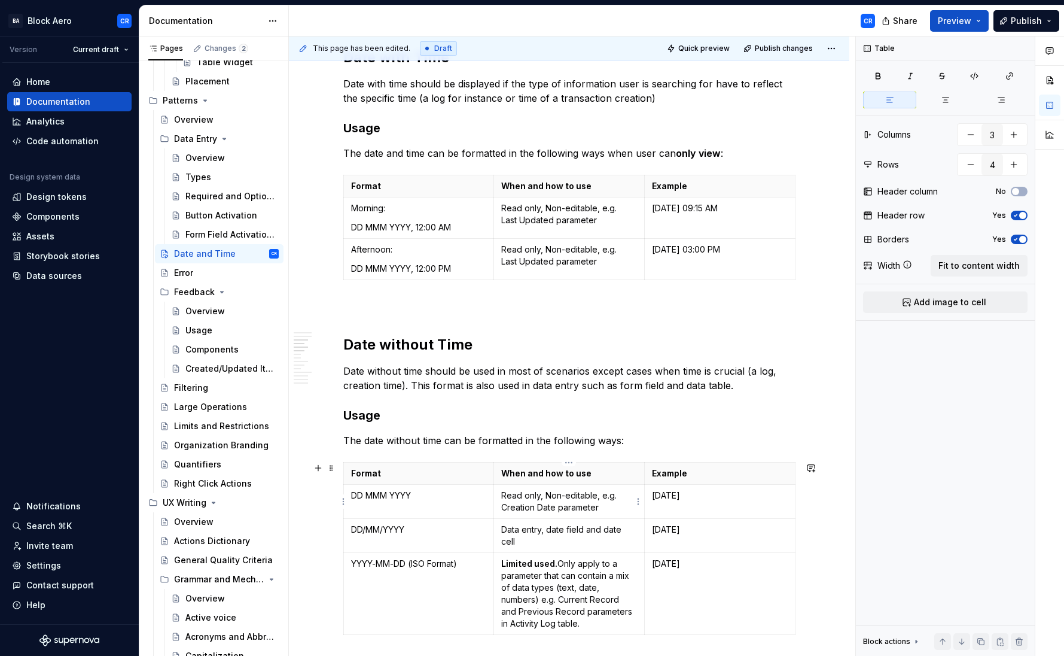
click at [551, 499] on p "Read only, Non-editable, e.g. Creation Date parameter" at bounding box center [569, 501] width 136 height 24
click at [541, 496] on p "Read only, Non-editable, e.g. Creation Date parameter" at bounding box center [569, 501] width 136 height 24
click at [538, 497] on p "Read only, Non-editable, e.g. Creation Date parameter" at bounding box center [569, 501] width 136 height 24
drag, startPoint x: 540, startPoint y: 495, endPoint x: 544, endPoint y: 501, distance: 6.5
click at [541, 495] on p "Read only, Non-editable, e.g. Creation Date parameter" at bounding box center [569, 501] width 136 height 24
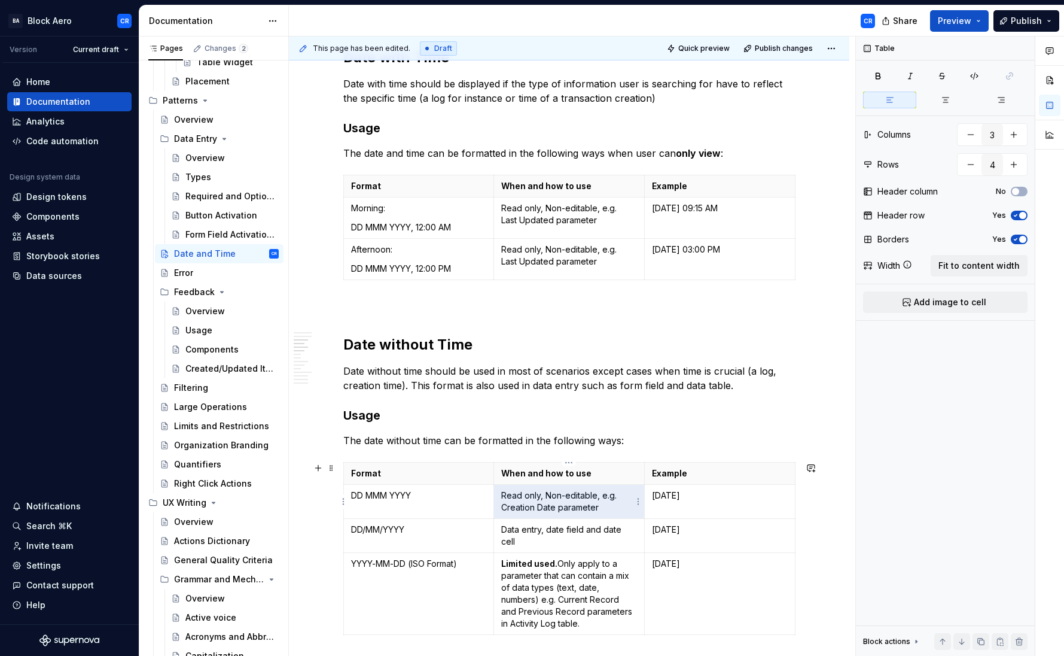
click at [544, 500] on p "Read only, Non-editable, e.g. Creation Date parameter" at bounding box center [569, 501] width 136 height 24
drag, startPoint x: 542, startPoint y: 496, endPoint x: 538, endPoint y: 504, distance: 8.8
click at [542, 498] on p "Read only, Non-editable, e.g. Creation Date parameter" at bounding box center [569, 501] width 136 height 24
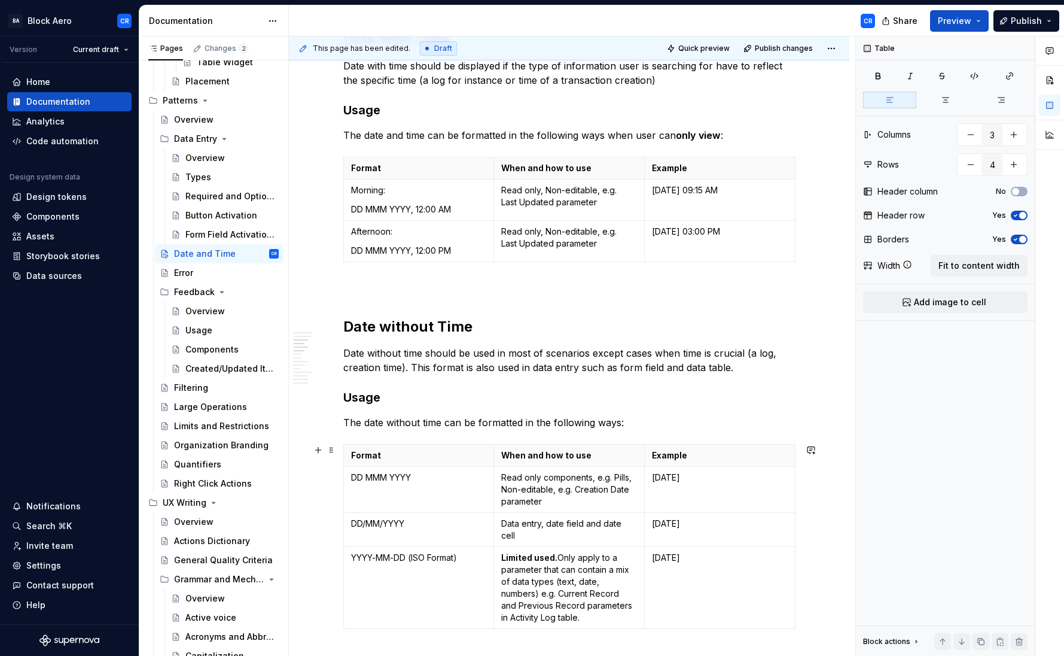
scroll to position [458, 0]
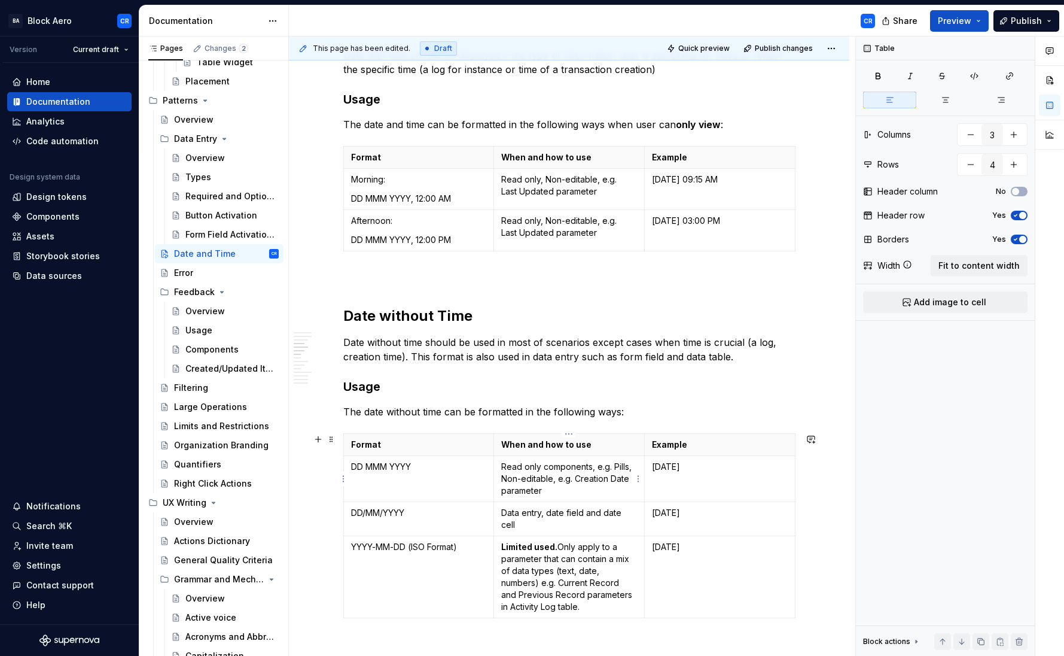
click at [629, 468] on p "Read only components, e.g. Pills, Non-editable, e.g. Creation Date parameter" at bounding box center [569, 479] width 136 height 36
drag, startPoint x: 631, startPoint y: 467, endPoint x: 632, endPoint y: 477, distance: 10.2
click at [632, 477] on p "Read only components, e.g. Pills, Non-editable, e.g. Creation Date parameter" at bounding box center [569, 479] width 136 height 36
click at [556, 477] on p "Read only components, e.g. Pills, Non-editable, e.g. Creation Date parameter" at bounding box center [569, 479] width 136 height 36
click at [542, 467] on p "Read only components, e.g. Pills, Non-editable, e.g. Creation Date parameter" at bounding box center [569, 479] width 136 height 36
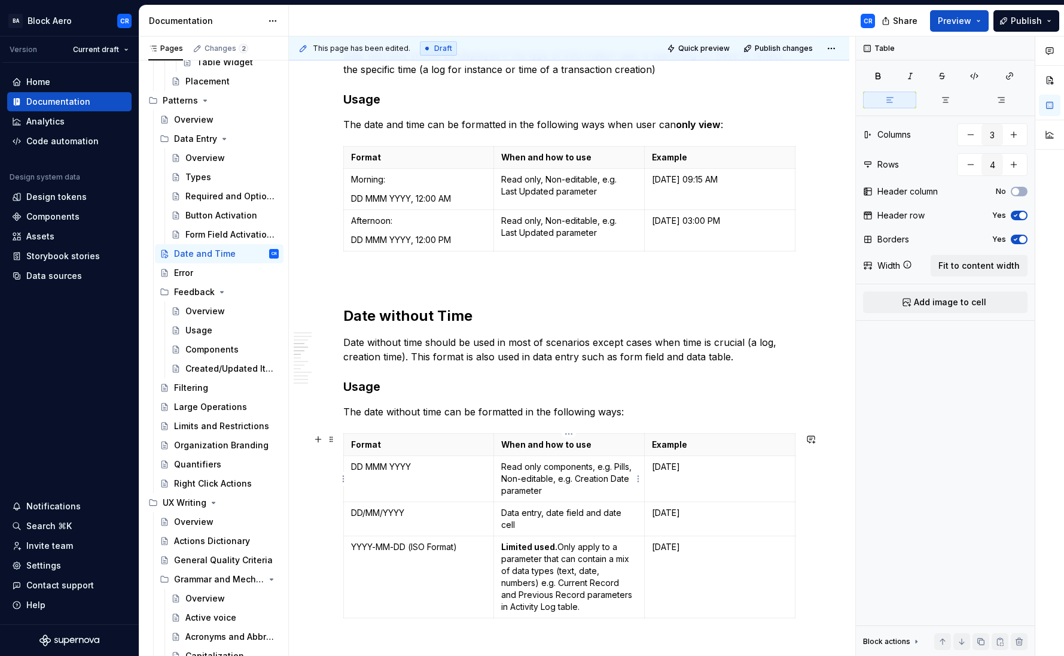
drag, startPoint x: 522, startPoint y: 468, endPoint x: 545, endPoint y: 468, distance: 23.3
click at [523, 468] on p "Read only components, e.g. Pills, Non-editable, e.g. Creation Date parameter" at bounding box center [569, 479] width 136 height 36
drag, startPoint x: 590, startPoint y: 467, endPoint x: 589, endPoint y: 498, distance: 31.1
click at [590, 467] on p "Read only components, e.g. Pills, Non-editable, e.g. Creation Date parameter" at bounding box center [569, 479] width 136 height 36
click at [608, 478] on p "Read only components, e.g. Pills, Non-editable, e.g. Creation Date parameter" at bounding box center [569, 479] width 136 height 36
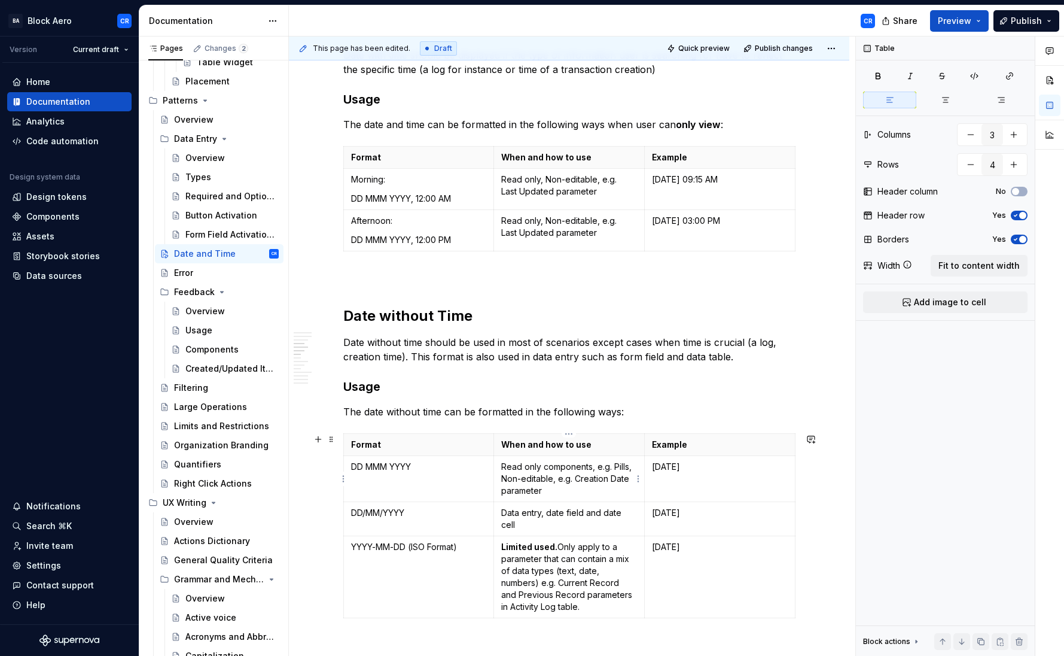
click at [531, 476] on p "Read only components, e.g. Pills, Non-editable, e.g. Creation Date parameter" at bounding box center [569, 479] width 136 height 36
click at [505, 478] on p "Read only components, e.g. Pills, Non-editable, e.g. Creation Date parameter" at bounding box center [569, 479] width 136 height 36
click at [632, 467] on p "Read only components, e.g. Pills, Non-editable, e.g. Creation Date parameter" at bounding box center [569, 479] width 136 height 36
click at [574, 470] on p "Read only components, e.g. Pills, Non-editable, e.g. Creation Date parameter" at bounding box center [569, 479] width 136 height 36
click at [587, 468] on p "Read only components, e.g. Pills, Non-editable, e.g. Creation Date parameter" at bounding box center [569, 479] width 136 height 36
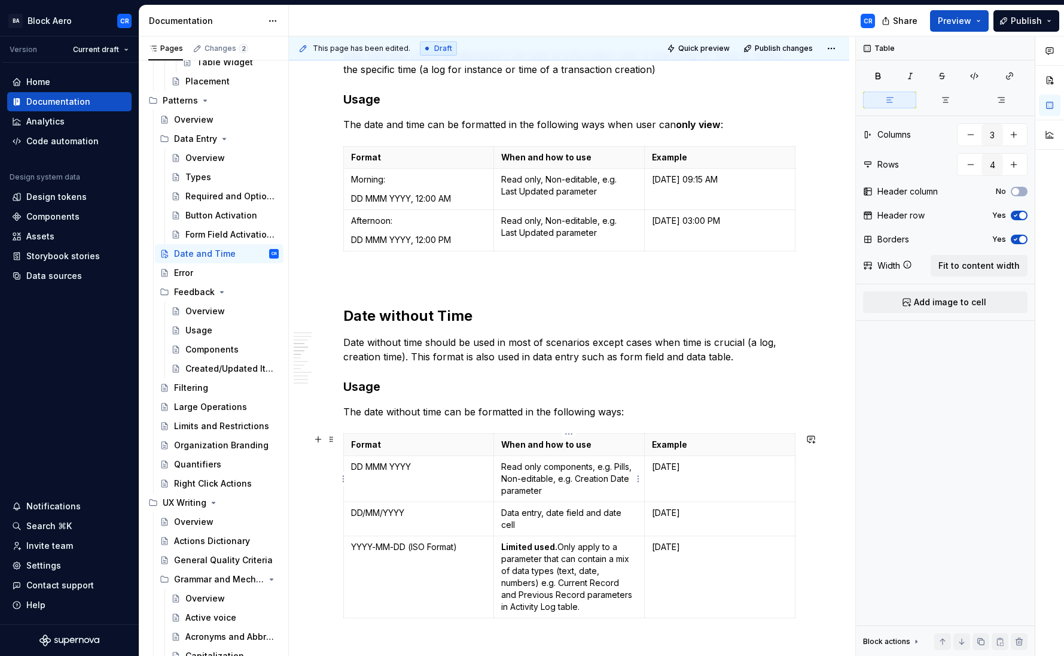
click at [554, 468] on p "Read only components, e.g. Pills, Non-editable, e.g. Creation Date parameter" at bounding box center [569, 479] width 136 height 36
click at [537, 467] on p "Read only components, e.g. Pills, Non-editable, e.g. Creation Date parameter" at bounding box center [569, 479] width 136 height 36
click at [524, 468] on p "Read only components, e.g. Pills, Non-editable, e.g. Creation Date parameter" at bounding box center [569, 479] width 136 height 36
click at [554, 468] on p "Read only components, e.g. Pills, Non-editable, e.g. Creation Date parameter" at bounding box center [569, 479] width 136 height 36
click at [538, 468] on p "Read only components, e.g. Pills, Non-editable, e.g. Creation Date parameter" at bounding box center [569, 479] width 136 height 36
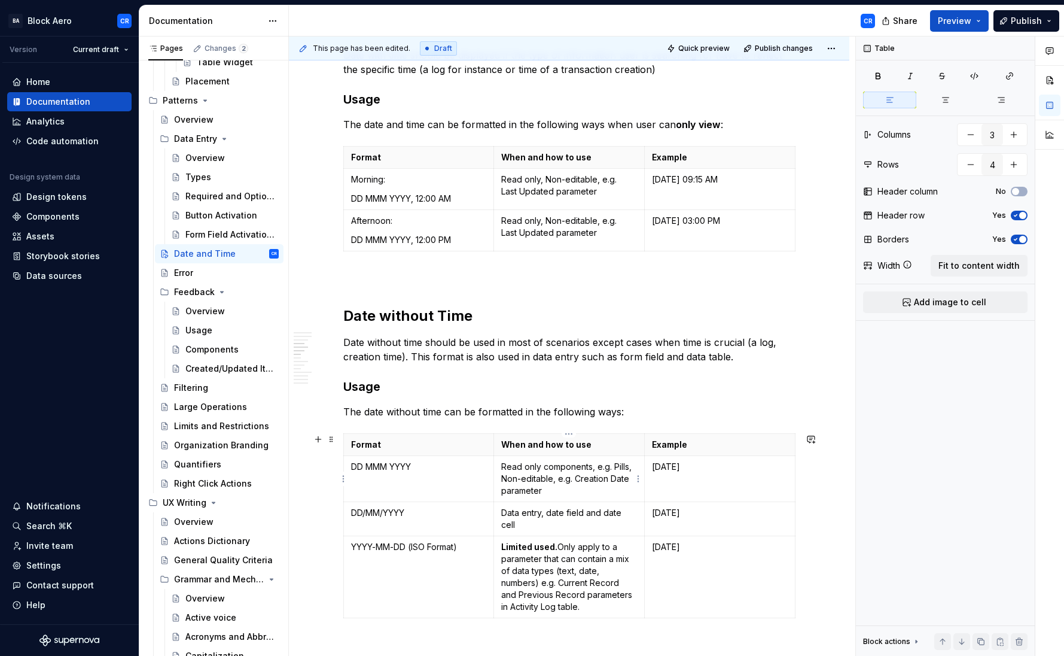
click at [516, 468] on p "Read only components, e.g. Pills, Non-editable, e.g. Creation Date parameter" at bounding box center [569, 479] width 136 height 36
click at [542, 464] on p "Read only components, e.g. Pills, Non-editable, e.g. Creation Date parameter" at bounding box center [569, 479] width 136 height 36
click at [616, 465] on p "Read only components, e.g. Pills, Non-editable, e.g. Creation Date parameter" at bounding box center [569, 479] width 136 height 36
click at [581, 471] on p "Read only components, e.g. Pills, Non-editable, e.g. Creation Date parameter" at bounding box center [569, 479] width 136 height 36
click at [539, 468] on p "Read only components, e.g. Pills, Non-editable, e.g. Creation Date parameter" at bounding box center [569, 479] width 136 height 36
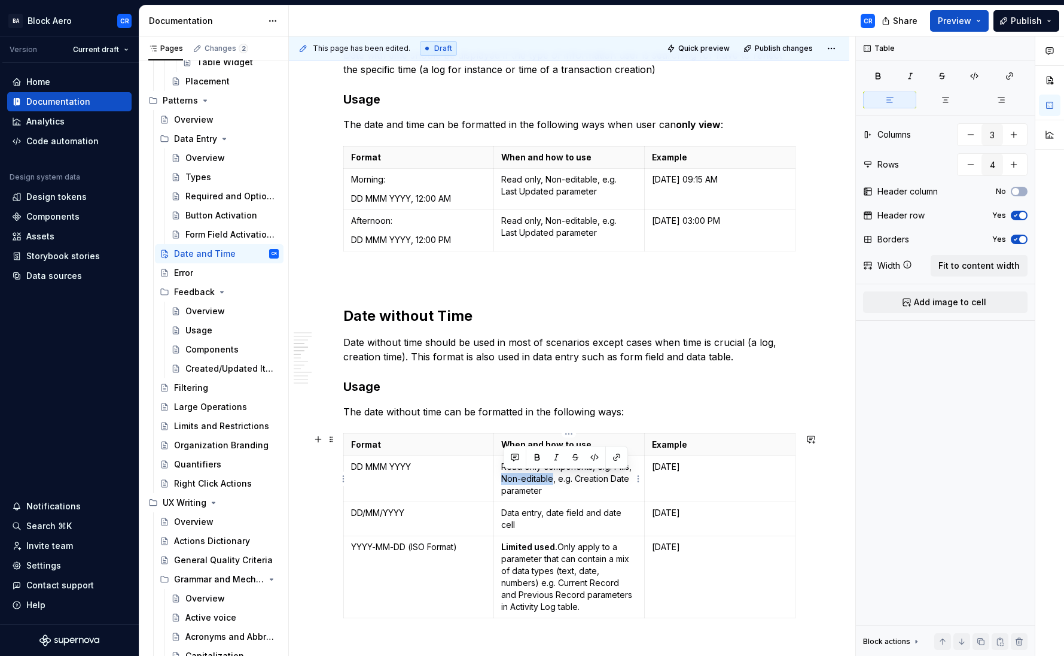
drag, startPoint x: 554, startPoint y: 478, endPoint x: 504, endPoint y: 477, distance: 50.9
click at [504, 477] on p "Read only components, e.g. Pills, Non-editable, e.g. Creation Date parameter" at bounding box center [569, 479] width 136 height 36
copy p "Non-editable"
click at [540, 484] on p "Read only components, e.g. Pills, Non-editable, e.g. Creation Date parameter" at bounding box center [569, 479] width 136 height 36
drag, startPoint x: 541, startPoint y: 468, endPoint x: 556, endPoint y: 481, distance: 19.5
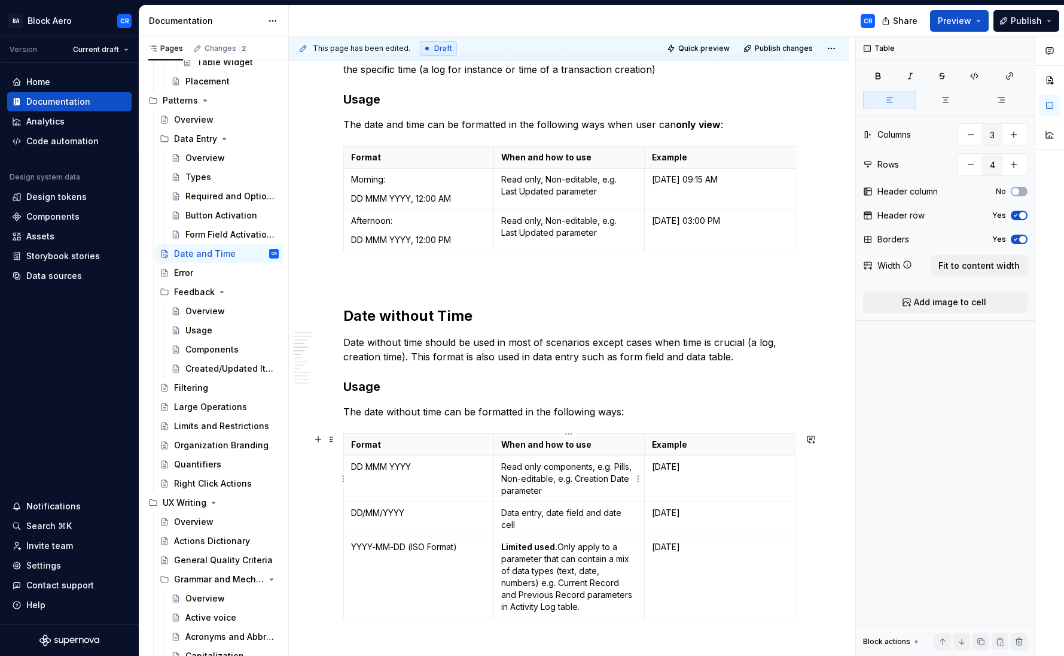
click at [542, 468] on p "Read only components, e.g. Pills, Non-editable, e.g. Creation Date parameter" at bounding box center [569, 479] width 136 height 36
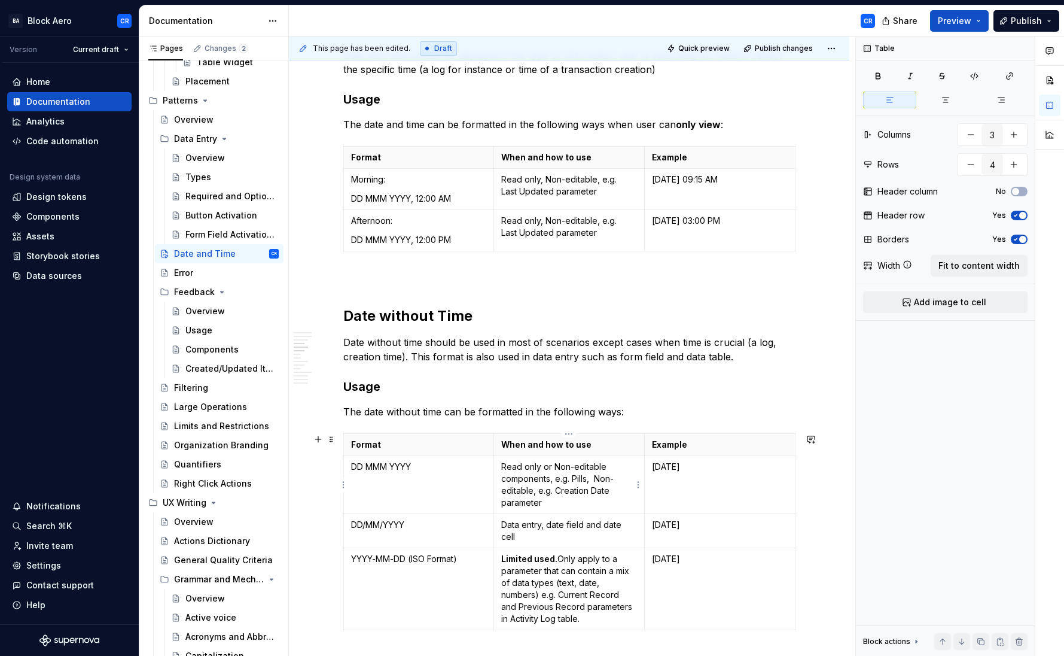
click at [563, 484] on p "Read only or Non-editable components, e.g. Pills, Non-editable, e.g. Creation D…" at bounding box center [569, 485] width 136 height 48
click at [592, 477] on p "Read only or Non-editable components, e.g. Pills, Non-editable, e.g. Creation D…" at bounding box center [569, 485] width 136 height 48
click at [531, 490] on p "Read only or Non-editable components, e.g. Pills, Non-editable, e.g. Creation D…" at bounding box center [569, 485] width 136 height 48
drag, startPoint x: 552, startPoint y: 490, endPoint x: 557, endPoint y: 503, distance: 13.4
click at [557, 503] on p "Read only or Non-editable components, e.g. Pills, Non-editable cells, e.g. Crea…" at bounding box center [569, 485] width 136 height 48
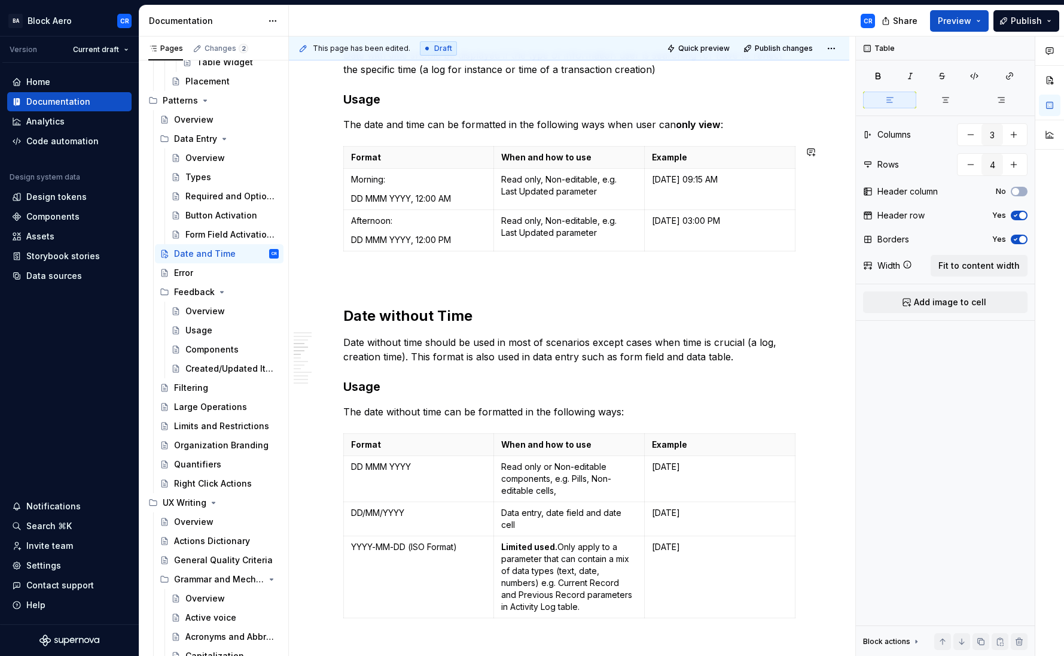
type textarea "*"
click at [486, 411] on p "The date without time can be formatted in the following ways:" at bounding box center [569, 411] width 452 height 14
click at [566, 486] on p "Read only or Non-editable components, e.g. Pills, Non-editable cells," at bounding box center [569, 479] width 136 height 36
click at [594, 478] on p "Read only or Non-editable components, e.g. Pills, Non-editable cells" at bounding box center [569, 479] width 136 height 36
click at [584, 477] on p "Read only or Non-editable components, e.g. Pills and Non-editable cell" at bounding box center [569, 479] width 136 height 36
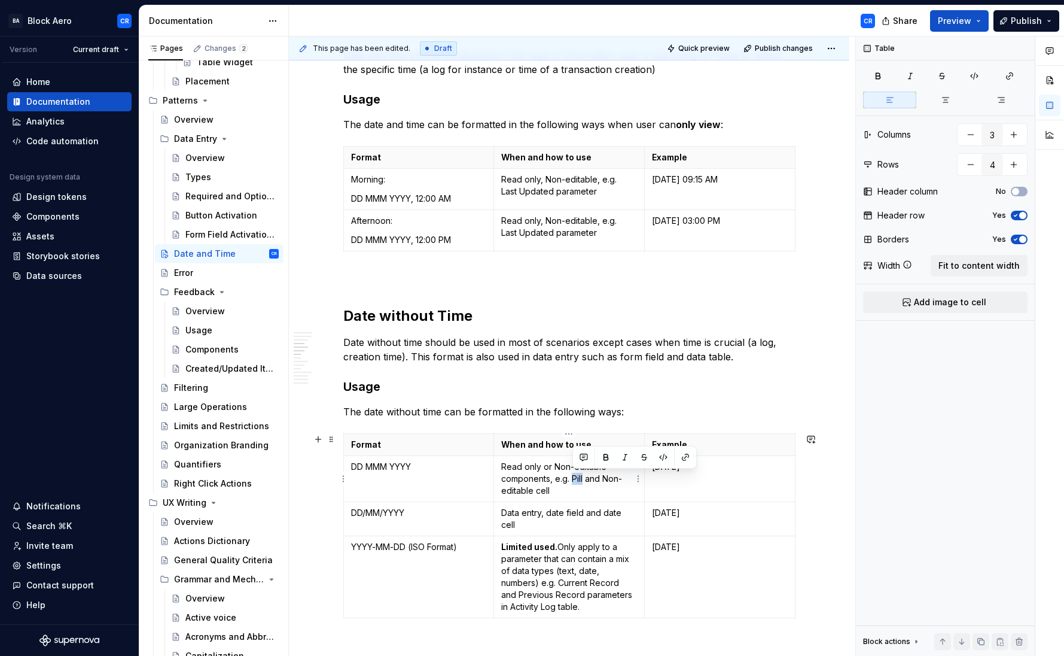
drag, startPoint x: 592, startPoint y: 475, endPoint x: 584, endPoint y: 475, distance: 7.2
click at [584, 475] on p "Read only or Non-editable components, e.g. Pill and Non-editable cell" at bounding box center [569, 479] width 136 height 36
click at [683, 462] on button "button" at bounding box center [685, 457] width 17 height 17
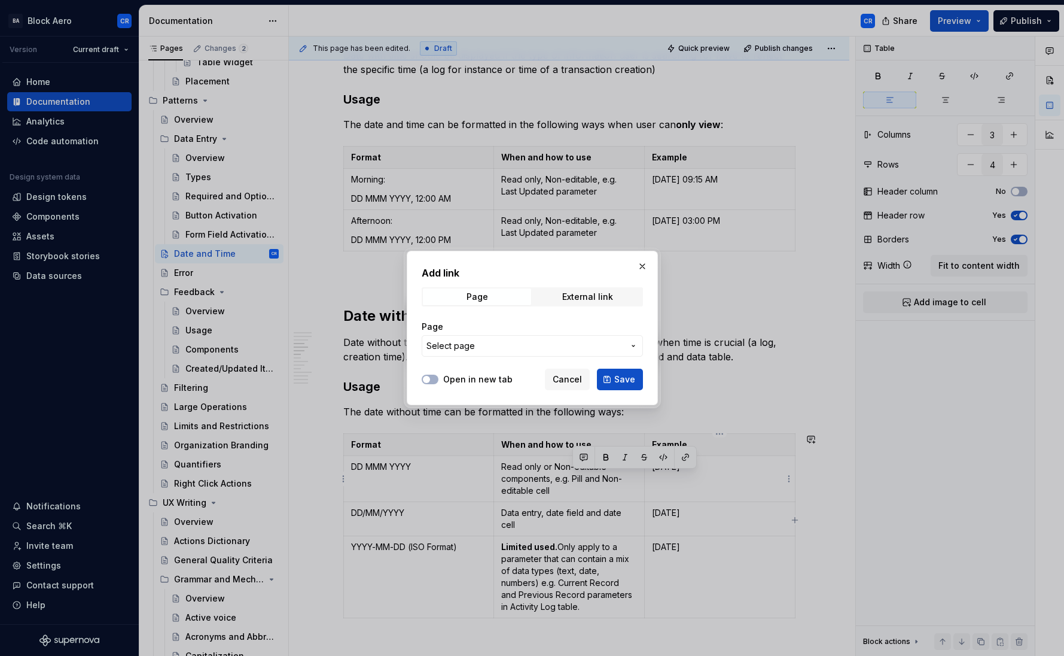
click at [517, 361] on div "Page Select page" at bounding box center [532, 338] width 221 height 50
click at [516, 352] on button "Select page" at bounding box center [532, 346] width 221 height 22
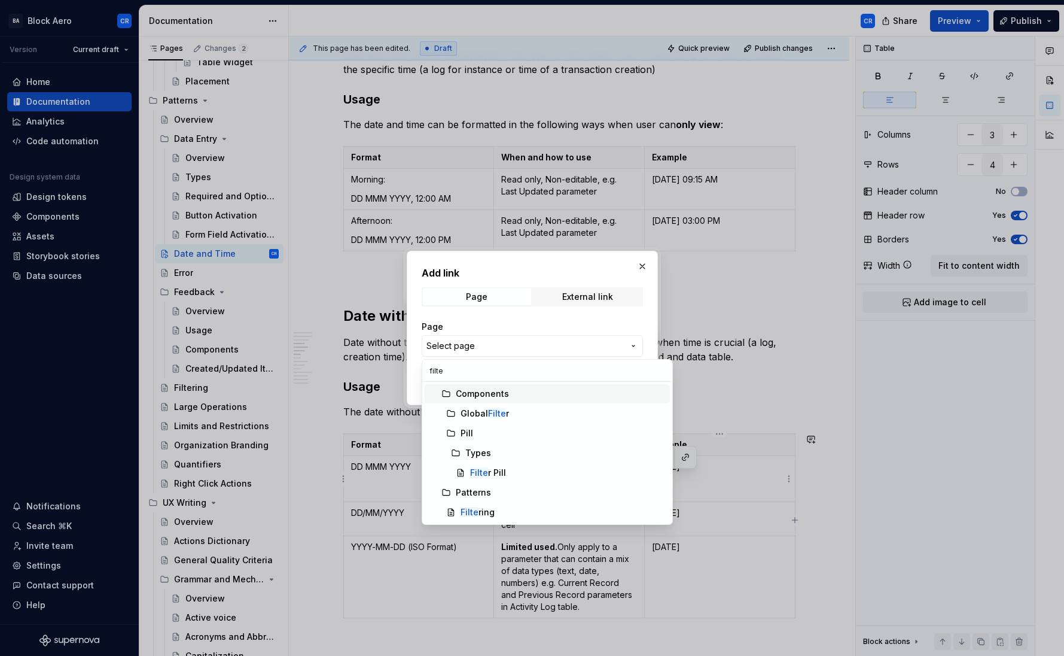
type input "filter"
click at [512, 476] on div "Filter Pill" at bounding box center [567, 473] width 195 height 12
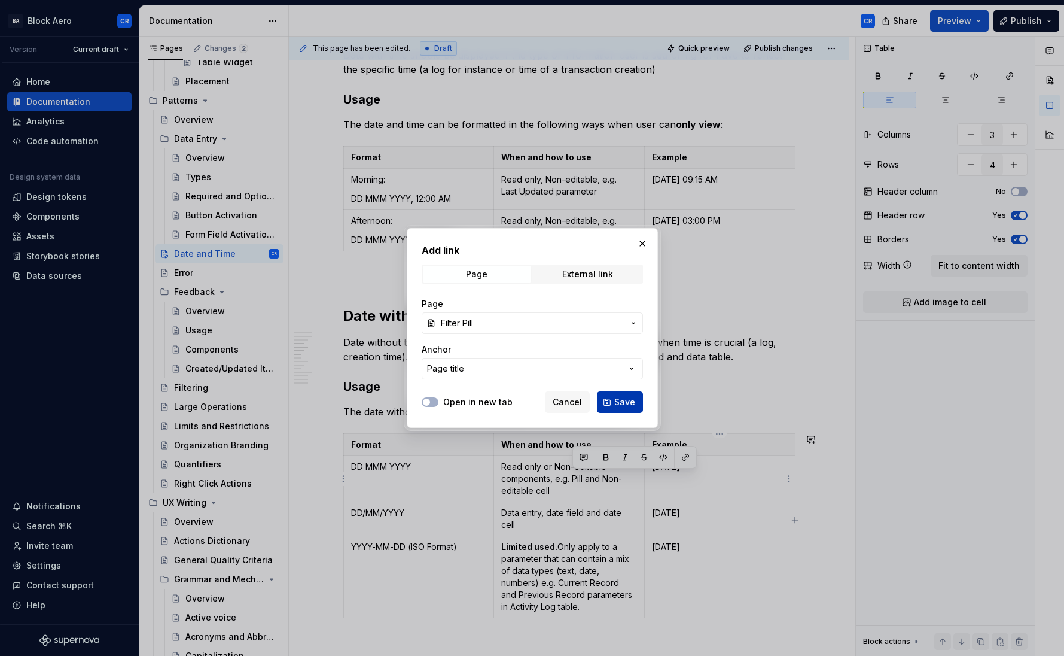
click at [626, 408] on button "Save" at bounding box center [620, 402] width 46 height 22
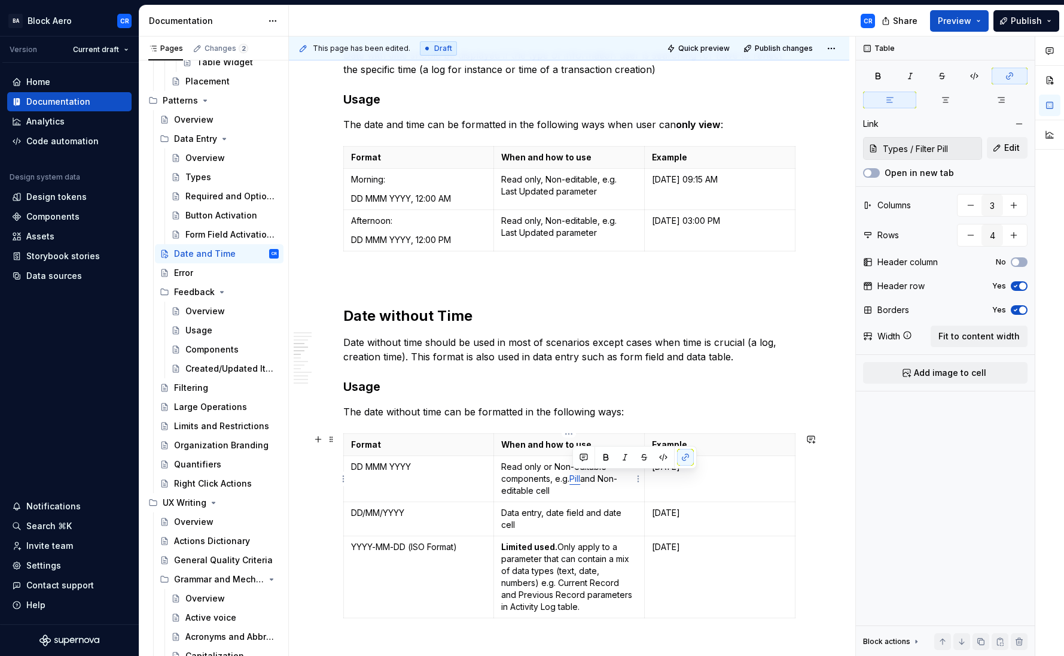
click at [602, 486] on p "Read only or Non-editable components, e.g. Pill and Non-editable cell" at bounding box center [569, 479] width 136 height 36
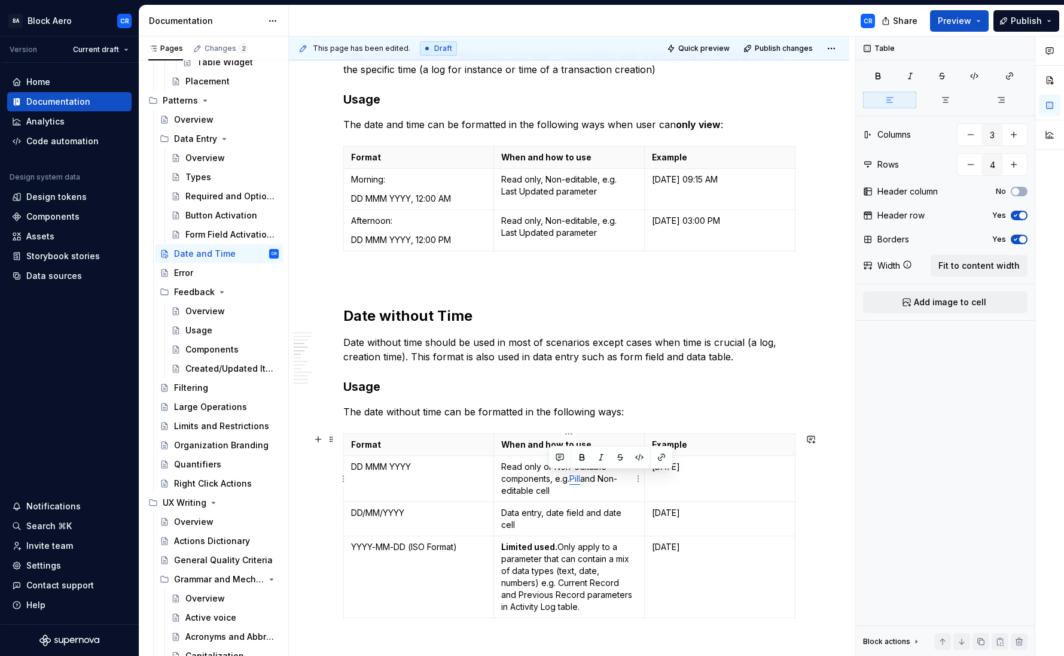
drag, startPoint x: 603, startPoint y: 478, endPoint x: 608, endPoint y: 486, distance: 8.8
click at [608, 486] on p "Read only or Non-editable components, e.g. Pill and Non-editable cell" at bounding box center [569, 479] width 136 height 36
click at [666, 457] on button "button" at bounding box center [661, 457] width 17 height 17
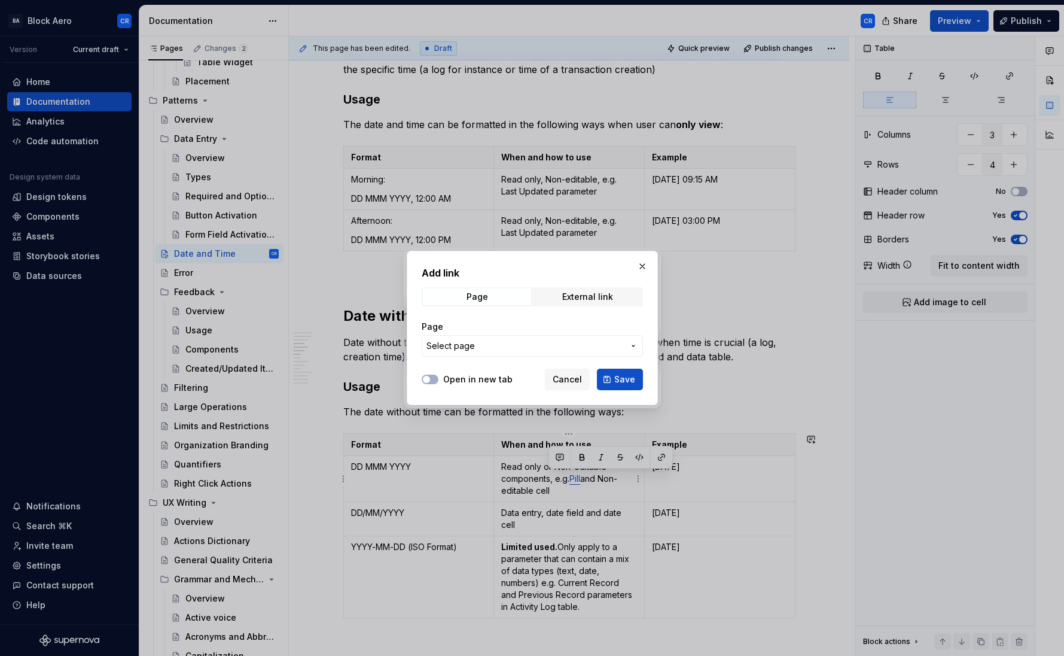
click at [555, 344] on span "Select page" at bounding box center [524, 346] width 197 height 12
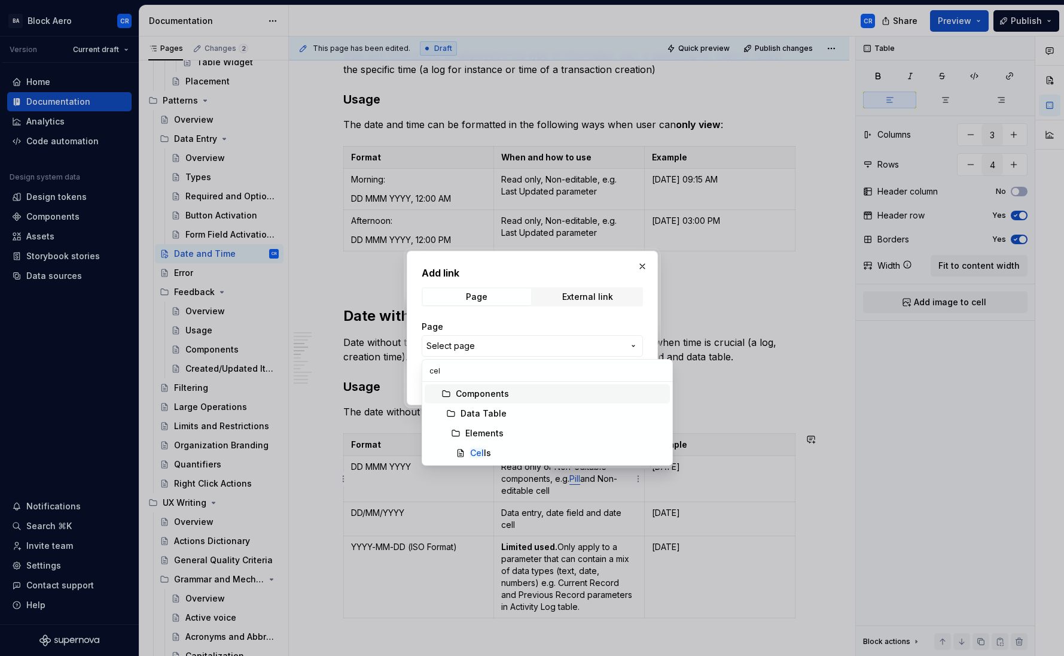
type input "ce"
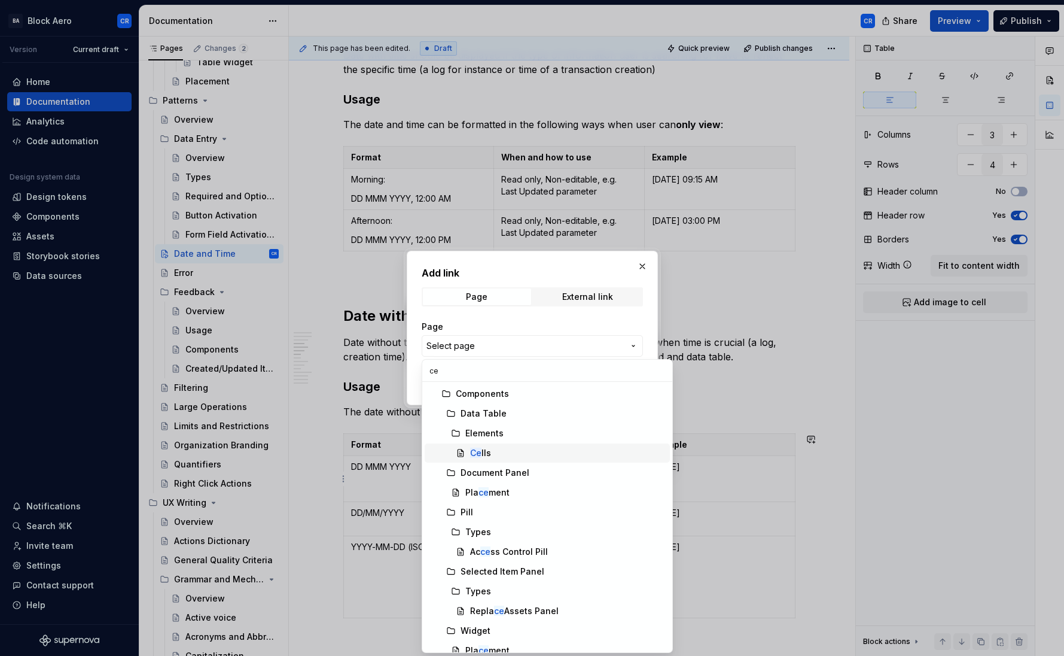
click at [502, 456] on div "Ce lls" at bounding box center [567, 453] width 195 height 12
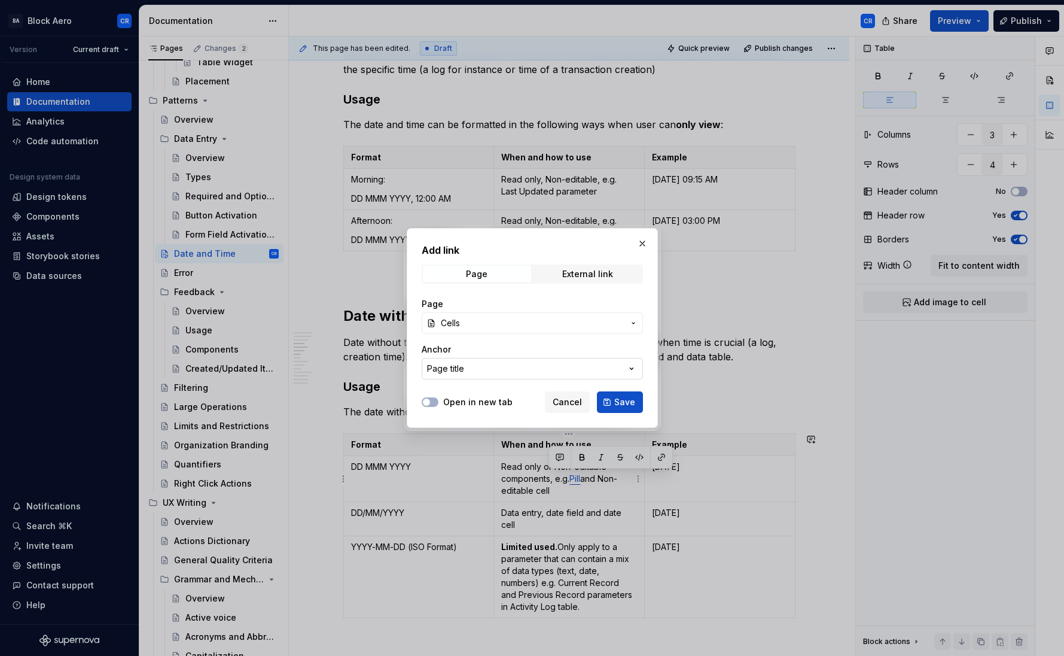
click at [481, 370] on button "Page title" at bounding box center [532, 369] width 221 height 22
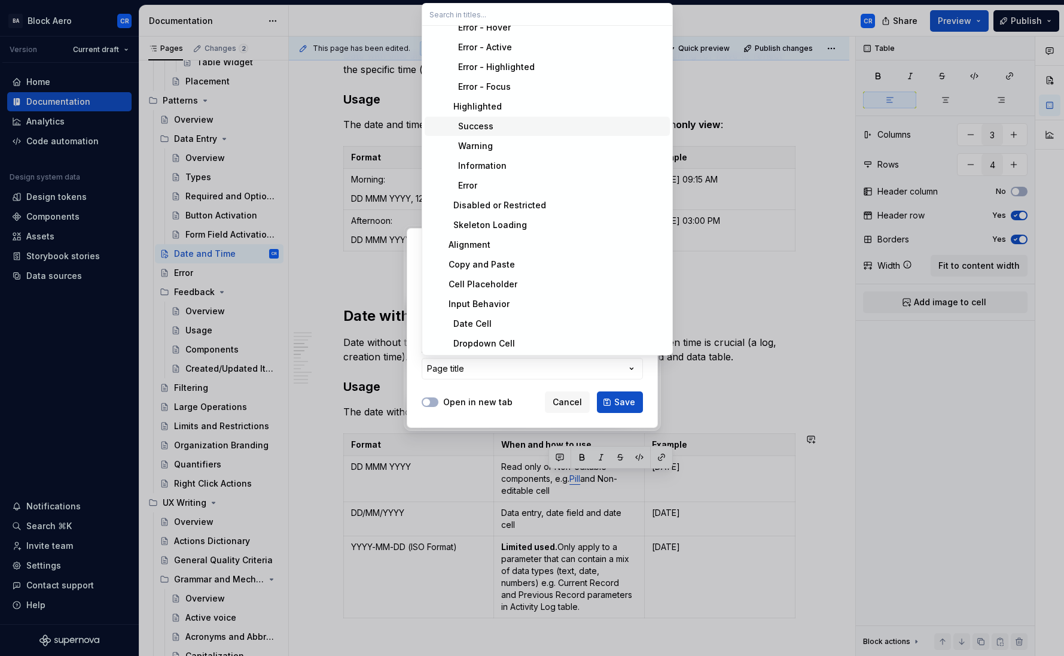
scroll to position [267, 0]
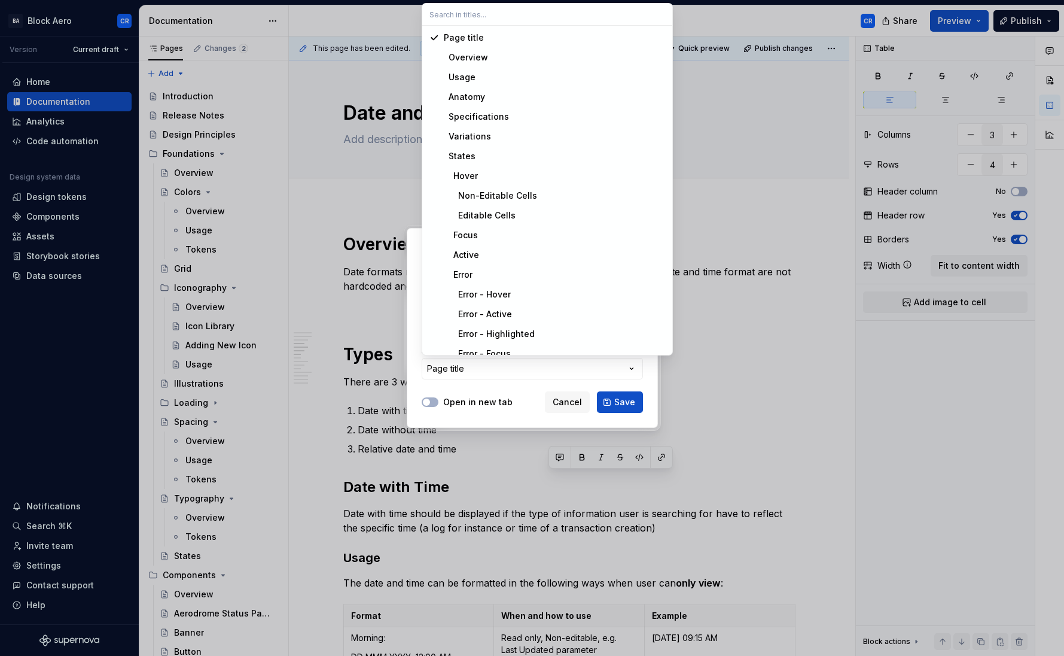
scroll to position [267, 0]
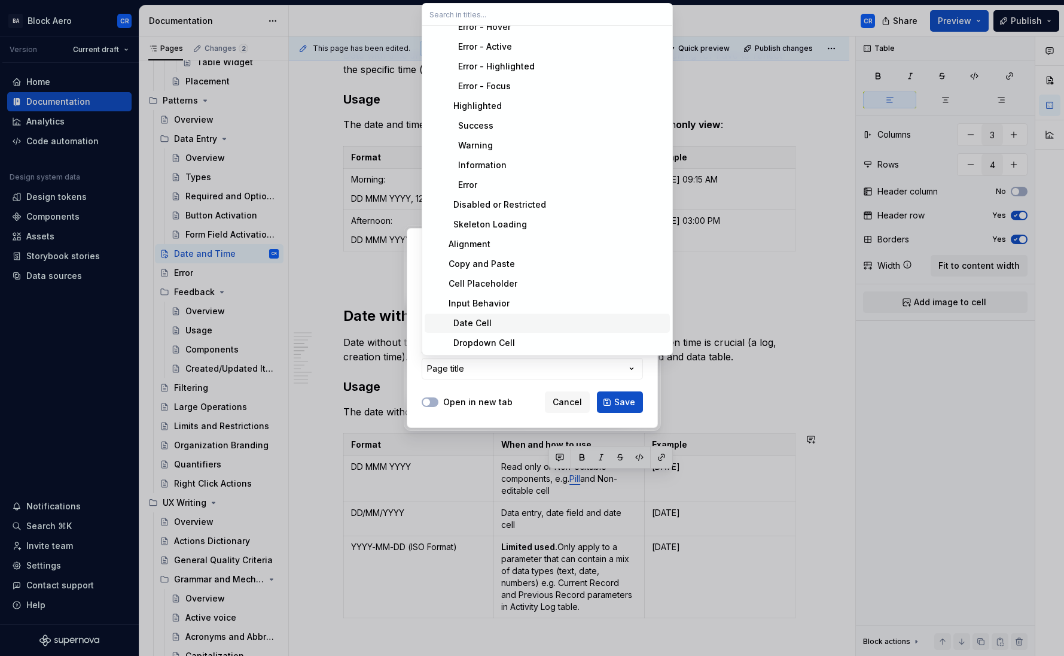
drag, startPoint x: 515, startPoint y: 403, endPoint x: 520, endPoint y: 408, distance: 7.2
click at [515, 406] on div "Add link Page External link Page Cells Anchor Page title Open in new tab Cancel…" at bounding box center [532, 328] width 1064 height 656
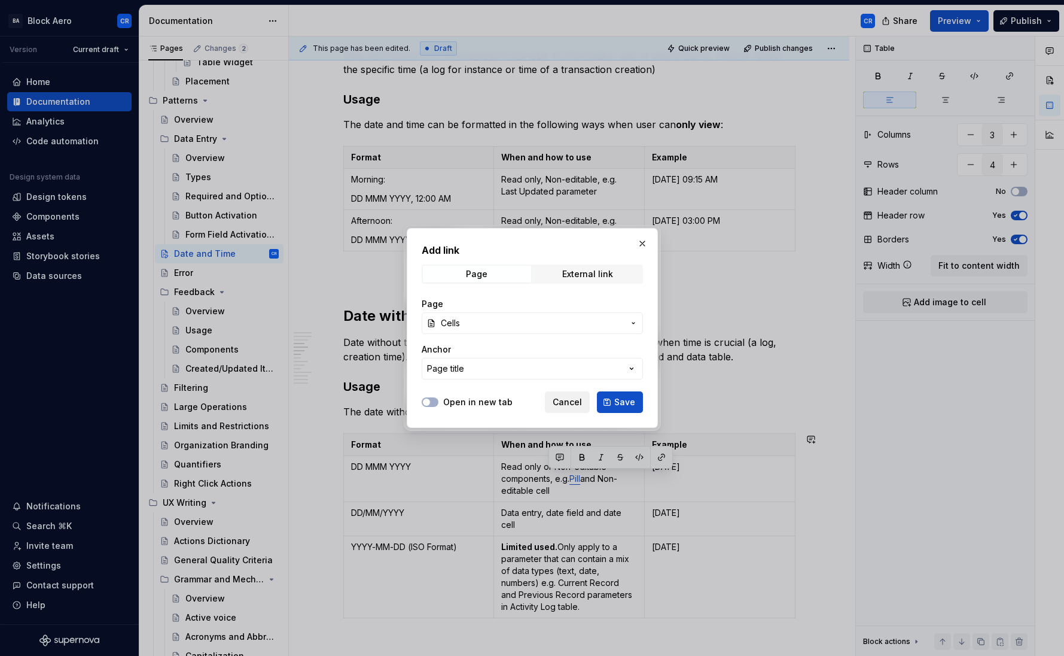
click at [561, 404] on span "Cancel" at bounding box center [567, 402] width 29 height 12
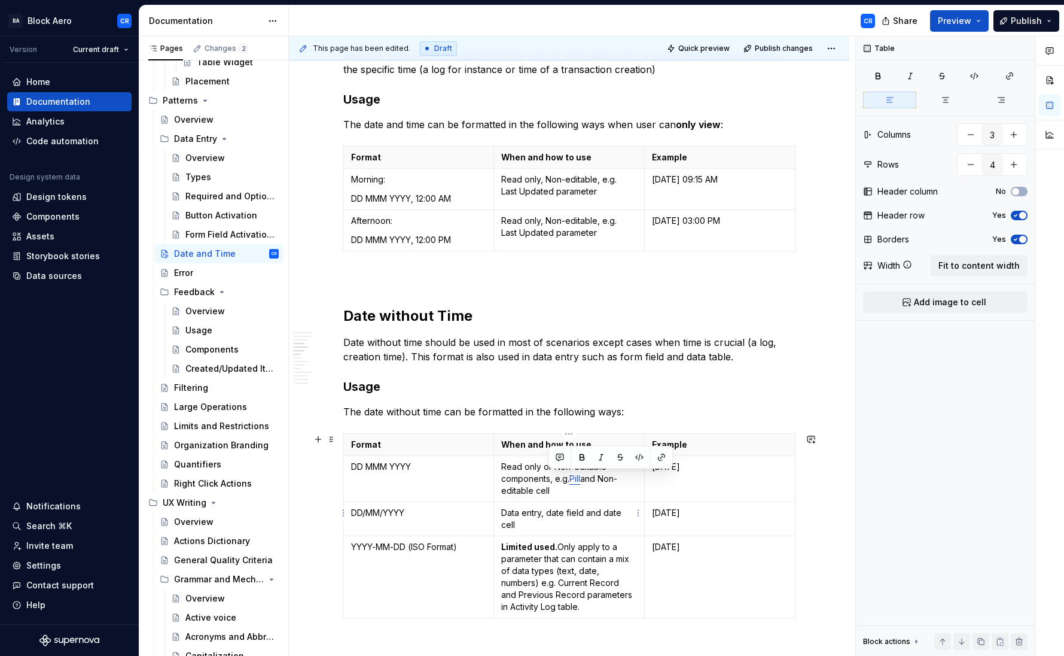
click at [548, 492] on p "Read only or Non-editable components, e.g. Pill and Non-editable cell" at bounding box center [569, 479] width 136 height 36
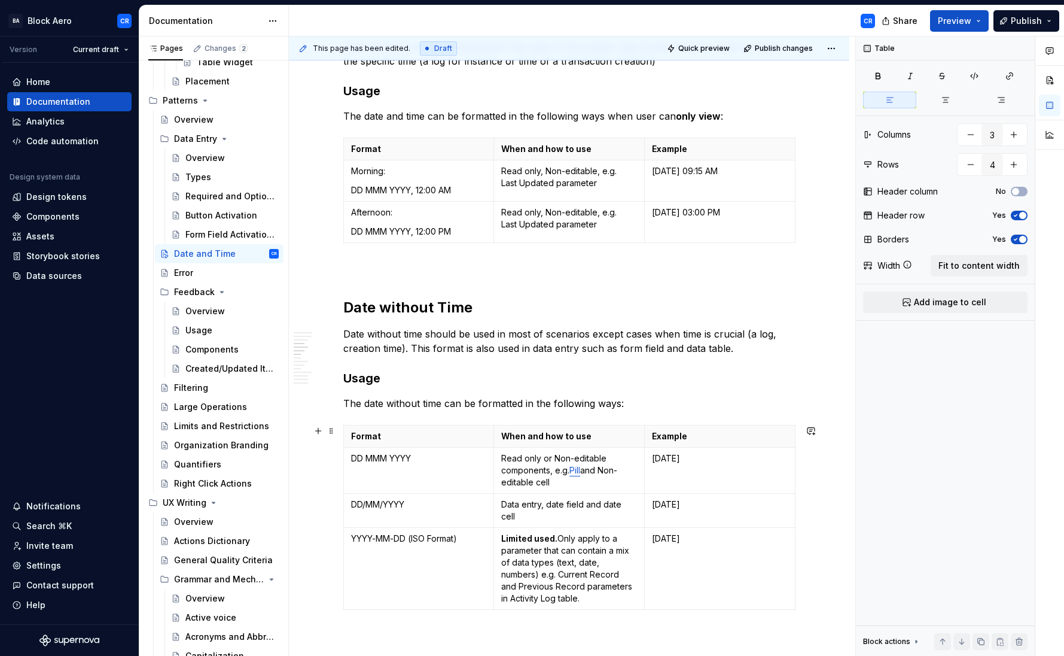
scroll to position [474, 0]
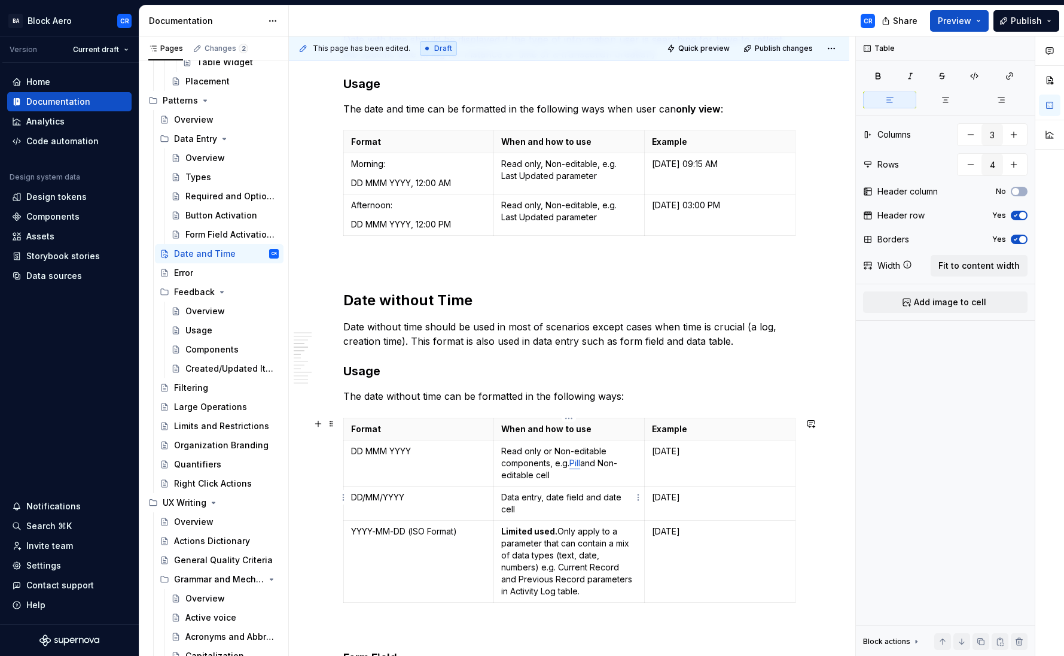
click at [566, 495] on p "Data entry, date field and date cell" at bounding box center [569, 503] width 136 height 24
click at [523, 498] on p "Data entry, date field and date cell" at bounding box center [569, 503] width 136 height 24
click at [551, 498] on p "Data entry, date field and date cell" at bounding box center [569, 503] width 136 height 24
click at [539, 498] on p "Data entry, date field and date cell" at bounding box center [569, 503] width 136 height 24
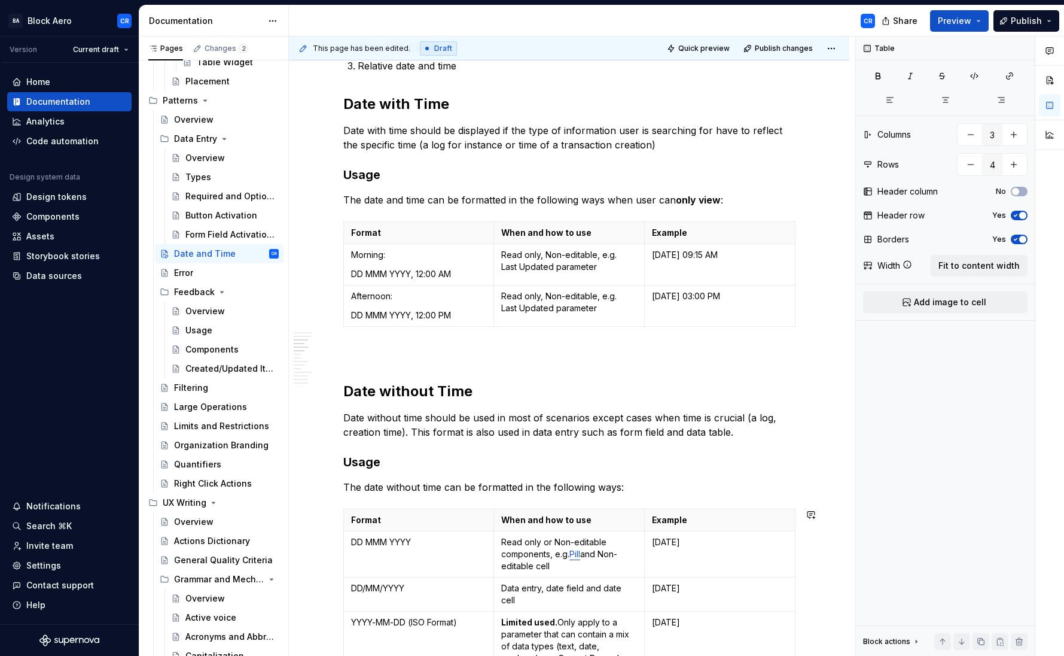
scroll to position [326, 0]
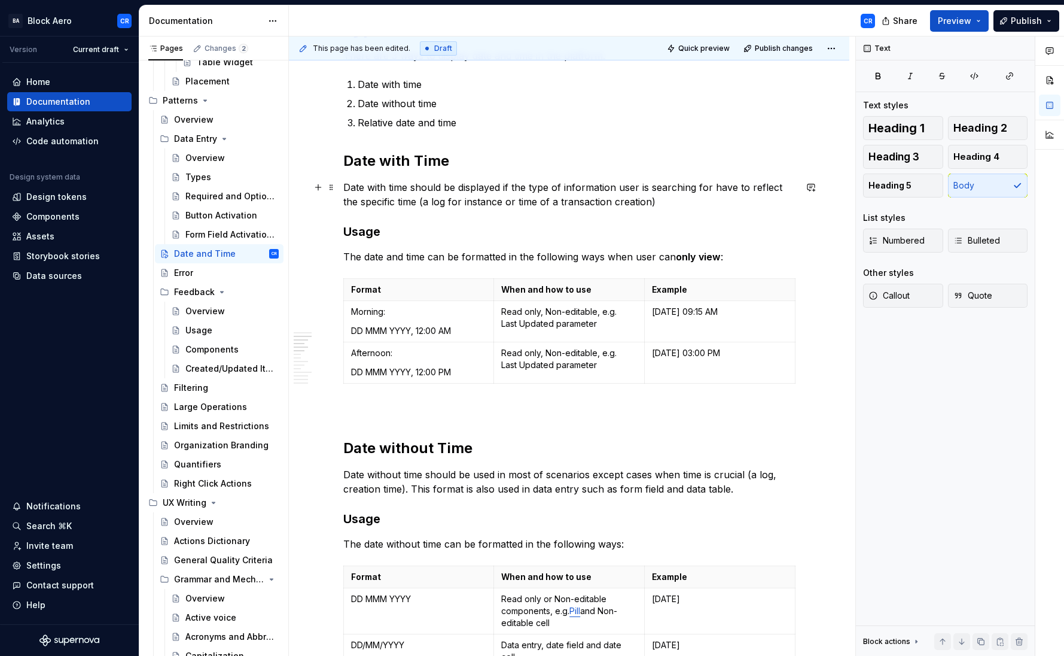
click at [414, 200] on p "Date with time should be displayed if the type of information user is searching…" at bounding box center [569, 194] width 452 height 29
click at [464, 202] on p "Date with time should be displayed if the type of information user is searching…" at bounding box center [569, 194] width 452 height 29
click at [571, 208] on p "Date with time should be displayed if the type of information user is searching…" at bounding box center [569, 194] width 452 height 29
click at [628, 202] on p "Date with time should be displayed if the type of information user is searching…" at bounding box center [569, 194] width 452 height 29
click at [374, 261] on p "The date and time can be formatted in the following ways when user can only vie…" at bounding box center [569, 256] width 452 height 14
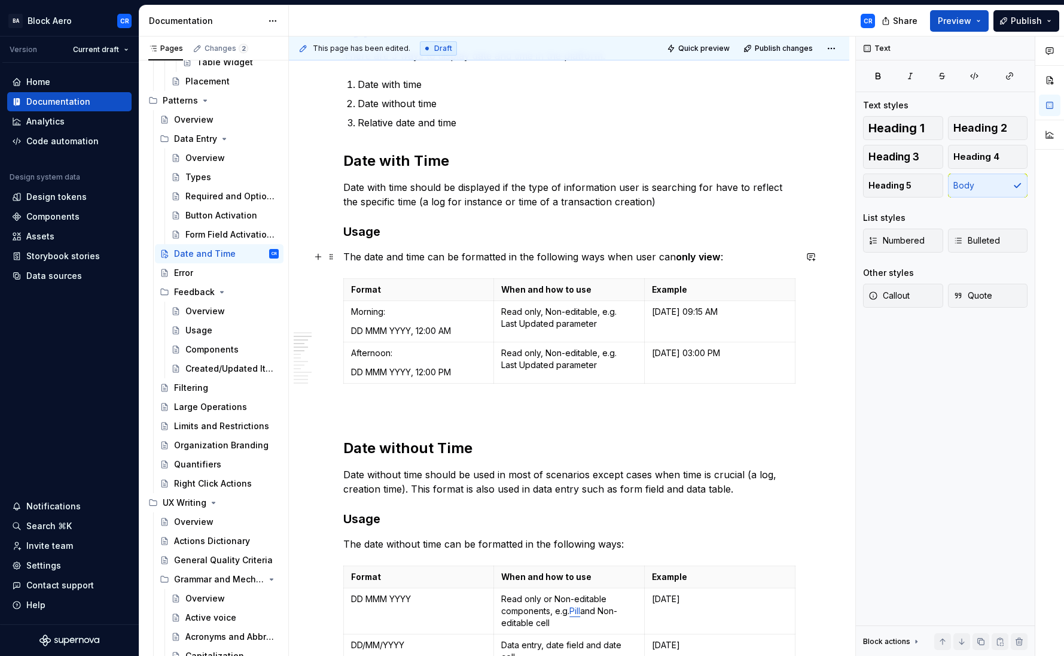
click at [467, 259] on p "The date and time can be formatted in the following ways when user can only vie…" at bounding box center [569, 256] width 452 height 14
click at [547, 257] on p "The date and time can be formatted in the following ways when user can only vie…" at bounding box center [569, 256] width 452 height 14
click at [682, 257] on strong "only view" at bounding box center [698, 257] width 45 height 12
click at [716, 255] on strong "only view" at bounding box center [698, 257] width 45 height 12
drag, startPoint x: 740, startPoint y: 255, endPoint x: 721, endPoint y: 254, distance: 18.6
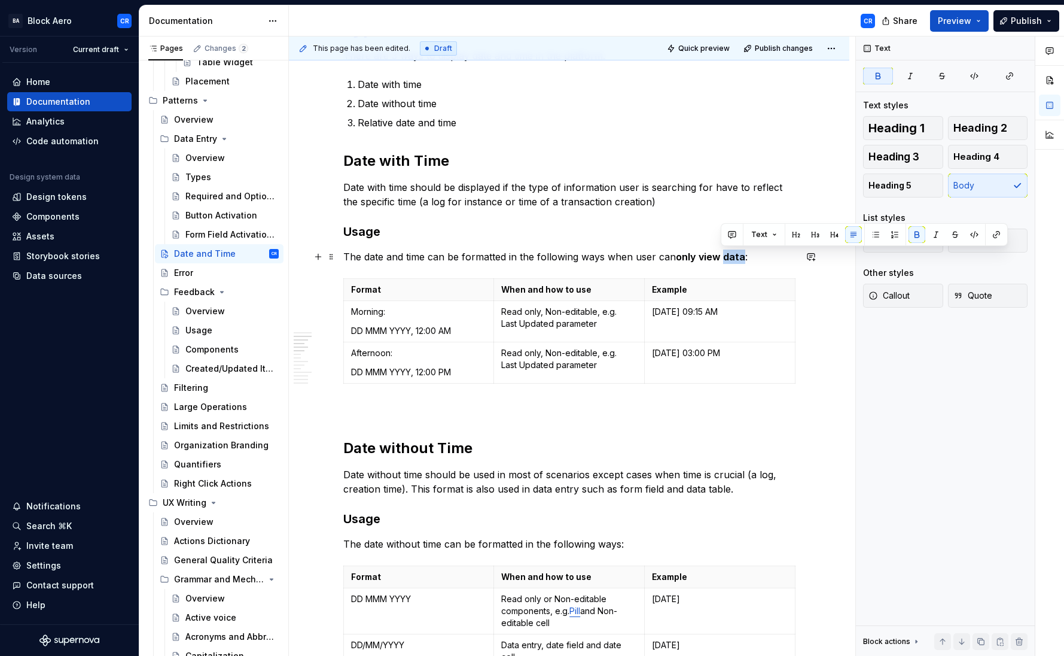
click at [721, 254] on p "The date and time can be formatted in the following ways when user can only vie…" at bounding box center [569, 256] width 452 height 14
click at [916, 236] on button "button" at bounding box center [916, 234] width 17 height 17
click at [666, 256] on p "The date and time can be formatted in the following ways when user can only vie…" at bounding box center [569, 256] width 452 height 14
click at [464, 255] on p "The date and time can be formatted in the following ways when user can only vie…" at bounding box center [569, 256] width 452 height 14
click at [741, 255] on p "The date and time can be formatted in the following ways when user can only vie…" at bounding box center [569, 256] width 452 height 14
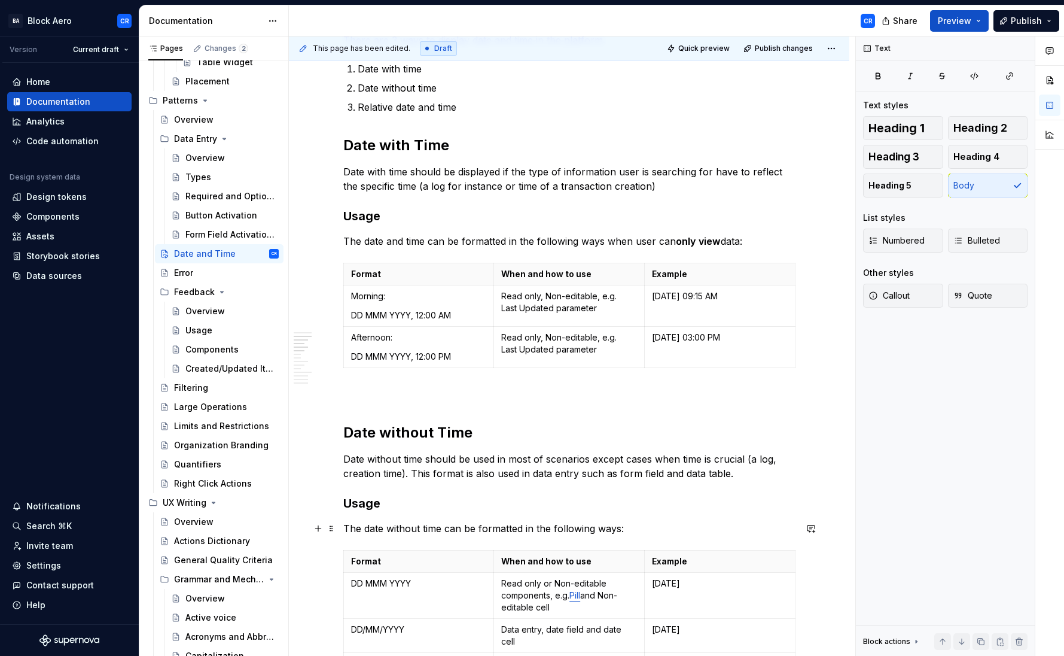
scroll to position [359, 0]
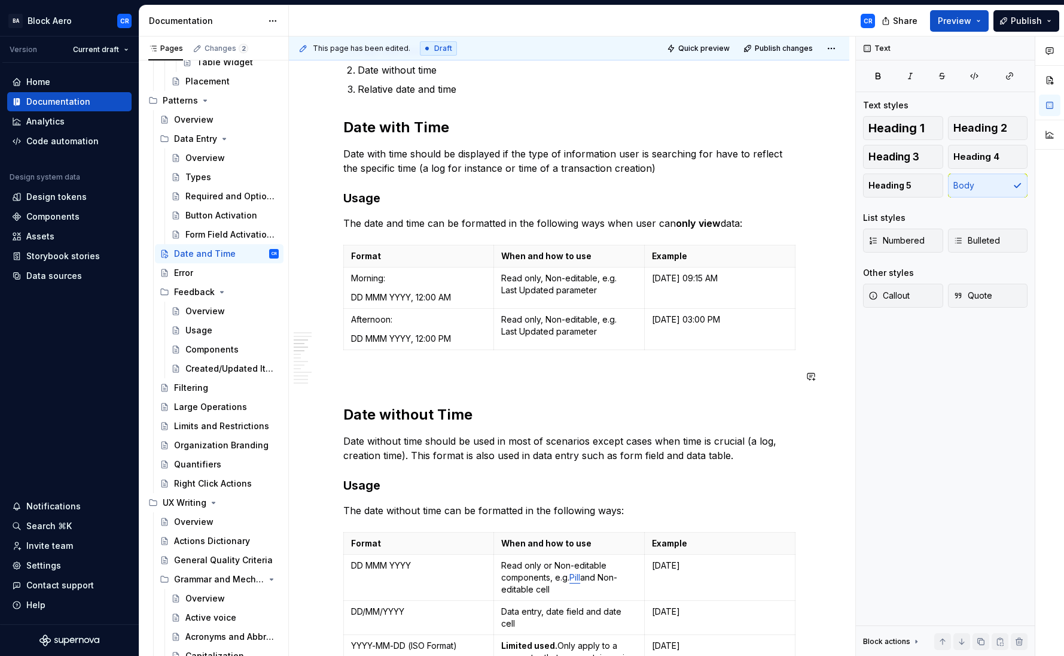
click at [906, 289] on span "Callout" at bounding box center [888, 295] width 41 height 12
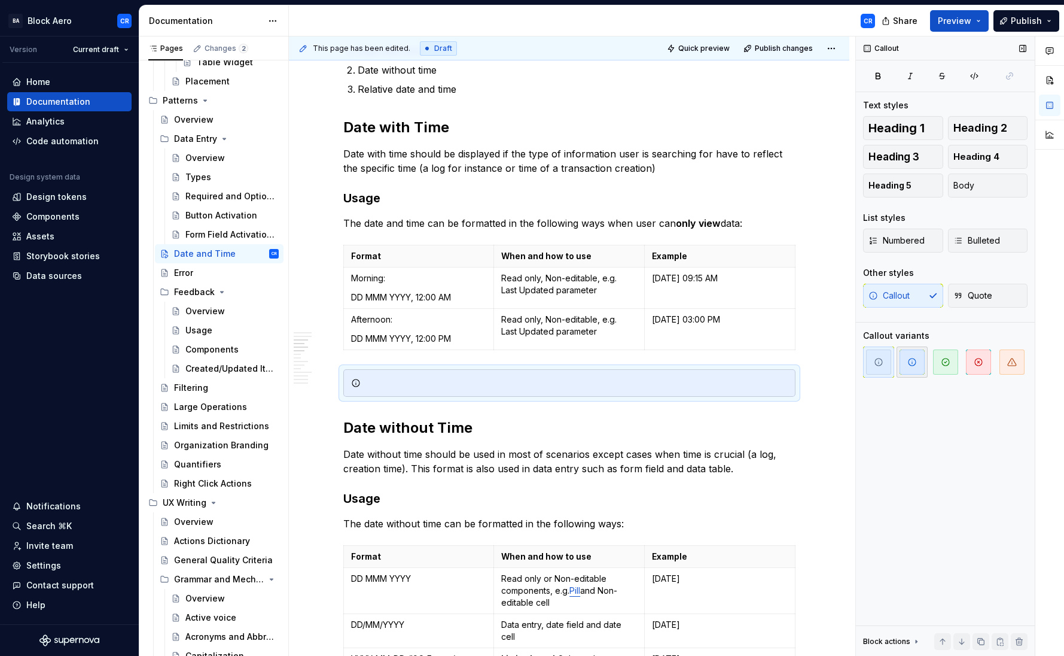
click at [908, 364] on icon "button" at bounding box center [911, 361] width 7 height 7
click at [528, 389] on div at bounding box center [569, 383] width 452 height 28
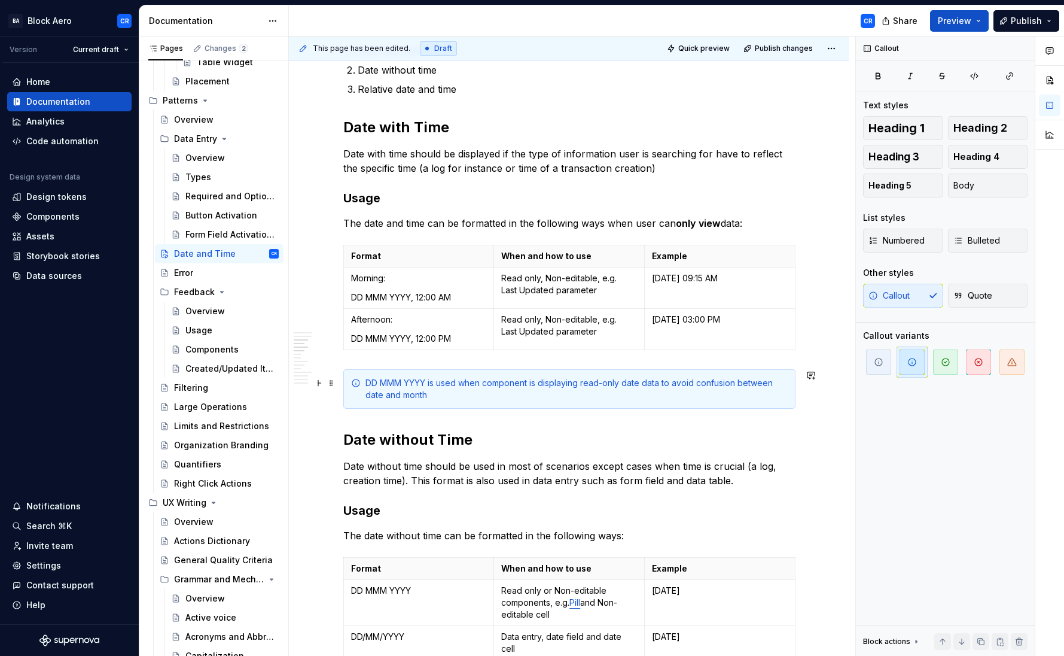
click at [721, 380] on div "DD MMM YYYY is used when component is displaying read-only date data to avoid c…" at bounding box center [576, 389] width 422 height 24
click at [754, 383] on div "DD MMM YYYY is used when component is displaying read-only date data to avoid c…" at bounding box center [576, 389] width 422 height 24
click at [556, 388] on div "DD MMM YYYY is used when component is displaying read-only date data to avoid c…" at bounding box center [576, 389] width 422 height 24
click at [420, 379] on div "DD MMM YYYY is used when component is displaying read-only date data to avoid c…" at bounding box center [576, 389] width 422 height 24
click at [428, 385] on div "DD MMM YYYY is used when component is displaying read-only date data to avoid c…" at bounding box center [576, 389] width 422 height 24
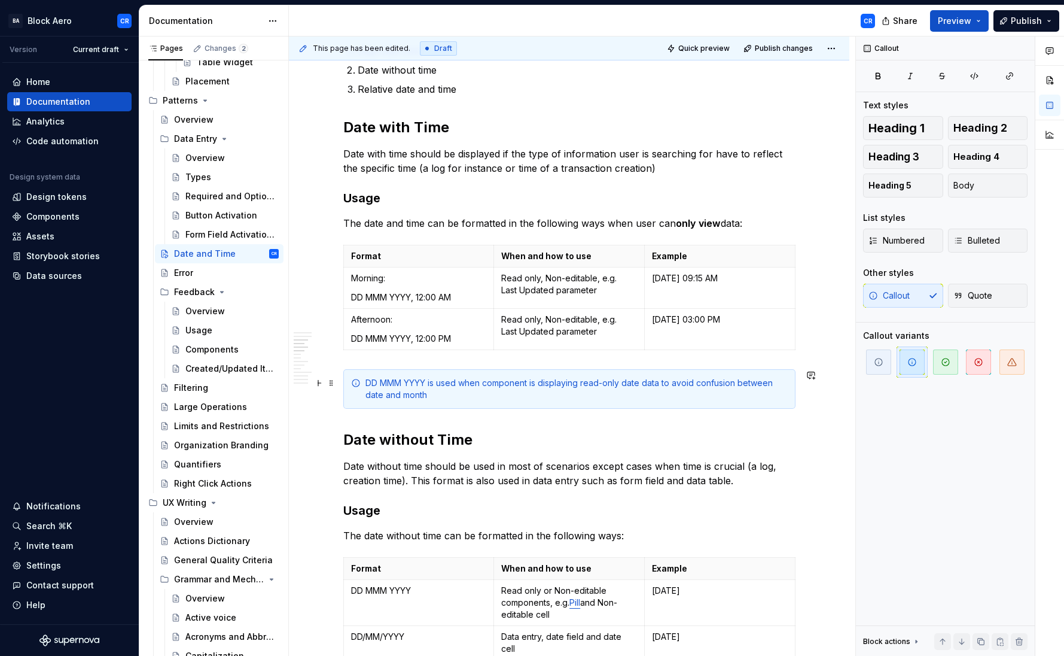
click at [449, 384] on div "DD MMM YYYY is used when component is displaying read-only date data to avoid c…" at bounding box center [576, 389] width 422 height 24
click at [472, 383] on div "DD MMM YYYY is used when component is displaying read-only date data to avoid c…" at bounding box center [576, 389] width 422 height 24
click at [507, 383] on div "DD MMM YYYY is used when component is displaying read-only date data to avoid c…" at bounding box center [576, 389] width 422 height 24
click at [541, 383] on div "DD MMM YYYY is used when component is displaying read-only date data to avoid c…" at bounding box center [576, 389] width 422 height 24
click at [566, 383] on div "DD MMM YYYY is used when component is displaying read-only date data to avoid c…" at bounding box center [576, 389] width 422 height 24
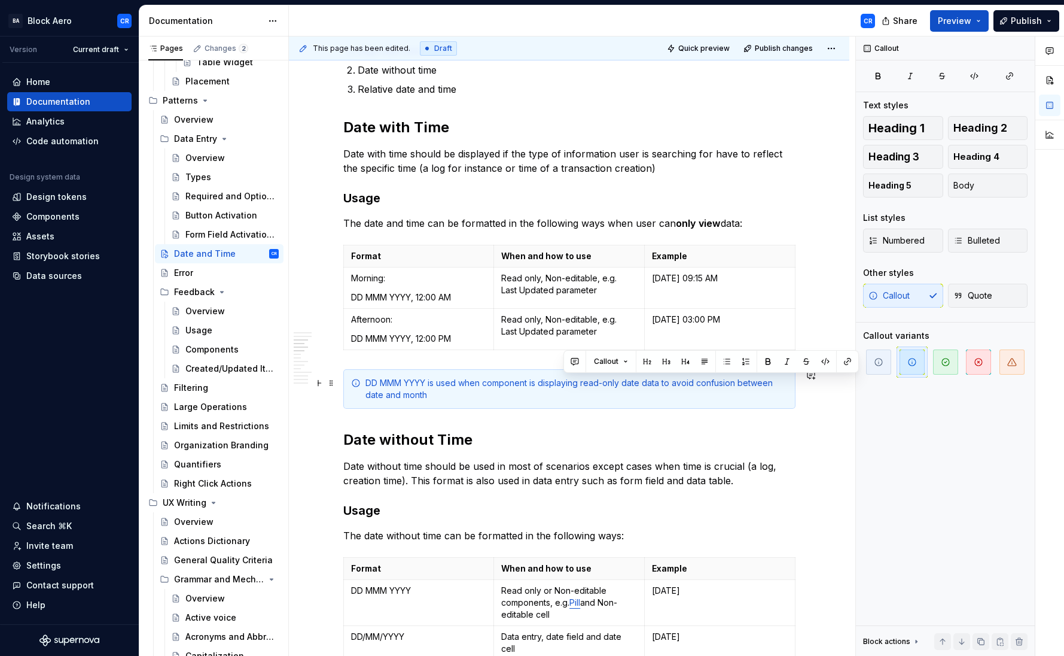
click at [577, 383] on div "DD MMM YYYY is used when component is displaying read-only date data to avoid c…" at bounding box center [576, 389] width 422 height 24
click at [601, 381] on div "DD MMM YYYY is used when component is displaying read-only date data to avoid c…" at bounding box center [576, 389] width 422 height 24
click at [633, 383] on div "DD MMM YYYY is used when component is displaying read-only date data to avoid c…" at bounding box center [576, 389] width 422 height 24
click at [678, 383] on div "DD MMM YYYY is used when component is displaying read-only date data to avoid c…" at bounding box center [576, 389] width 422 height 24
click at [604, 381] on div "DD MMM YYYY is used when component is displaying read-only date data to avoid c…" at bounding box center [576, 389] width 422 height 24
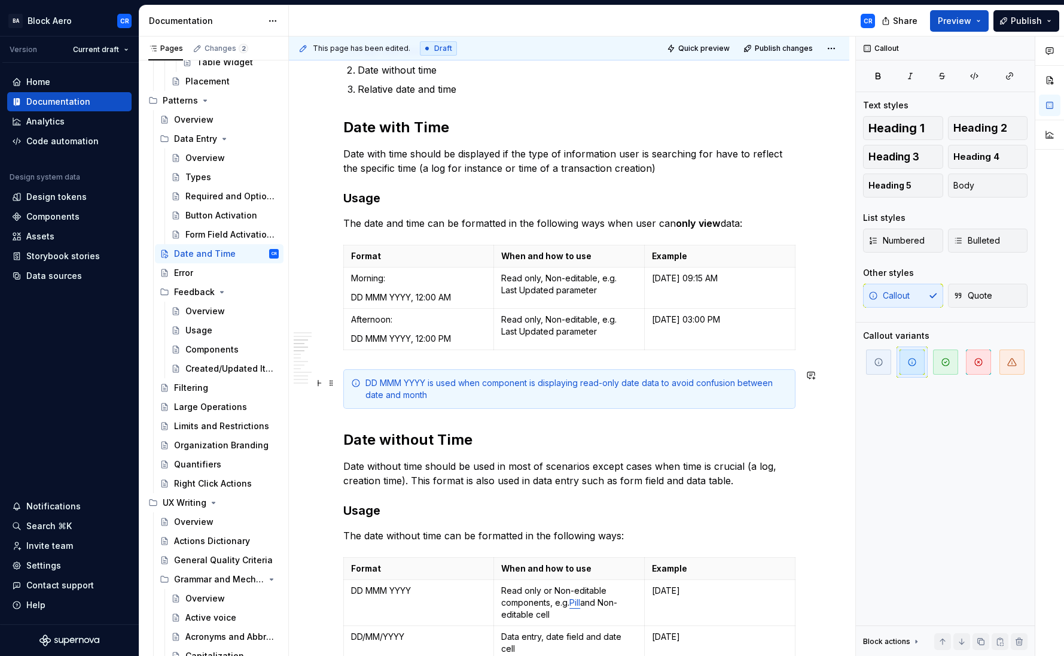
click at [545, 381] on div "DD MMM YYYY is used when component is displaying read-only date data to avoid c…" at bounding box center [576, 389] width 422 height 24
click at [589, 387] on div "DD MMM YYYY is used when component is displaying read-only date data to avoid c…" at bounding box center [576, 389] width 422 height 24
click at [663, 385] on div "DD MMM YYYY is used when component is displaying read-only date data to avoid c…" at bounding box center [576, 389] width 422 height 24
click at [711, 383] on div "DD MMM YYYY is used when component is displaying read-only date data to avoid c…" at bounding box center [576, 389] width 422 height 24
click at [744, 383] on div "DD MMM YYYY is used when component is displaying read-only date data to avoid c…" at bounding box center [576, 389] width 422 height 24
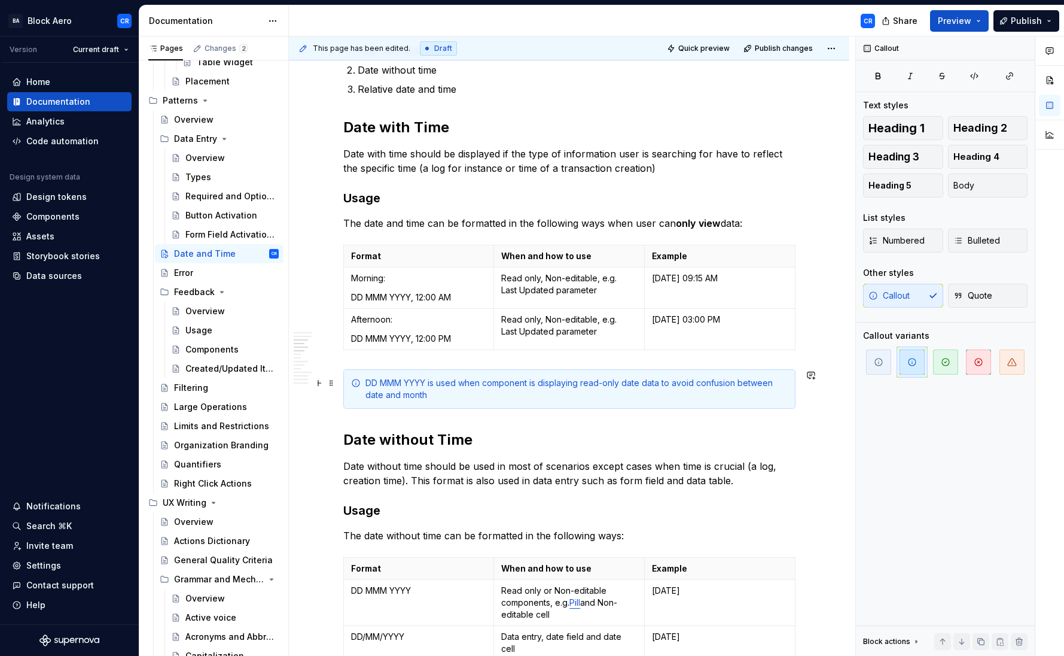
click at [428, 391] on div "DD MMM YYYY is used when component is displaying read-only date data to avoid c…" at bounding box center [576, 389] width 422 height 24
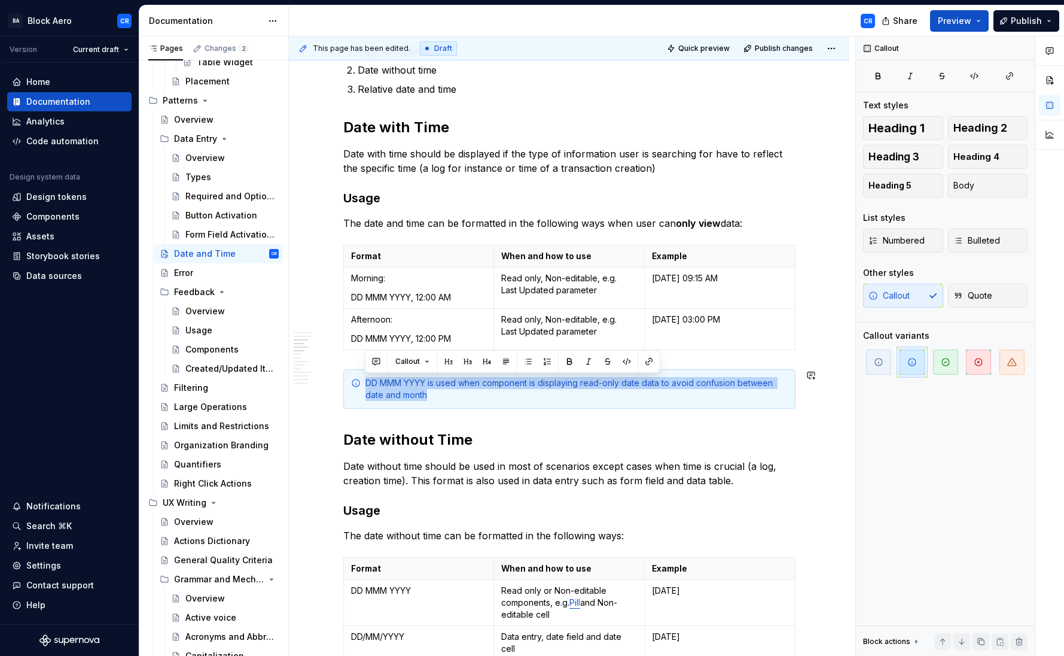
copy div "DD MMM YYYY is used when component is displaying read-only date data to avoid c…"
type textarea "*"
click at [381, 393] on div "DD MMM YYYY is used when component is displaying read-only date data to avoid c…" at bounding box center [576, 389] width 422 height 24
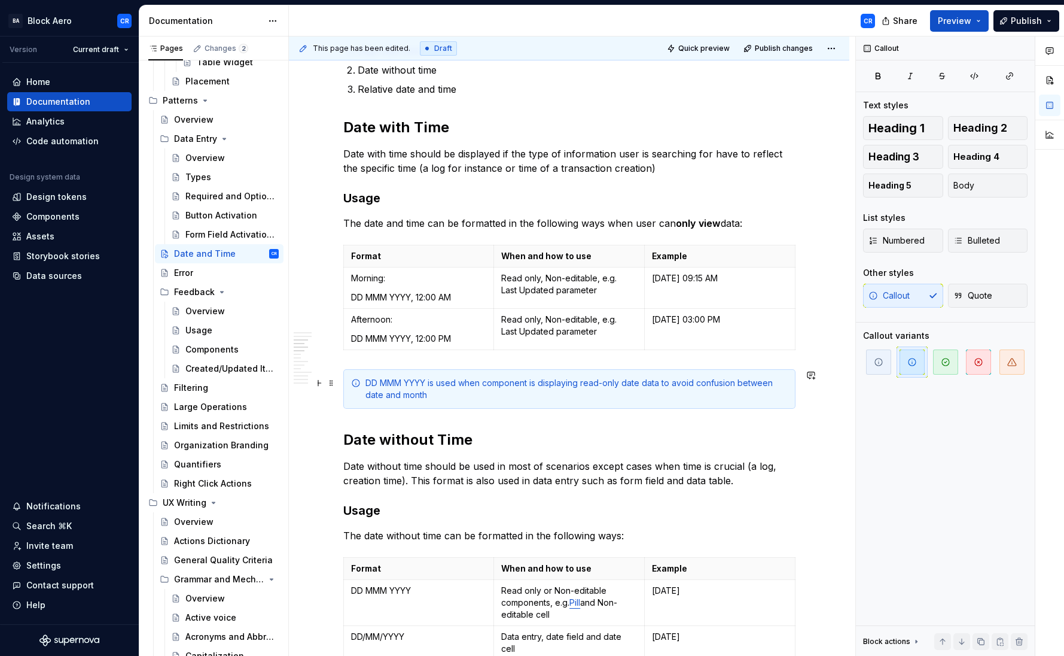
click at [388, 391] on div "DD MMM YYYY is used when component is displaying read-only date data to avoid c…" at bounding box center [576, 389] width 422 height 24
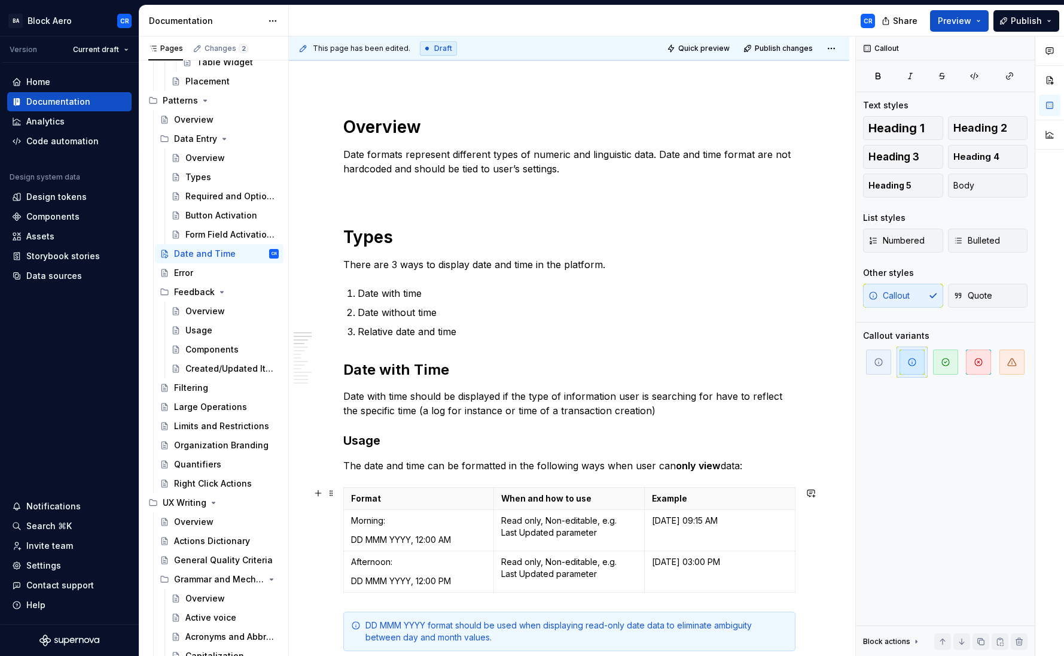
scroll to position [120, 0]
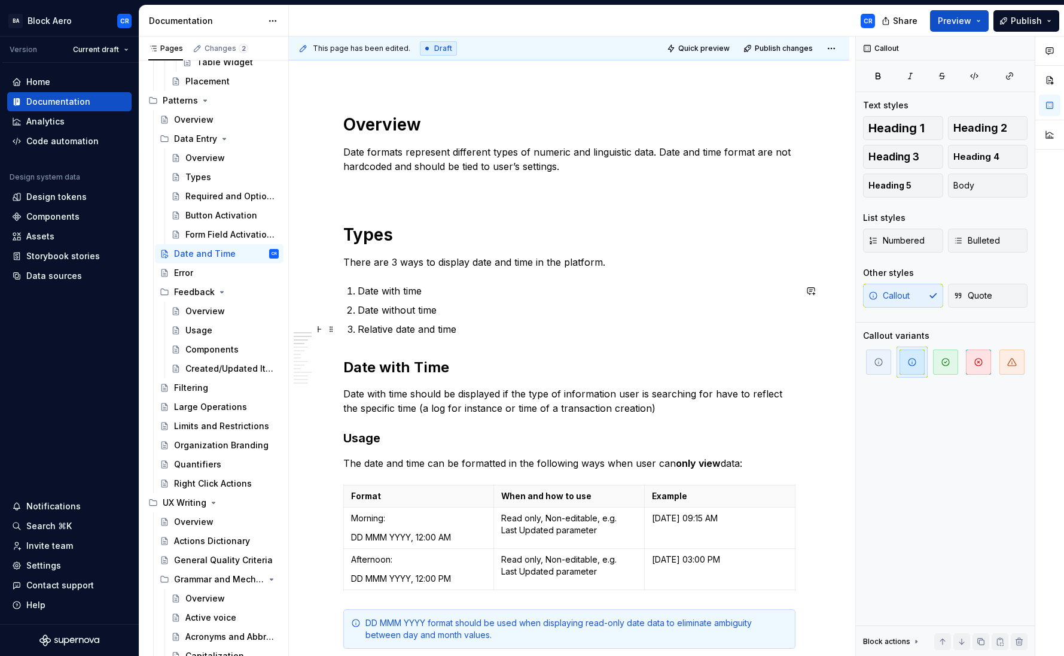
click at [498, 333] on p "Relative date and time" at bounding box center [577, 329] width 438 height 14
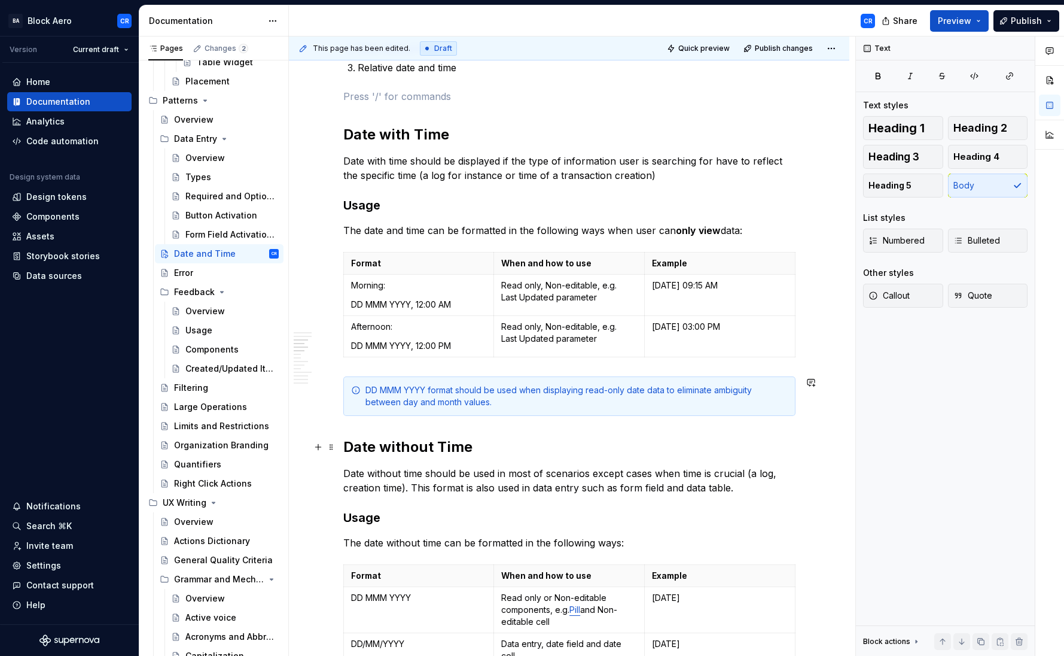
scroll to position [489, 0]
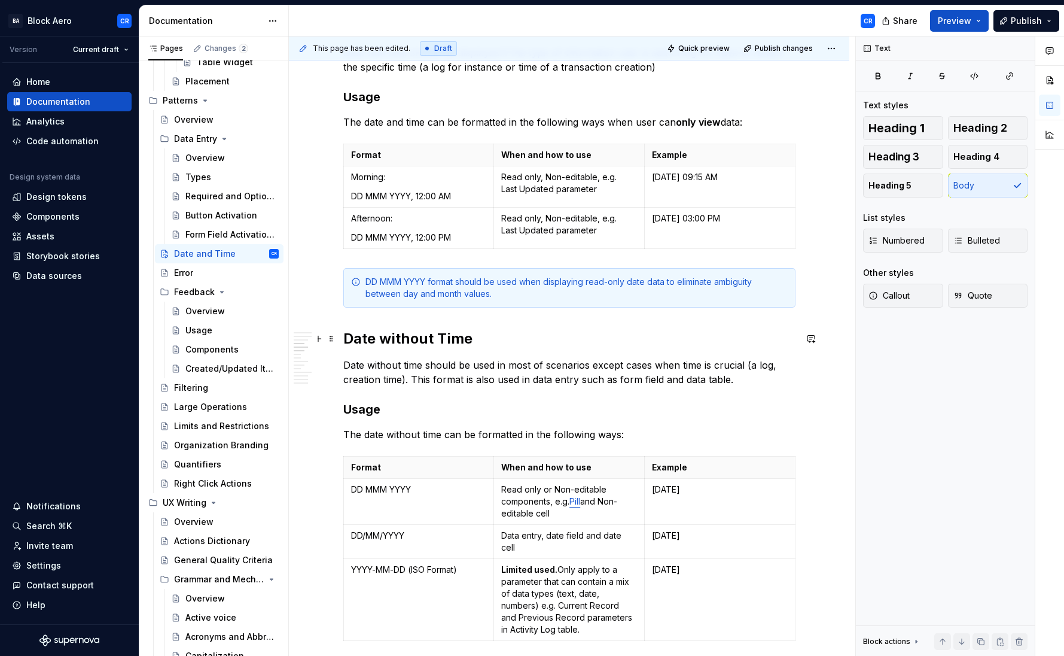
click at [343, 337] on h2 "Date without Time" at bounding box center [569, 338] width 452 height 19
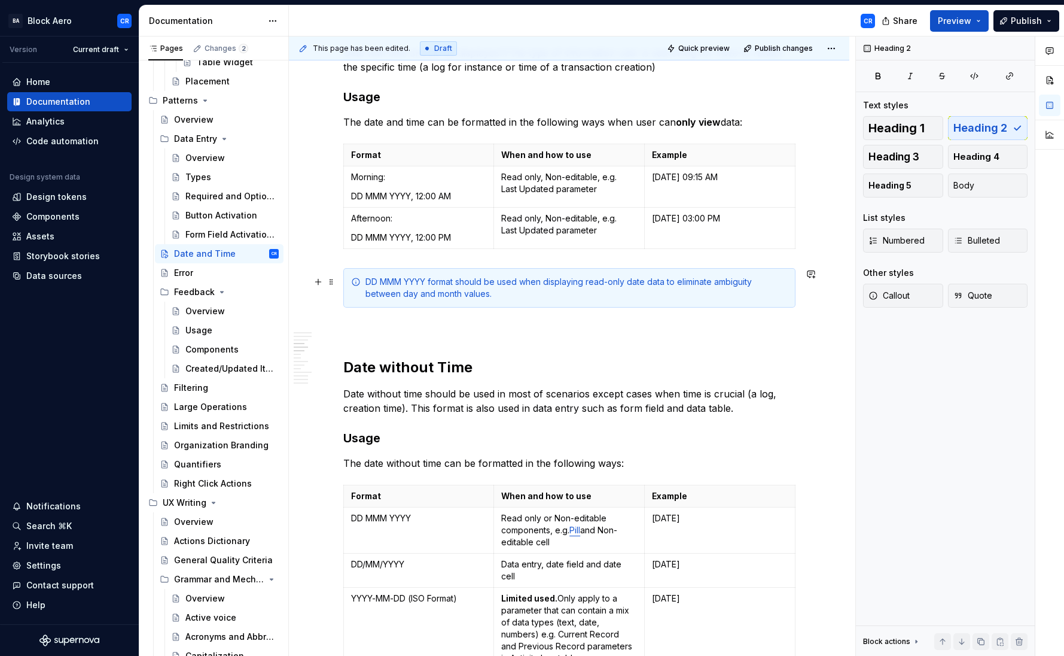
click at [413, 284] on div "DD MMM YYYY format should be used when displaying read-only date data to elimin…" at bounding box center [576, 288] width 422 height 24
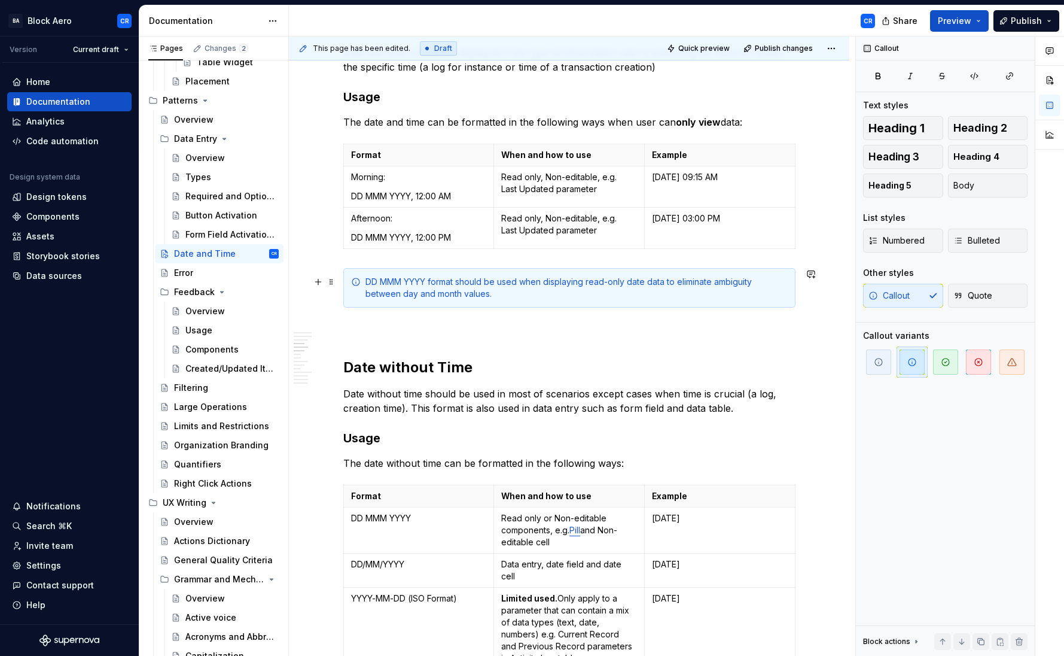
click at [433, 280] on div "DD MMM YYYY format should be used when displaying read-only date data to elimin…" at bounding box center [576, 288] width 422 height 24
click at [552, 285] on div "DD MMM YYYY format should be used when displaying read-only date data to elimin…" at bounding box center [576, 288] width 422 height 24
click at [591, 281] on div "DD MMM YYYY format should be used when displaying read-only date data to elimin…" at bounding box center [576, 288] width 422 height 24
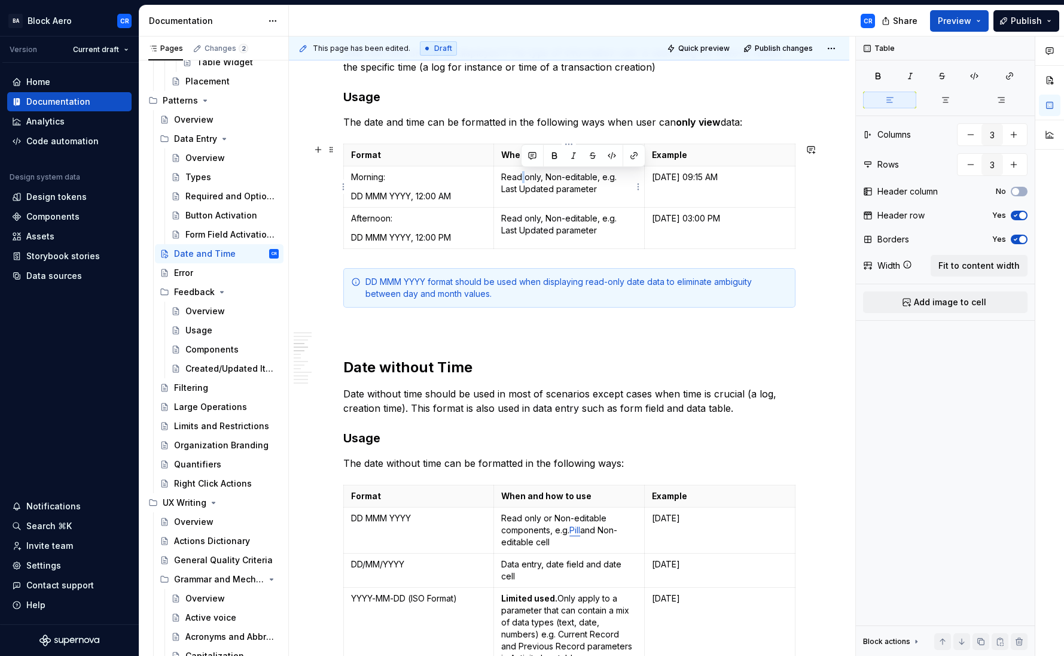
click at [520, 174] on p "Read only, Non-editable, e.g. Last Updated parameter" at bounding box center [569, 183] width 136 height 24
click at [522, 216] on p "Read only, Non-editable, e.g. Last Updated parameter" at bounding box center [569, 224] width 136 height 24
type input "4"
click at [522, 517] on p "Read only or Non-editable components, e.g. Pill and Non-editable cell" at bounding box center [569, 530] width 136 height 36
click at [440, 283] on div "DD MMM YYYY format should be used when displaying read-only date data to elimin…" at bounding box center [576, 288] width 422 height 24
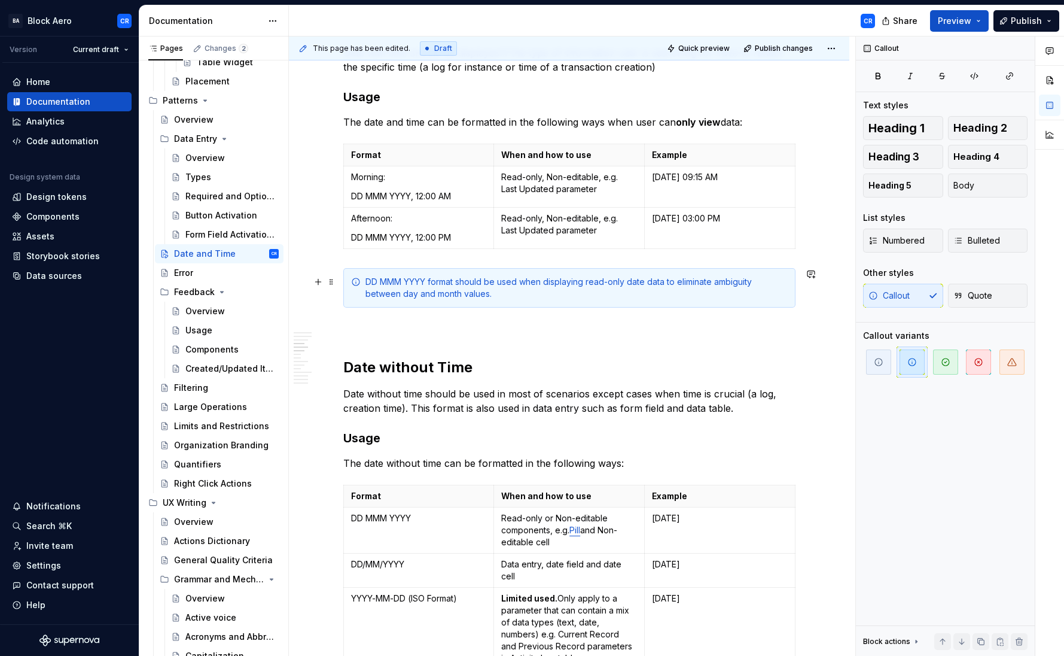
click at [528, 285] on div "DD MMM YYYY format should be used when displaying read-only date data to elimin…" at bounding box center [576, 288] width 422 height 24
click at [522, 281] on div "DD MMM YYYY format should be used when displaying read-only date data to elimin…" at bounding box center [576, 288] width 422 height 24
click at [541, 282] on div "DD MMM YYYY format should be used when displaying read-only date data to elimin…" at bounding box center [576, 288] width 422 height 24
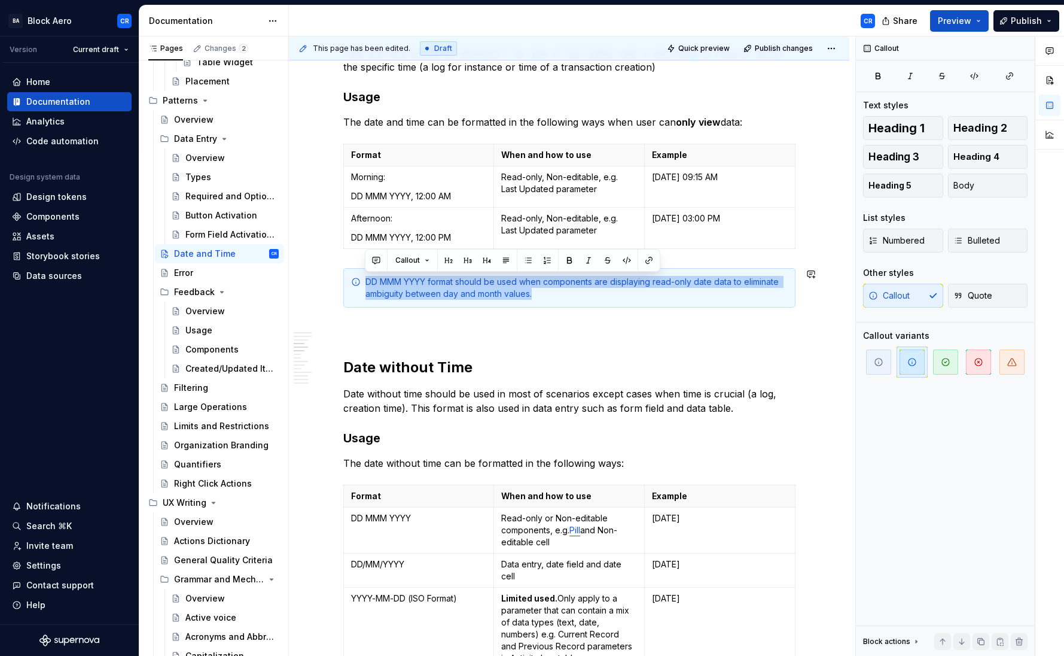
copy div "DD MMM YYYY format should be used when components are displaying read-only date…"
click at [404, 285] on div "DD MMM YYYY format should be used when components are displaying read-only date…" at bounding box center [576, 288] width 422 height 24
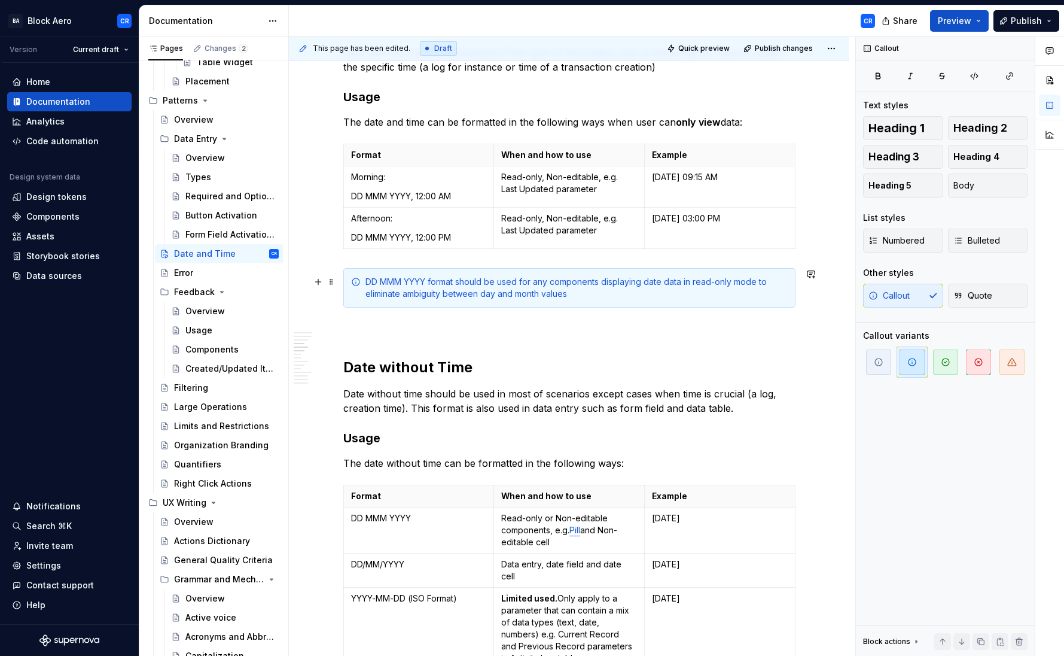
click at [706, 282] on div "DD MMM YYYY format should be used for any components displaying date data in re…" at bounding box center [576, 288] width 422 height 24
click at [448, 294] on div "DD MMM YYYY format should be used for any components displaying date data in re…" at bounding box center [576, 288] width 422 height 24
click at [542, 294] on div "DD MMM YYYY format should be used for any components displaying date data in re…" at bounding box center [576, 288] width 422 height 24
click at [589, 294] on div "DD MMM YYYY format should be used for any components displaying date data in re…" at bounding box center [576, 288] width 422 height 24
click at [587, 295] on div "DD MMM YYYY format should be used for any components displaying date data in re…" at bounding box center [576, 288] width 422 height 24
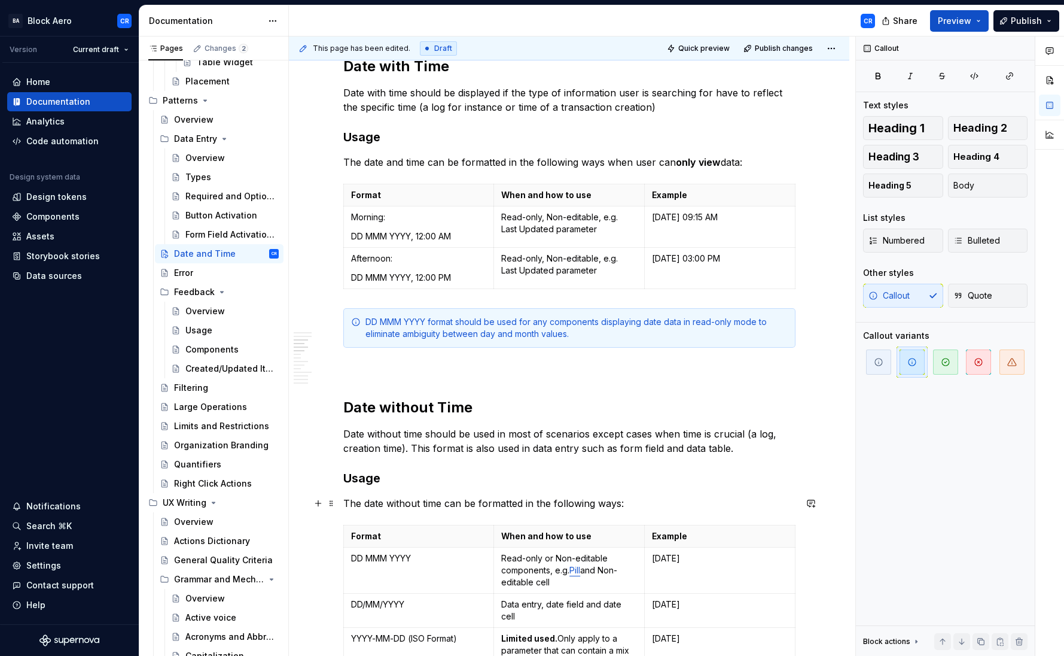
scroll to position [441, 0]
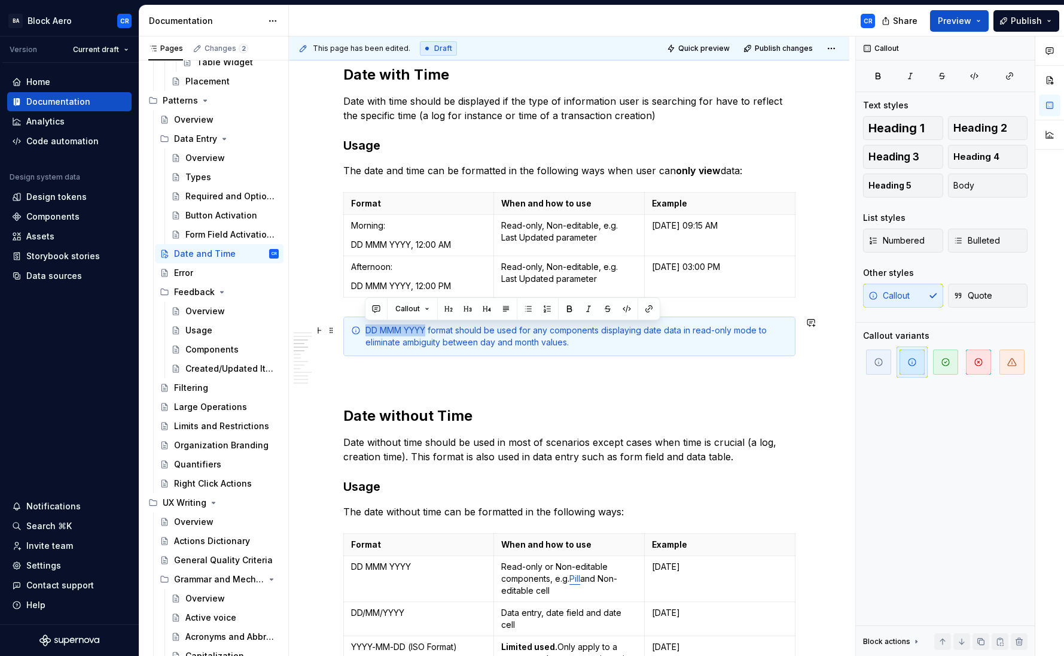
drag, startPoint x: 426, startPoint y: 328, endPoint x: 364, endPoint y: 328, distance: 62.2
click at [364, 328] on div "DD MMM YYYY format should be used for any components displaying date data in re…" at bounding box center [569, 335] width 452 height 39
click at [417, 339] on div "DD MMM YYYY format should be used for any components displaying date data in re…" at bounding box center [576, 336] width 422 height 24
click at [510, 339] on div "DD MMM YYYY format should be used for any components displaying date data in re…" at bounding box center [576, 336] width 422 height 24
click at [657, 332] on div "DD MMM YYYY format should be used for any components displaying date data in re…" at bounding box center [576, 336] width 422 height 24
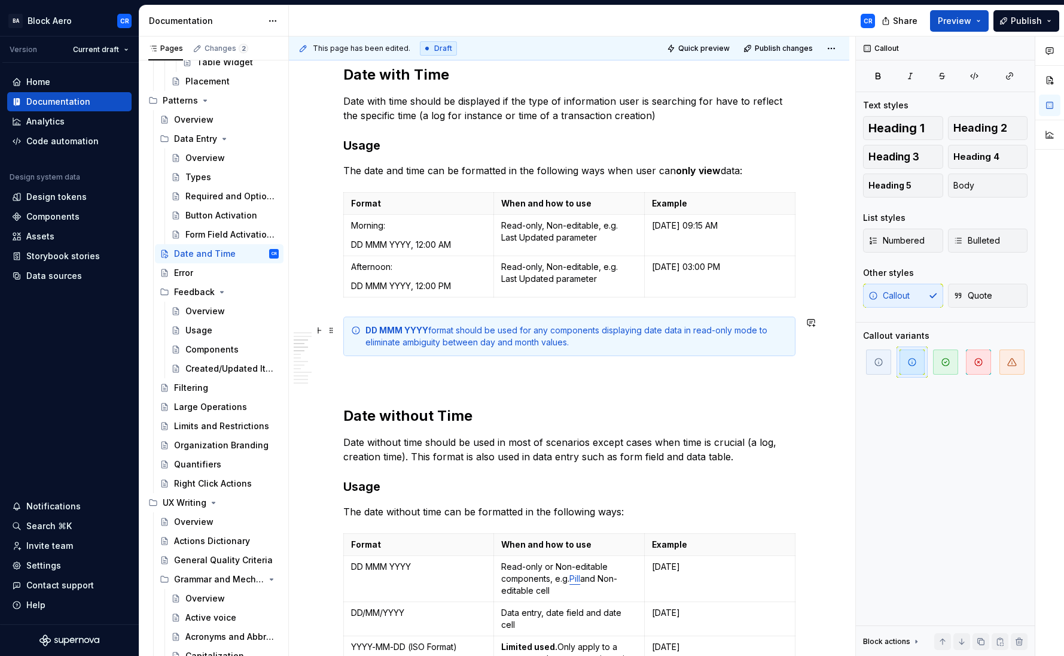
click at [724, 333] on div "DD MMM YYYY format should be used for any components displaying date data in re…" at bounding box center [576, 336] width 422 height 24
click at [674, 349] on div "DD MMM YYYY format should be used for any components displaying date data in re…" at bounding box center [569, 335] width 452 height 39
click at [655, 330] on div "DD MMM YYYY format should be used for any components displaying date data in re…" at bounding box center [576, 336] width 422 height 24
click at [634, 333] on div "DD MMM YYYY format should be used for any components displaying date data in re…" at bounding box center [576, 336] width 422 height 24
click at [654, 330] on div "DD MMM YYYY format should be used for any components displaying date data in re…" at bounding box center [576, 336] width 422 height 24
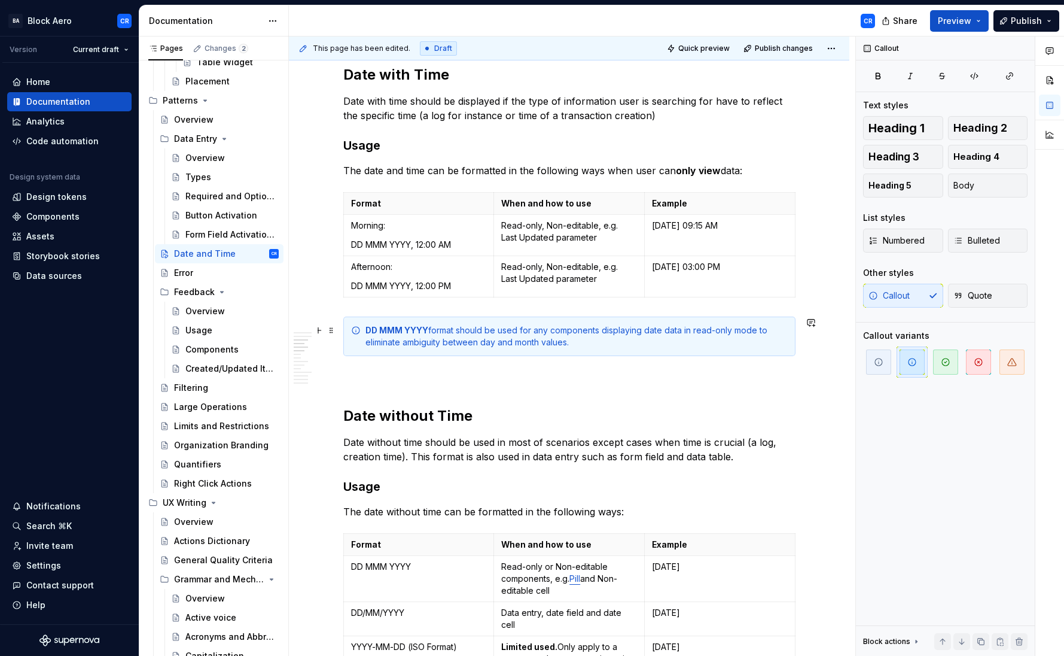
click at [605, 331] on div "DD MMM YYYY format should be used for any components displaying date data in re…" at bounding box center [576, 336] width 422 height 24
click at [636, 330] on div "DD MMM YYYY format should be used for any components displaying date data in re…" at bounding box center [576, 336] width 422 height 24
click at [682, 331] on div "DD MMM YYYY format should be used for any components displaying date data in re…" at bounding box center [576, 336] width 422 height 24
click at [758, 331] on div "DD MMM YYYY format should be used for any components displaying date data in re…" at bounding box center [576, 336] width 422 height 24
click at [531, 341] on div "DD MMM YYYY format should be used for any components displaying date data in re…" at bounding box center [576, 336] width 422 height 24
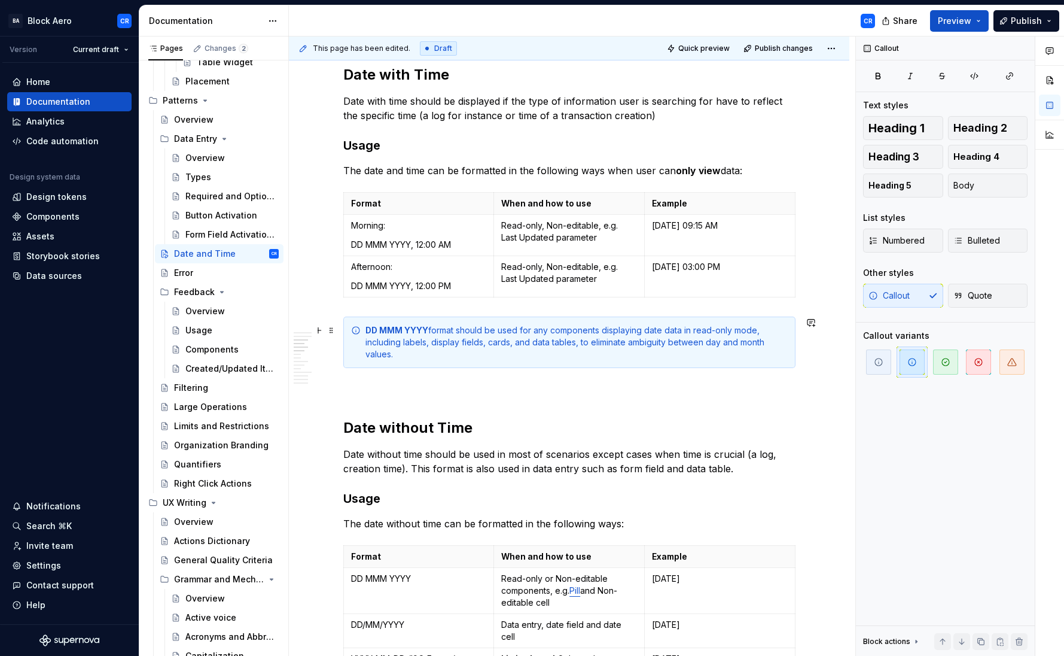
click at [584, 339] on div "DD MMM YYYY format should be used for any components displaying date data in re…" at bounding box center [576, 342] width 422 height 36
click at [608, 343] on div "DD MMM YYYY format should be used for any components displaying date data in re…" at bounding box center [576, 342] width 422 height 36
click at [418, 344] on div "DD MMM YYYY format should be used for any components displaying date data in re…" at bounding box center [576, 342] width 422 height 36
click at [438, 343] on div "DD MMM YYYY format should be used for any components displaying date data in re…" at bounding box center [576, 342] width 422 height 36
drag, startPoint x: 432, startPoint y: 344, endPoint x: 457, endPoint y: 342, distance: 24.6
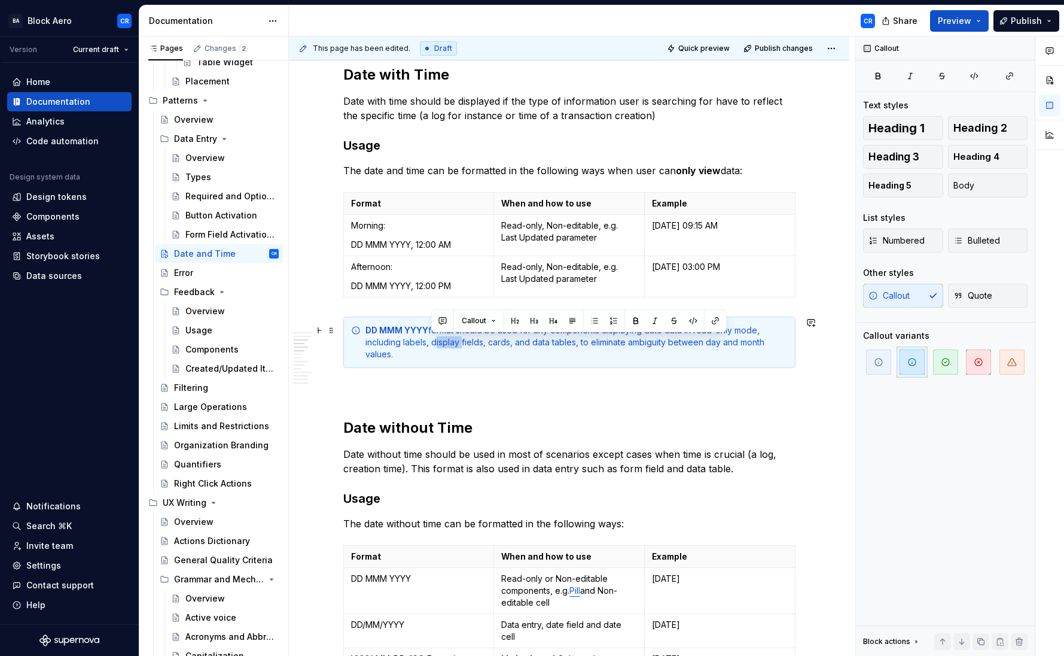
click at [457, 342] on div "DD MMM YYYY format should be used for any components displaying date data in re…" at bounding box center [576, 342] width 422 height 36
click at [419, 343] on div "DD MMM YYYY format should be used for any components displaying date data in re…" at bounding box center [576, 342] width 422 height 36
click at [417, 343] on div "DD MMM YYYY format should be used for any components displaying date data in re…" at bounding box center [576, 342] width 422 height 36
drag, startPoint x: 489, startPoint y: 342, endPoint x: 402, endPoint y: 338, distance: 86.8
click at [402, 338] on div "DD MMM YYYY format should be used for any components displaying date data in re…" at bounding box center [576, 342] width 422 height 36
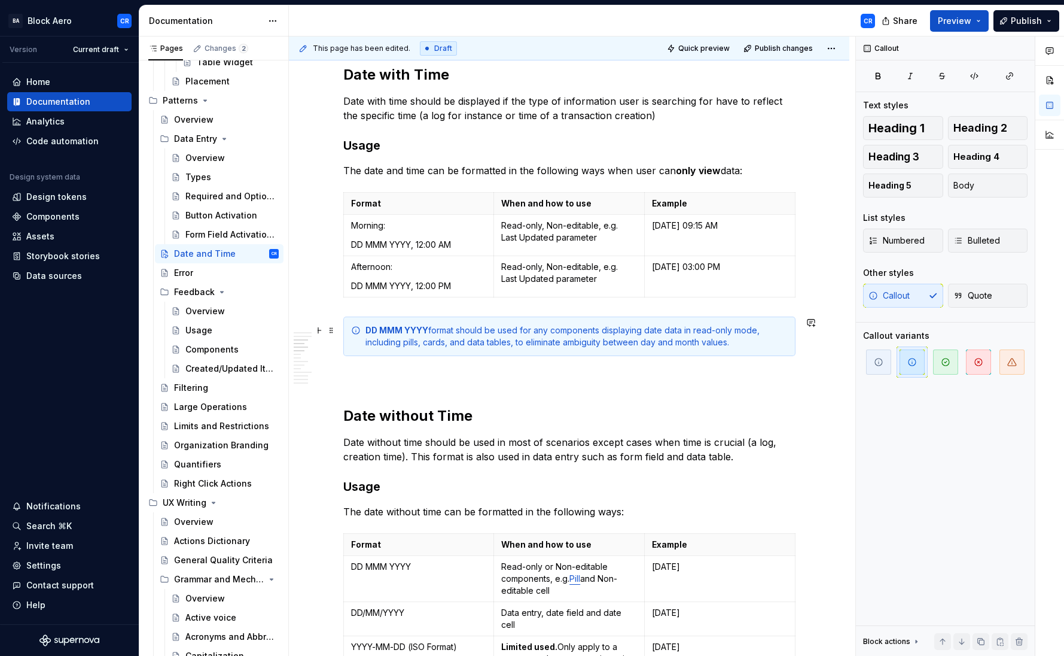
click at [516, 343] on div "DD MMM YYYY format should be used for any components displaying date data in re…" at bounding box center [576, 336] width 422 height 24
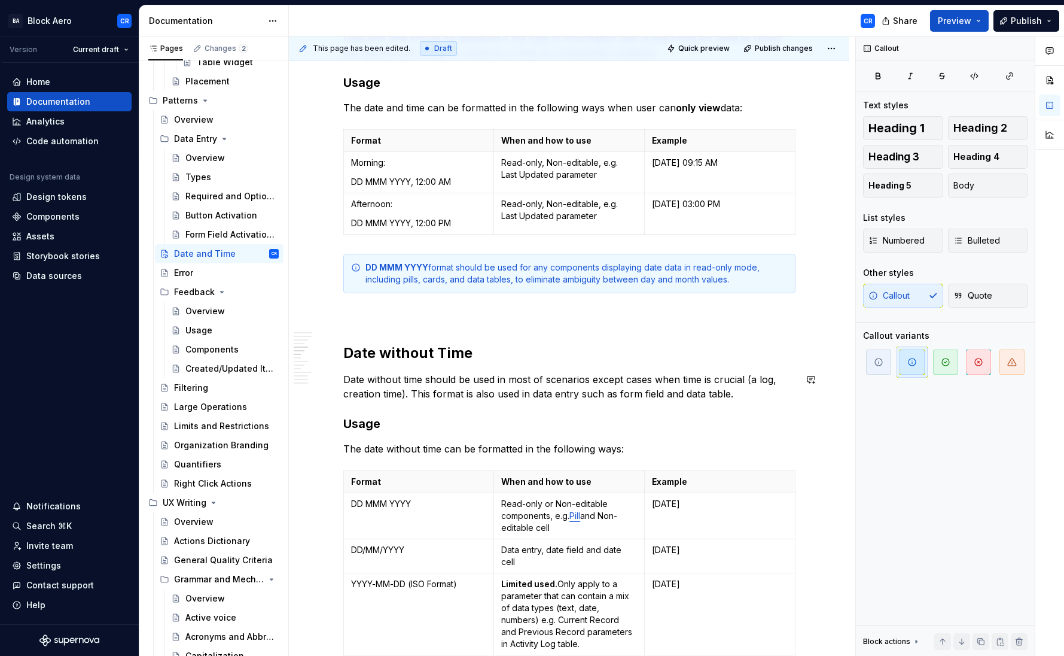
scroll to position [577, 0]
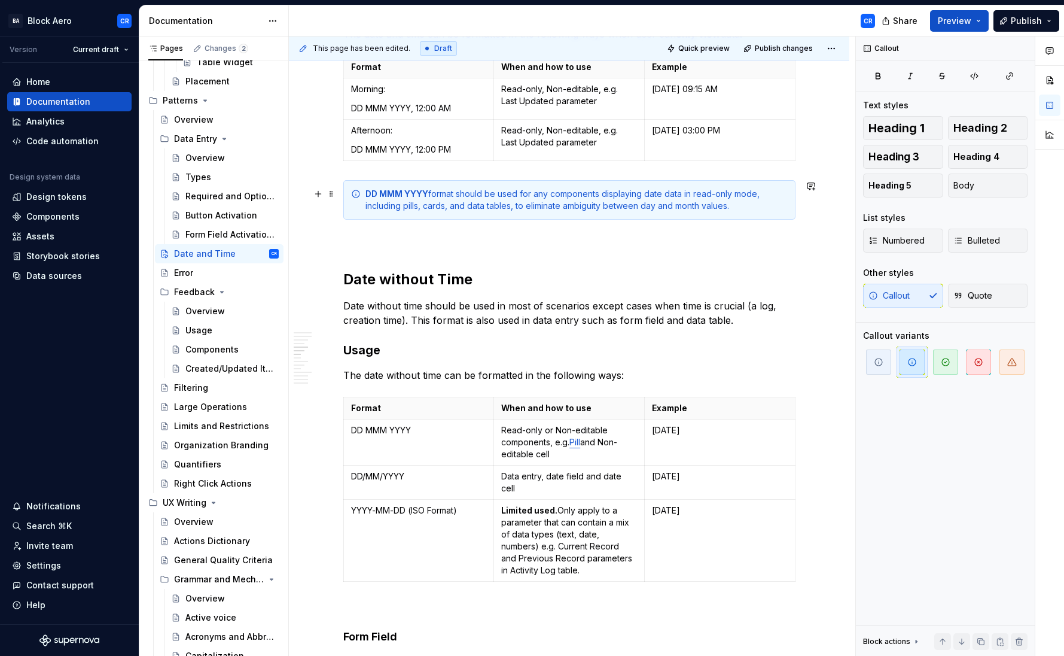
click at [460, 193] on div "DD MMM YYYY format should be used for any components displaying date data in re…" at bounding box center [576, 200] width 422 height 24
drag, startPoint x: 695, startPoint y: 192, endPoint x: 733, endPoint y: 191, distance: 38.3
click at [733, 191] on div "DD MMM YYYY format should be used for any components displaying date data in re…" at bounding box center [576, 200] width 422 height 24
click at [894, 172] on button "button" at bounding box center [899, 172] width 17 height 17
click at [678, 204] on div "DD MMM YYYY format should be used for any components displaying date data in re…" at bounding box center [576, 200] width 422 height 24
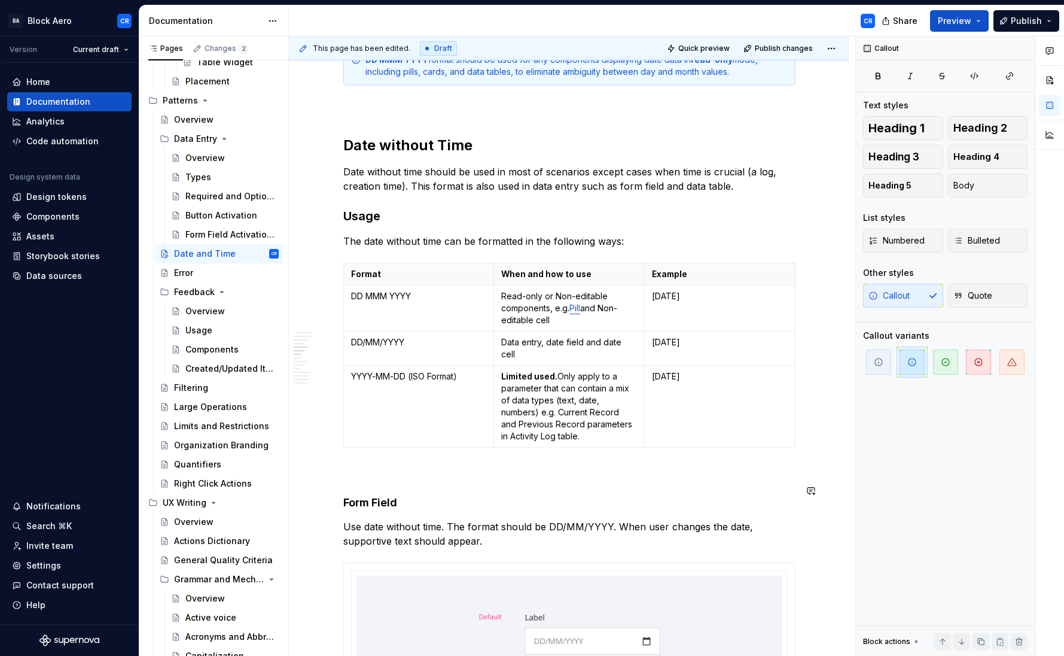
scroll to position [714, 0]
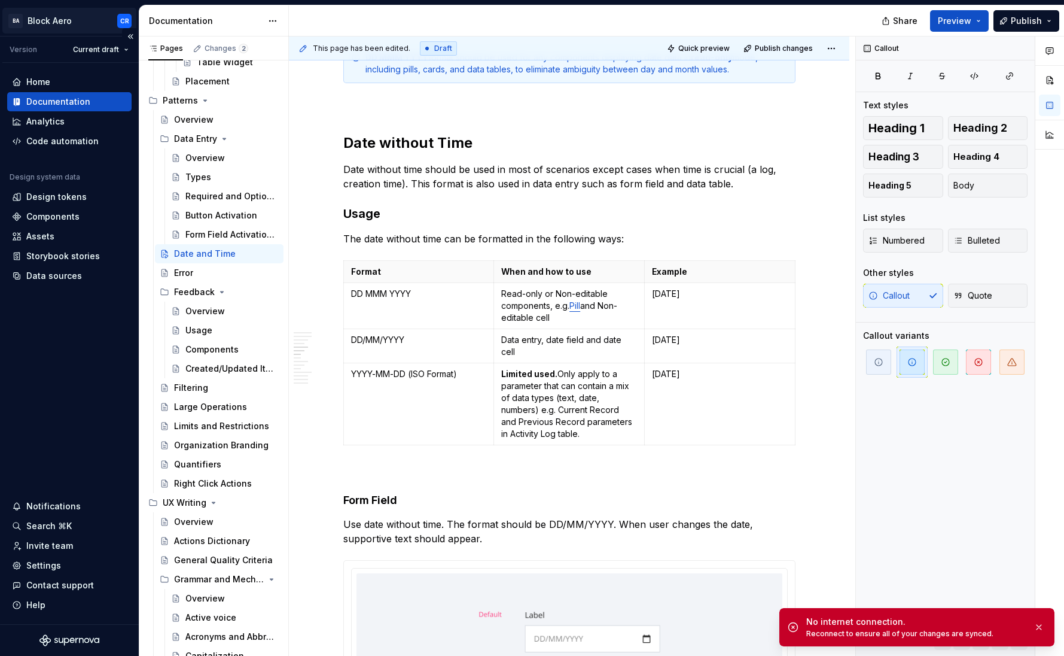
type textarea "*"
